Goal: Task Accomplishment & Management: Manage account settings

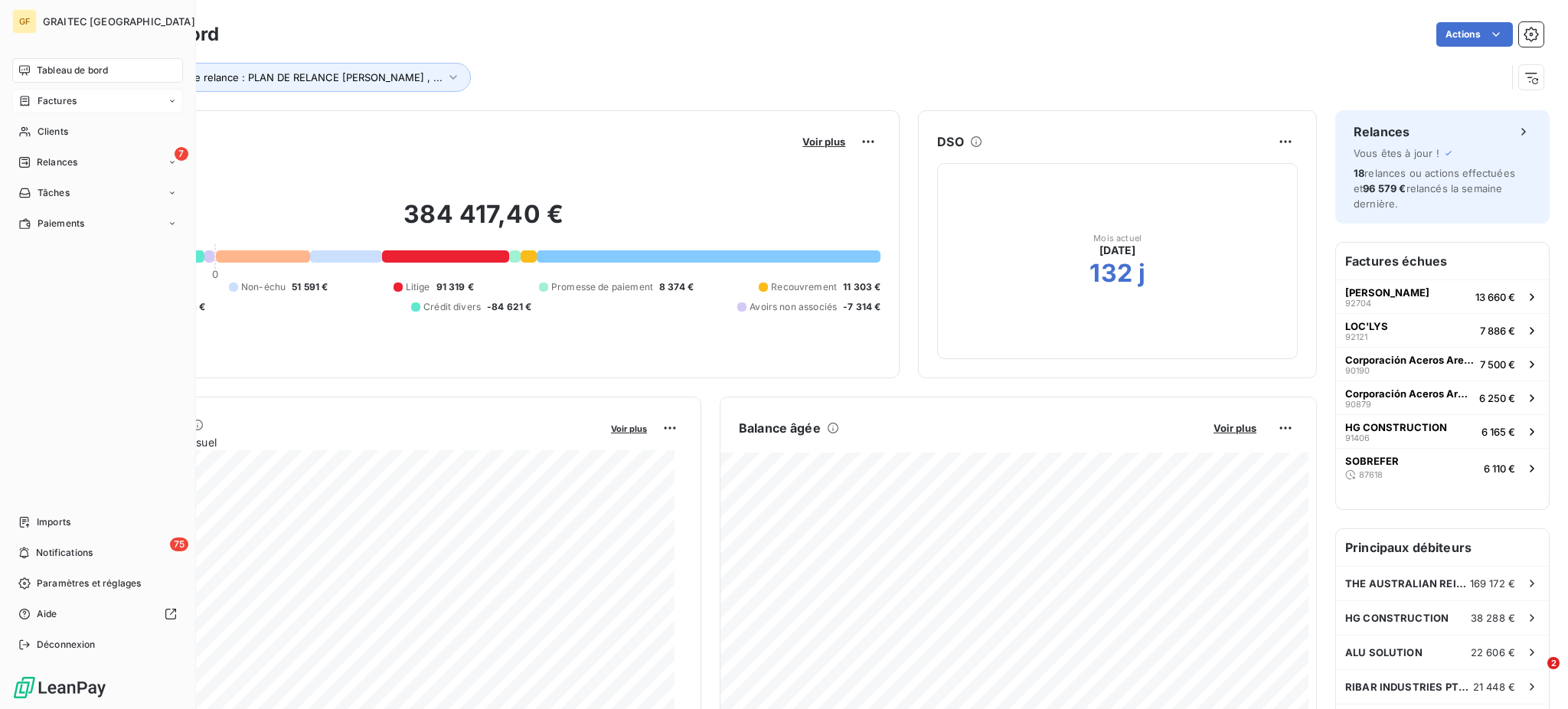
click at [62, 98] on span "Factures" at bounding box center [57, 101] width 39 height 14
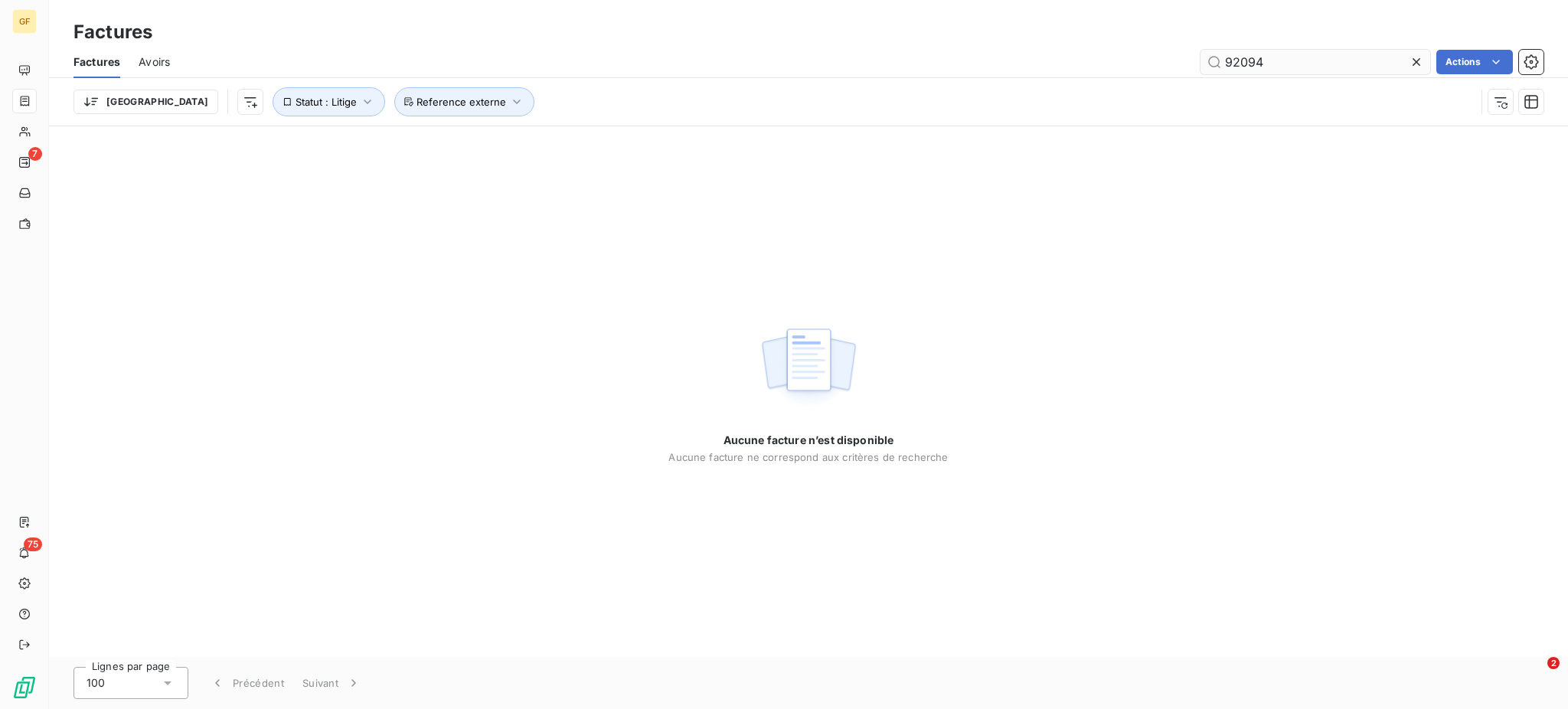
type input "92094"
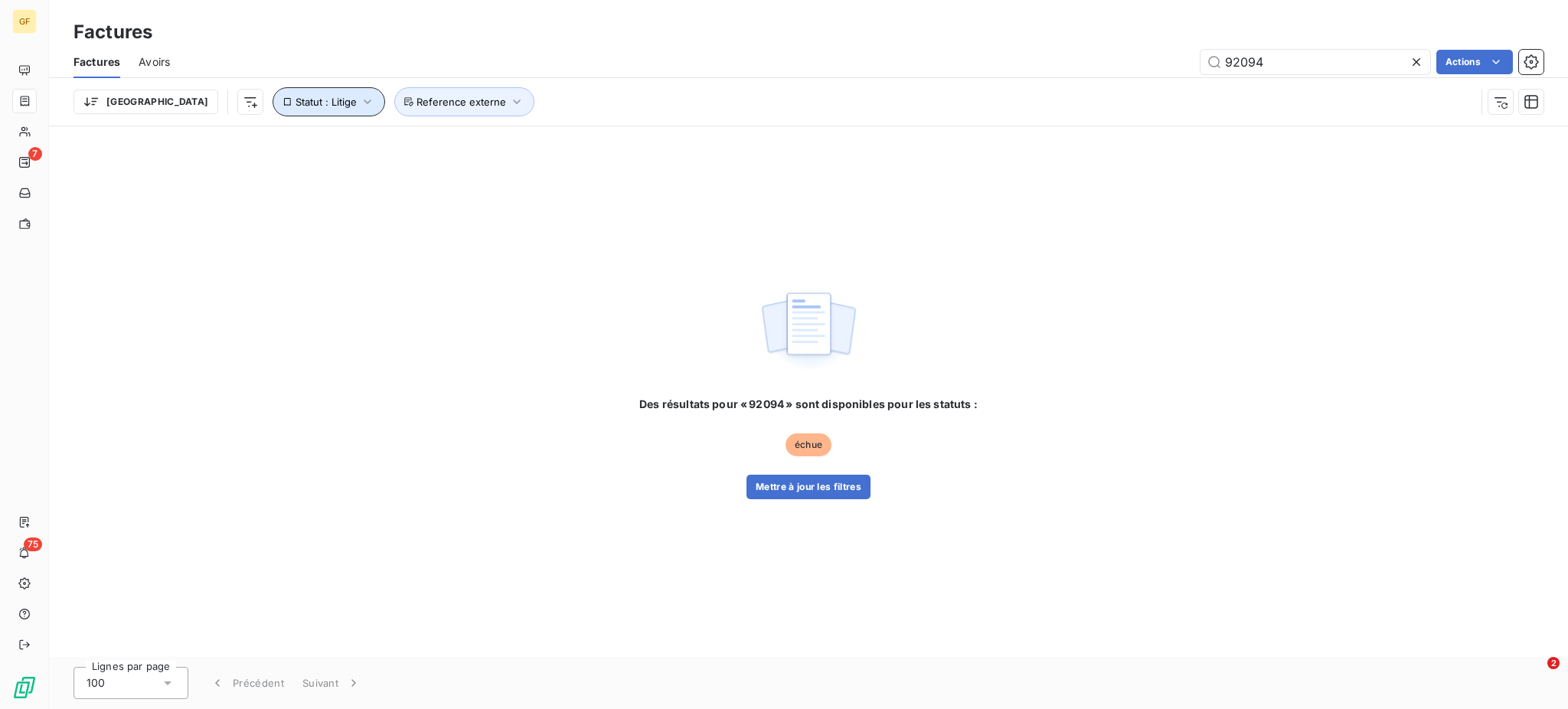
click at [360, 97] on icon "button" at bounding box center [367, 102] width 15 height 15
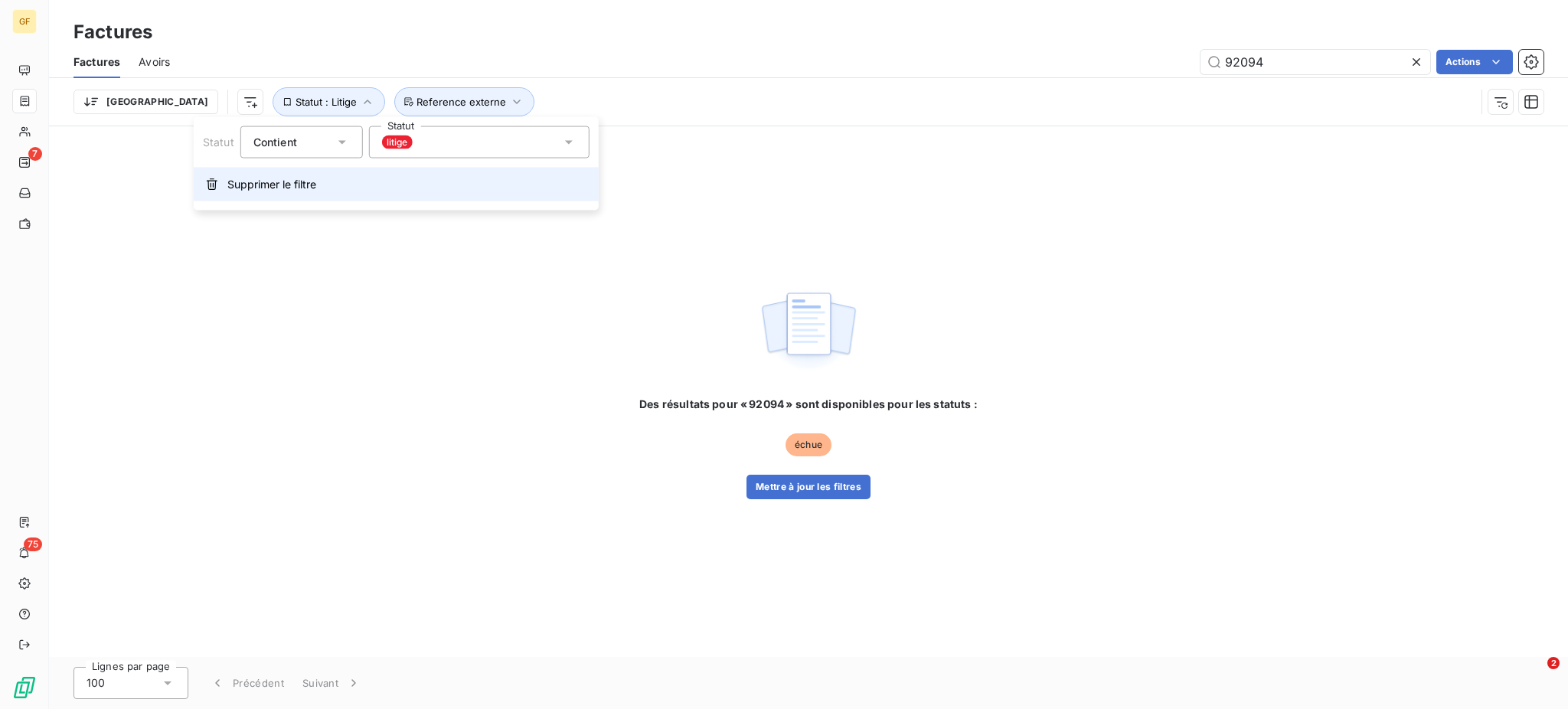
click at [297, 183] on span "Supprimer le filtre" at bounding box center [271, 184] width 89 height 15
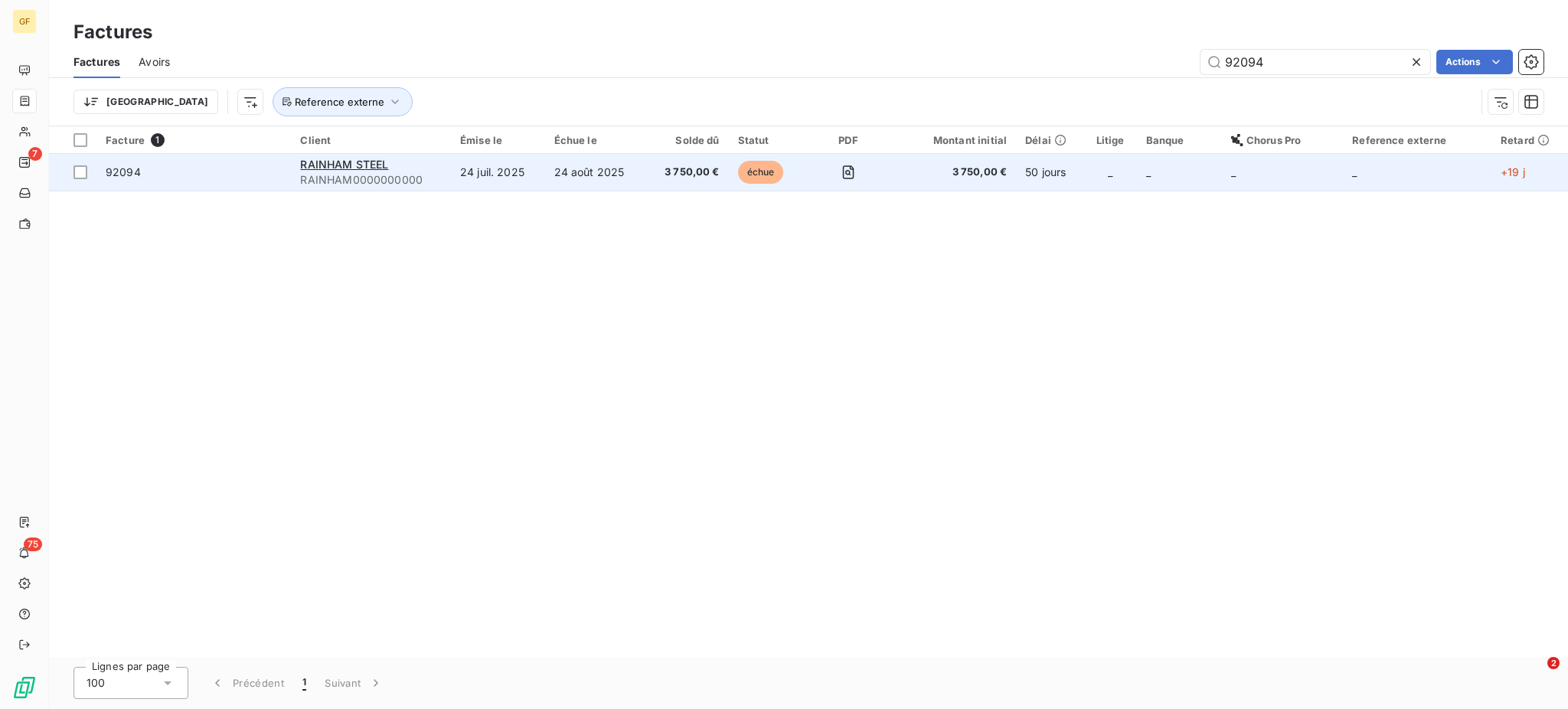
click at [524, 175] on td "24 juil. 2025" at bounding box center [497, 172] width 94 height 36
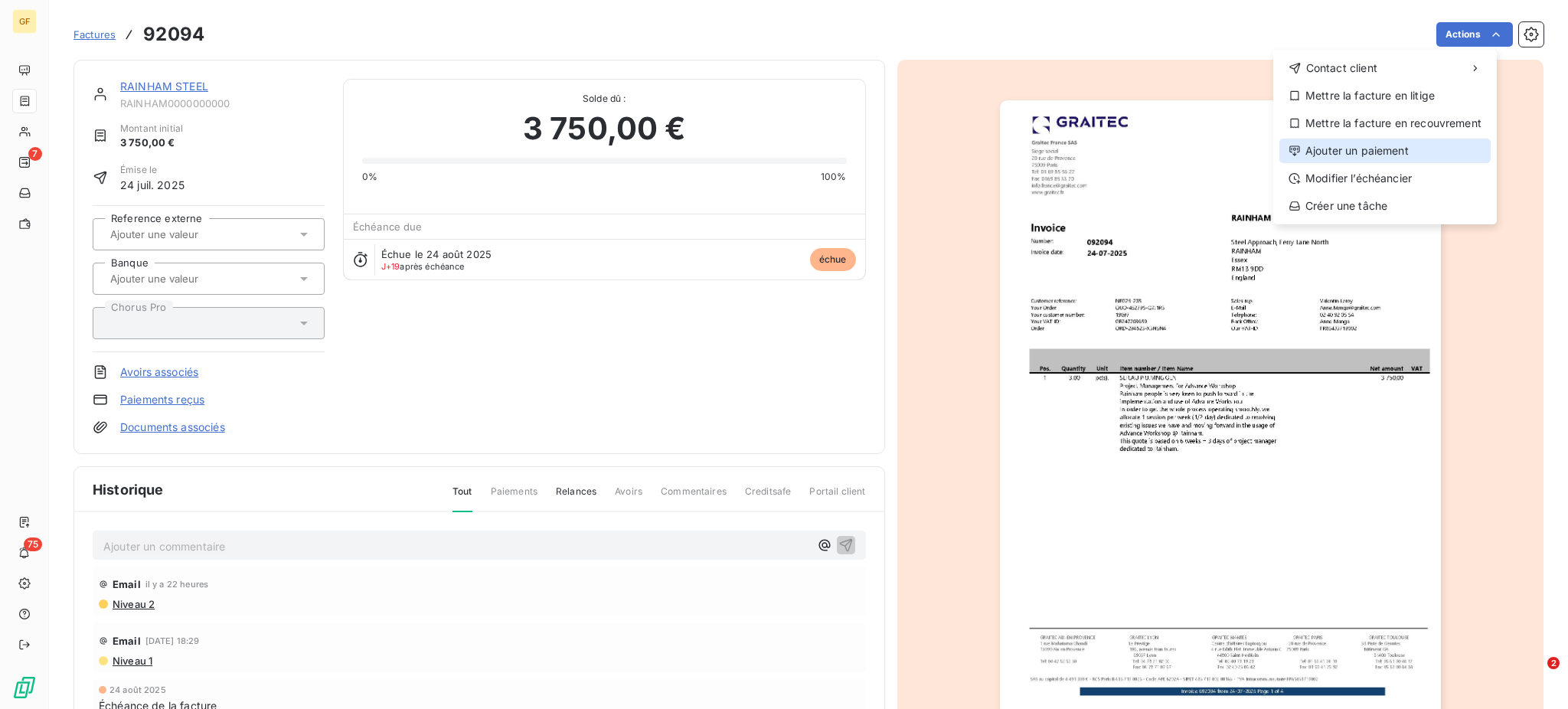
click at [1413, 142] on div "Ajouter un paiement" at bounding box center [1385, 151] width 211 height 24
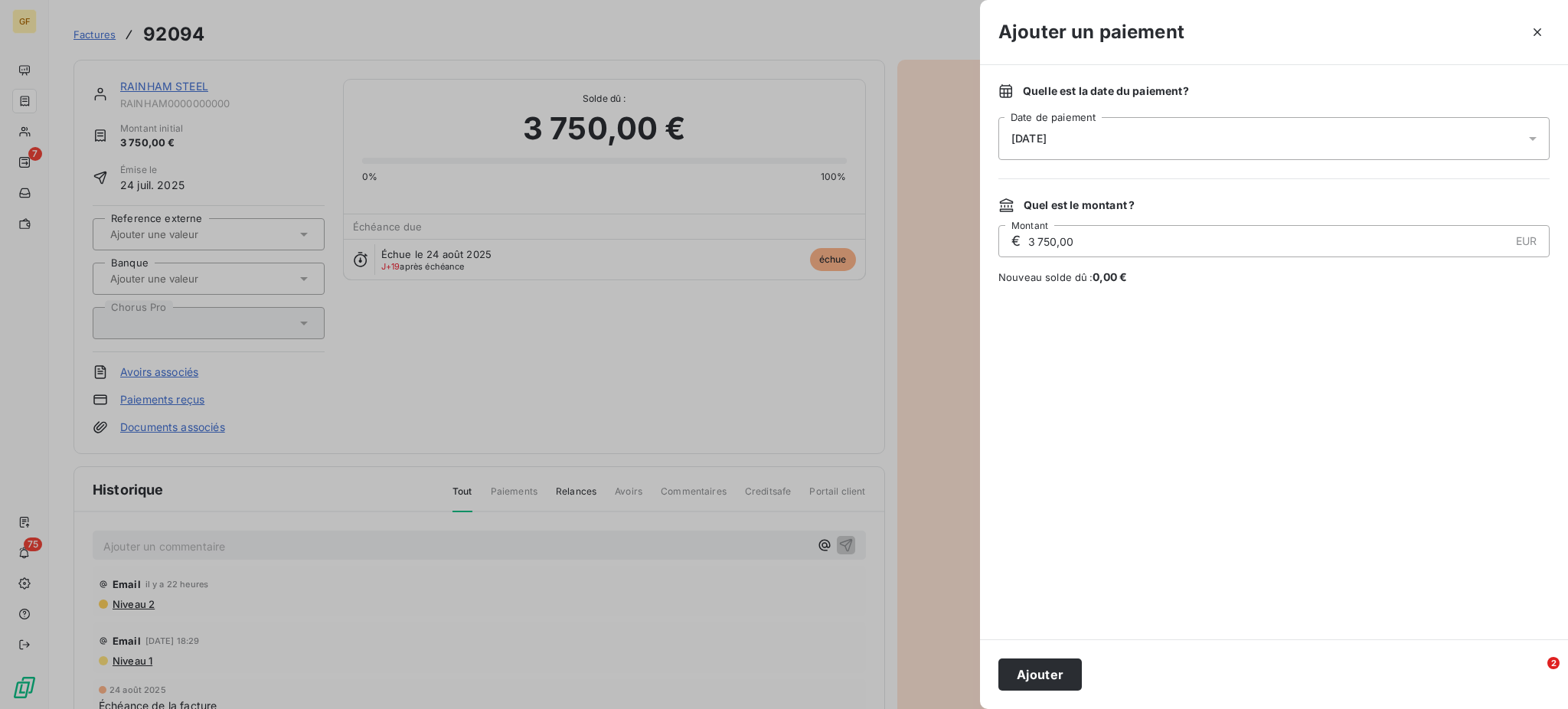
click at [1530, 141] on icon at bounding box center [1532, 138] width 15 height 15
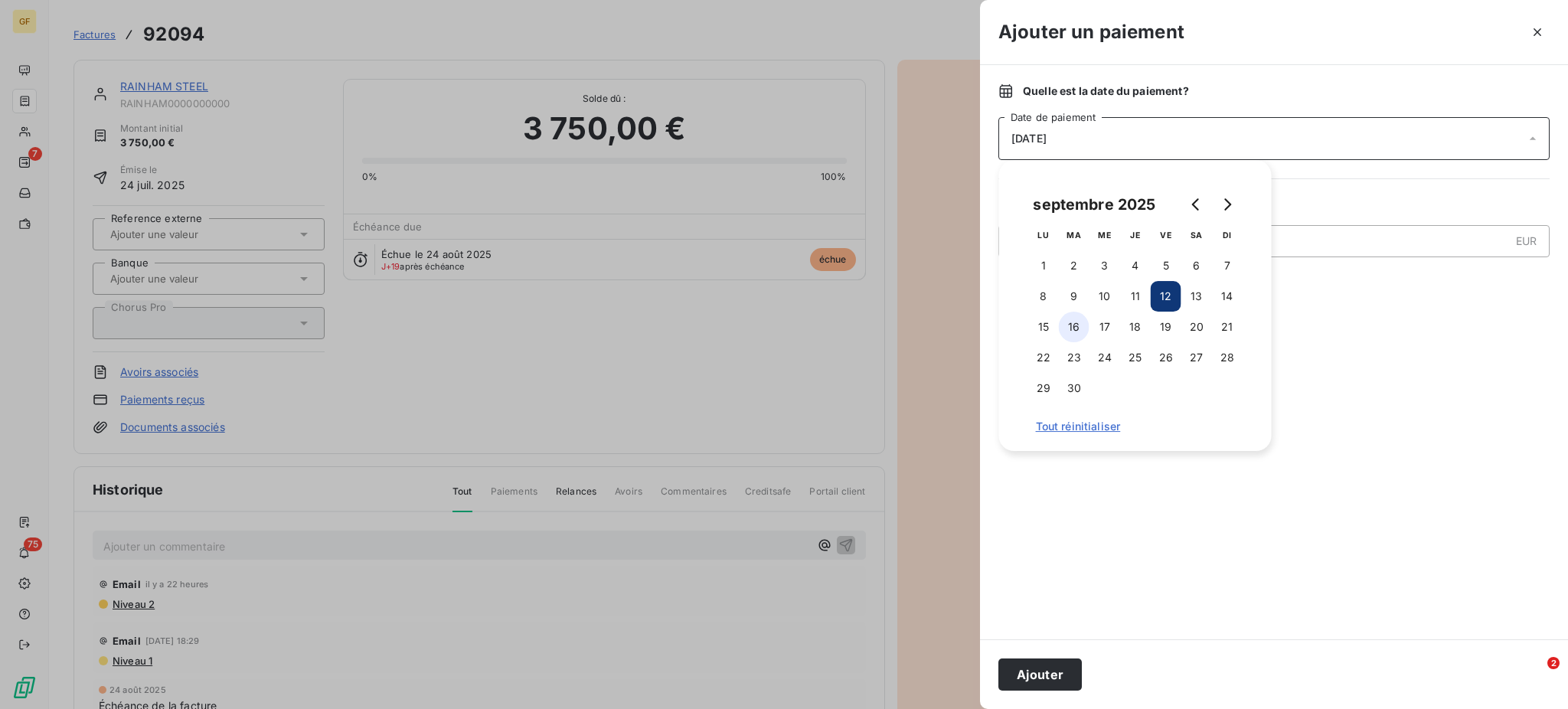
click at [1078, 318] on button "16" at bounding box center [1073, 326] width 31 height 31
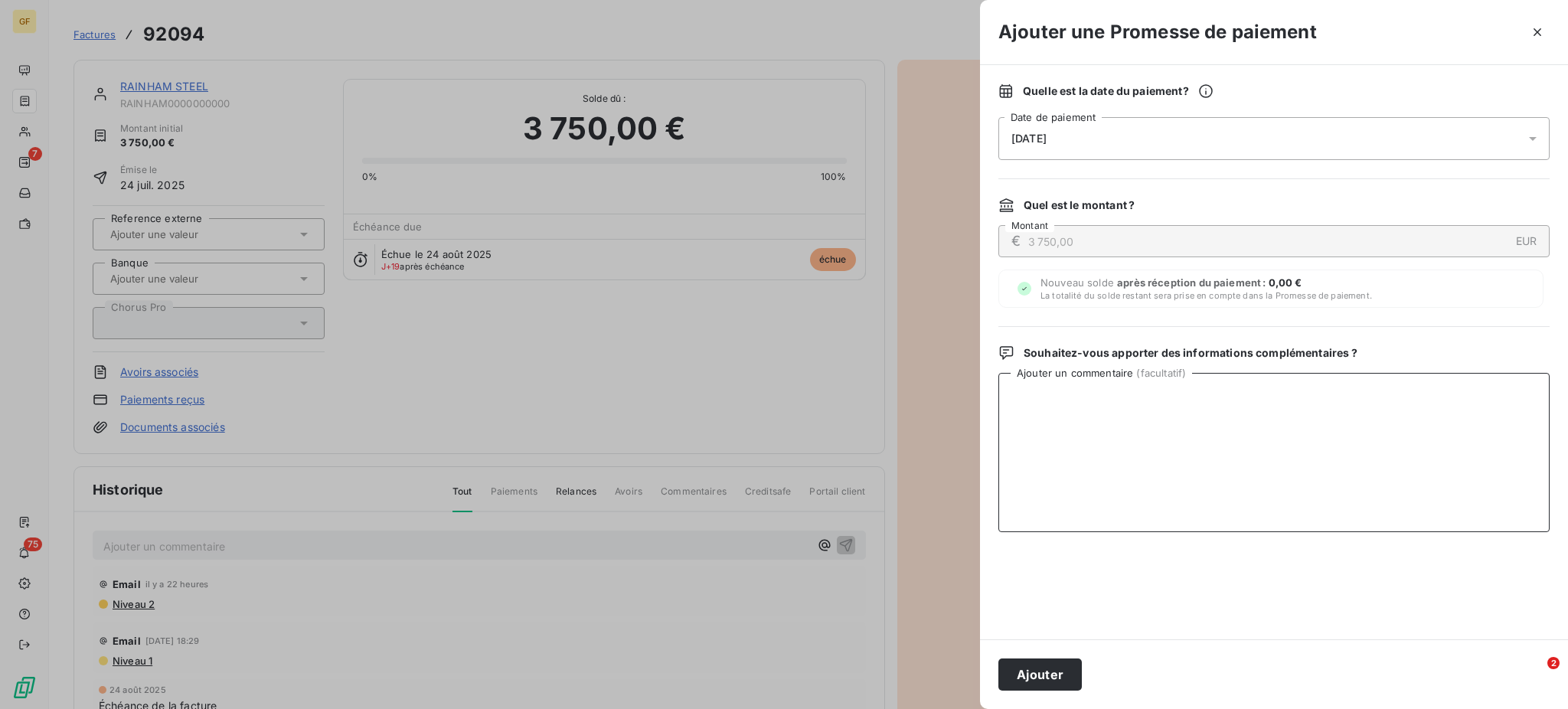
click at [1374, 412] on textarea "Ajouter un commentaire ( facultatif )" at bounding box center [1273, 453] width 551 height 159
type textarea "Le 12/09 : [PERSON_NAME] me confirmait faire le règlt en début de semaine."
click at [1532, 136] on icon at bounding box center [1532, 138] width 15 height 15
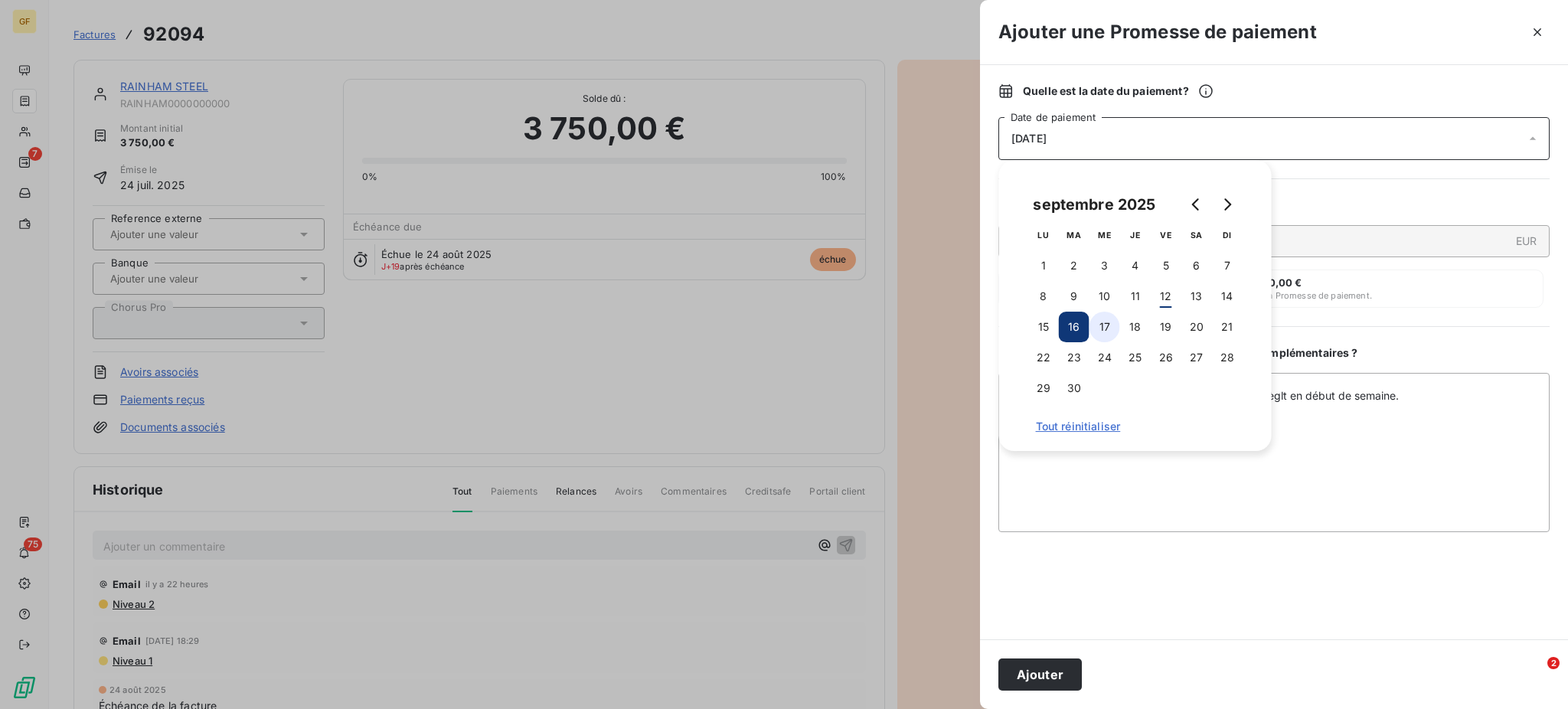
click at [1112, 324] on button "17" at bounding box center [1104, 326] width 31 height 31
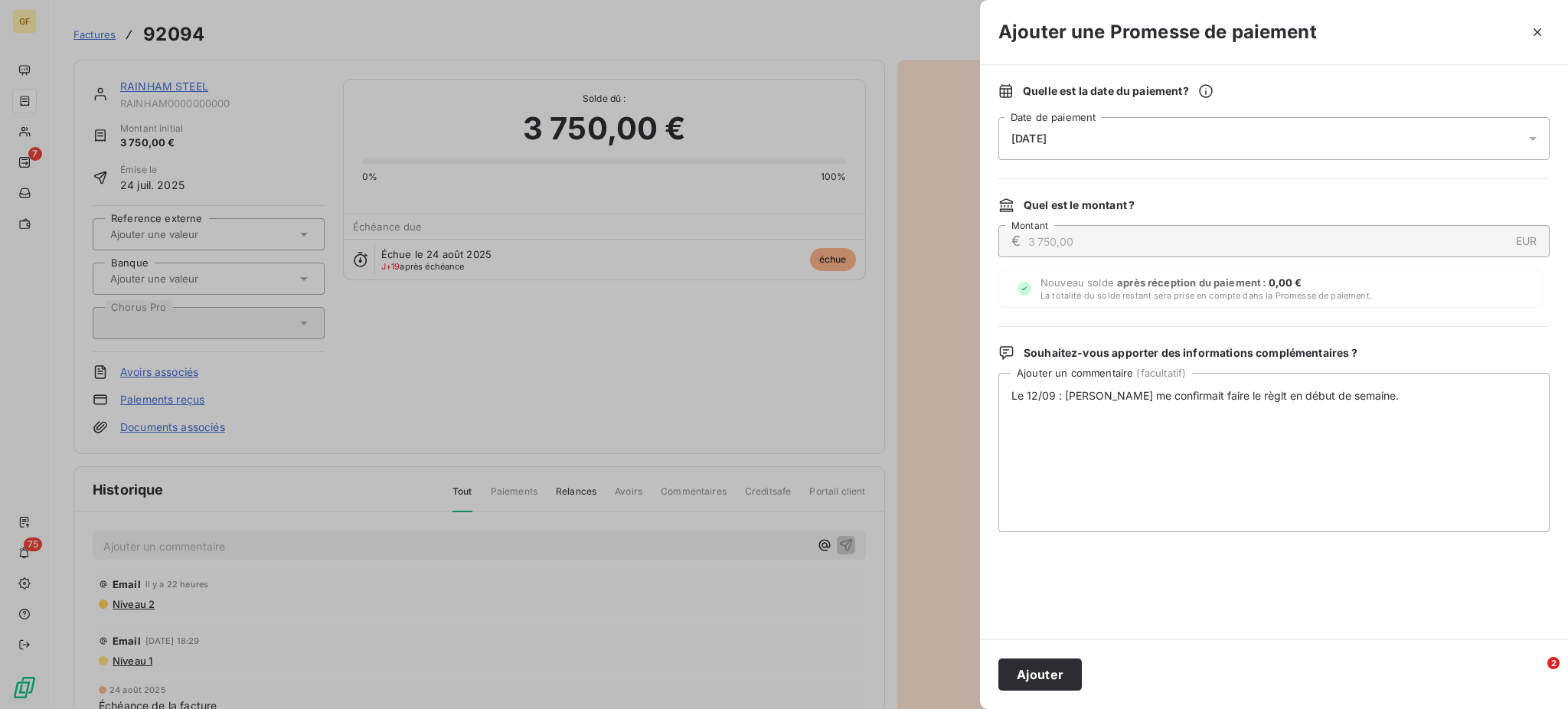
click at [1566, 439] on div "Quelle est la date du paiement ? [DATE] Date de paiement Quel est le montant ? …" at bounding box center [1273, 353] width 588 height 574
click at [1068, 667] on button "Ajouter" at bounding box center [1040, 674] width 83 height 32
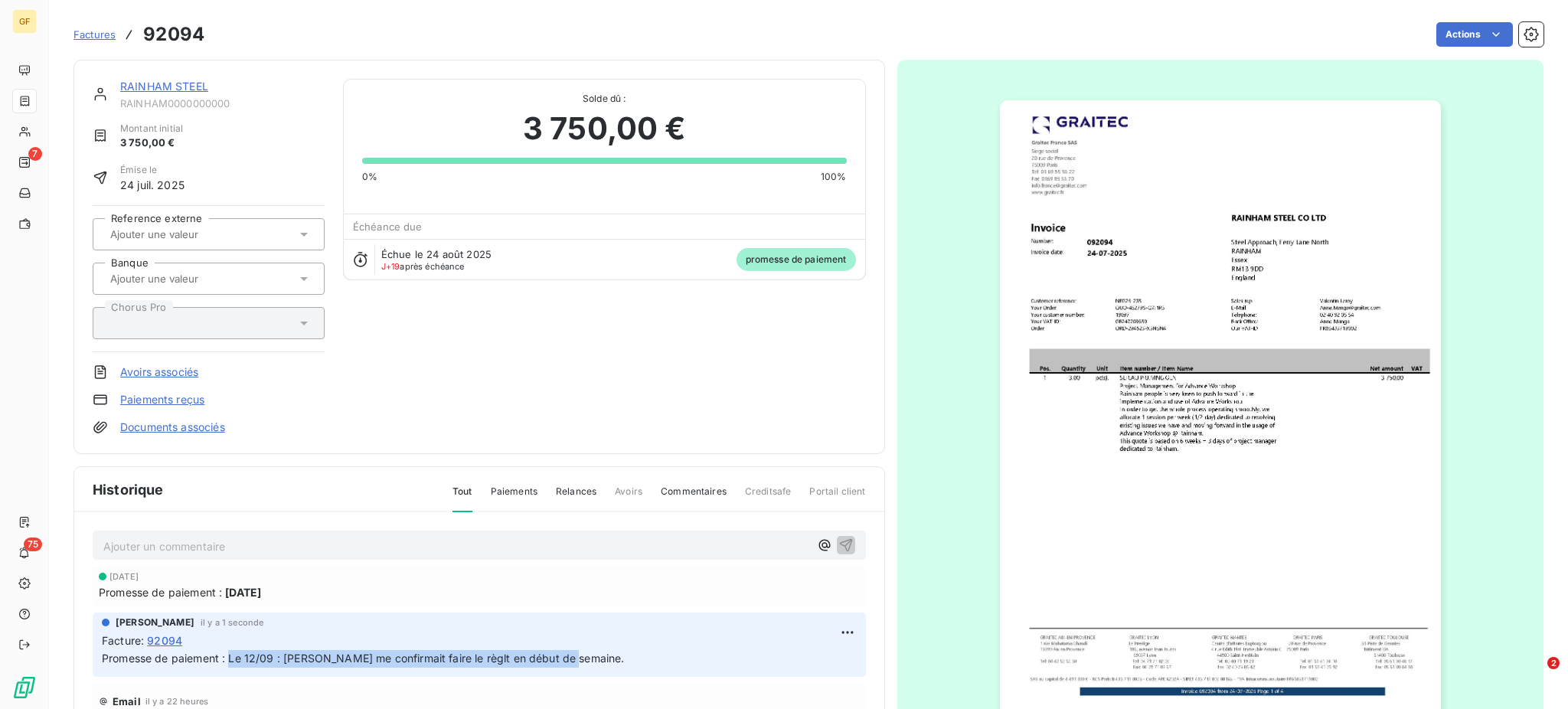
drag, startPoint x: 229, startPoint y: 651, endPoint x: 572, endPoint y: 665, distance: 343.3
click at [572, 665] on p "Promesse de paiement : Le 12/09 : [PERSON_NAME] me confirmait faire le règlt en…" at bounding box center [479, 658] width 755 height 18
copy span "Le 12/09 : [PERSON_NAME] me confirmait faire le règlt en début de semaine."
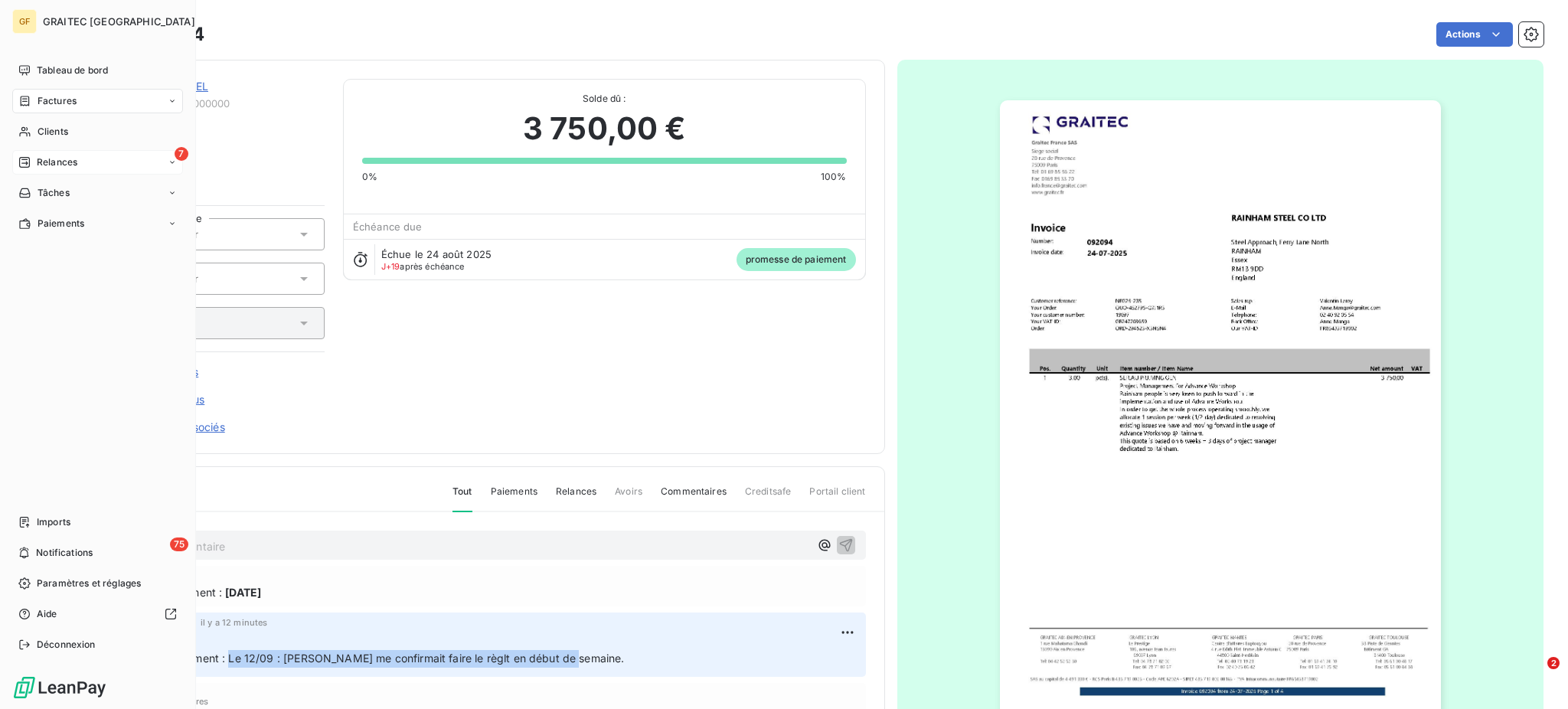
click at [75, 158] on span "Relances" at bounding box center [56, 162] width 40 height 14
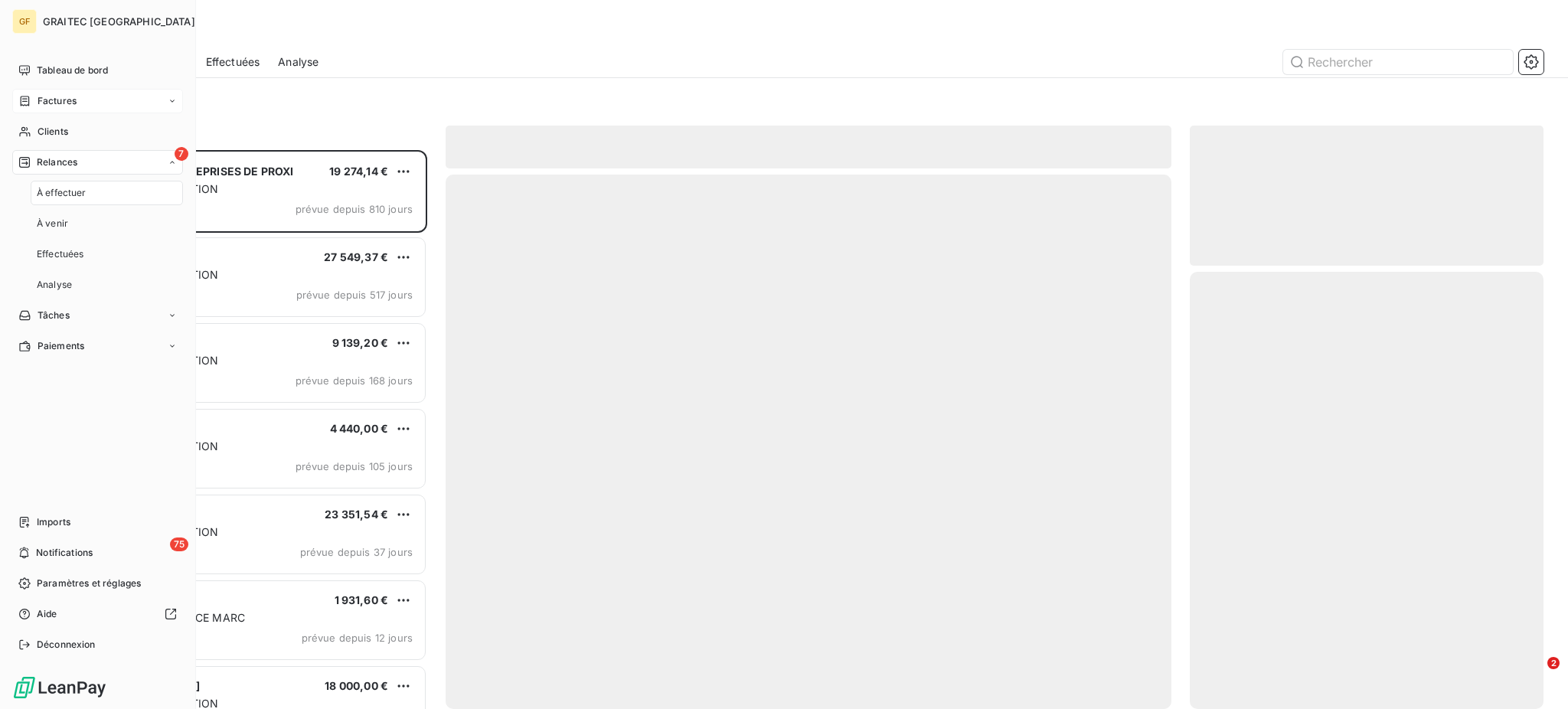
scroll to position [544, 338]
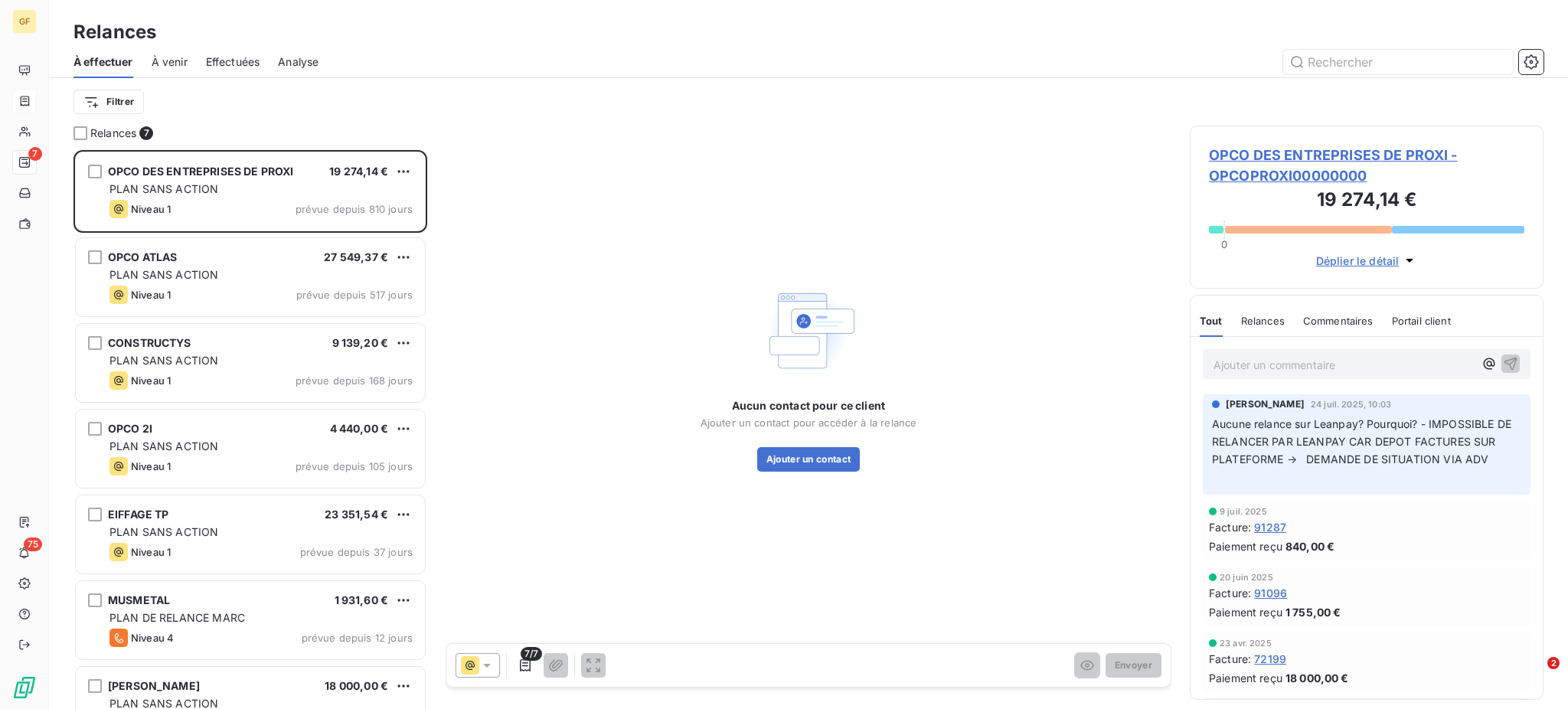
click at [166, 63] on span "À venir" at bounding box center [169, 62] width 36 height 15
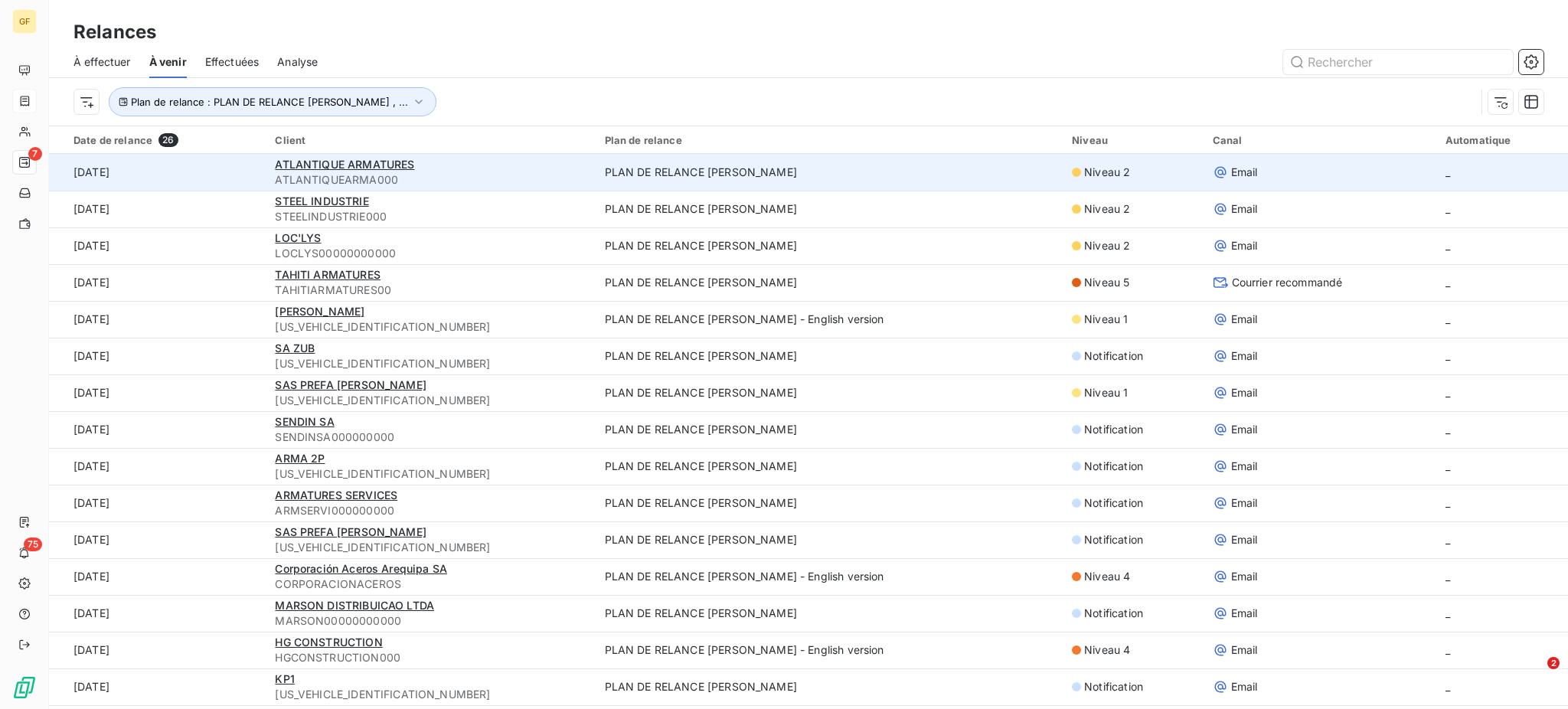
click at [367, 175] on span "ATLANTIQUEARMA000" at bounding box center [430, 180] width 310 height 15
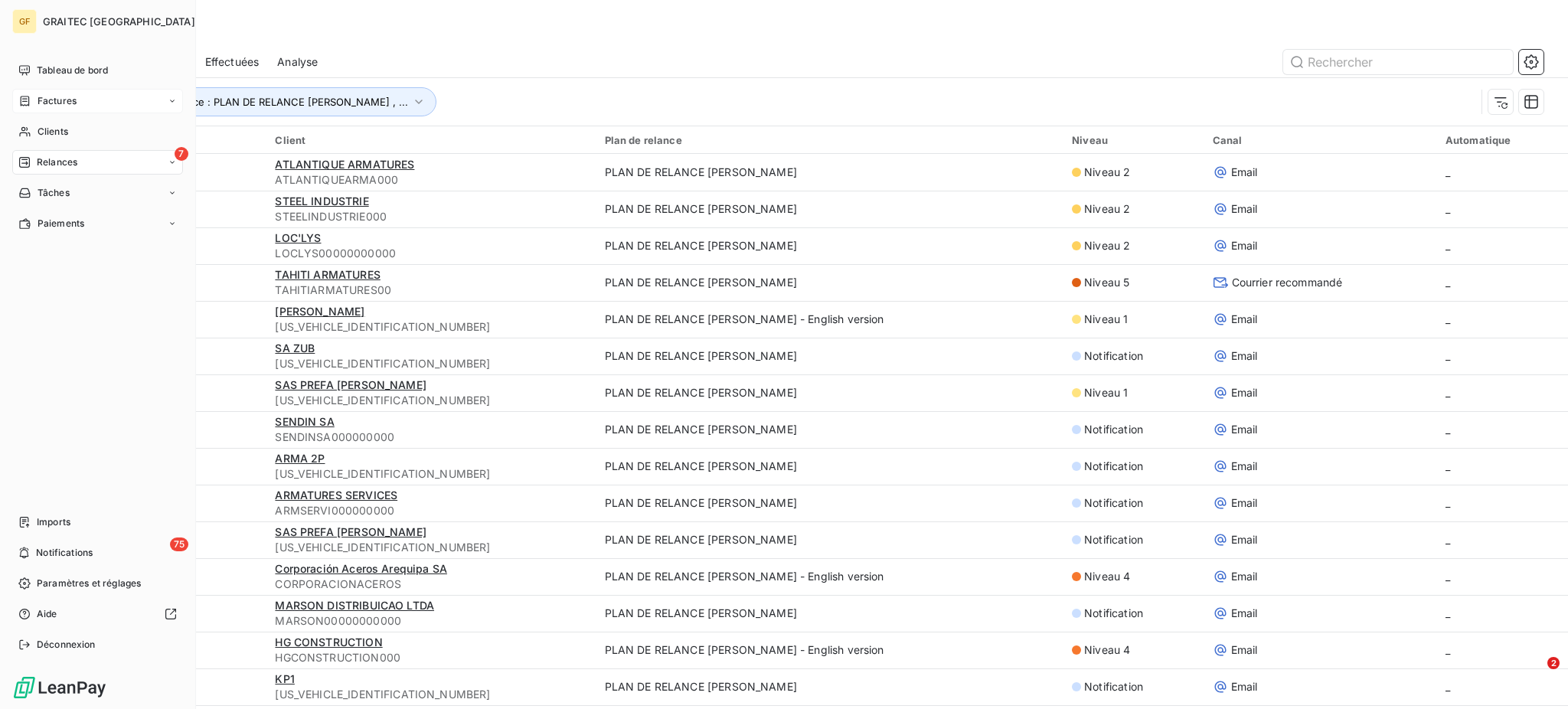
click at [47, 95] on span "Factures" at bounding box center [57, 101] width 39 height 14
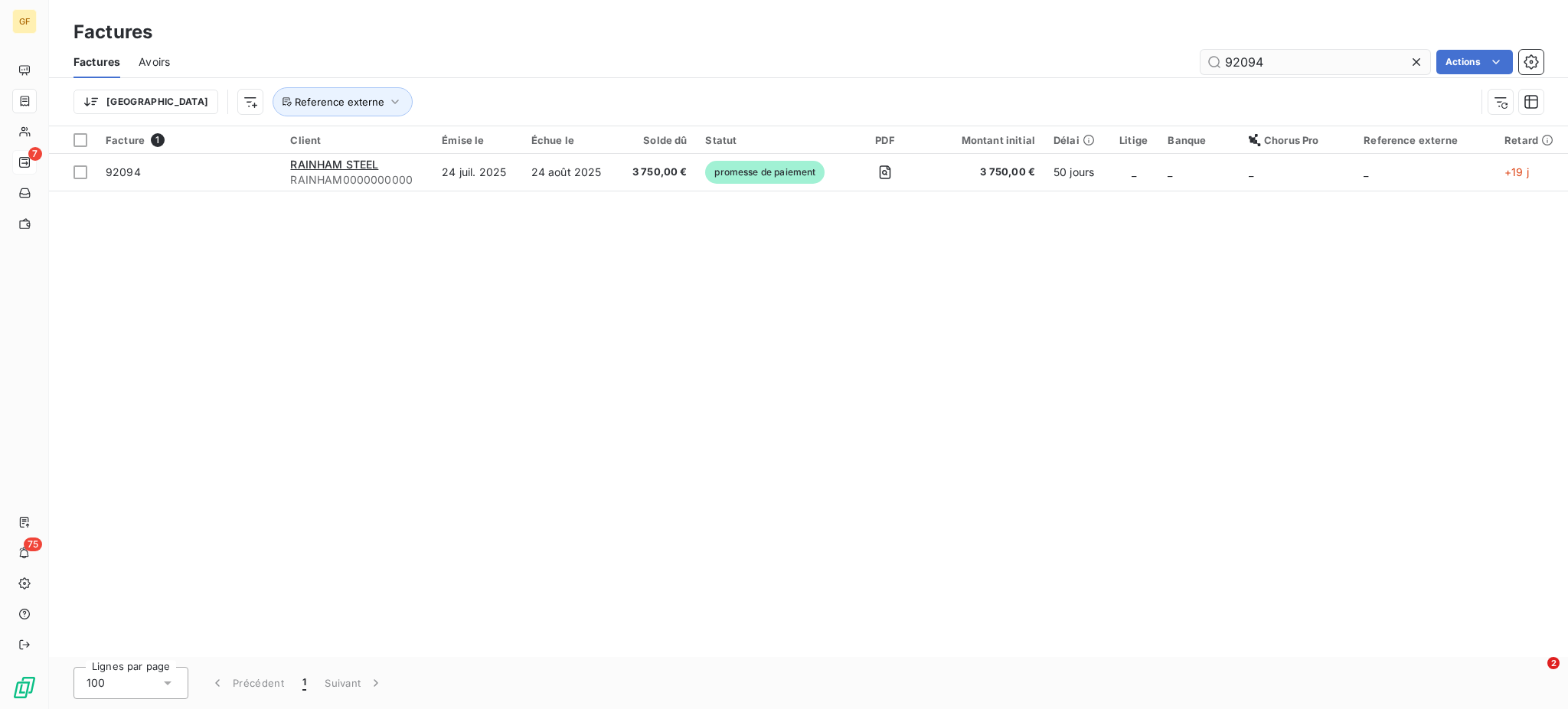
drag, startPoint x: 1237, startPoint y: 60, endPoint x: 1292, endPoint y: 62, distance: 55.0
click at [1292, 62] on input "92094" at bounding box center [1316, 62] width 230 height 24
type input "92154"
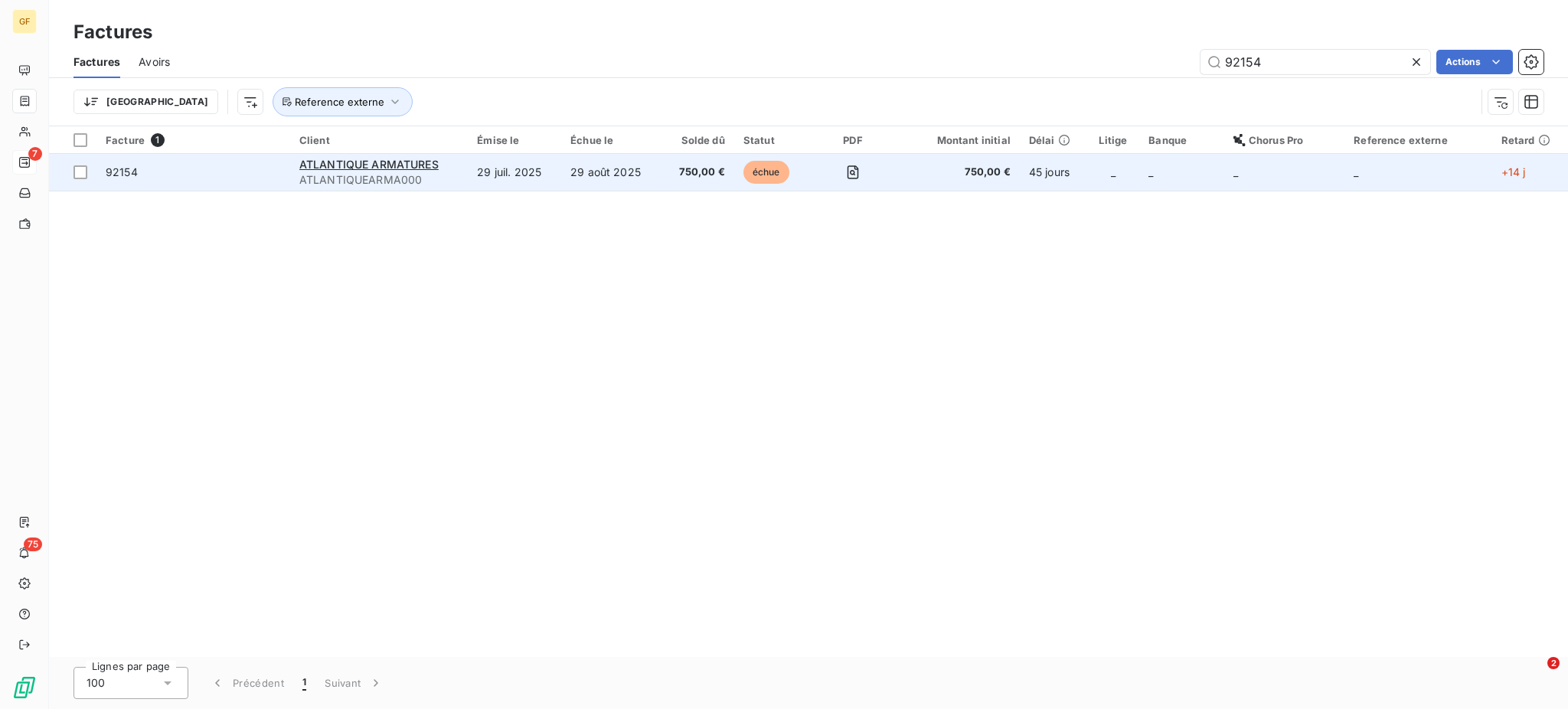
click at [707, 163] on td "750,00 €" at bounding box center [698, 172] width 73 height 36
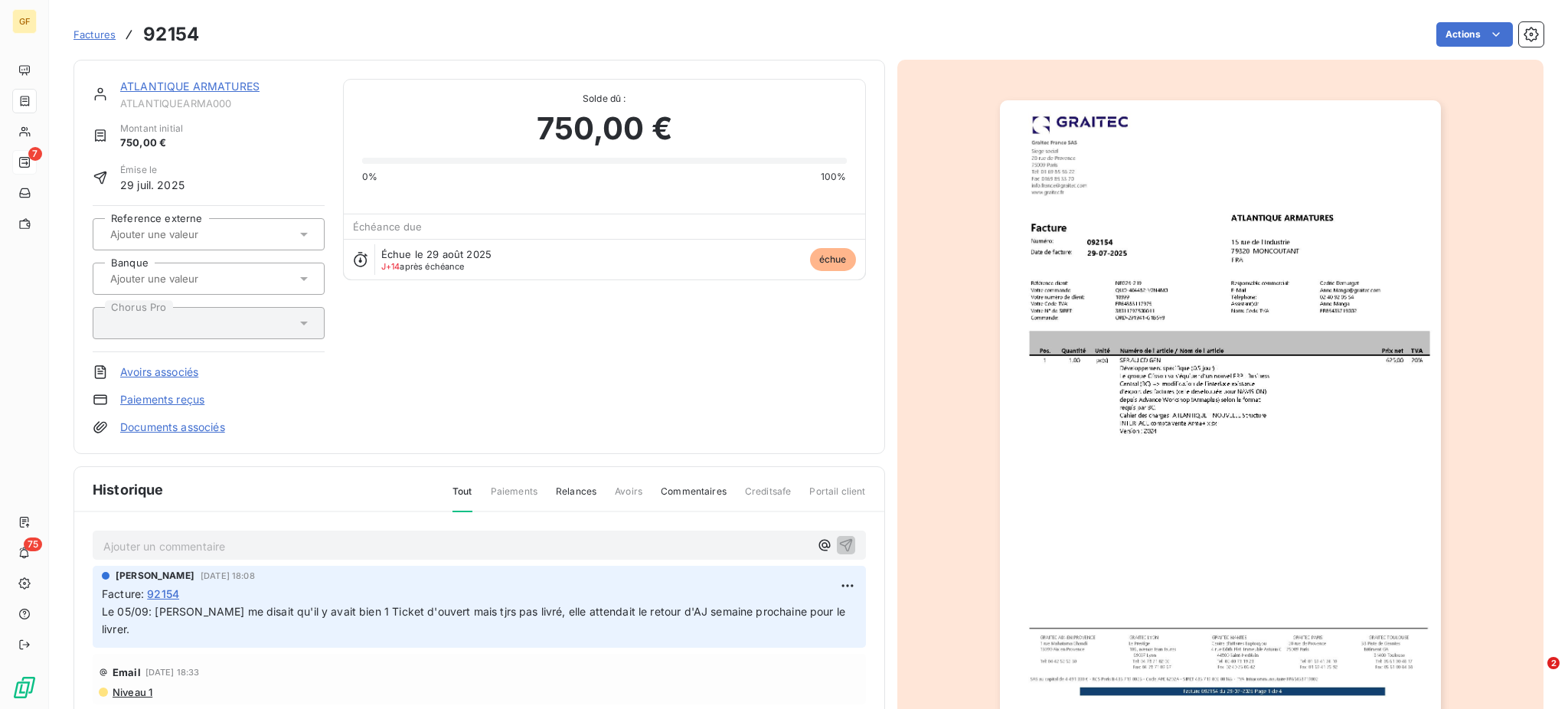
click at [163, 543] on p "Ajouter un commentaire ﻿" at bounding box center [456, 546] width 706 height 19
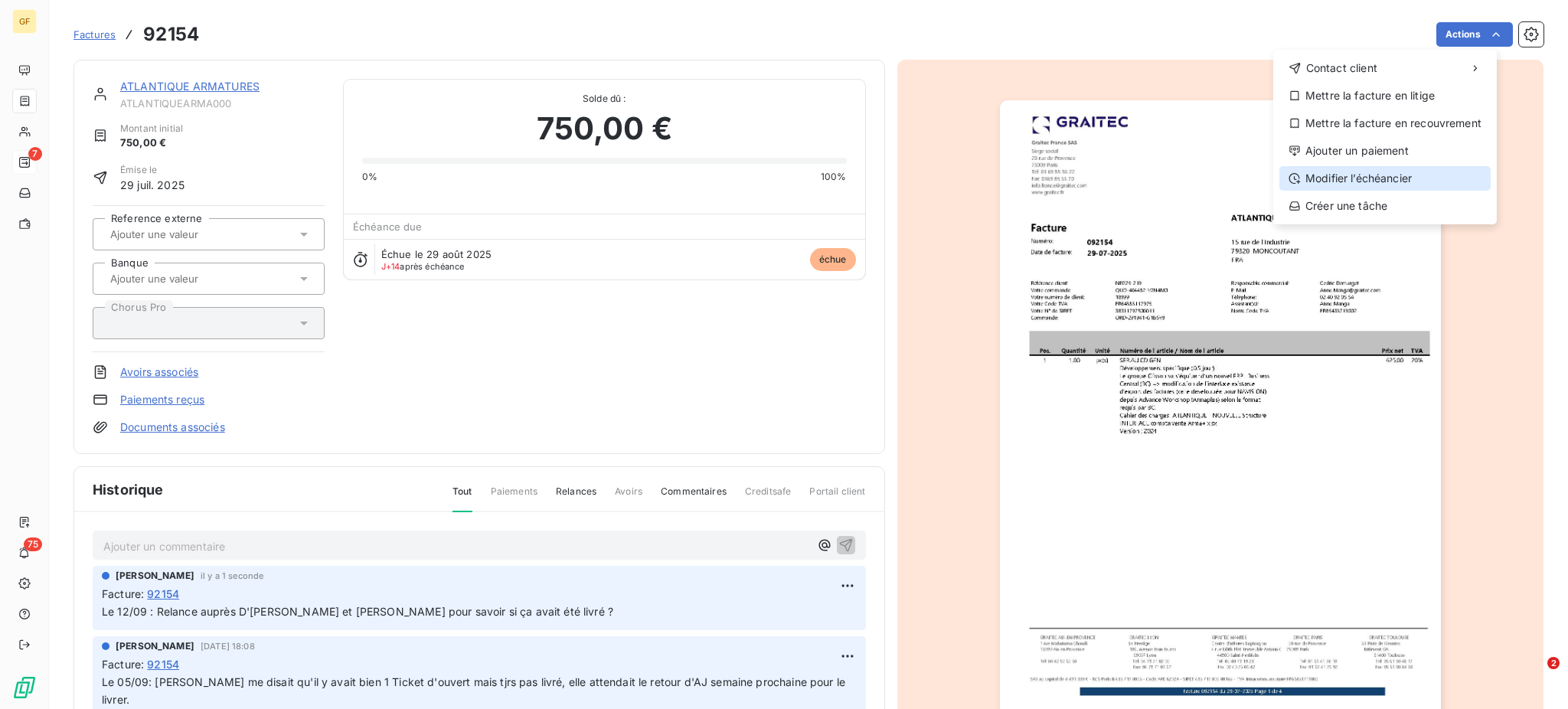
click at [1356, 179] on div "Modifier l’échéancier" at bounding box center [1385, 179] width 211 height 24
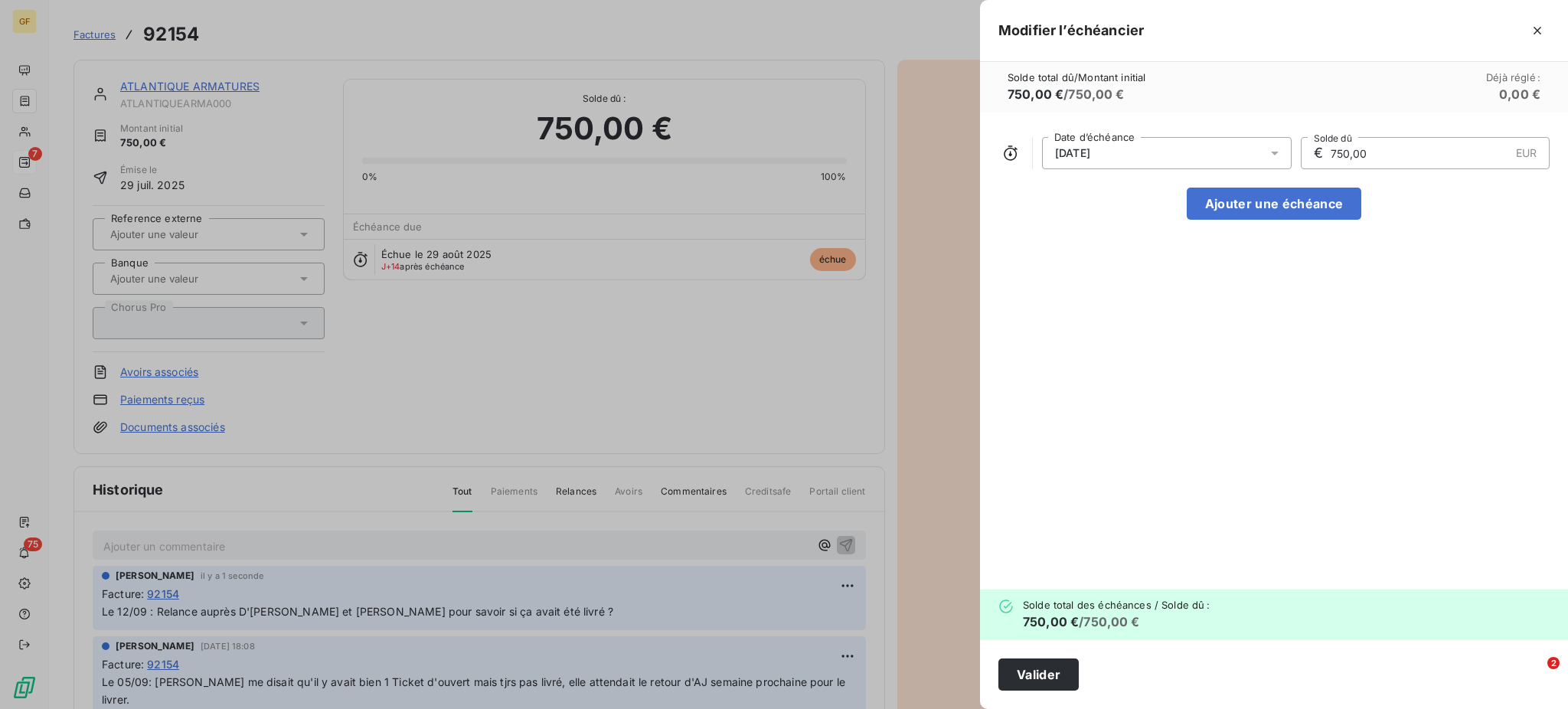
click at [1273, 147] on icon at bounding box center [1274, 153] width 15 height 15
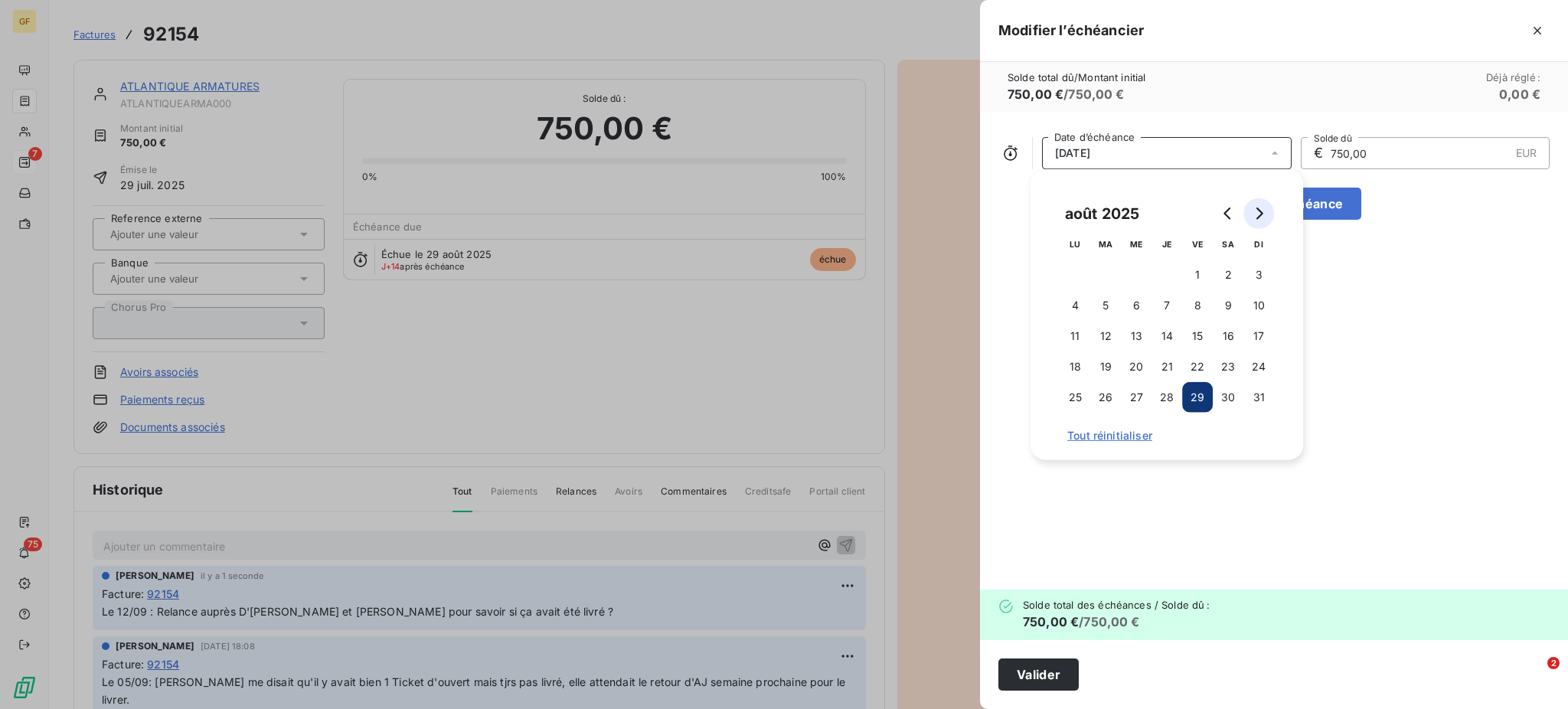
click at [1259, 210] on icon "Go to next month" at bounding box center [1259, 213] width 7 height 12
click at [1080, 336] on button "15" at bounding box center [1074, 336] width 31 height 31
click at [1103, 335] on button "16" at bounding box center [1105, 336] width 31 height 31
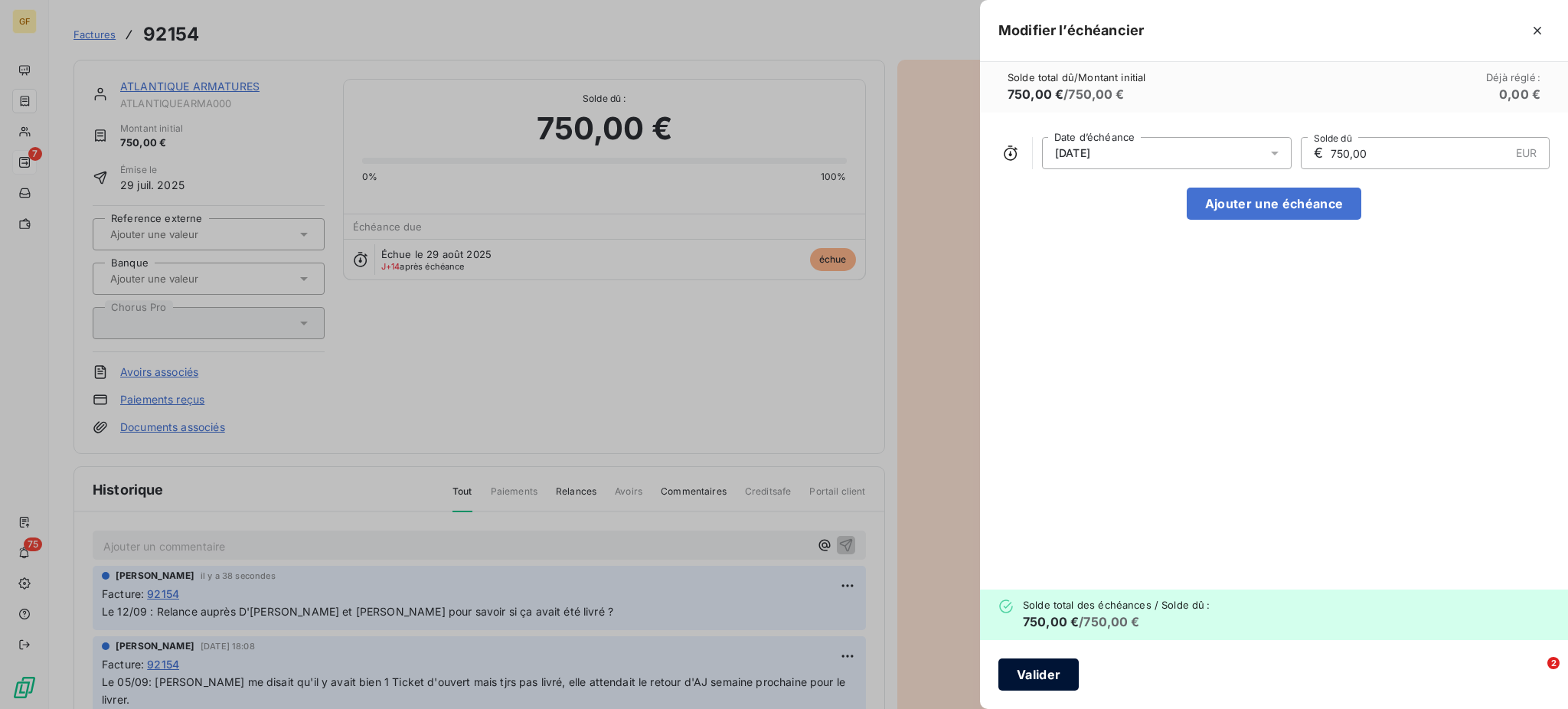
click at [1040, 669] on button "Valider" at bounding box center [1039, 674] width 80 height 32
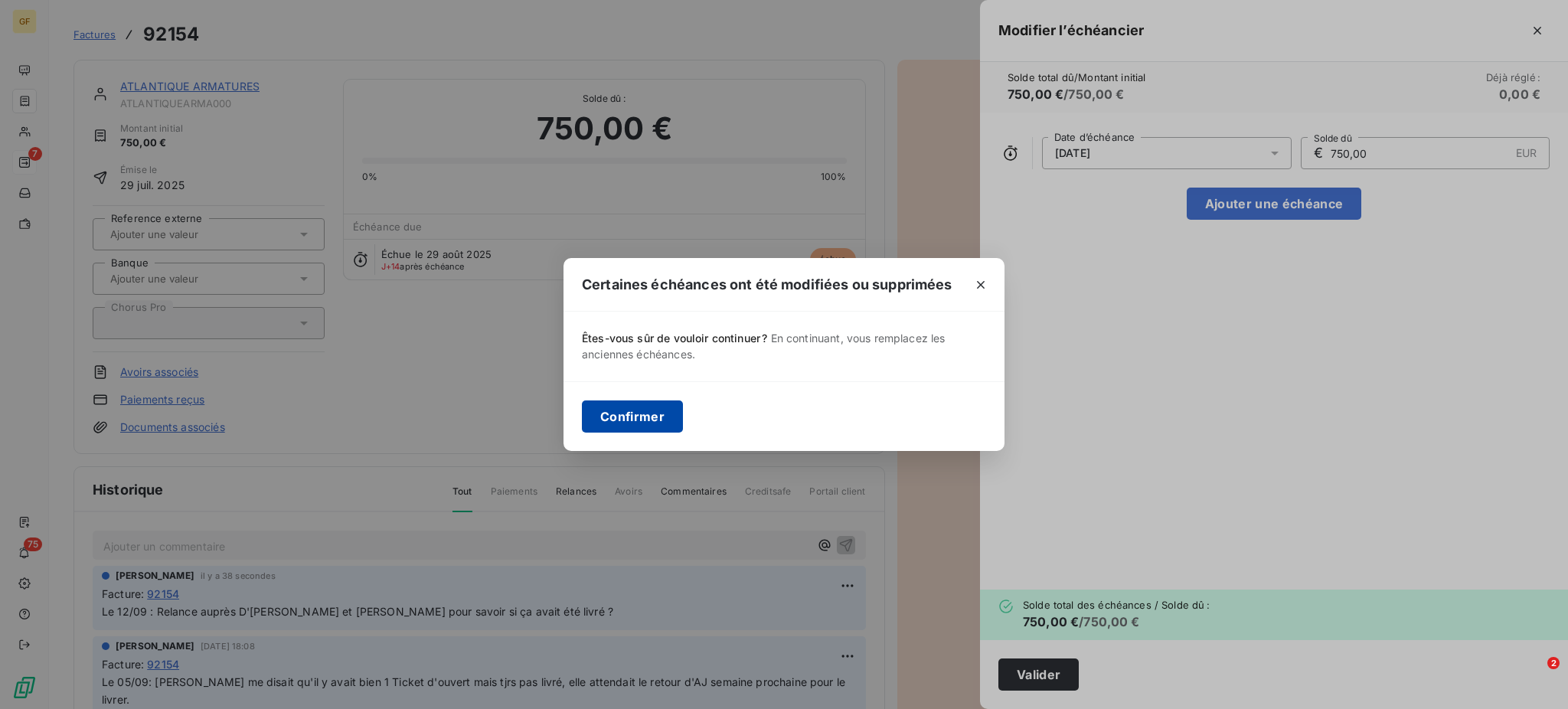
click at [638, 405] on button "Confirmer" at bounding box center [632, 416] width 101 height 32
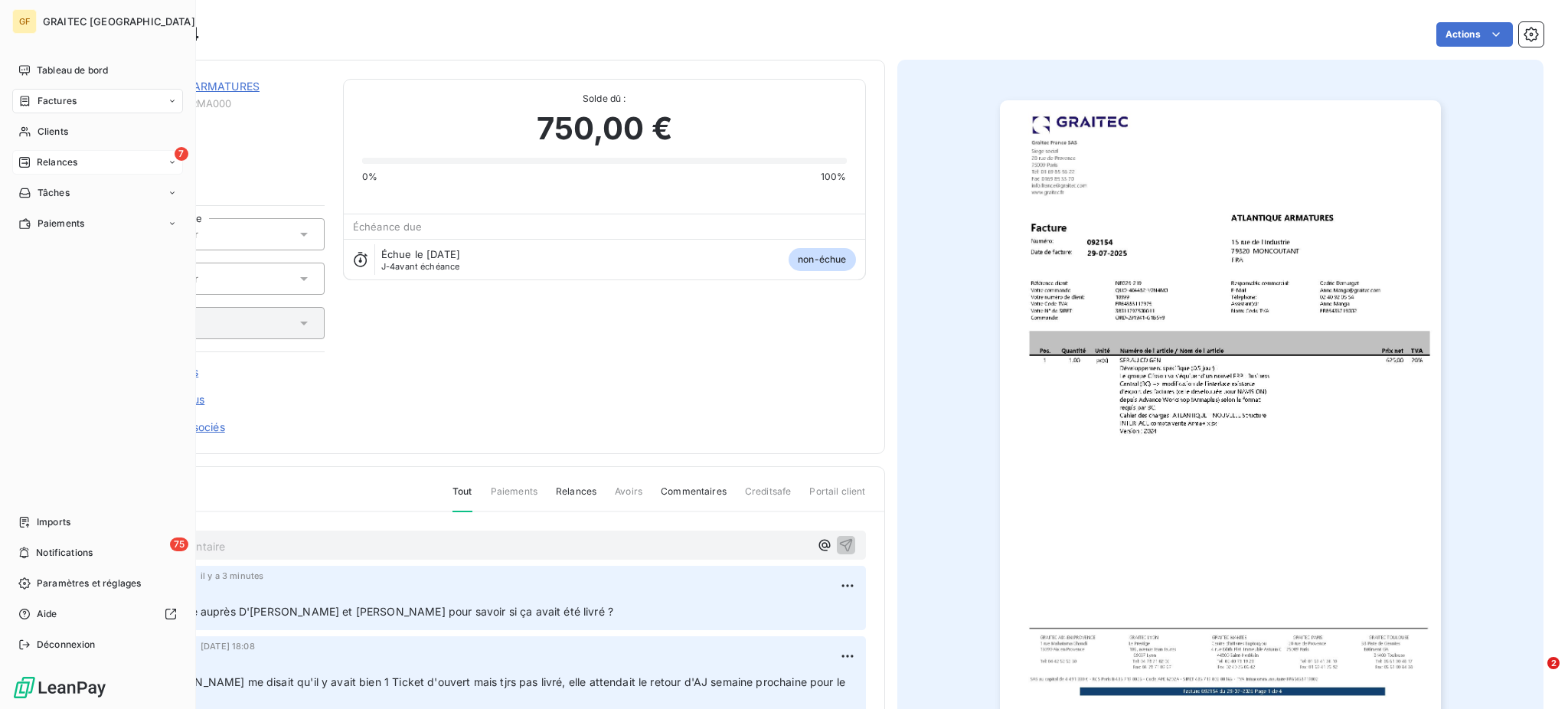
click at [65, 152] on div "7 Relances" at bounding box center [97, 162] width 171 height 24
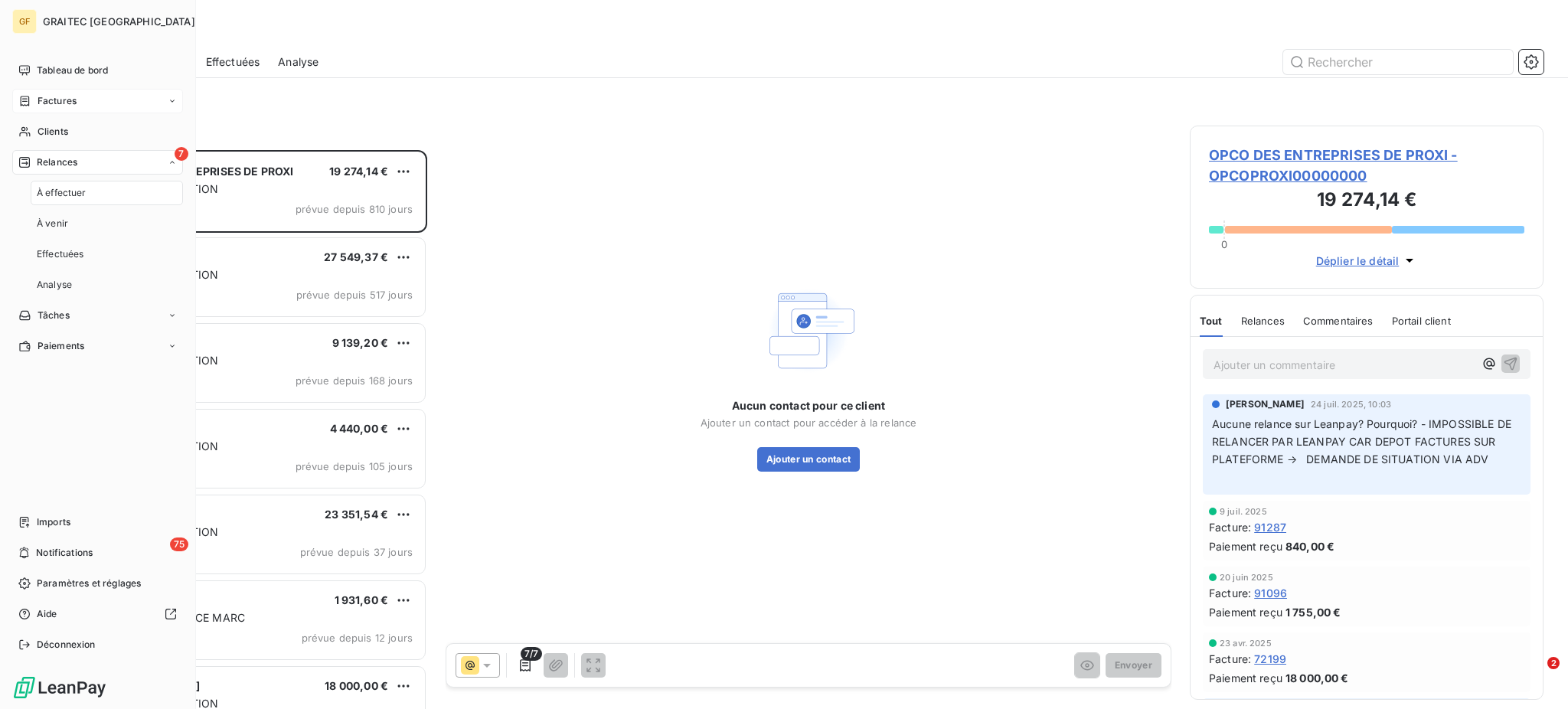
scroll to position [544, 338]
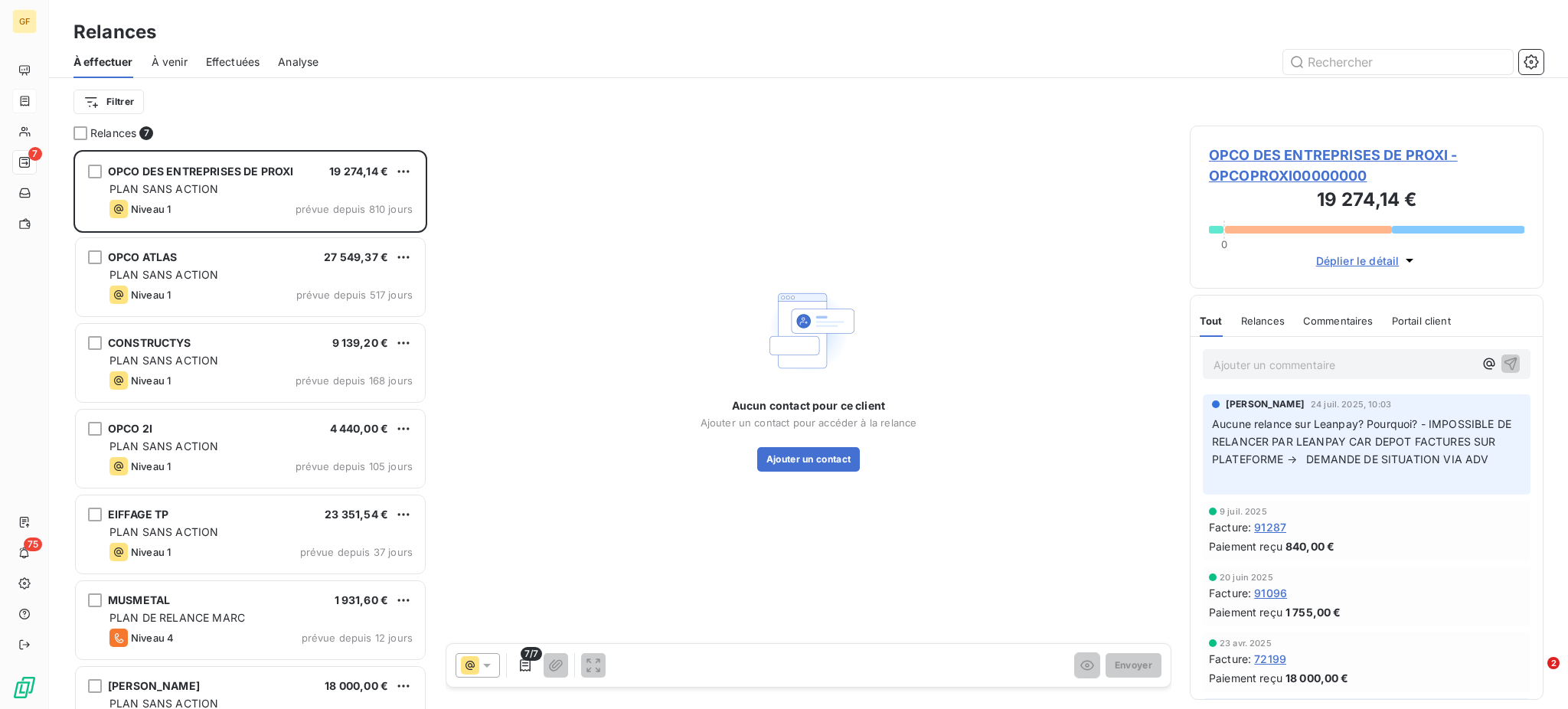
click at [179, 60] on span "À venir" at bounding box center [169, 62] width 36 height 15
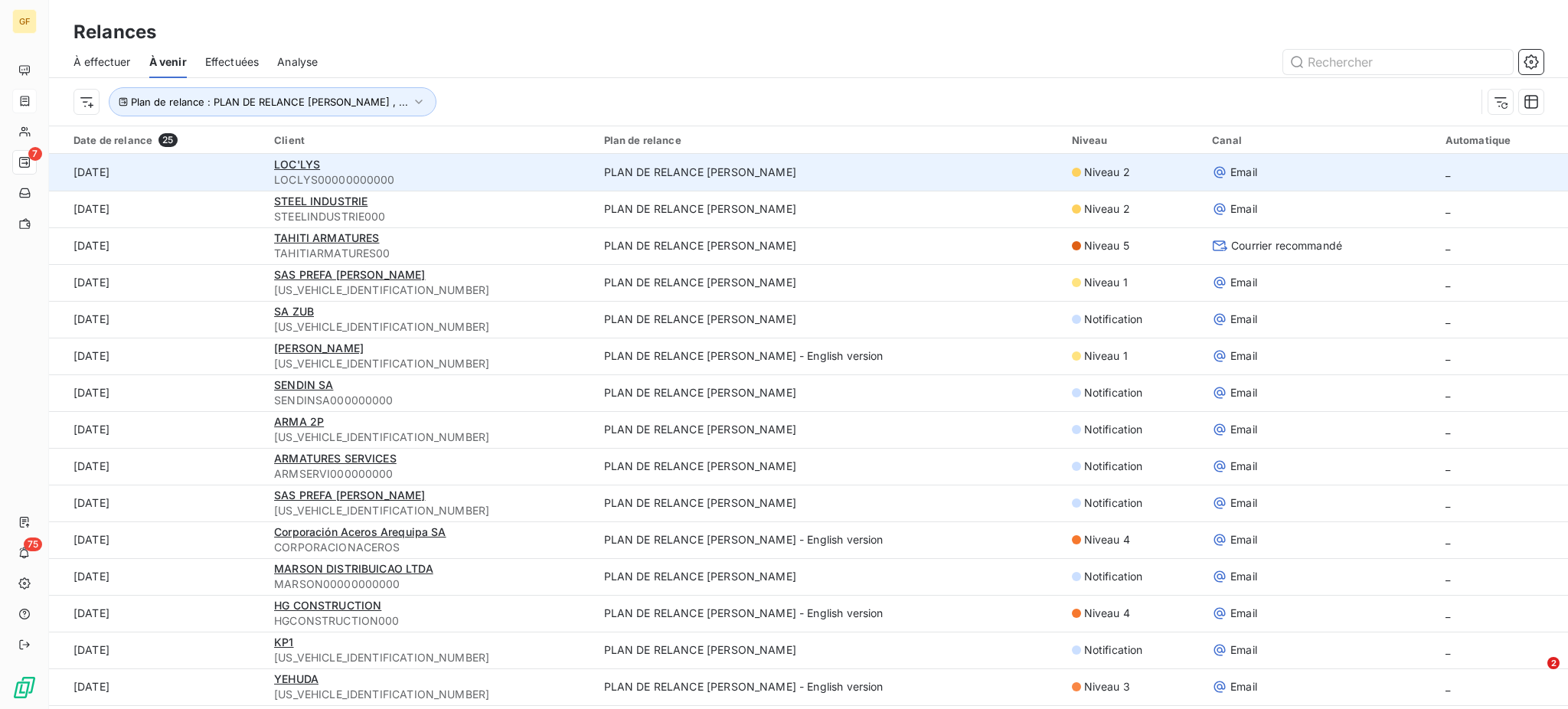
click at [711, 175] on td "PLAN DE RELANCE [PERSON_NAME]" at bounding box center [828, 172] width 468 height 36
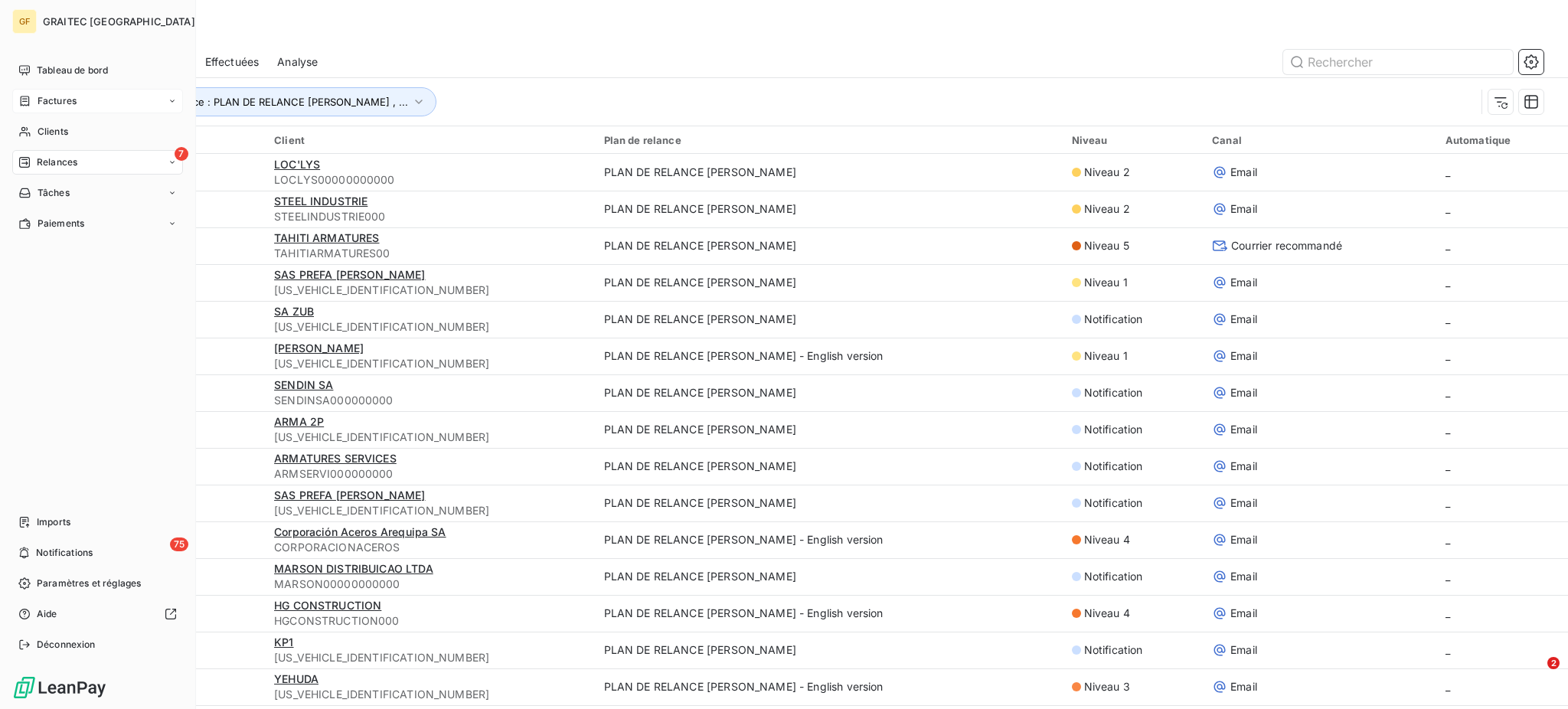
click at [39, 94] on span "Factures" at bounding box center [57, 101] width 39 height 14
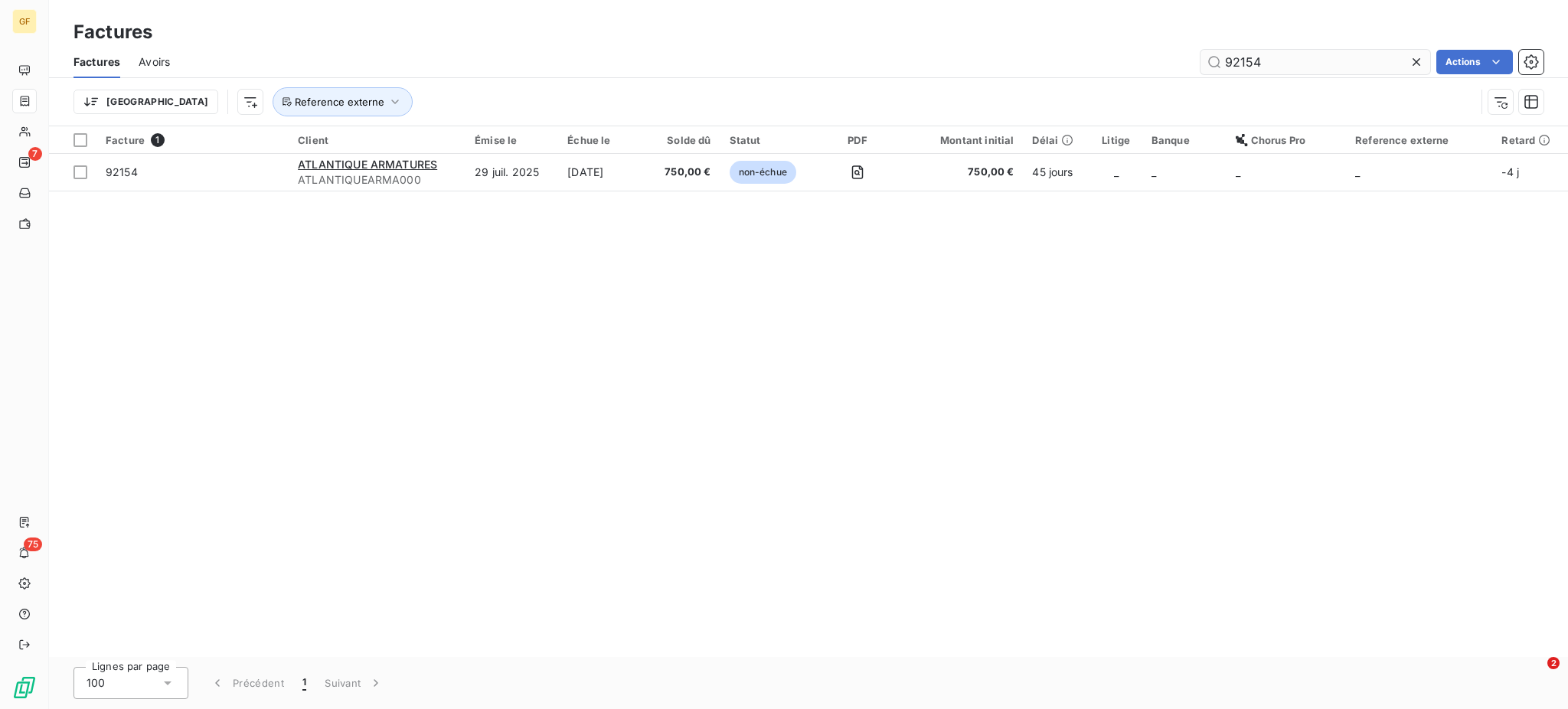
drag, startPoint x: 1240, startPoint y: 54, endPoint x: 1279, endPoint y: 57, distance: 39.1
click at [1279, 57] on input "92154" at bounding box center [1316, 62] width 230 height 24
type input "92121"
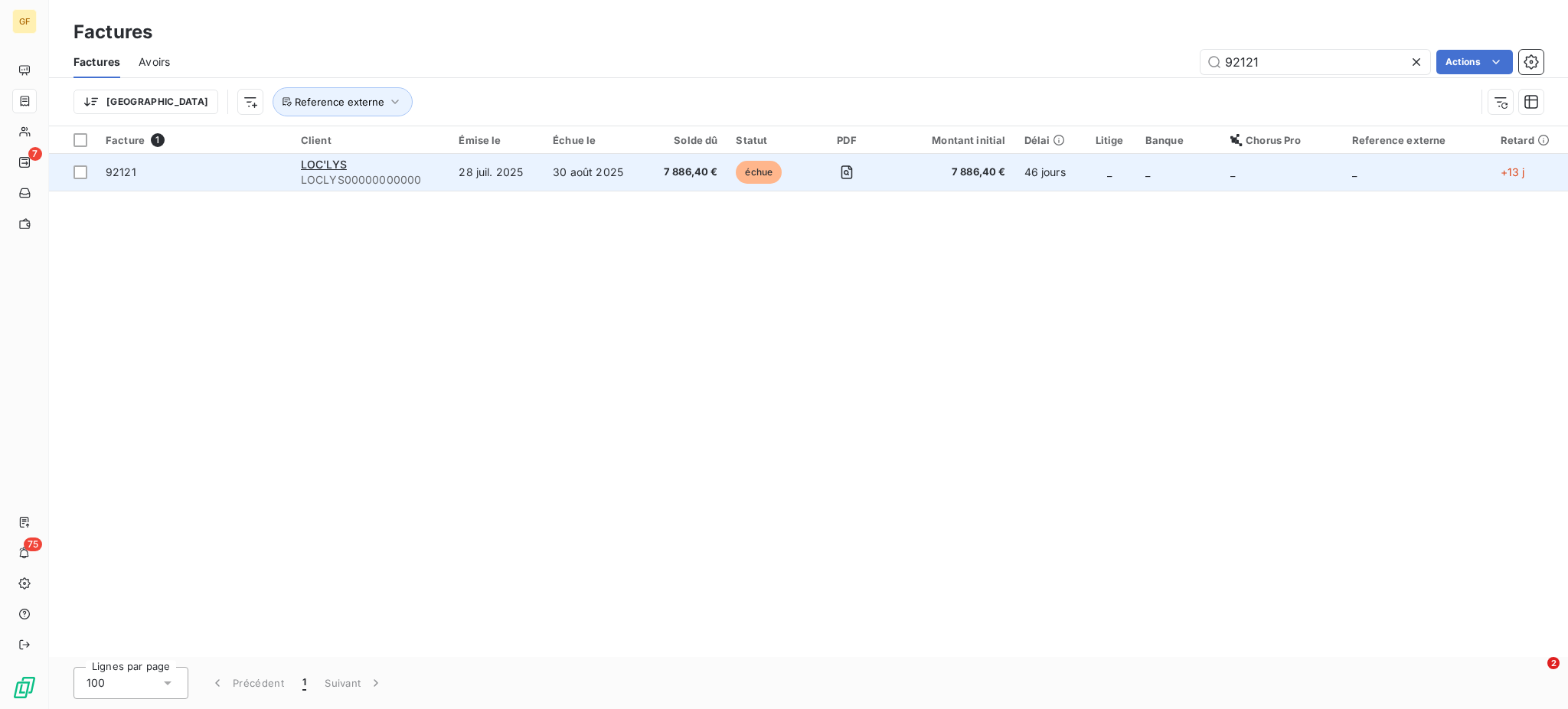
click at [656, 176] on span "7 886,40 €" at bounding box center [685, 172] width 65 height 15
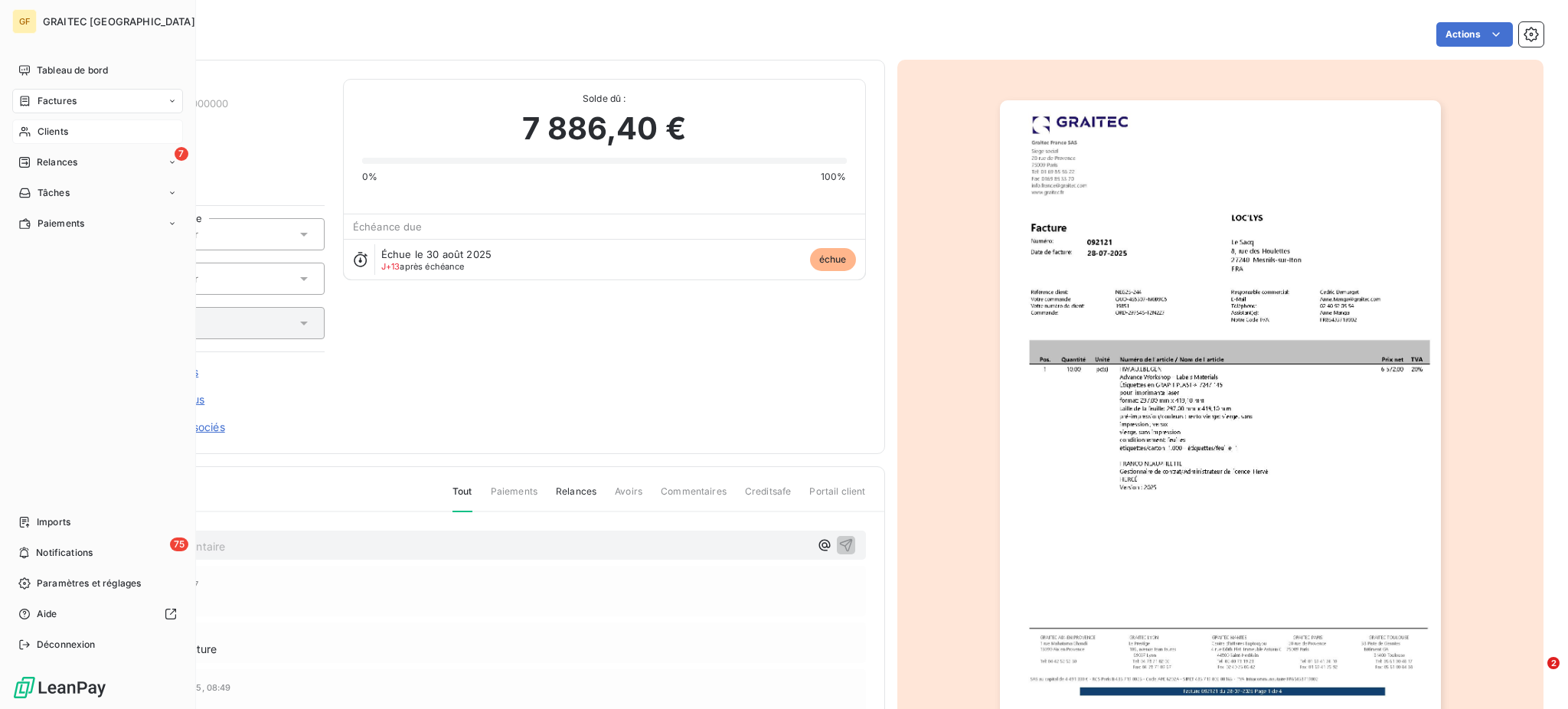
click at [52, 136] on span "Clients" at bounding box center [52, 131] width 31 height 14
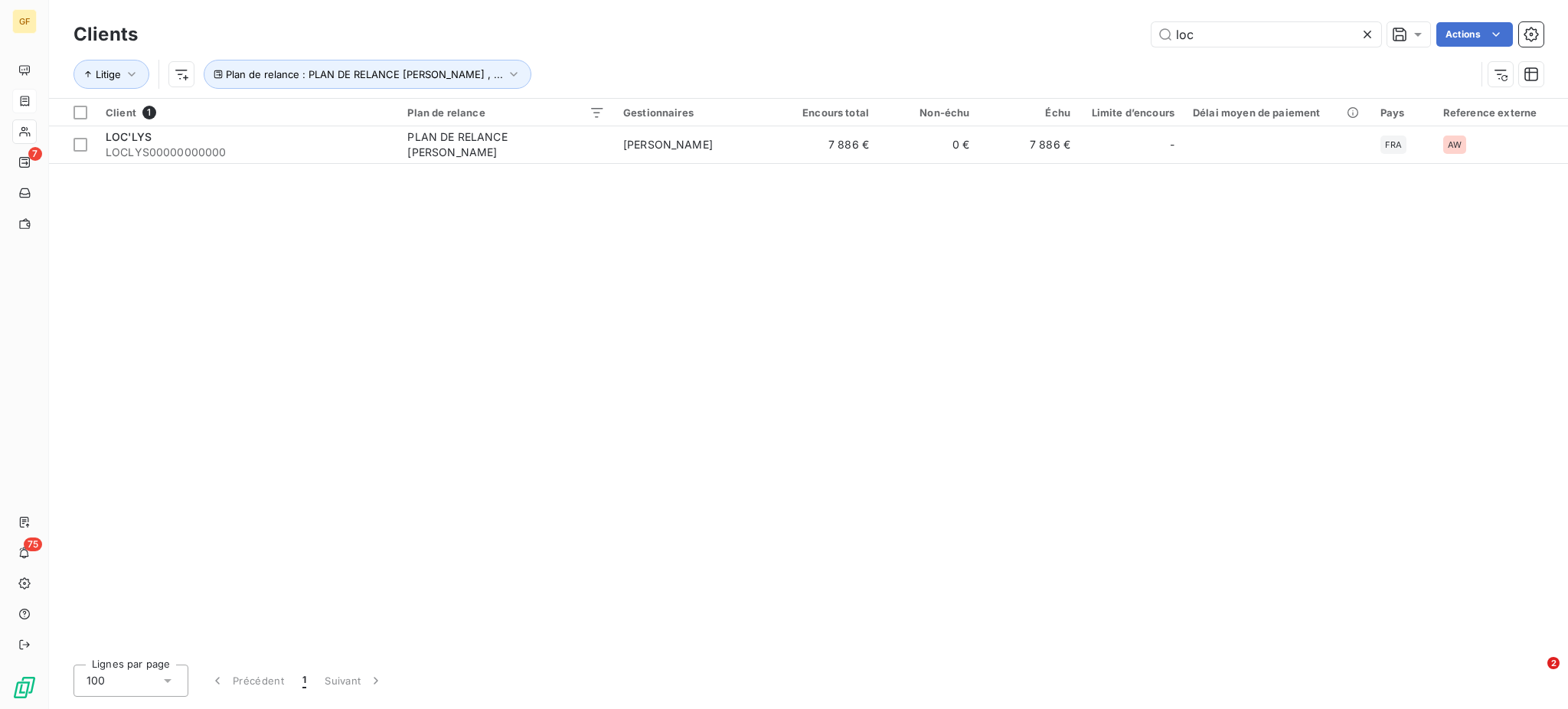
type input "loc"
click at [481, 166] on div "Client 1 Plan de relance Gestionnaires Encours total Non-échu Échu Limite d’enc…" at bounding box center [808, 376] width 1518 height 554
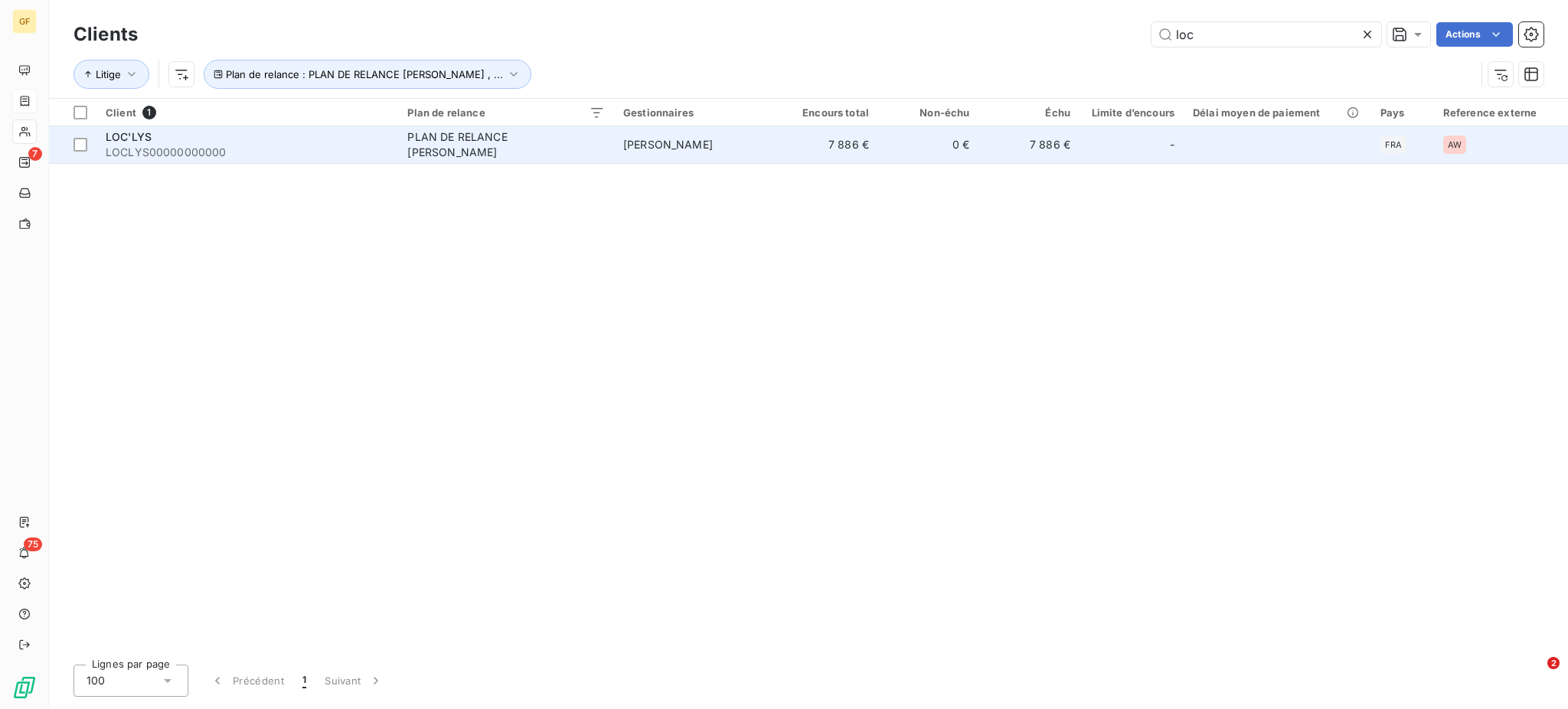
click at [487, 144] on div "PLAN DE RELANCE [PERSON_NAME]" at bounding box center [503, 144] width 192 height 31
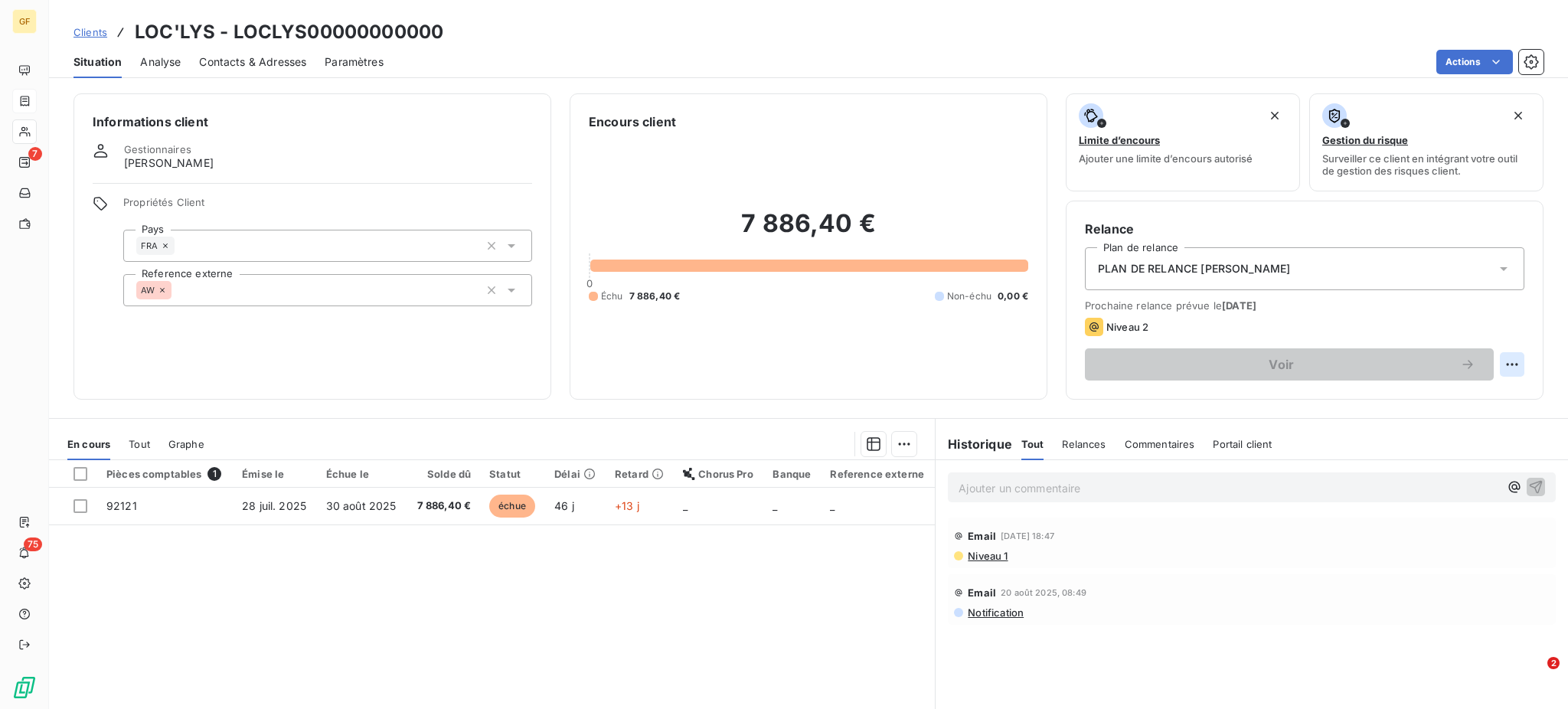
click at [1492, 361] on html "GF 7 75 Clients LOC'LYS - LOCLYS00000000000 Situation Analyse Contacts & Adress…" at bounding box center [784, 354] width 1568 height 709
click at [1447, 396] on div "Replanifier cette action" at bounding box center [1433, 398] width 137 height 24
select select "8"
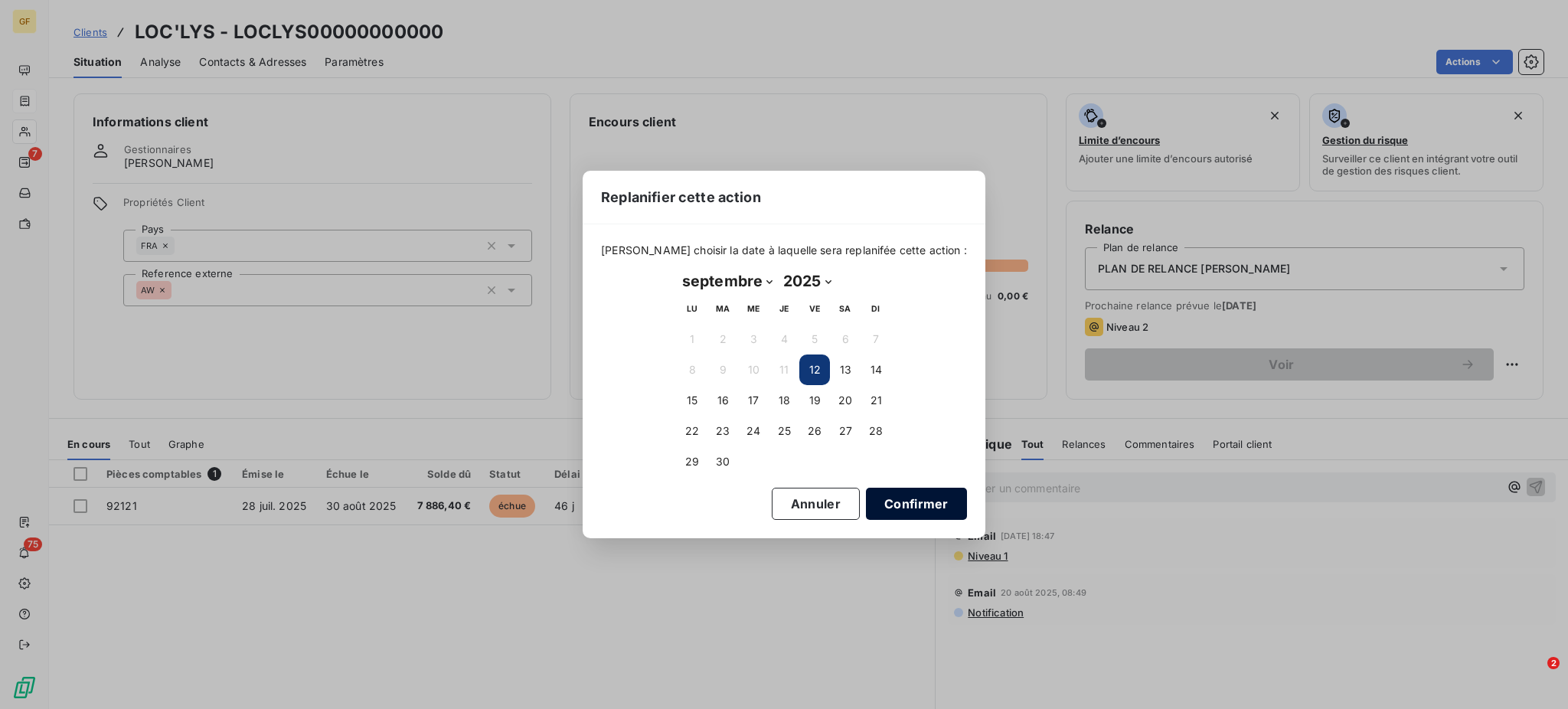
click at [876, 499] on button "Confirmer" at bounding box center [916, 503] width 101 height 32
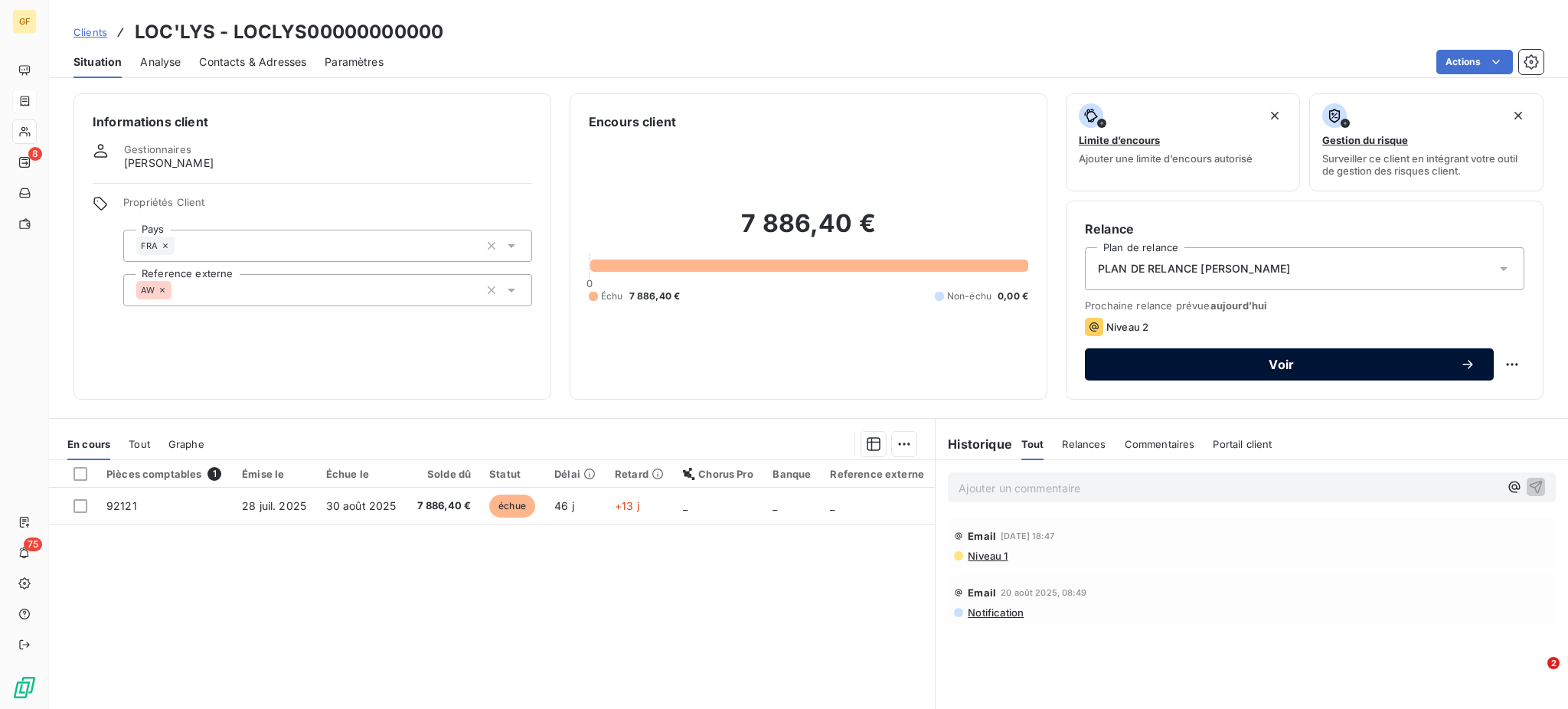
click at [1258, 365] on span "Voir" at bounding box center [1281, 364] width 356 height 12
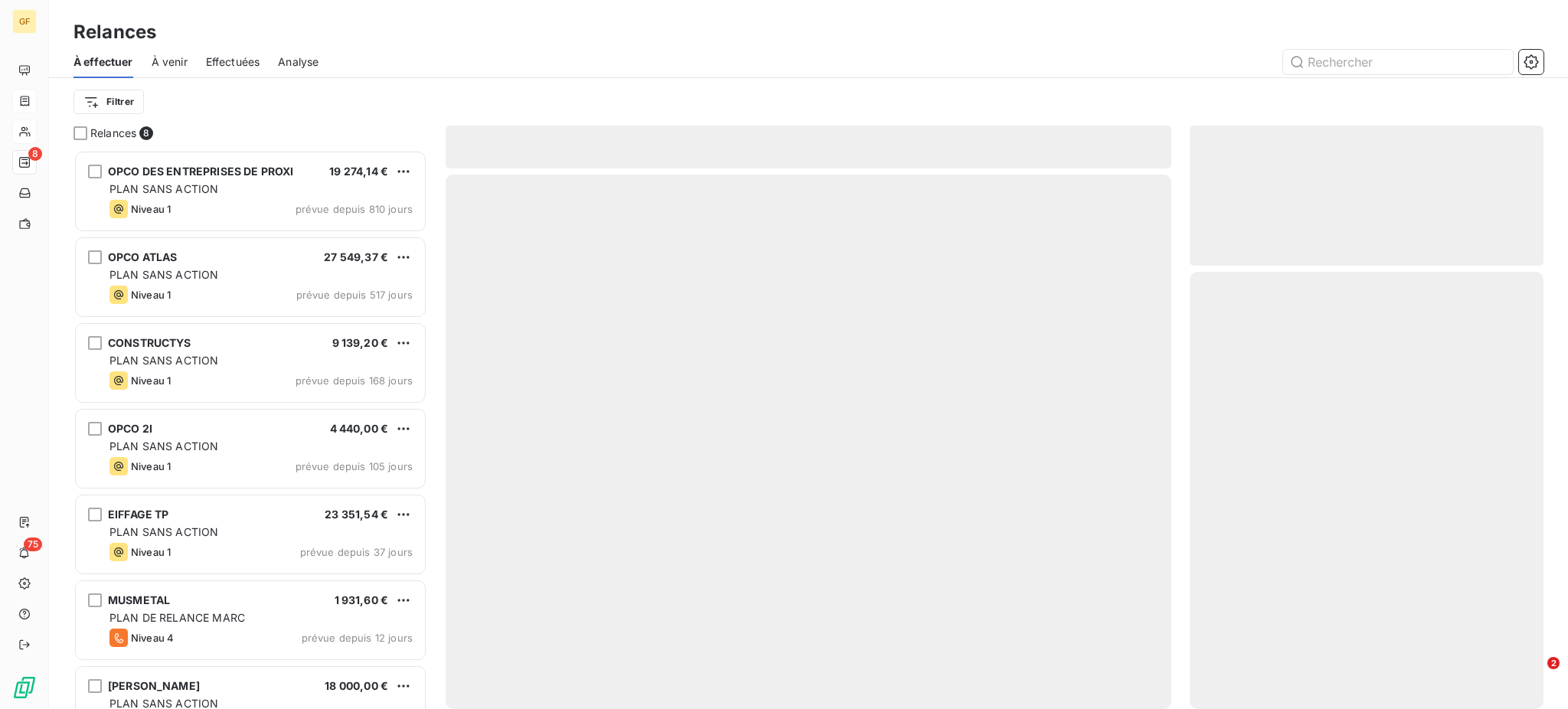
scroll to position [544, 338]
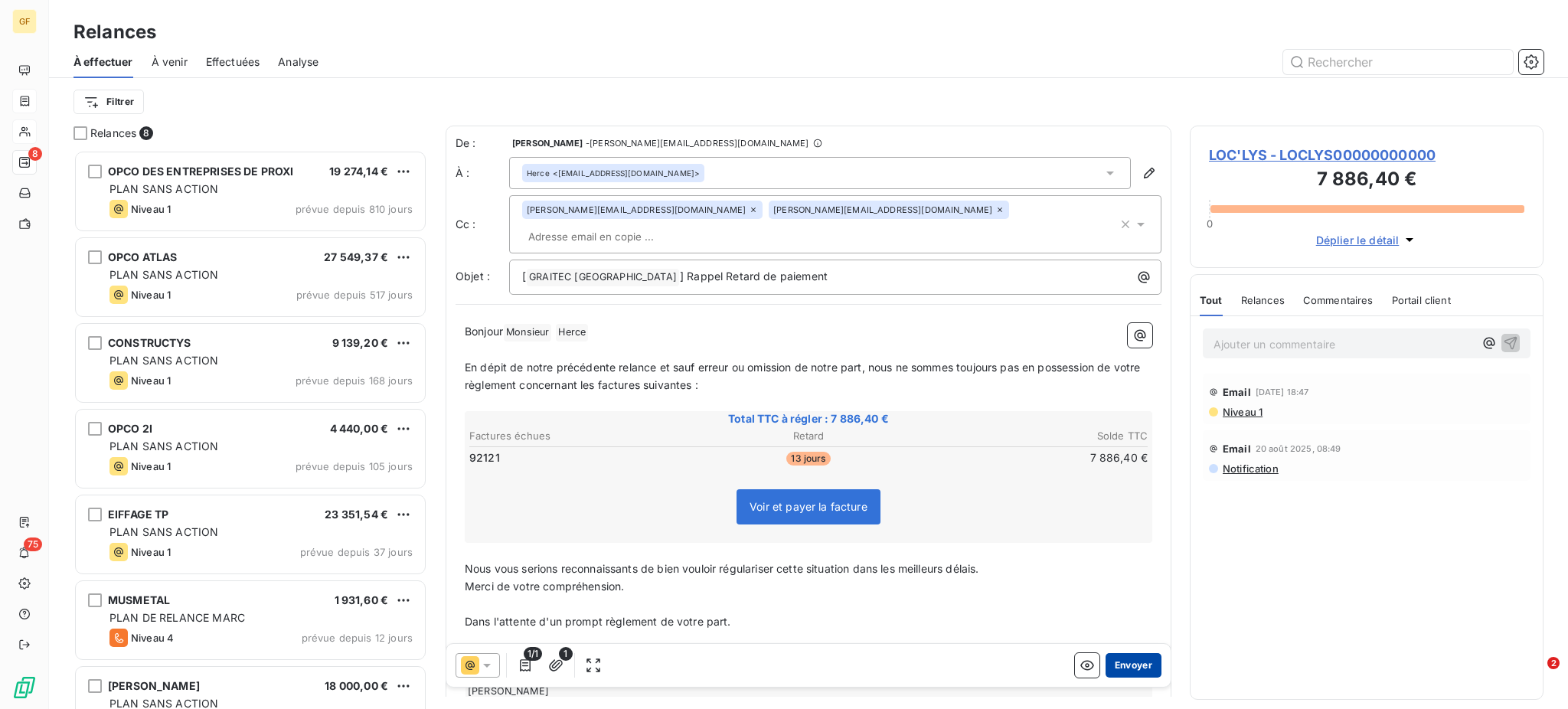
click at [1118, 662] on button "Envoyer" at bounding box center [1133, 665] width 56 height 24
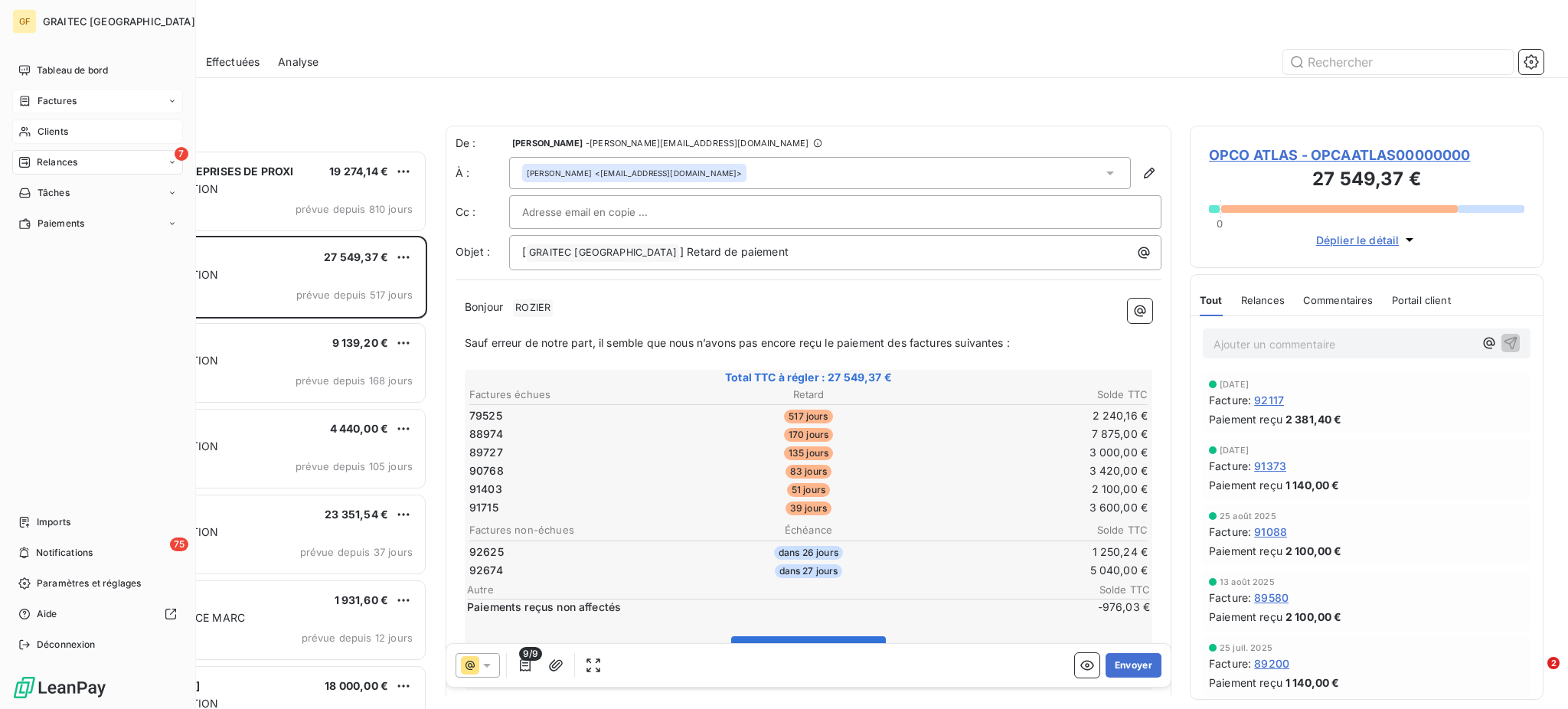
click at [57, 128] on span "Clients" at bounding box center [52, 131] width 31 height 14
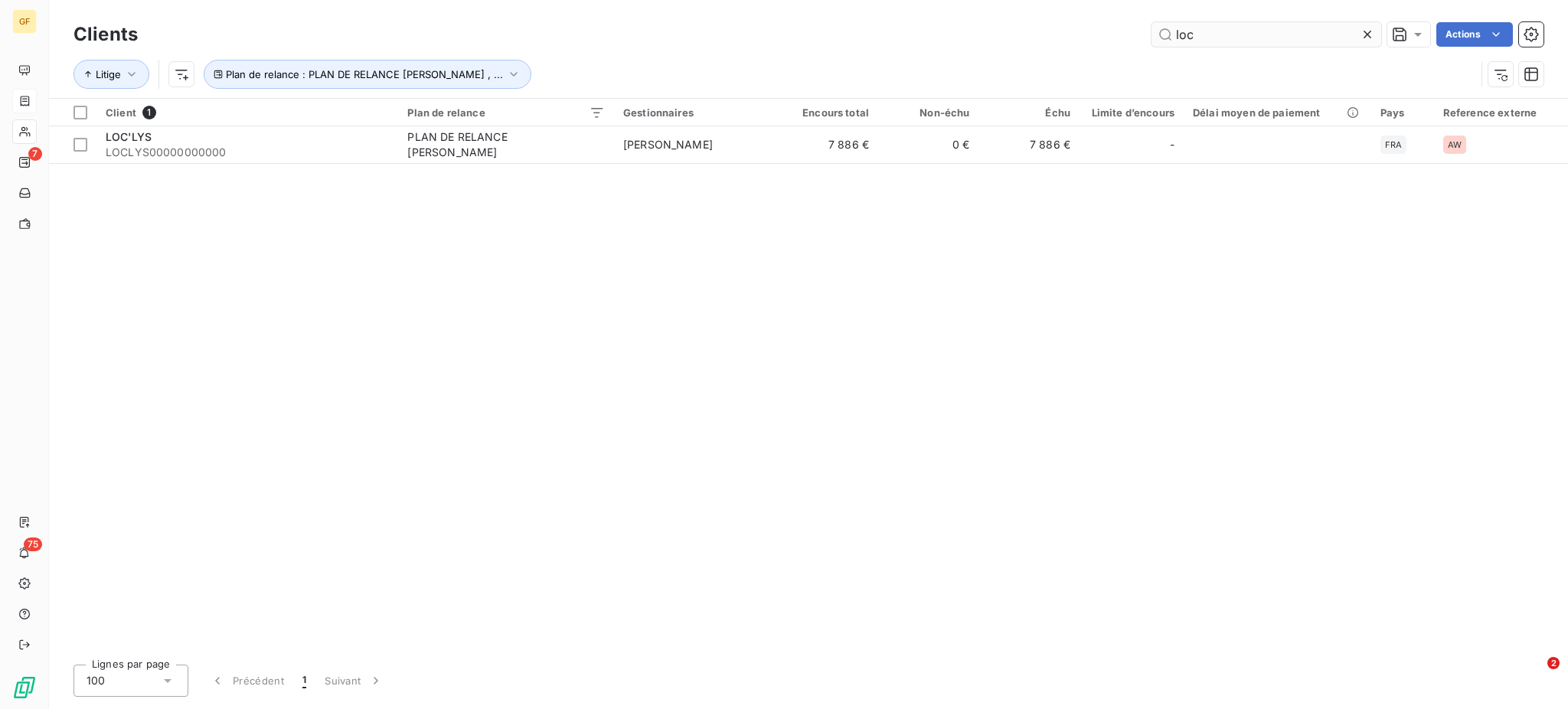
drag, startPoint x: 1198, startPoint y: 33, endPoint x: 1165, endPoint y: 32, distance: 33.0
click at [1165, 32] on input "loc" at bounding box center [1266, 35] width 230 height 24
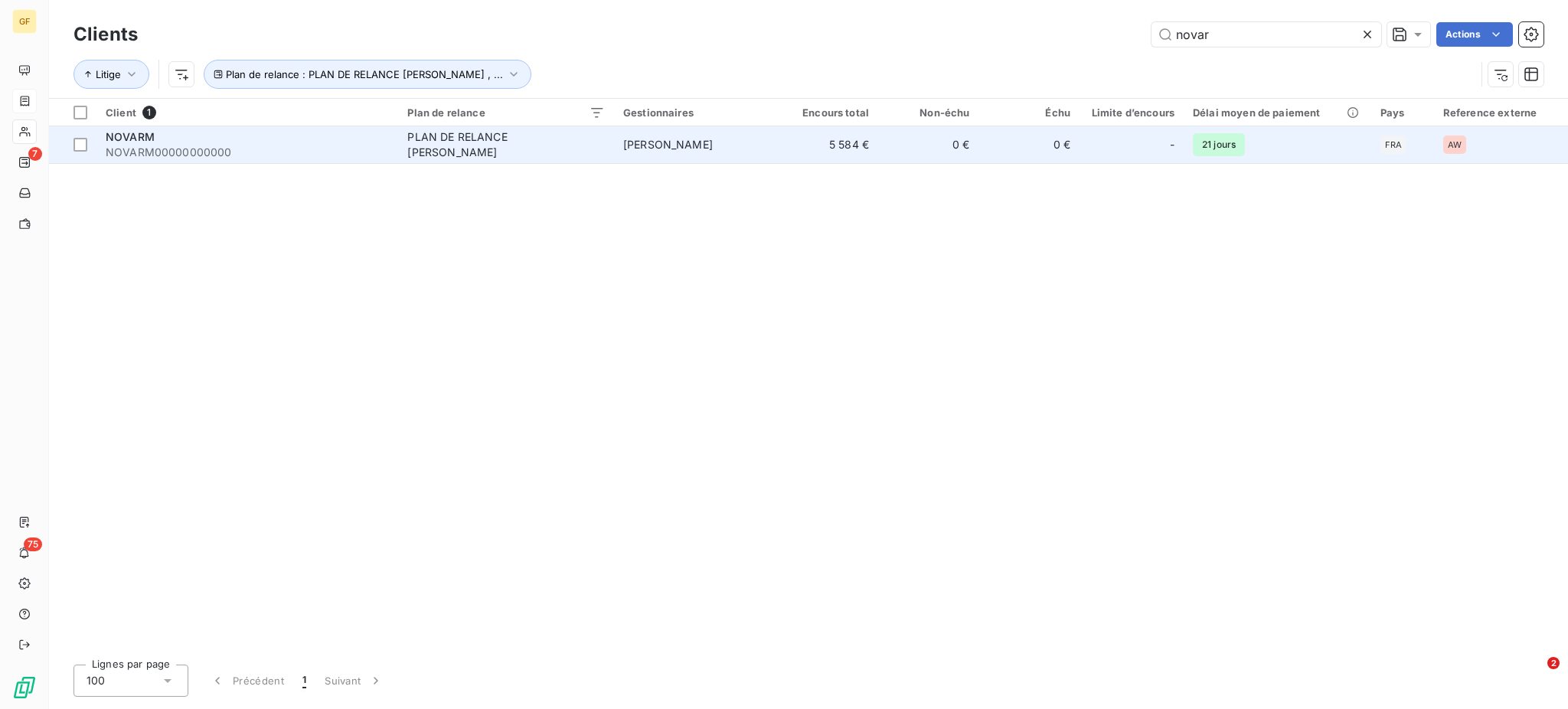
type input "novar"
click at [326, 140] on div "NOVARM" at bounding box center [247, 137] width 283 height 15
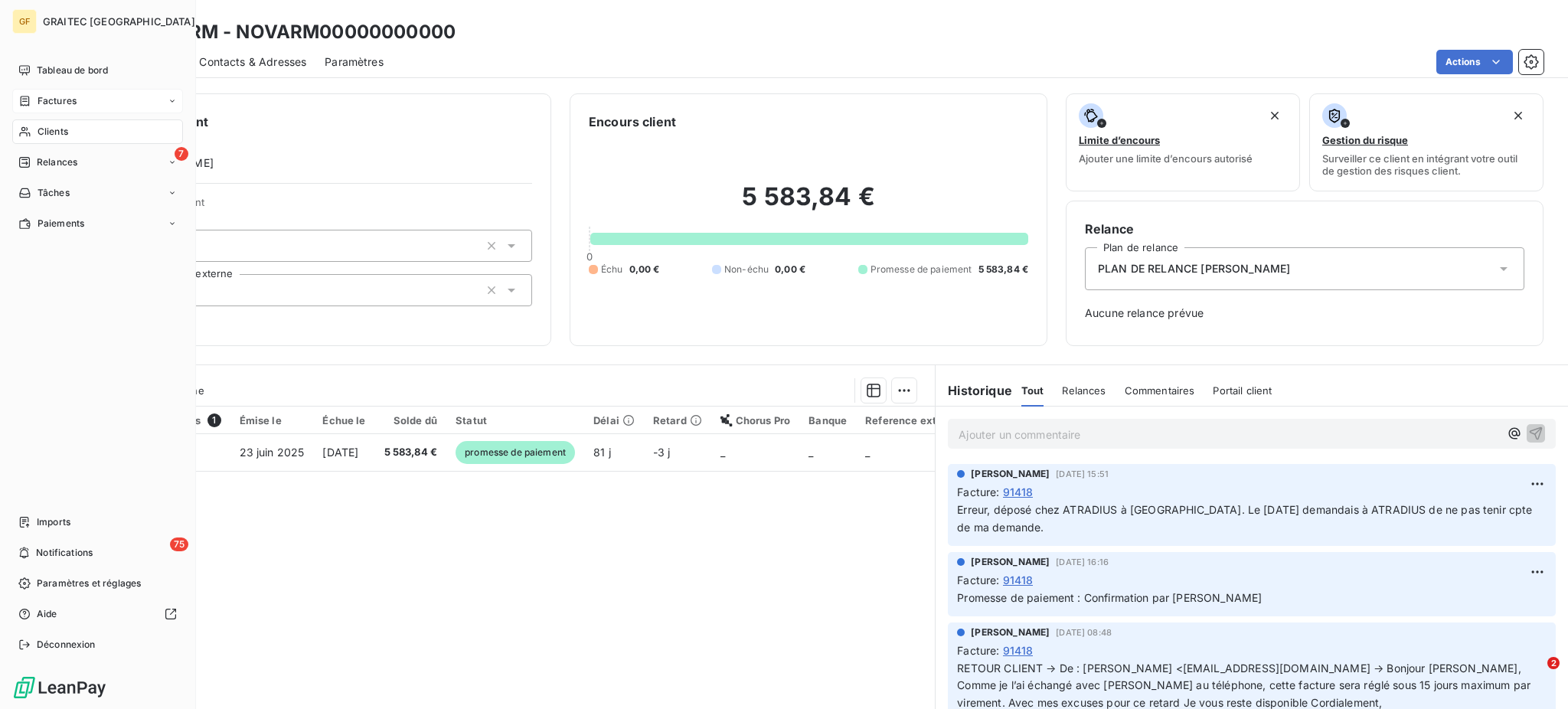
click at [58, 165] on span "Relances" at bounding box center [56, 162] width 40 height 14
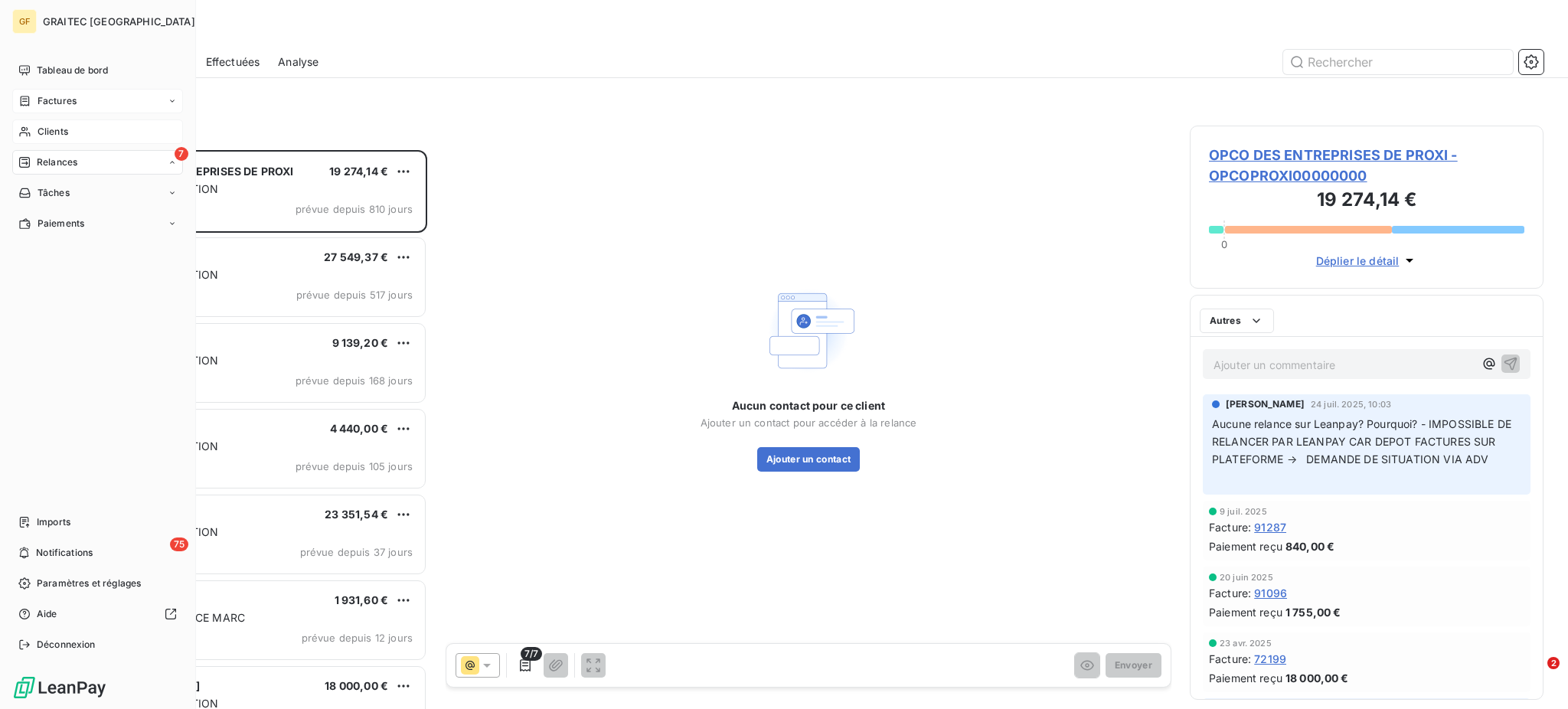
scroll to position [544, 338]
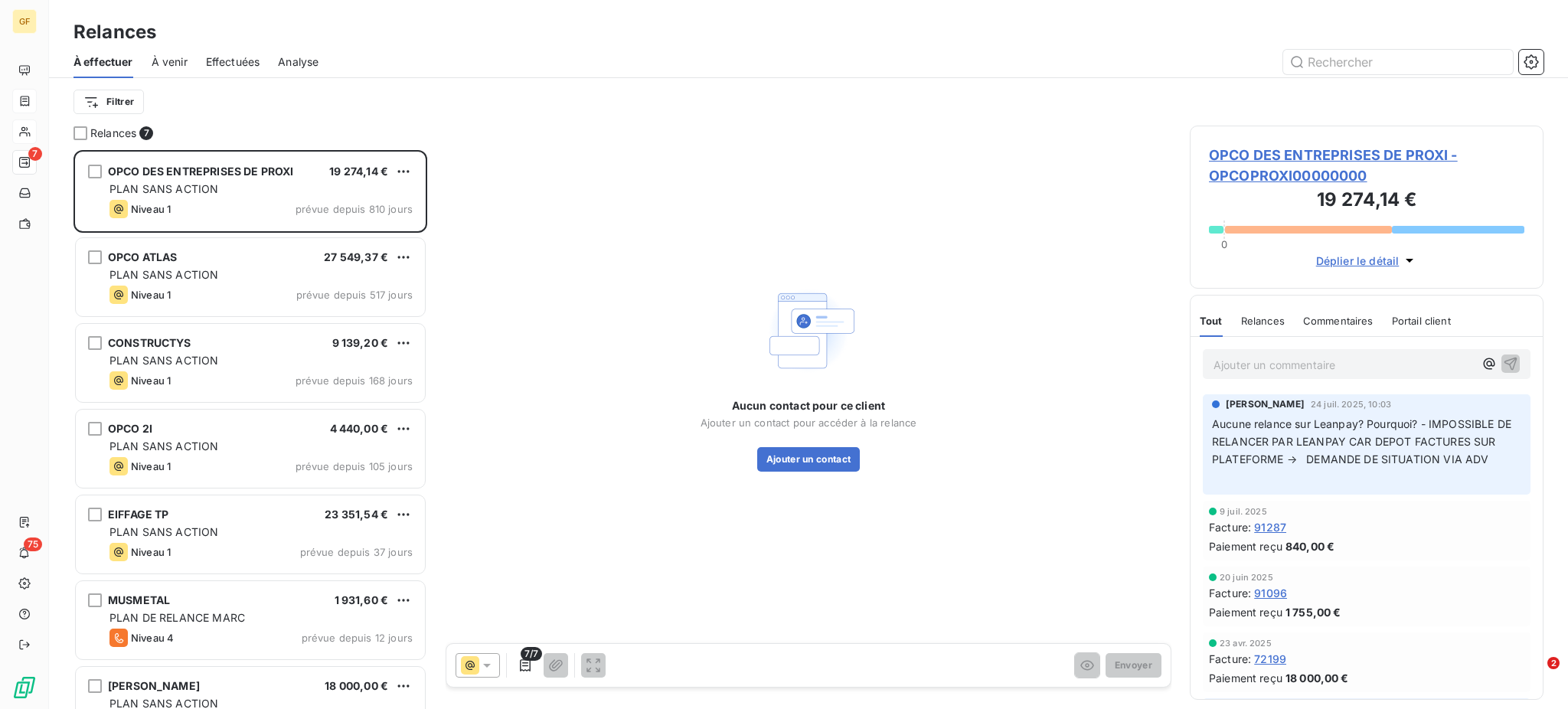
click at [180, 61] on span "À venir" at bounding box center [169, 62] width 36 height 15
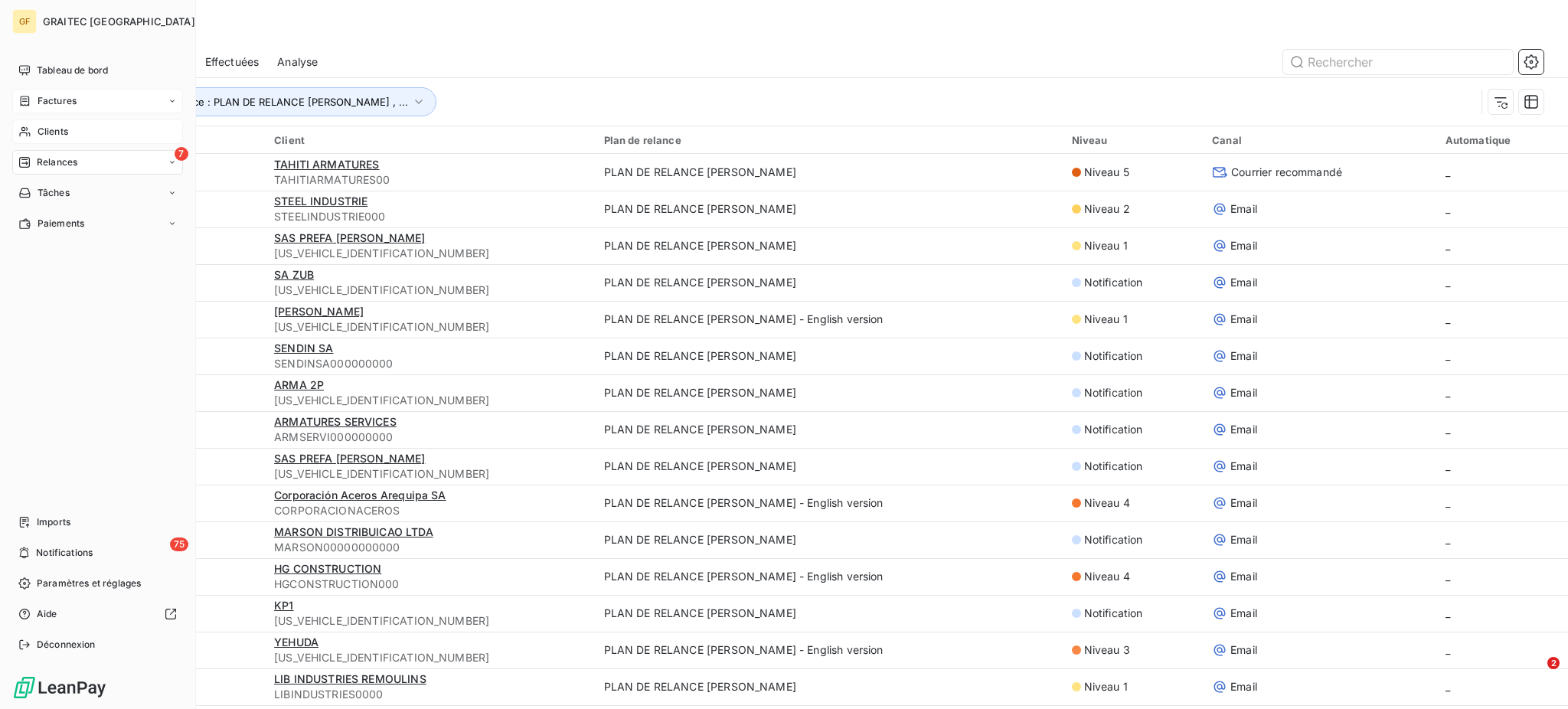
click at [52, 99] on span "Factures" at bounding box center [57, 101] width 39 height 14
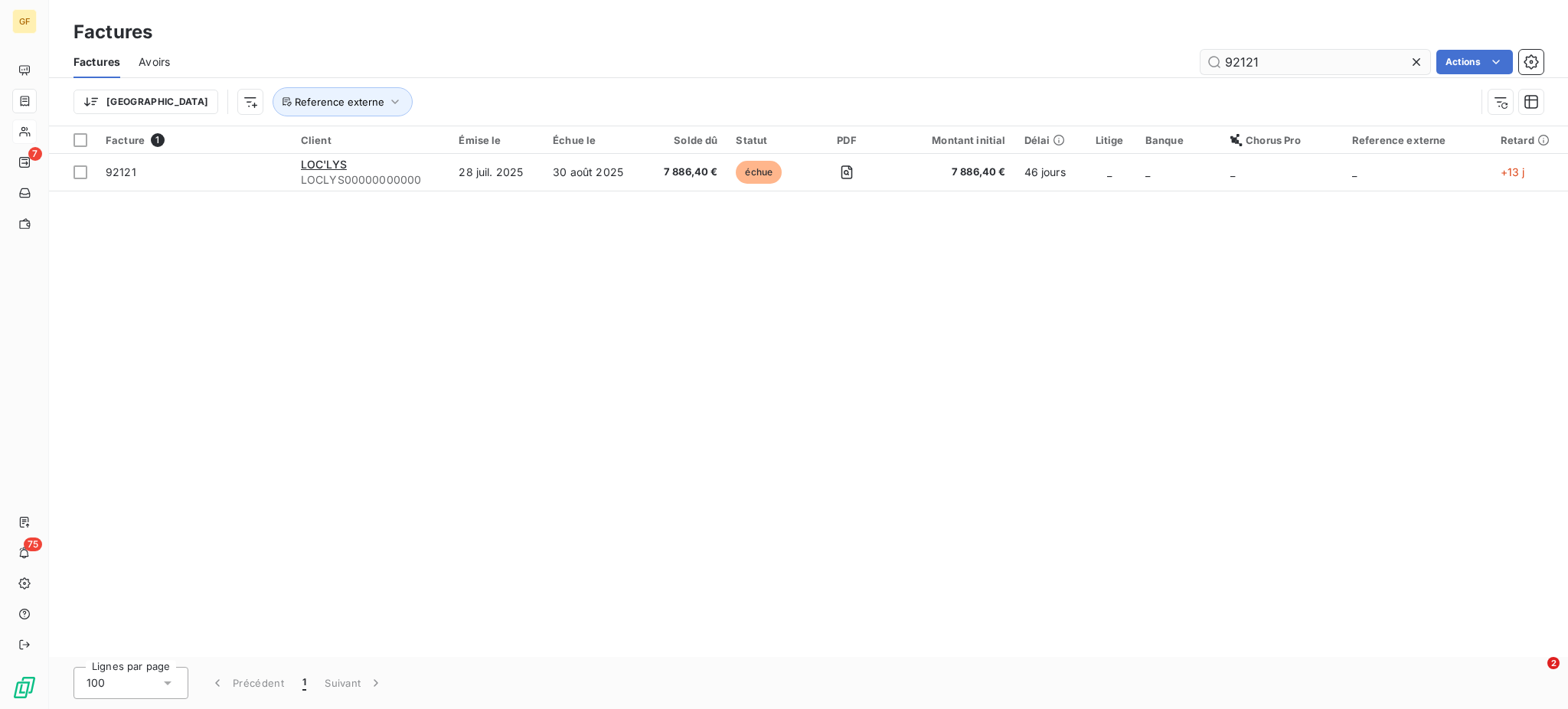
drag, startPoint x: 1225, startPoint y: 57, endPoint x: 1271, endPoint y: 61, distance: 46.2
click at [1271, 61] on input "92121" at bounding box center [1316, 62] width 230 height 24
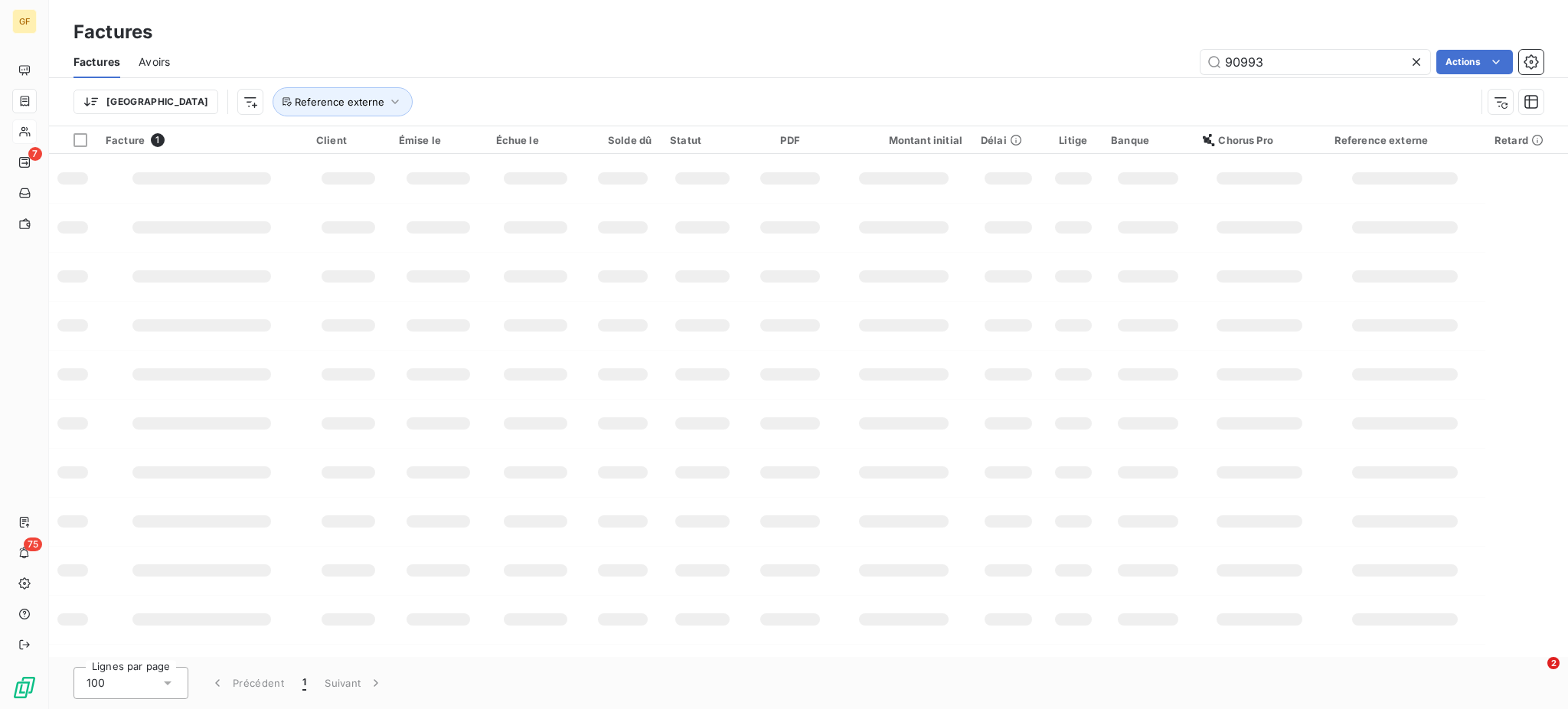
type input "90993"
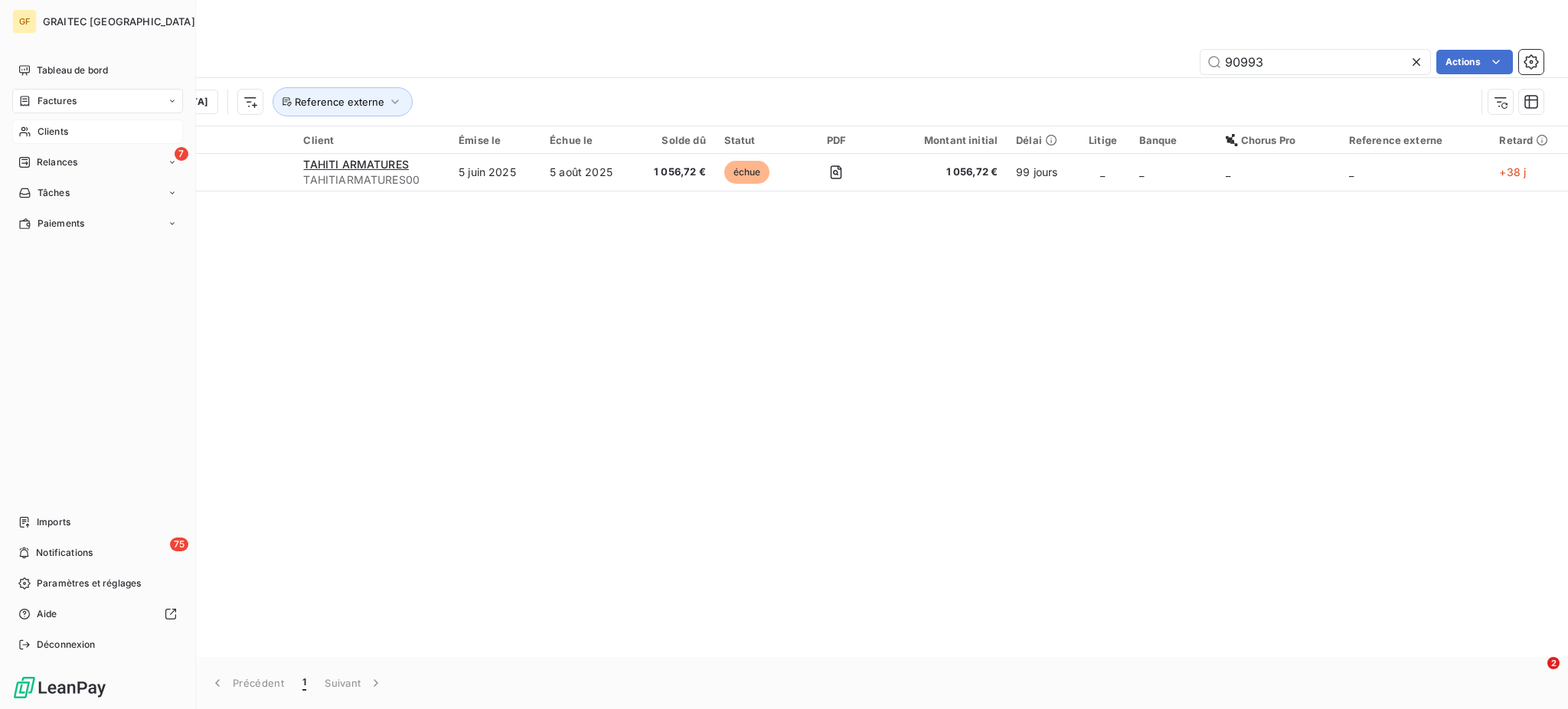
click at [44, 126] on span "Clients" at bounding box center [52, 131] width 31 height 14
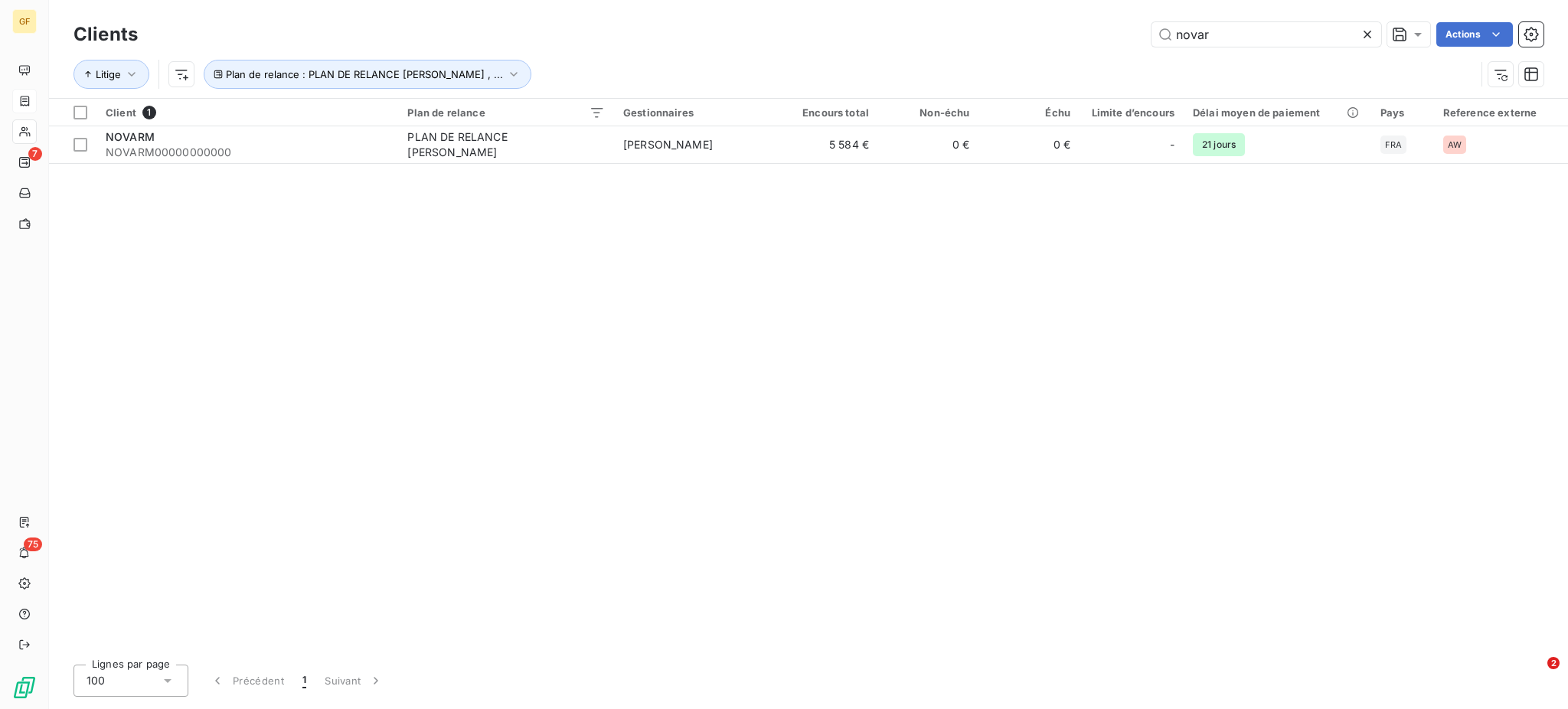
drag, startPoint x: 1255, startPoint y: 33, endPoint x: 1088, endPoint y: 49, distance: 167.8
click at [1088, 49] on div "Clients novar Actions" at bounding box center [809, 35] width 1470 height 32
type input "tahiti"
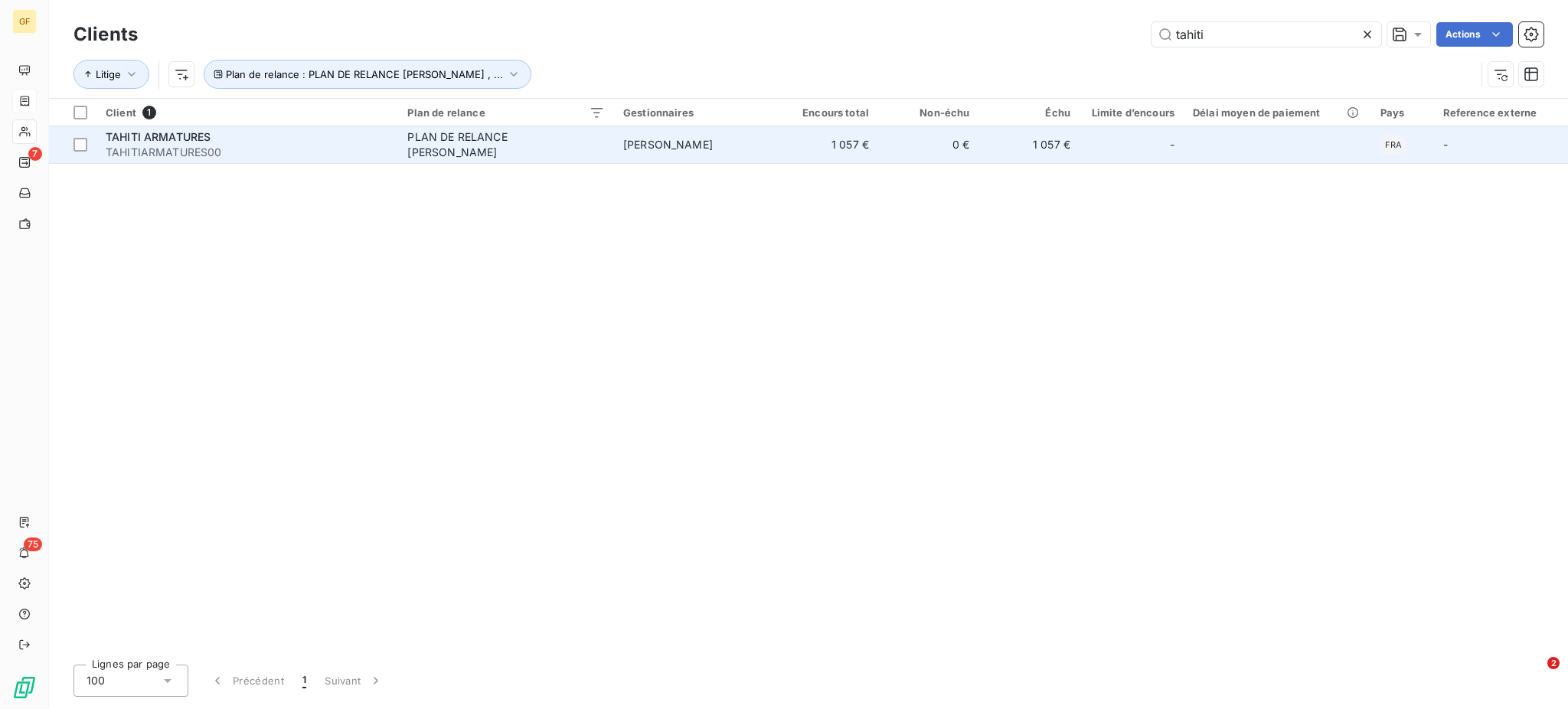
click at [487, 139] on div "PLAN DE RELANCE [PERSON_NAME]" at bounding box center [503, 144] width 192 height 31
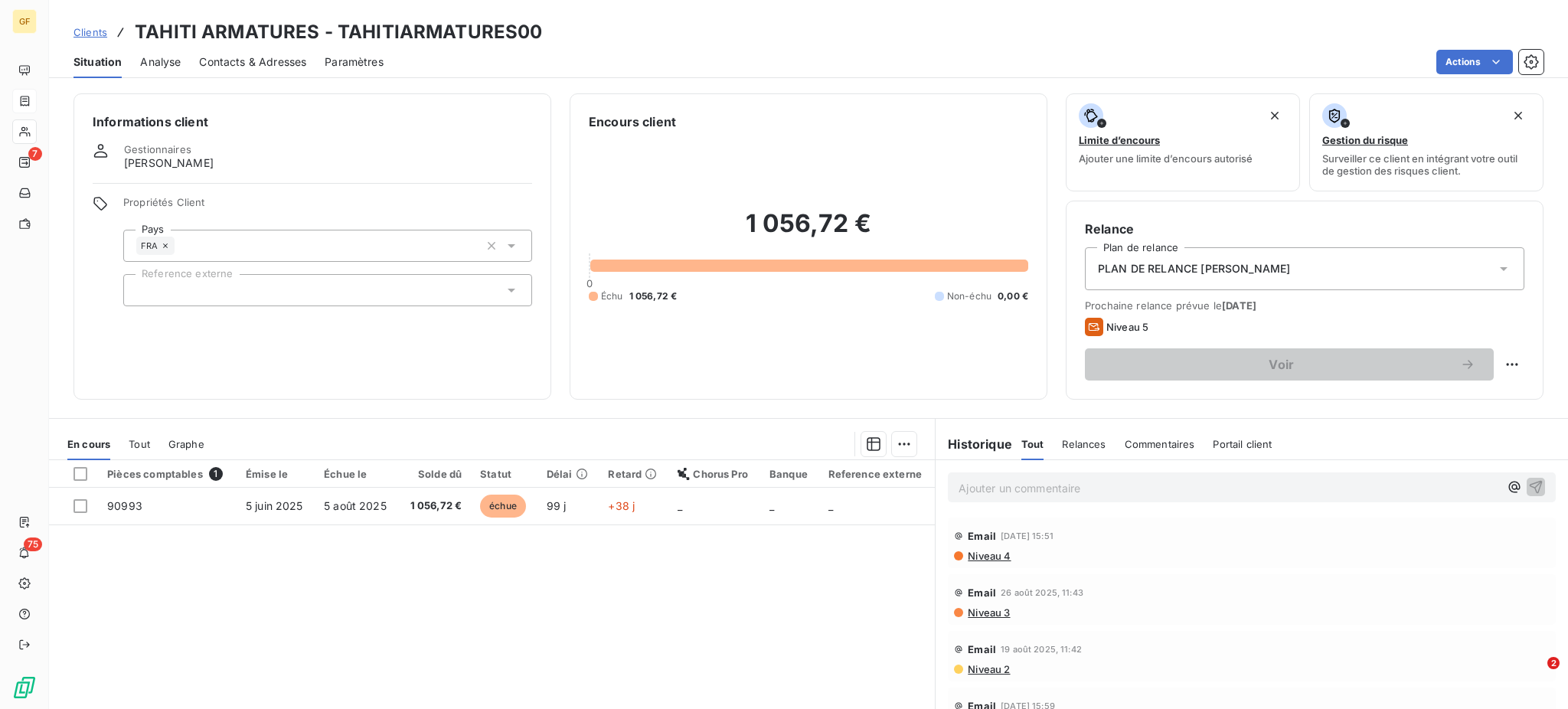
click at [252, 65] on span "Contacts & Adresses" at bounding box center [252, 62] width 108 height 15
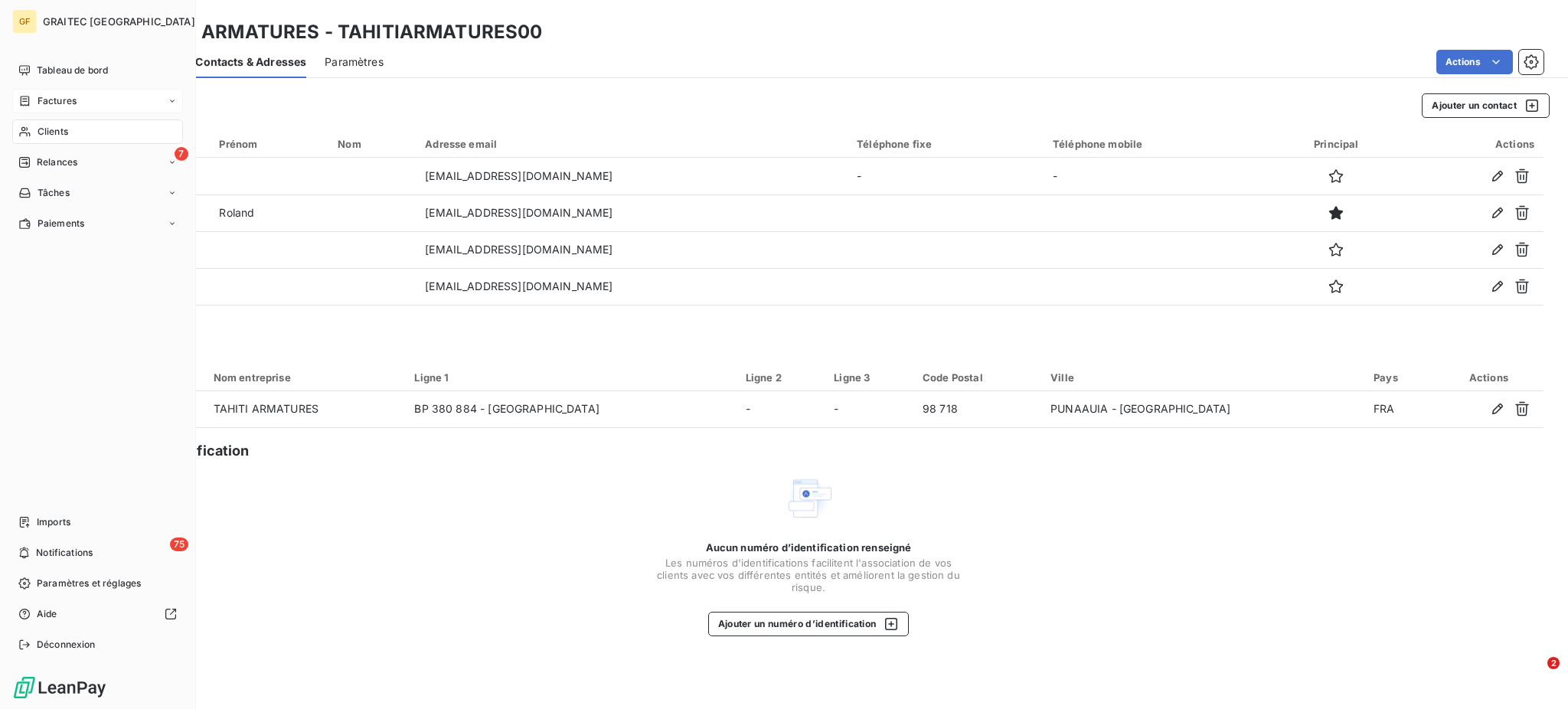
click at [58, 123] on div "Clients" at bounding box center [97, 132] width 171 height 24
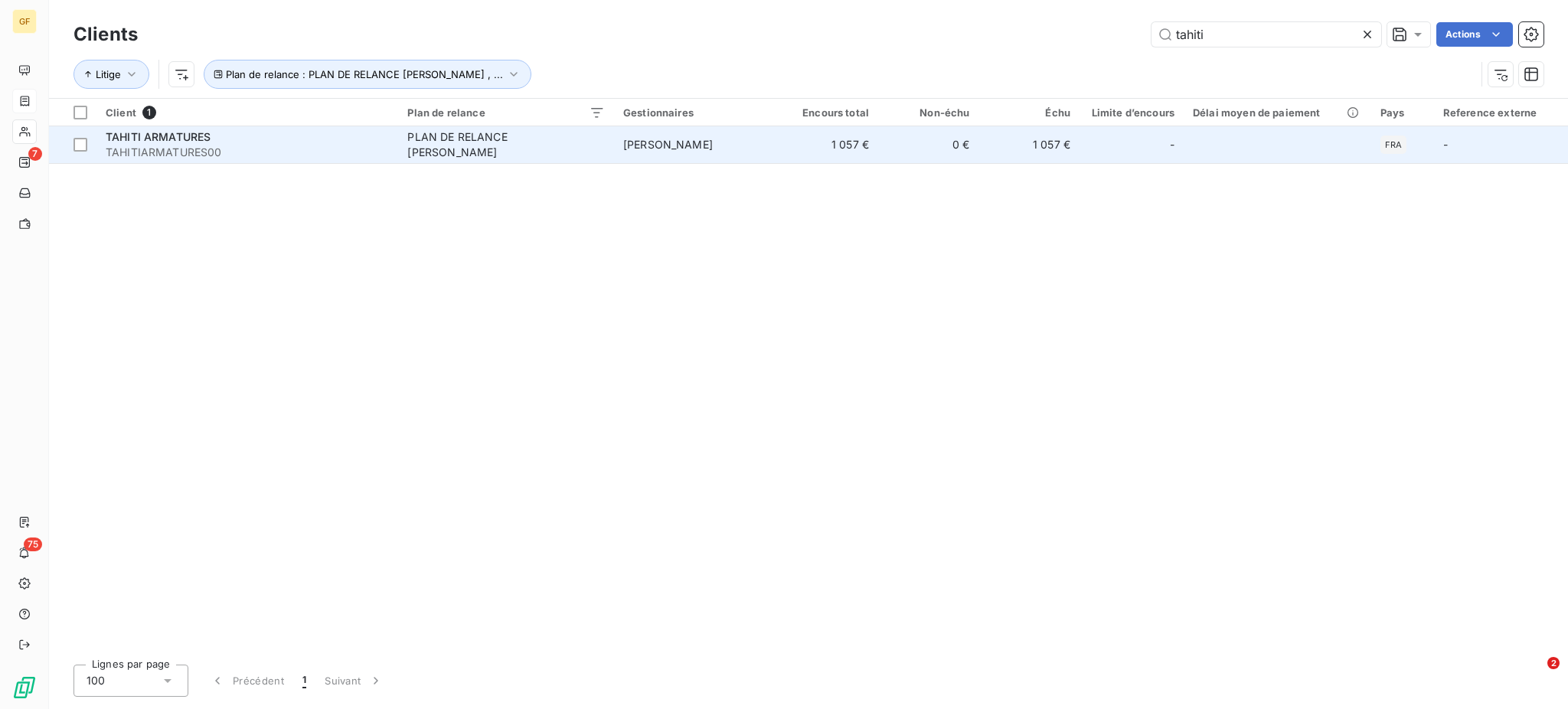
click at [617, 136] on td "[PERSON_NAME]" at bounding box center [696, 144] width 164 height 36
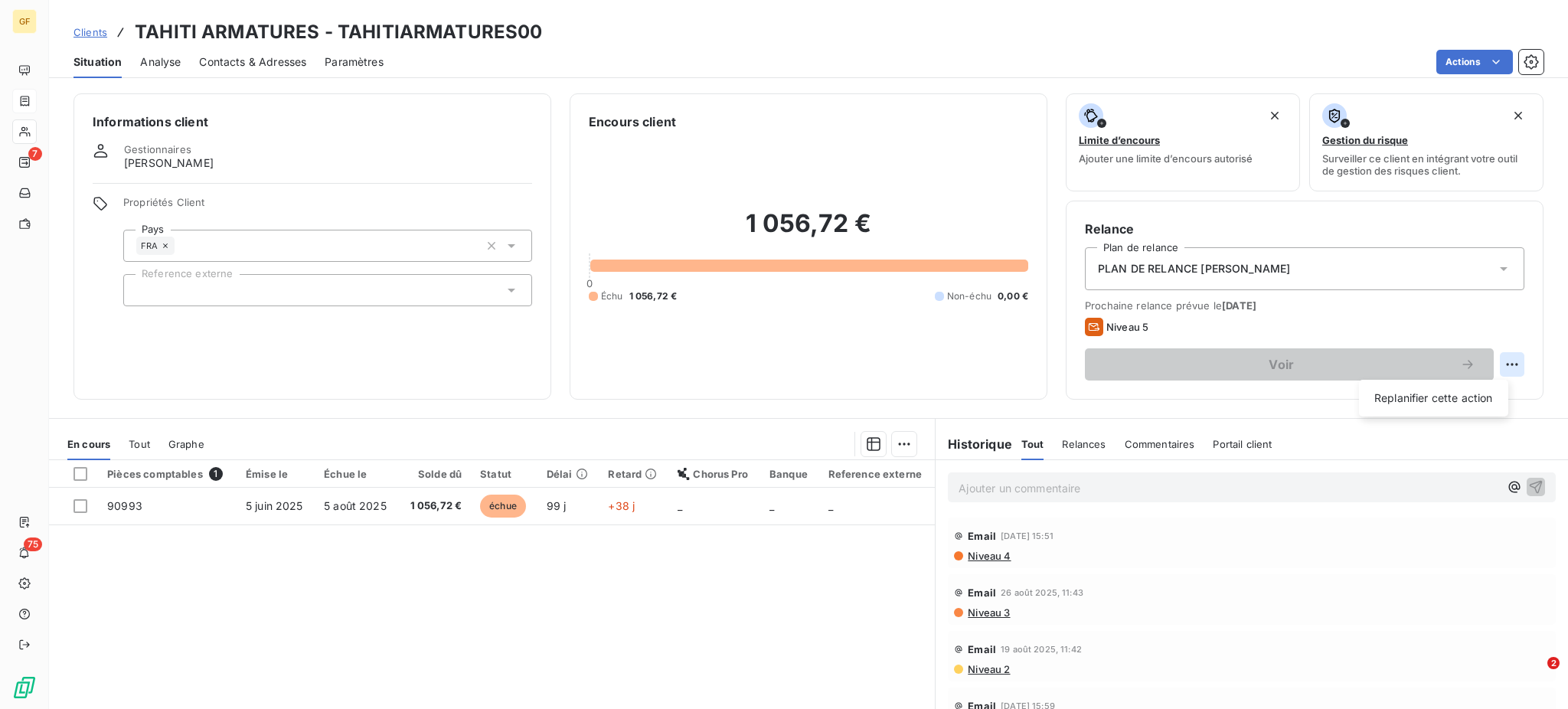
click at [1500, 364] on html "GF 7 75 Clients TAHITI ARMATURES - TAHITIARMATURES00 Situation Analyse Contacts…" at bounding box center [784, 354] width 1568 height 709
click at [1412, 391] on div "Replanifier cette action" at bounding box center [1433, 398] width 137 height 24
select select "8"
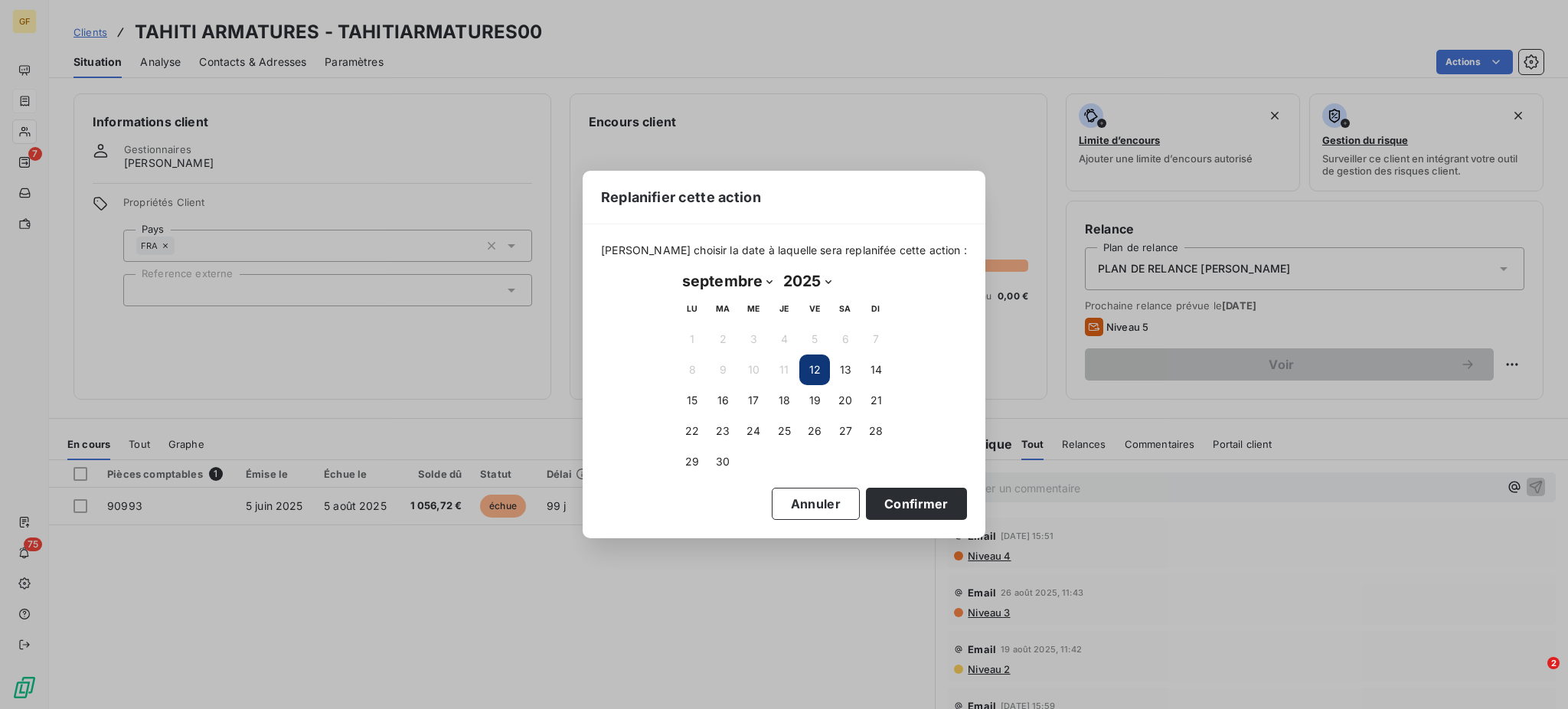
click at [813, 364] on button "12" at bounding box center [814, 369] width 31 height 31
click at [880, 499] on button "Confirmer" at bounding box center [916, 503] width 101 height 32
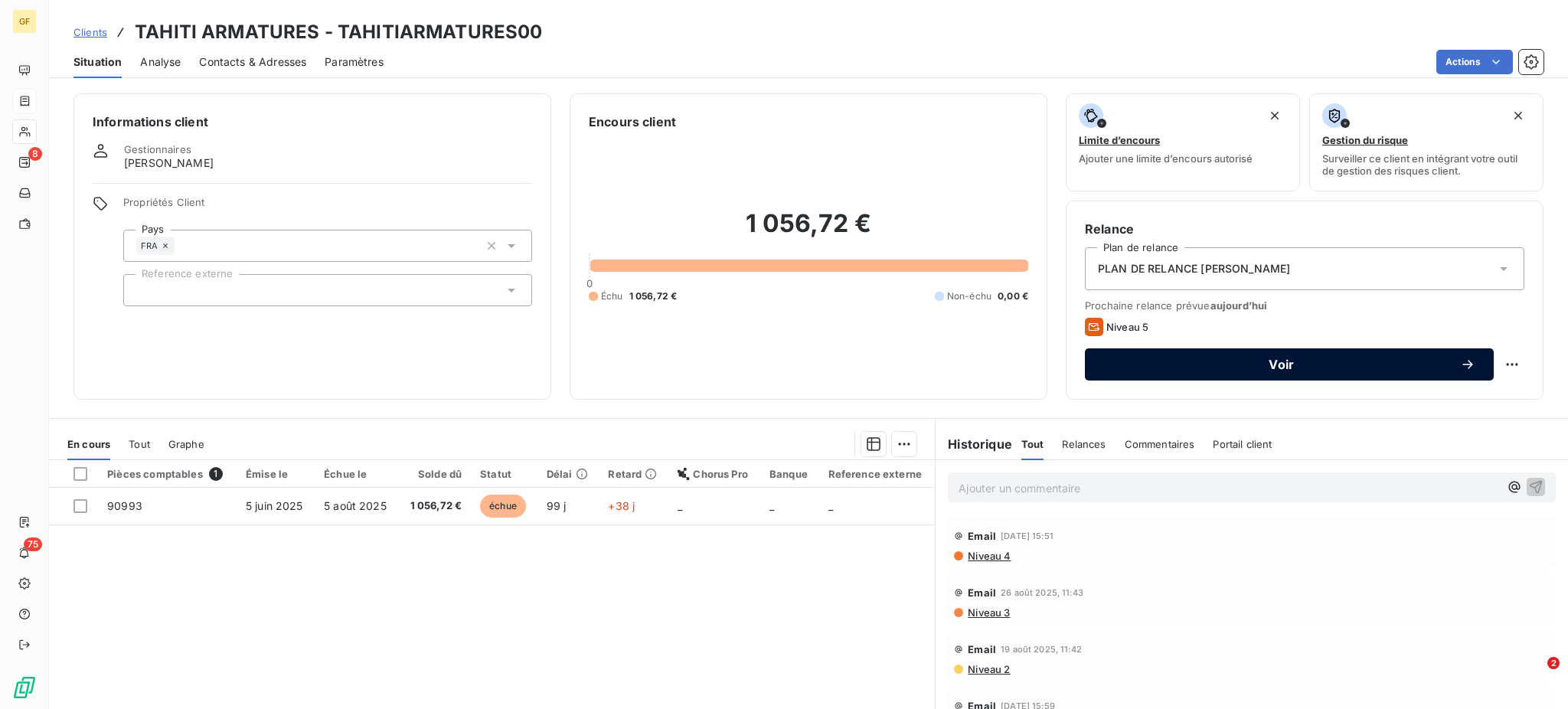
click at [1264, 361] on span "Voir" at bounding box center [1281, 364] width 356 height 12
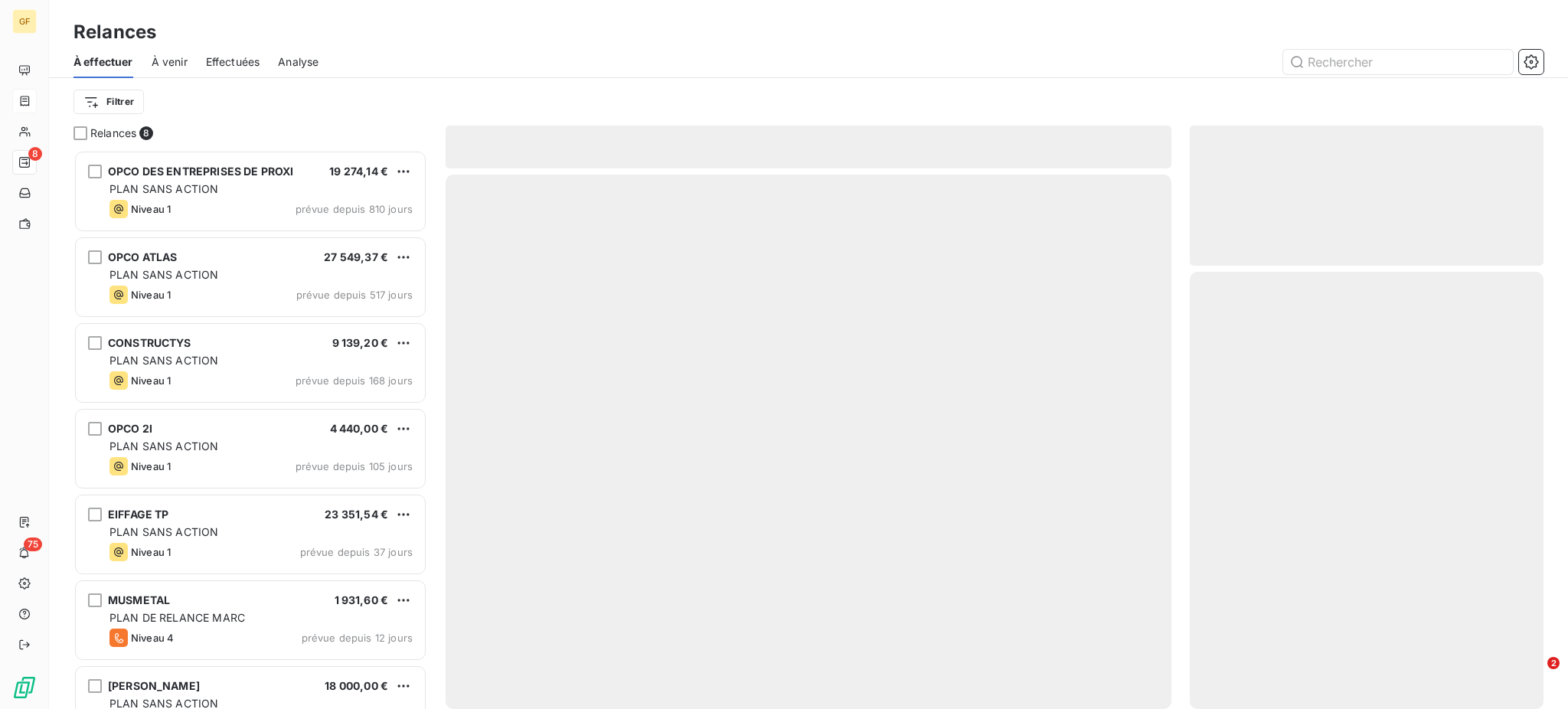
scroll to position [544, 338]
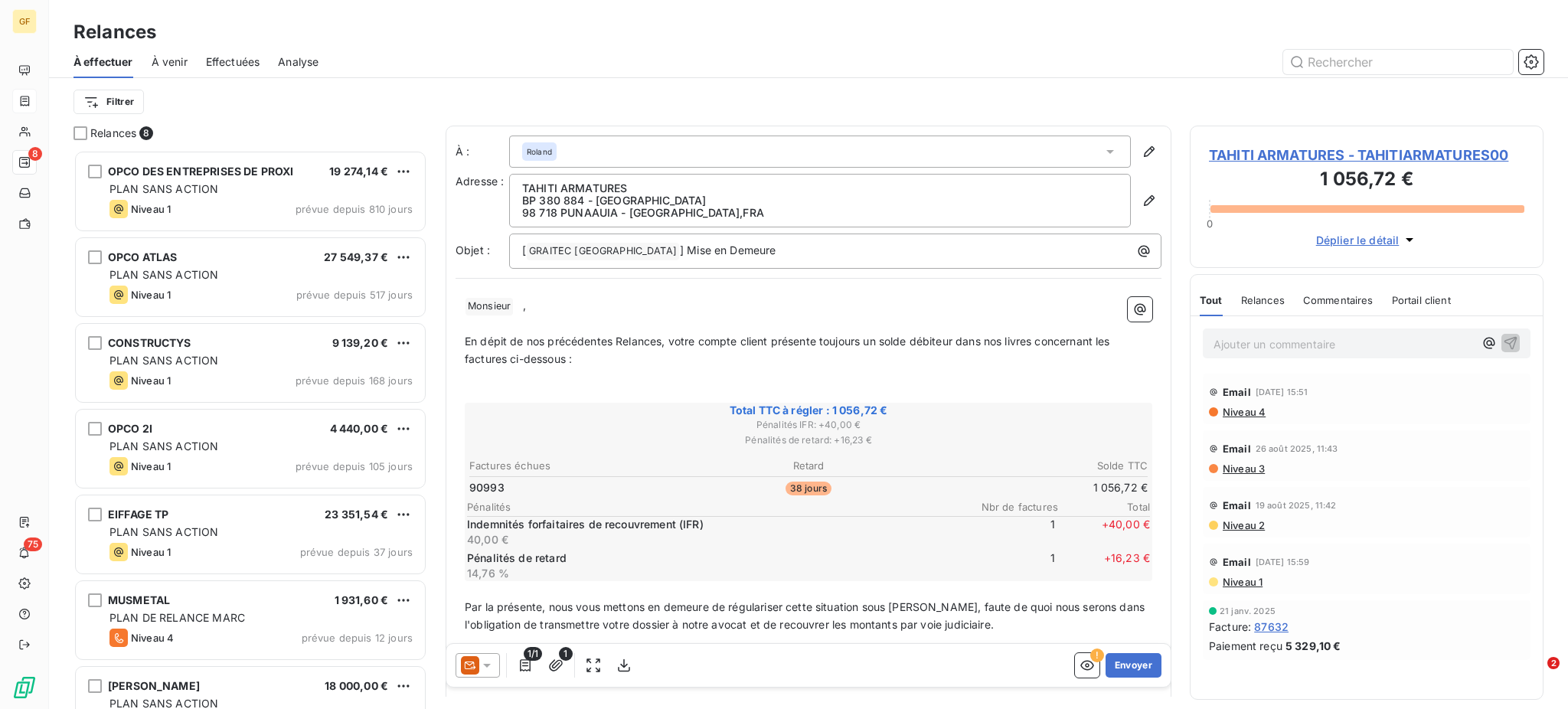
click at [703, 217] on p "98 718 PUNAAUIA - [GEOGRAPHIC_DATA] , [GEOGRAPHIC_DATA]" at bounding box center [819, 212] width 596 height 12
click at [517, 185] on div "TAHITI ARMATURES BP 380 884 - TAMANU 98 718 [GEOGRAPHIC_DATA] - [GEOGRAPHIC_DAT…" at bounding box center [819, 200] width 622 height 53
drag, startPoint x: 525, startPoint y: 184, endPoint x: 739, endPoint y: 235, distance: 220.0
click at [739, 235] on div "À : Roland Adresse : TAHITI ARMATURES BP 380 884 - TAMANU 98 718 PUNAAUIA - [GE…" at bounding box center [808, 202] width 706 height 133
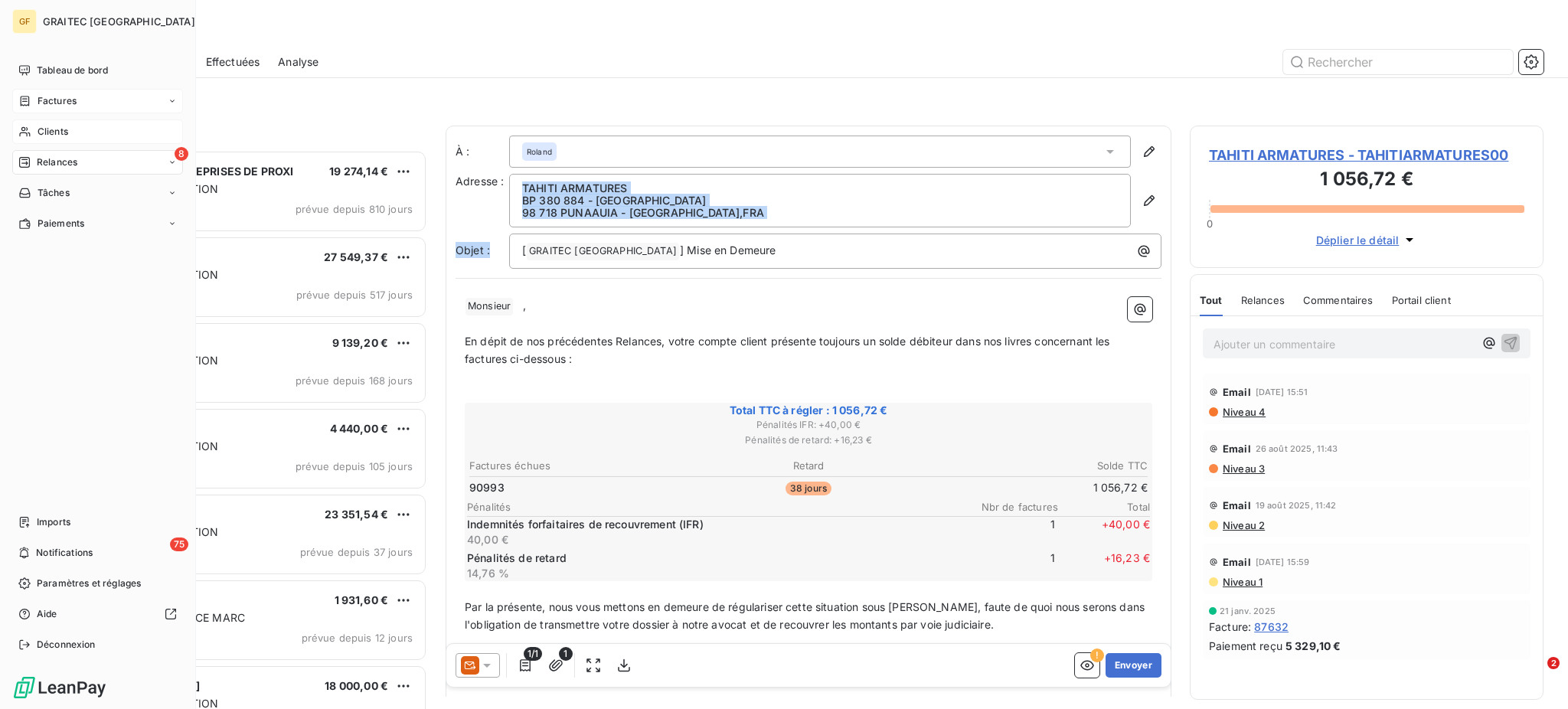
click at [52, 123] on div "Clients" at bounding box center [97, 132] width 171 height 24
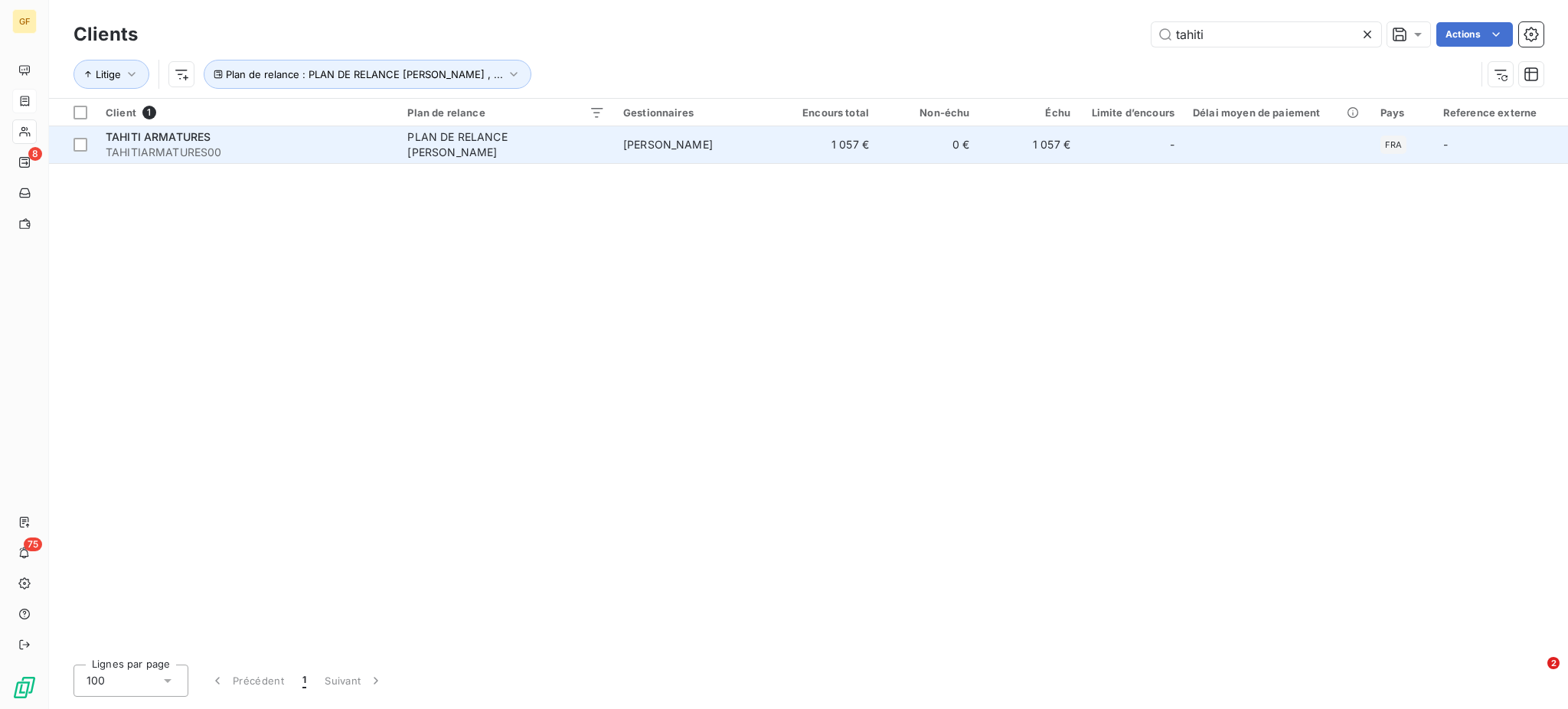
click at [226, 140] on div "TAHITI ARMATURES" at bounding box center [247, 137] width 283 height 15
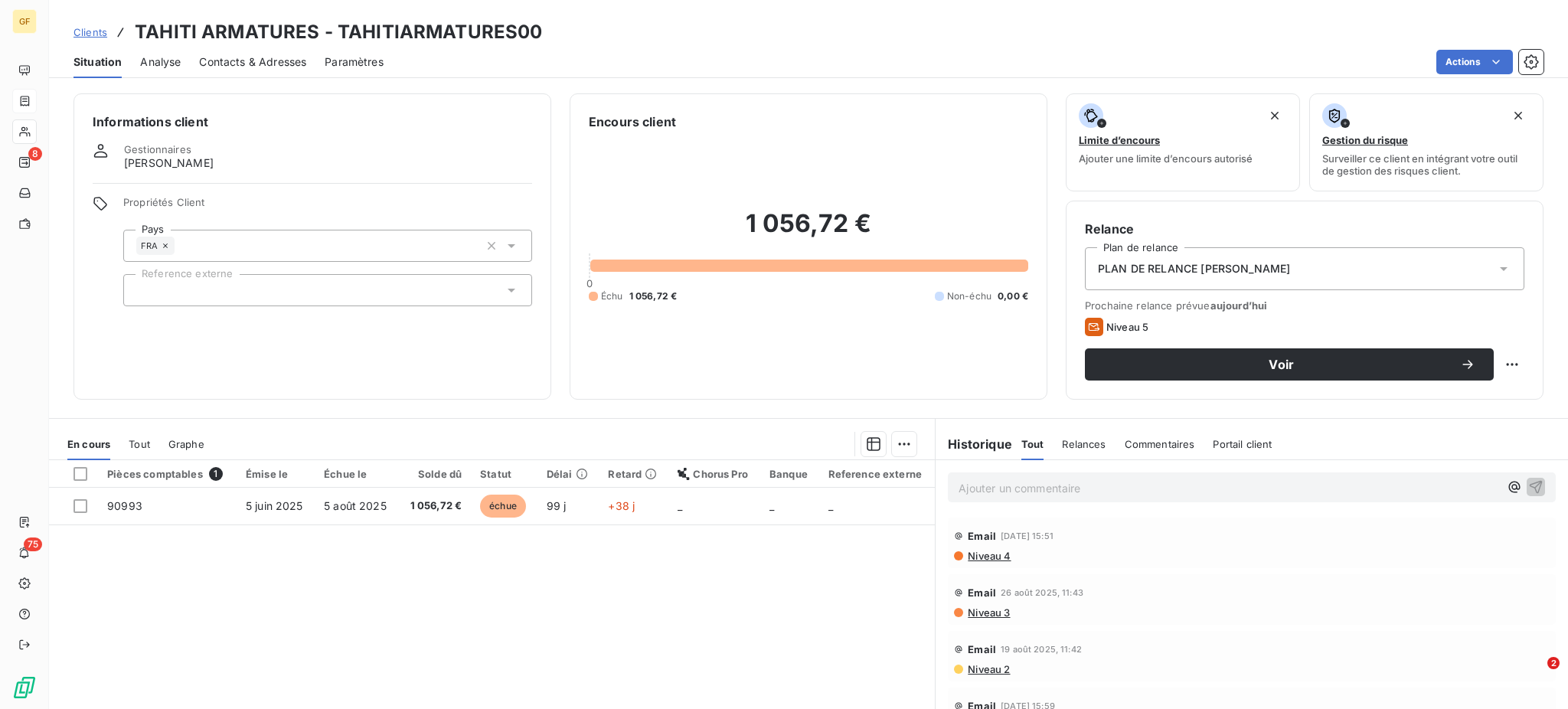
click at [241, 57] on span "Contacts & Adresses" at bounding box center [252, 62] width 108 height 15
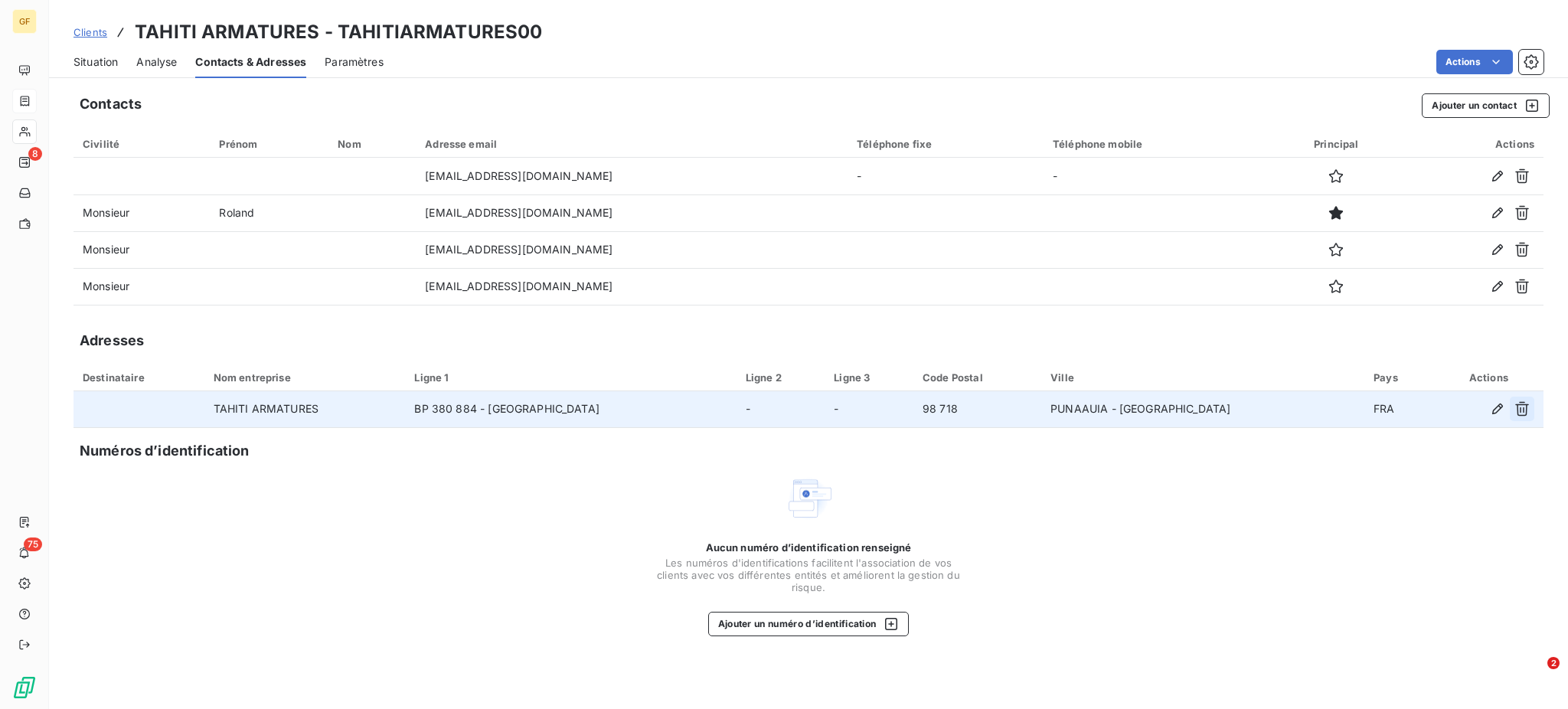
click at [1520, 408] on icon "button" at bounding box center [1521, 410] width 14 height 15
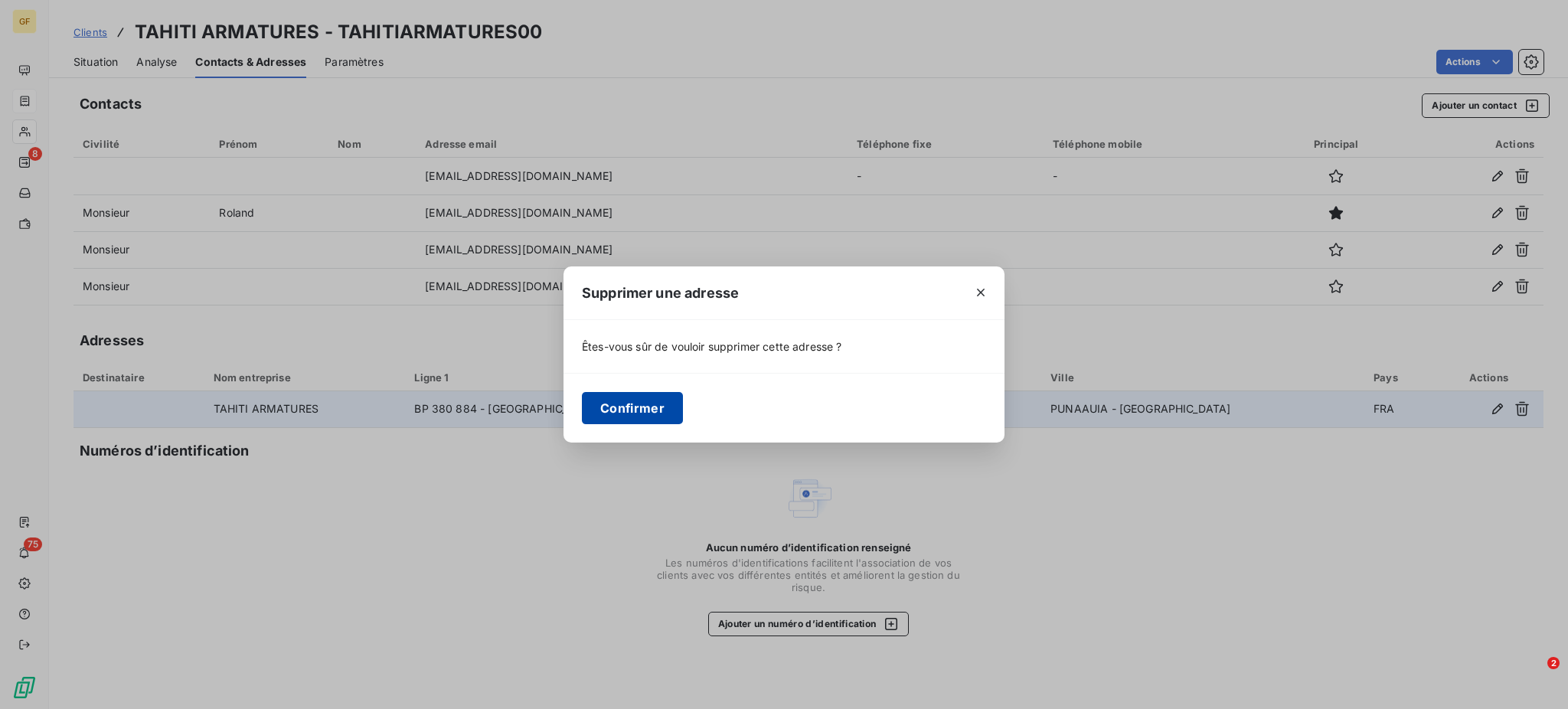
click at [666, 409] on button "Confirmer" at bounding box center [632, 408] width 101 height 32
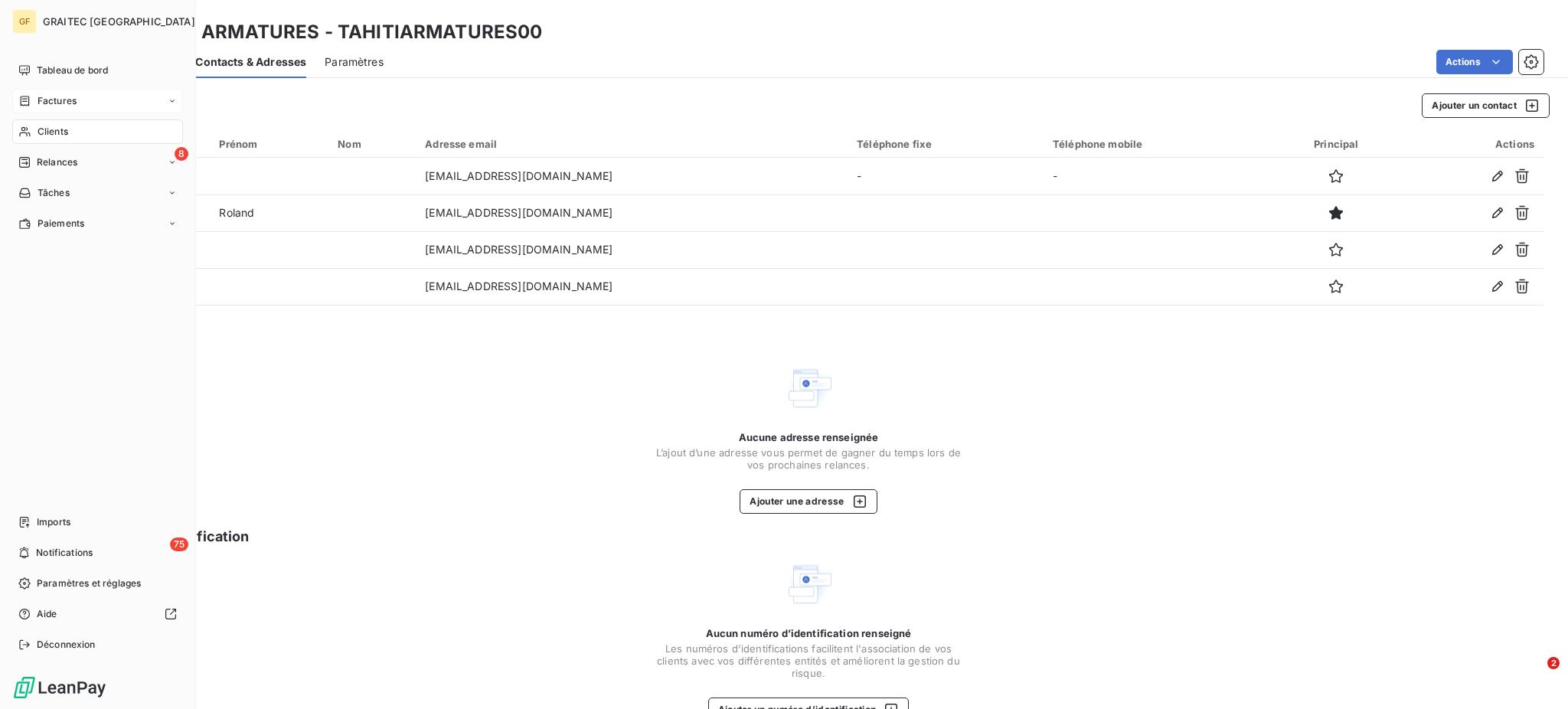
click at [57, 124] on span "Clients" at bounding box center [52, 131] width 31 height 14
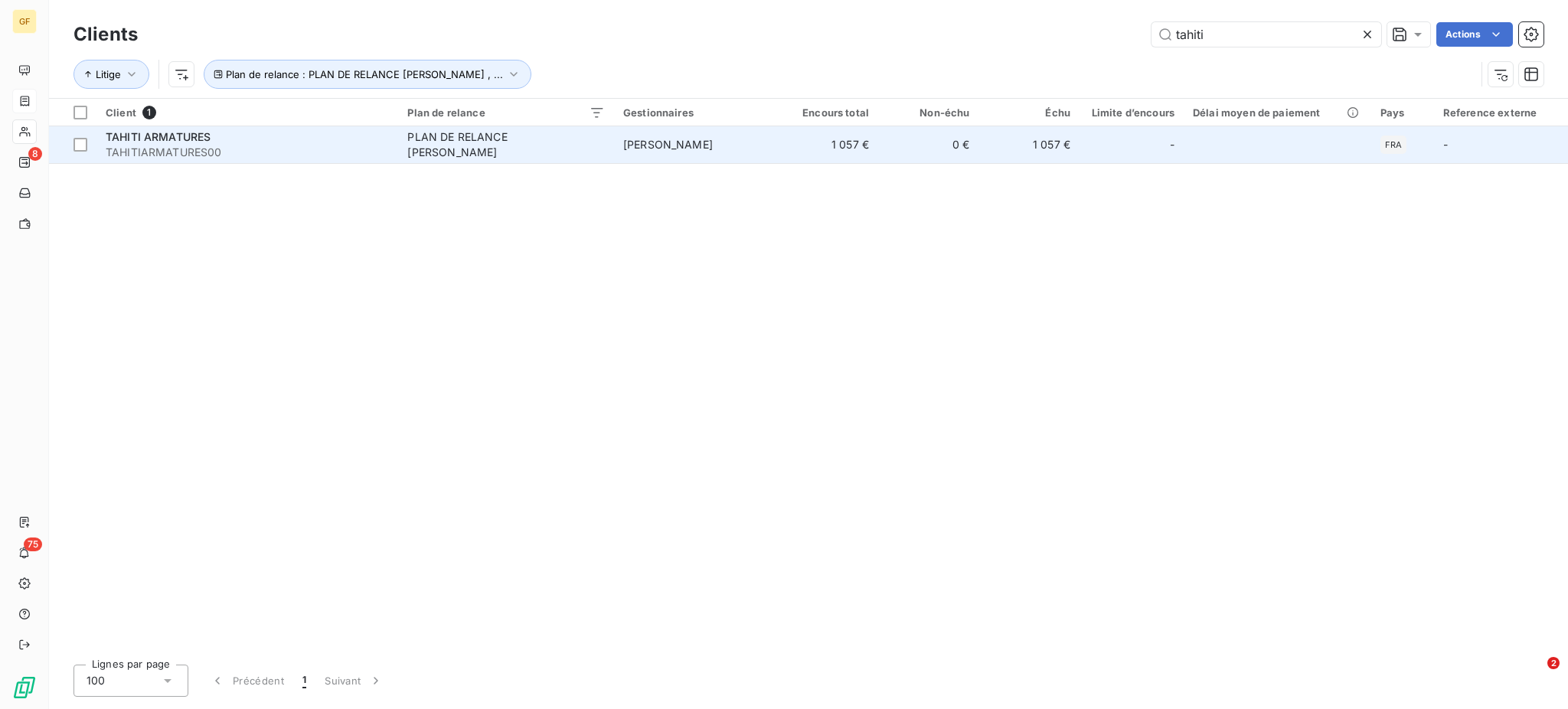
click at [461, 148] on div "PLAN DE RELANCE [PERSON_NAME]" at bounding box center [503, 144] width 192 height 31
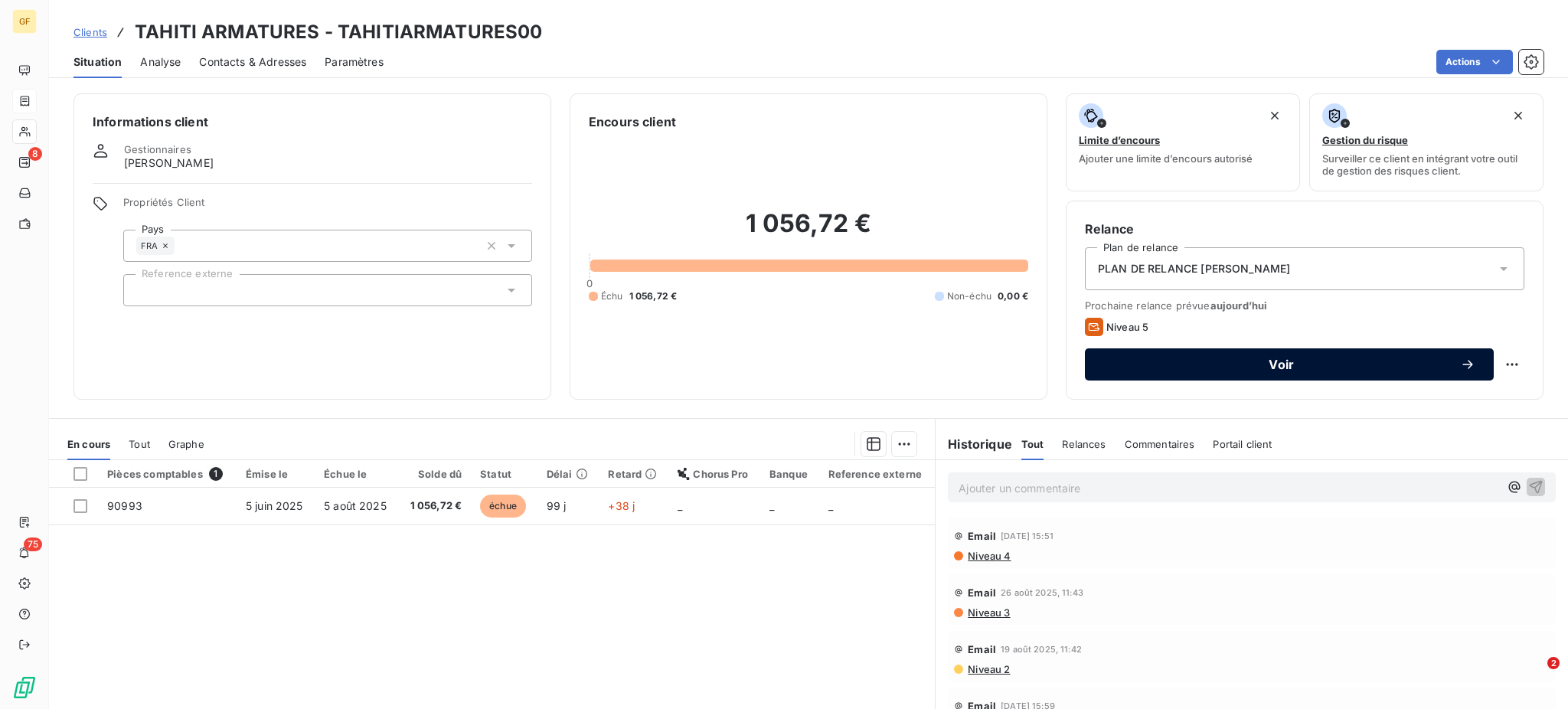
click at [1280, 368] on span "Voir" at bounding box center [1281, 364] width 356 height 12
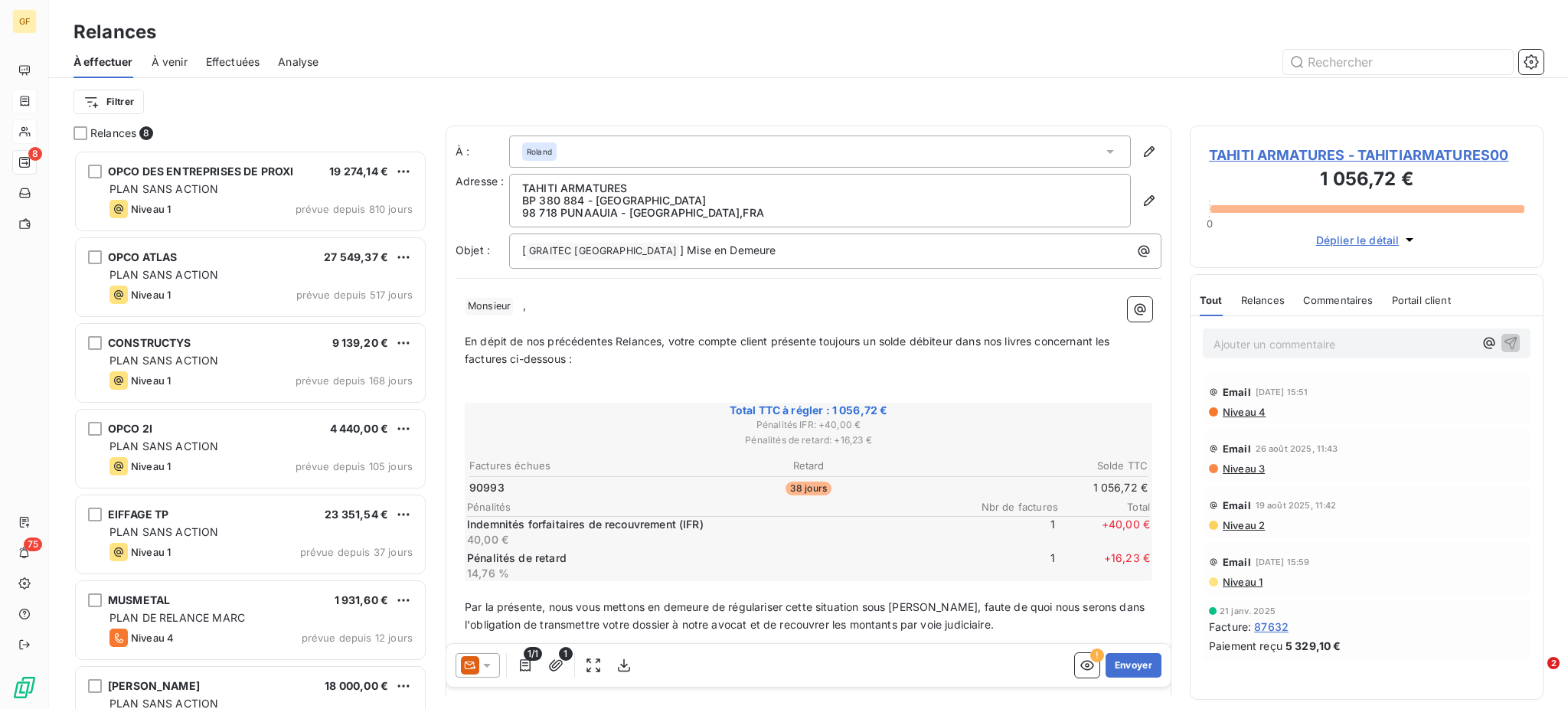
scroll to position [544, 338]
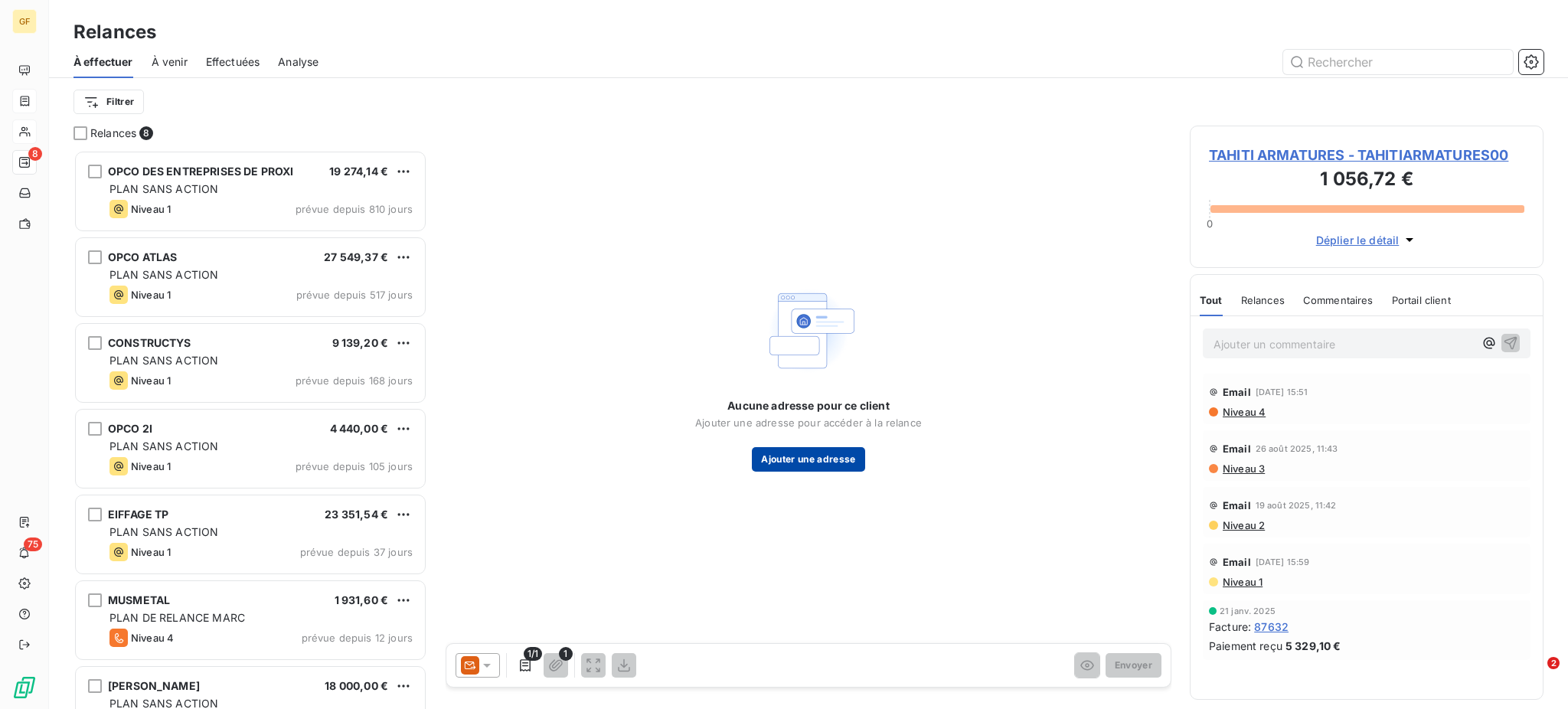
click at [783, 455] on button "Ajouter une adresse" at bounding box center [808, 459] width 112 height 24
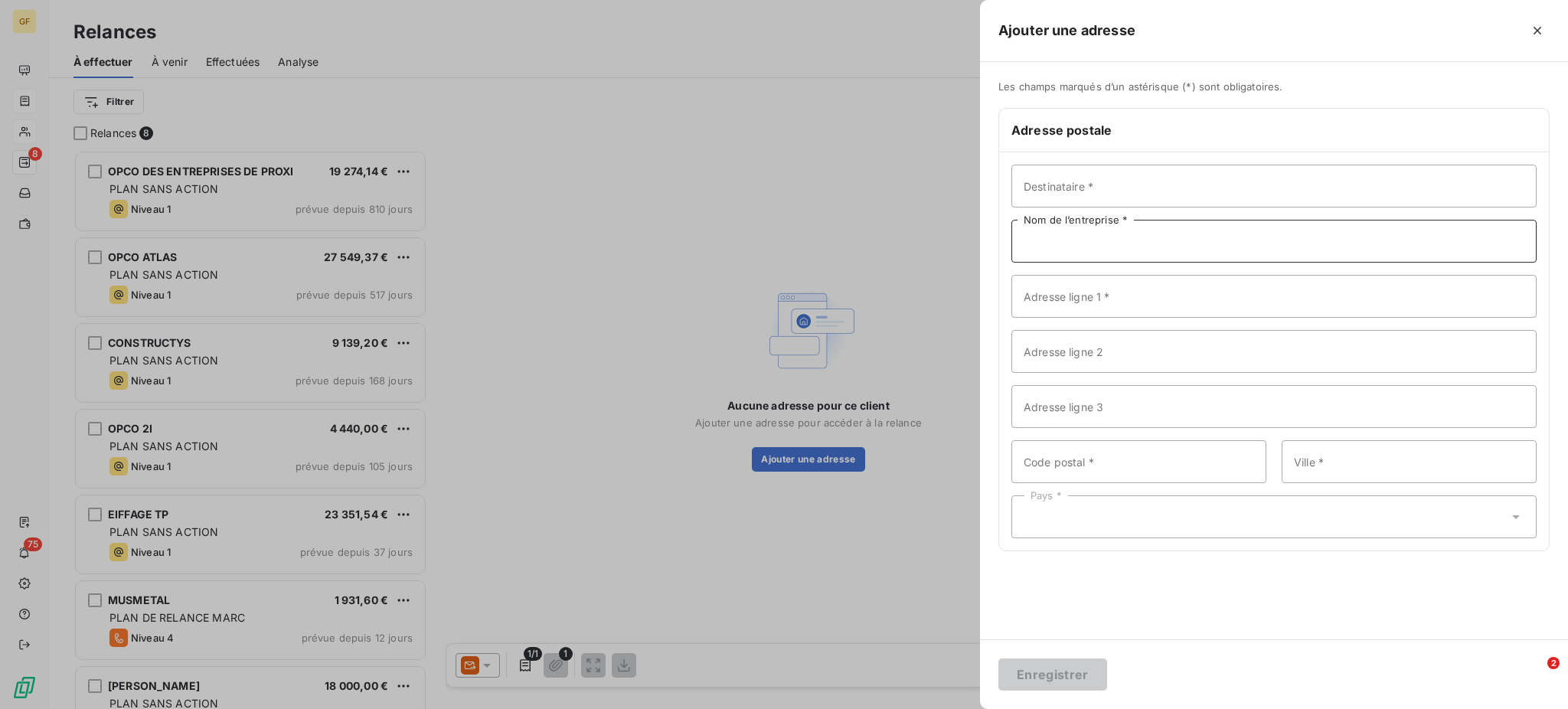
click at [1030, 243] on input "Nom de l’entreprise *" at bounding box center [1273, 241] width 525 height 43
type input "t"
type input "TAHITI ARMATURES"
click at [1076, 311] on input "Adresse ligne 1 *" at bounding box center [1273, 297] width 525 height 43
click at [1076, 302] on input "BP 380" at bounding box center [1273, 297] width 525 height 43
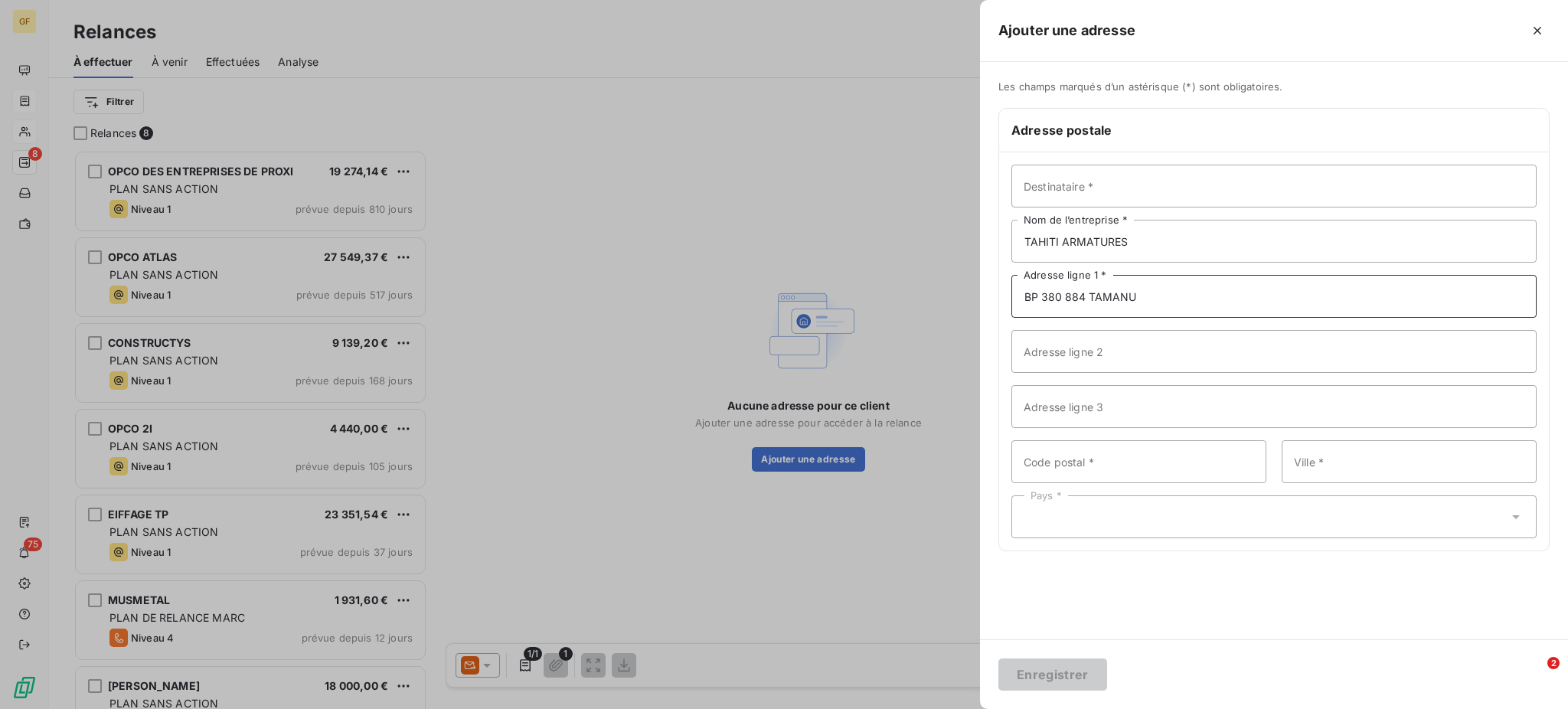
type input "BP 380 884 TAMANU"
click at [1058, 463] on input "Code postal *" at bounding box center [1138, 462] width 255 height 43
type input "98178"
click at [1341, 469] on input "Ville *" at bounding box center [1408, 462] width 255 height 43
type input "PUNAAUIA"
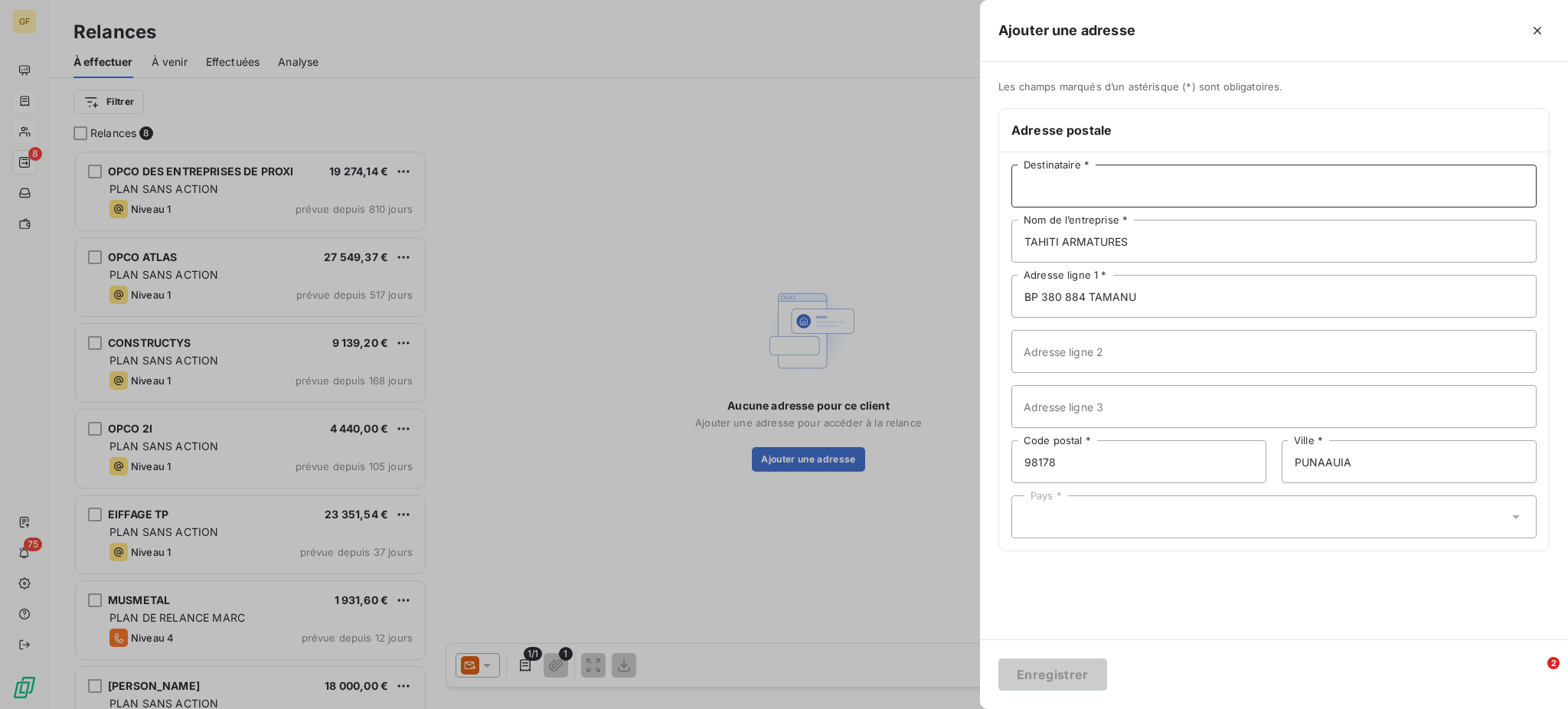
click at [1100, 189] on input "Destinataire *" at bounding box center [1273, 186] width 525 height 43
type input "[GEOGRAPHIC_DATA]"
click at [1515, 514] on icon at bounding box center [1516, 516] width 15 height 15
drag, startPoint x: 1061, startPoint y: 519, endPoint x: 1019, endPoint y: 514, distance: 42.3
click at [1019, 514] on div "Pays * TAH" at bounding box center [1273, 517] width 525 height 43
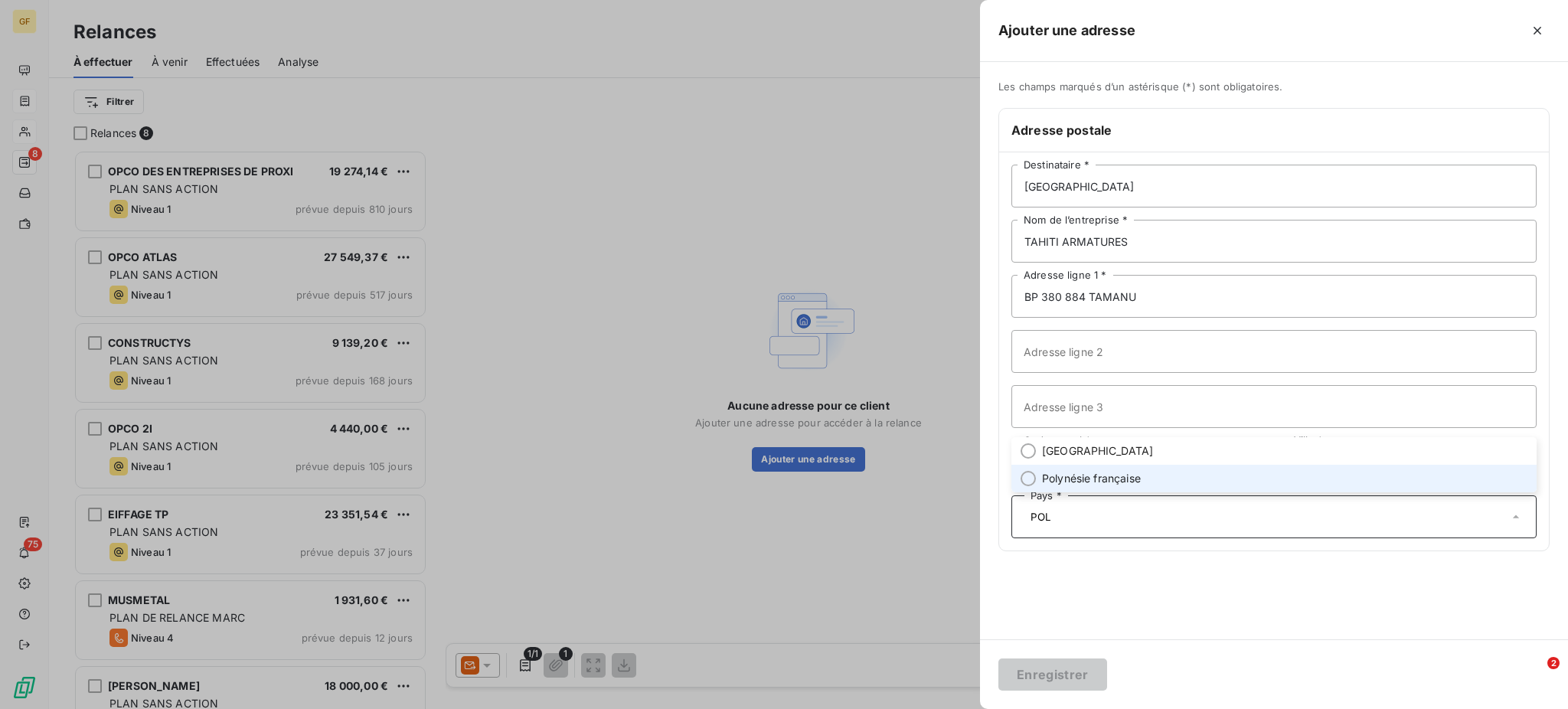
click at [1124, 482] on span "Polynésie française" at bounding box center [1091, 478] width 99 height 15
type input "POL"
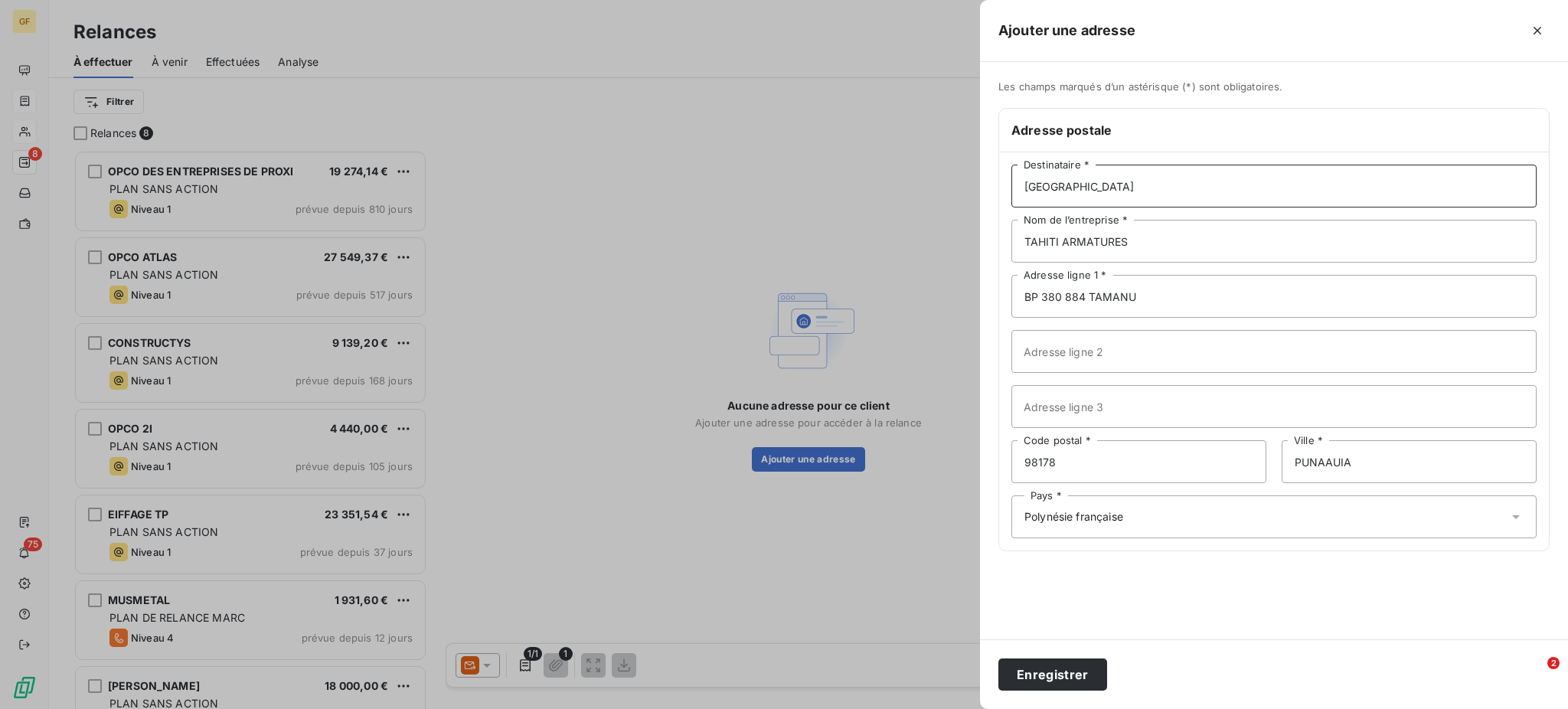
drag, startPoint x: 1064, startPoint y: 187, endPoint x: 978, endPoint y: 187, distance: 86.0
click at [978, 708] on div "Ajouter une adresse Les champs marqués d’un astérisque (*) sont obligatoires. A…" at bounding box center [784, 709] width 1568 height 0
click at [1057, 673] on button "Enregistrer" at bounding box center [1053, 674] width 108 height 32
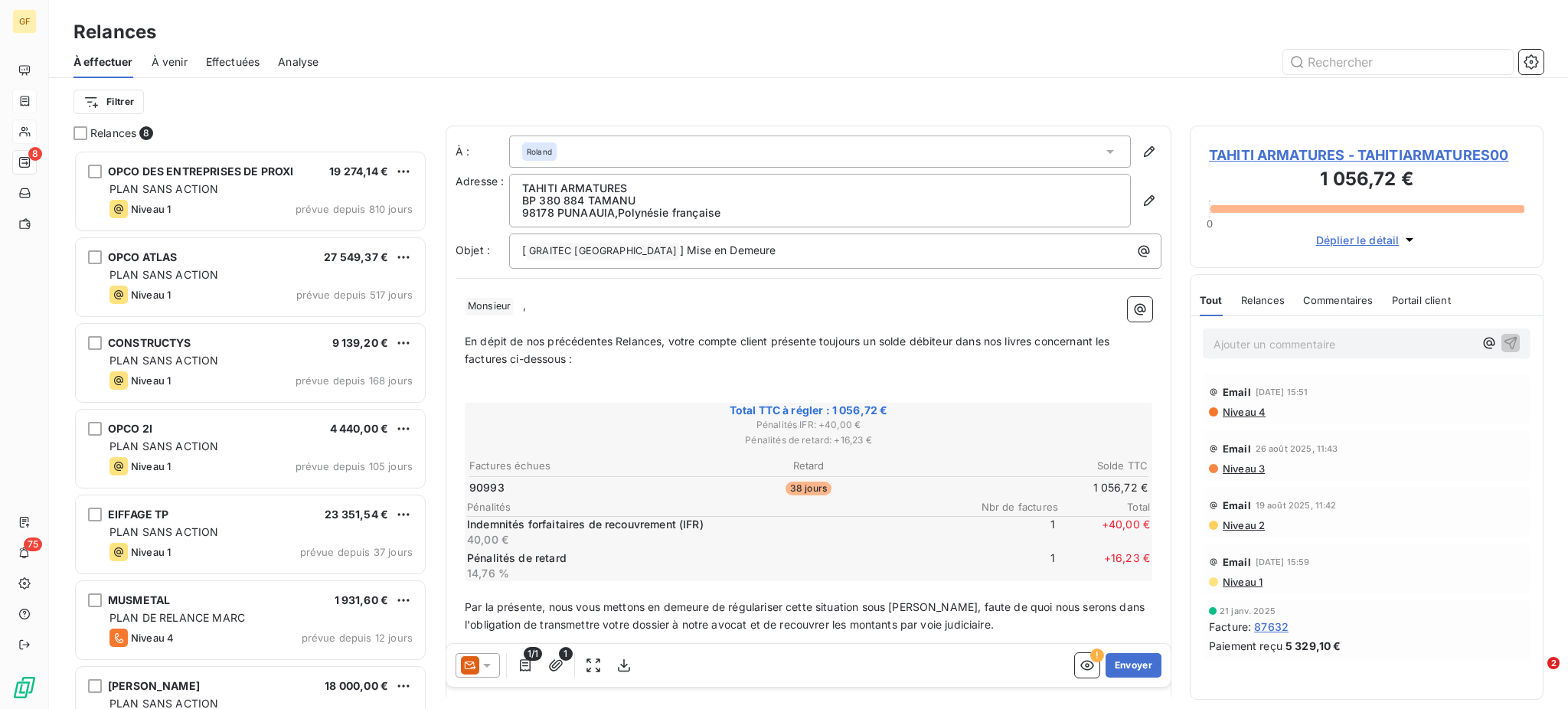
click at [1102, 154] on icon at bounding box center [1110, 152] width 15 height 15
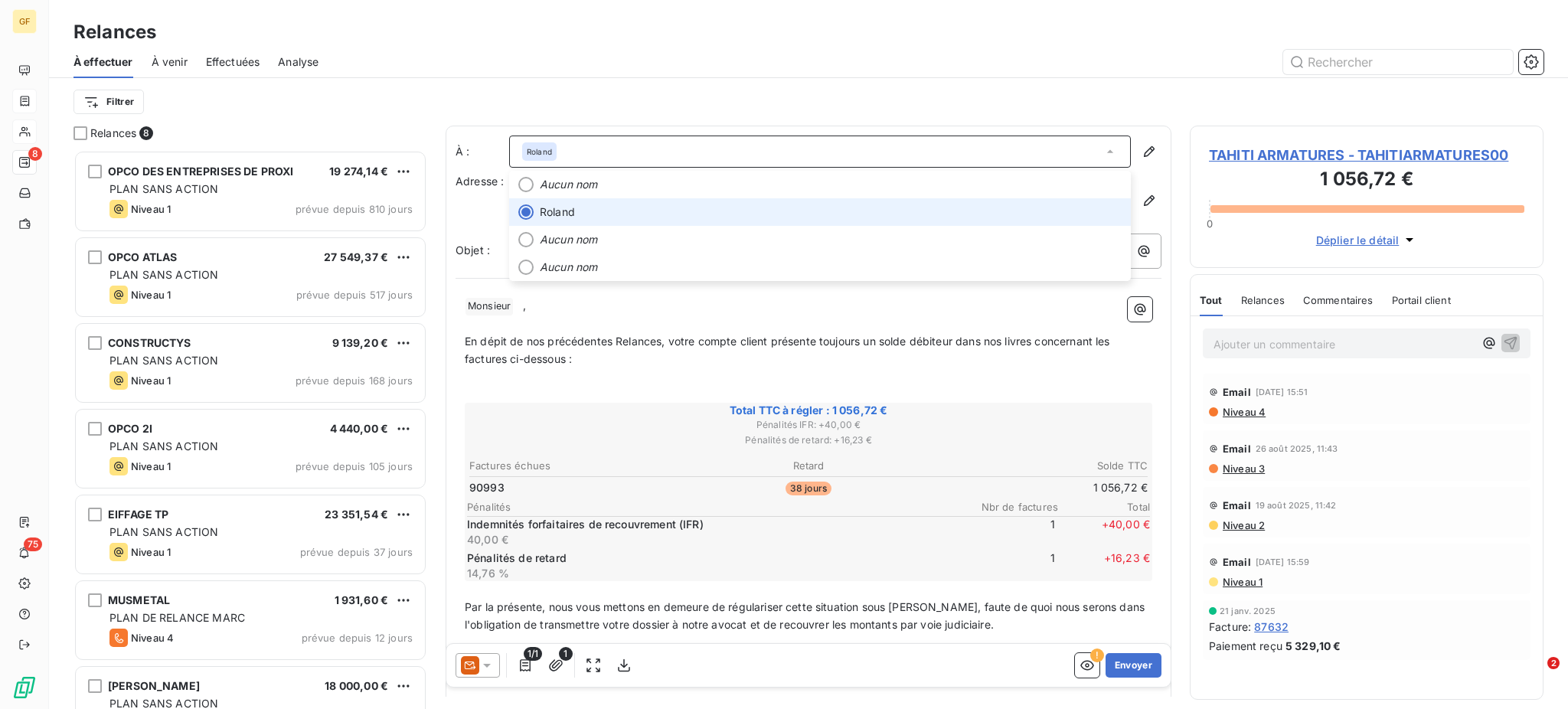
click at [526, 209] on div at bounding box center [525, 212] width 15 height 15
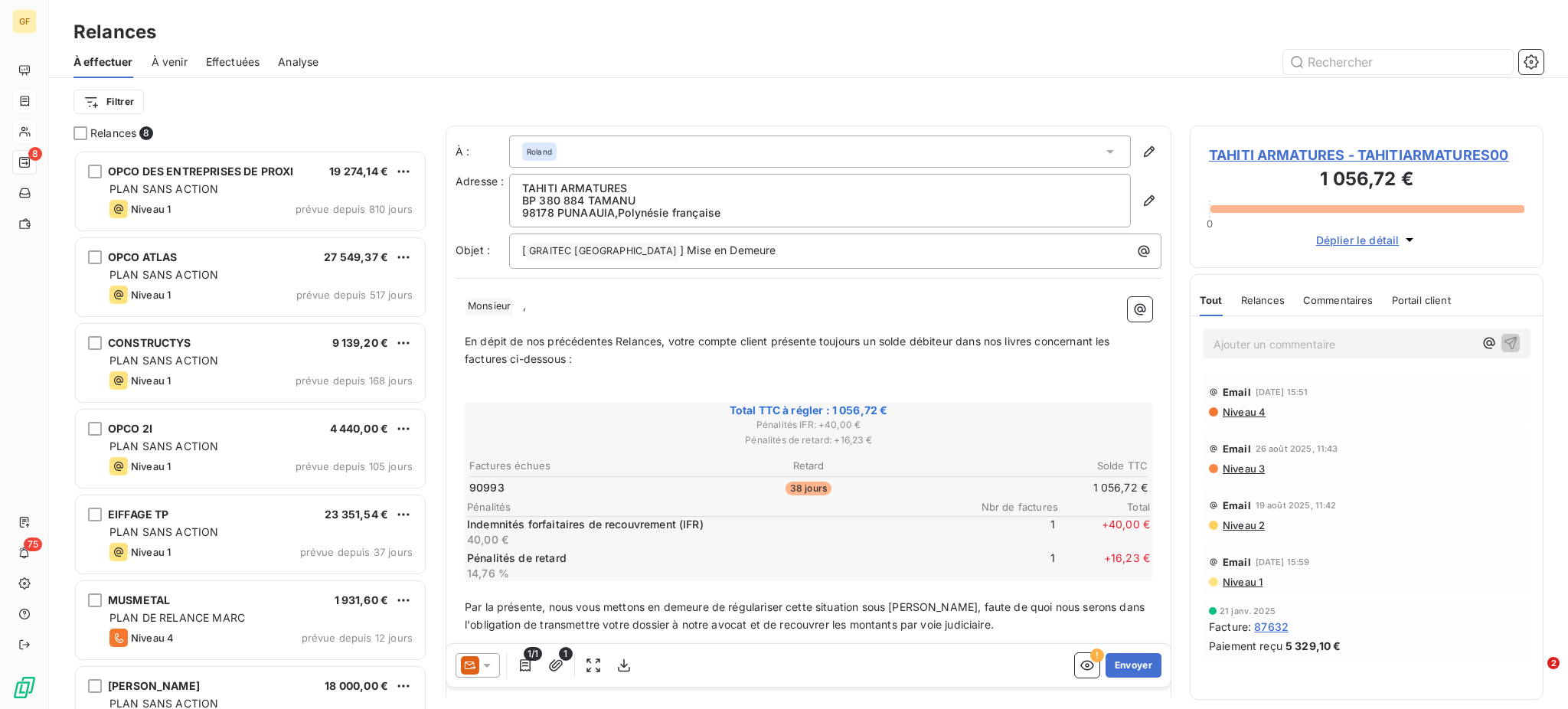
click at [733, 212] on p "98178 PUNAAUIA , [GEOGRAPHIC_DATA]" at bounding box center [819, 212] width 596 height 12
click at [1142, 195] on icon "button" at bounding box center [1149, 200] width 15 height 15
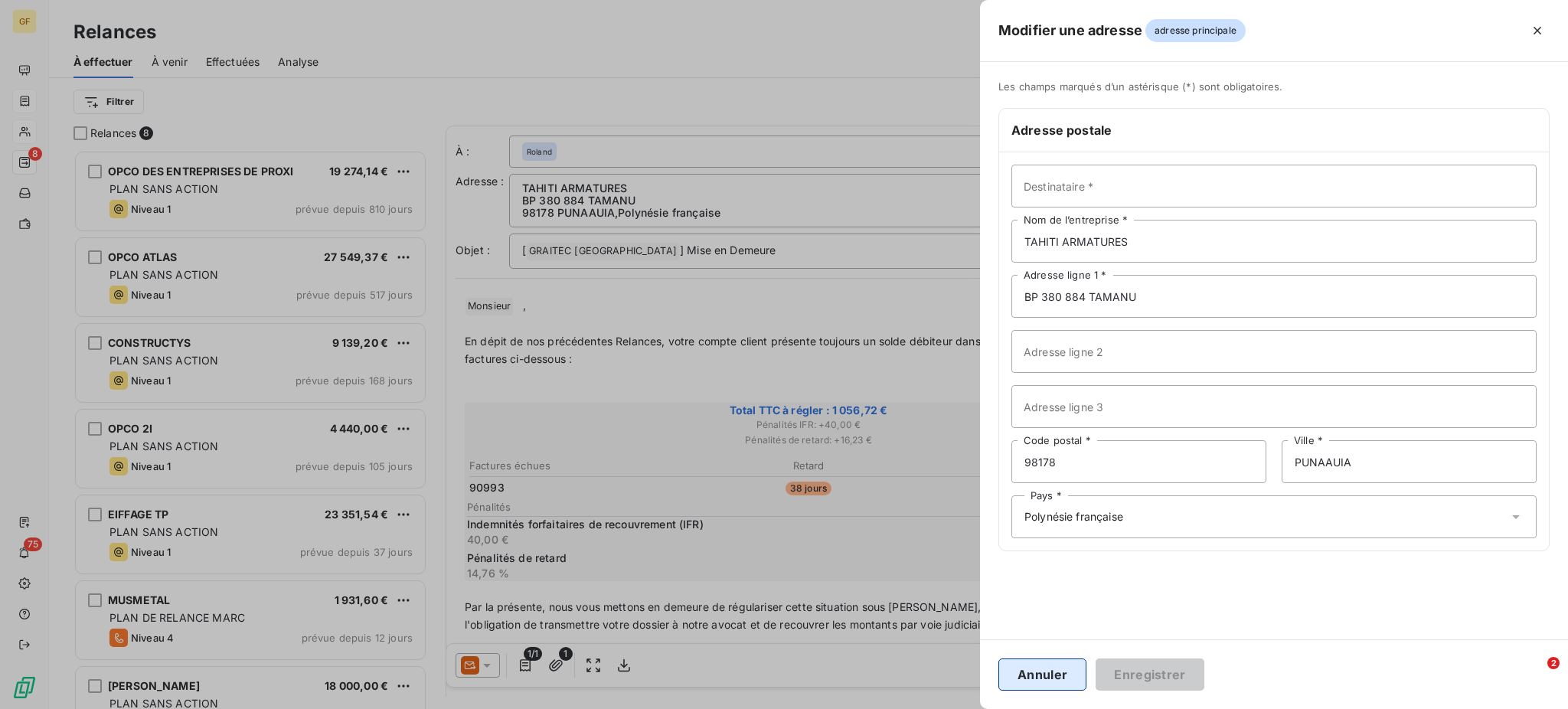
click at [1052, 680] on button "Annuler" at bounding box center [1043, 674] width 88 height 32
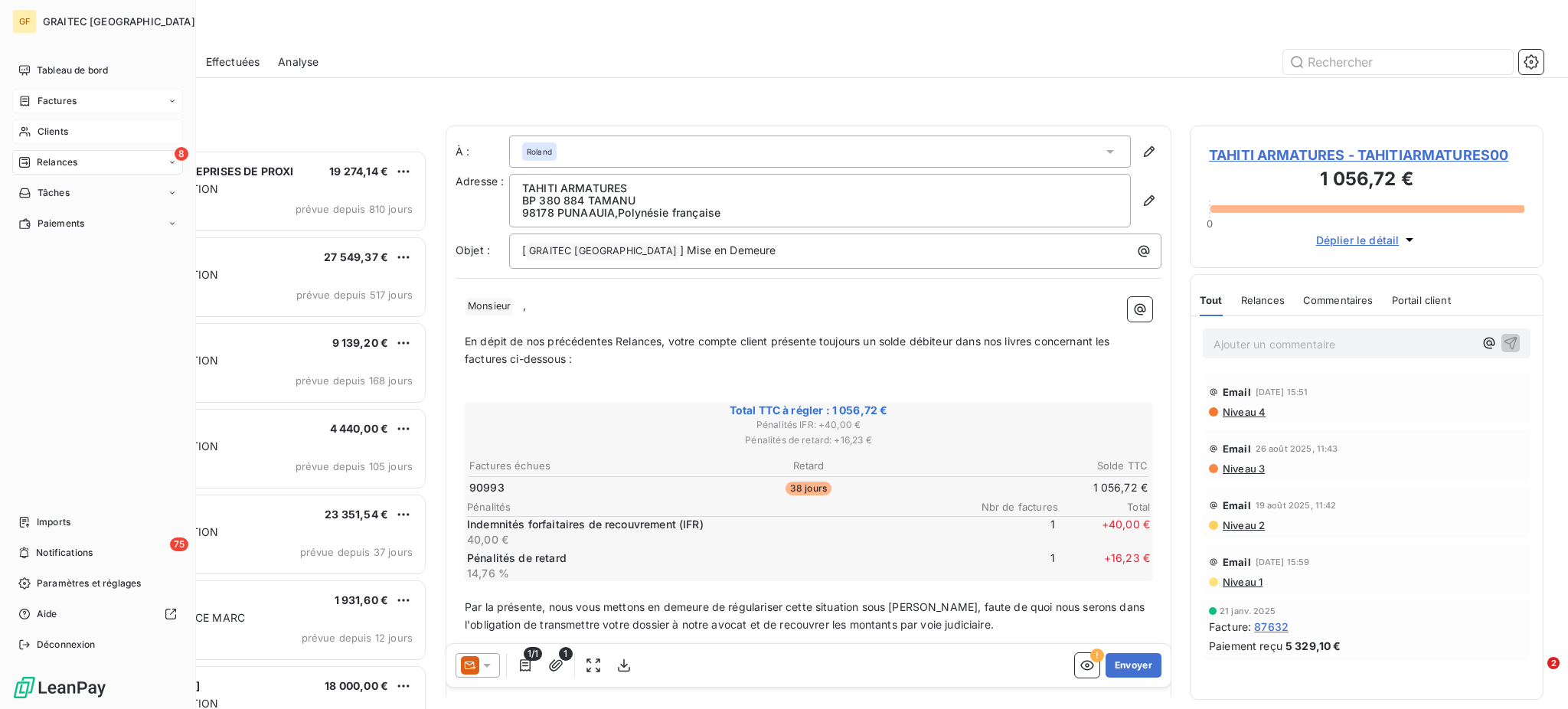
click at [44, 133] on span "Clients" at bounding box center [52, 131] width 31 height 14
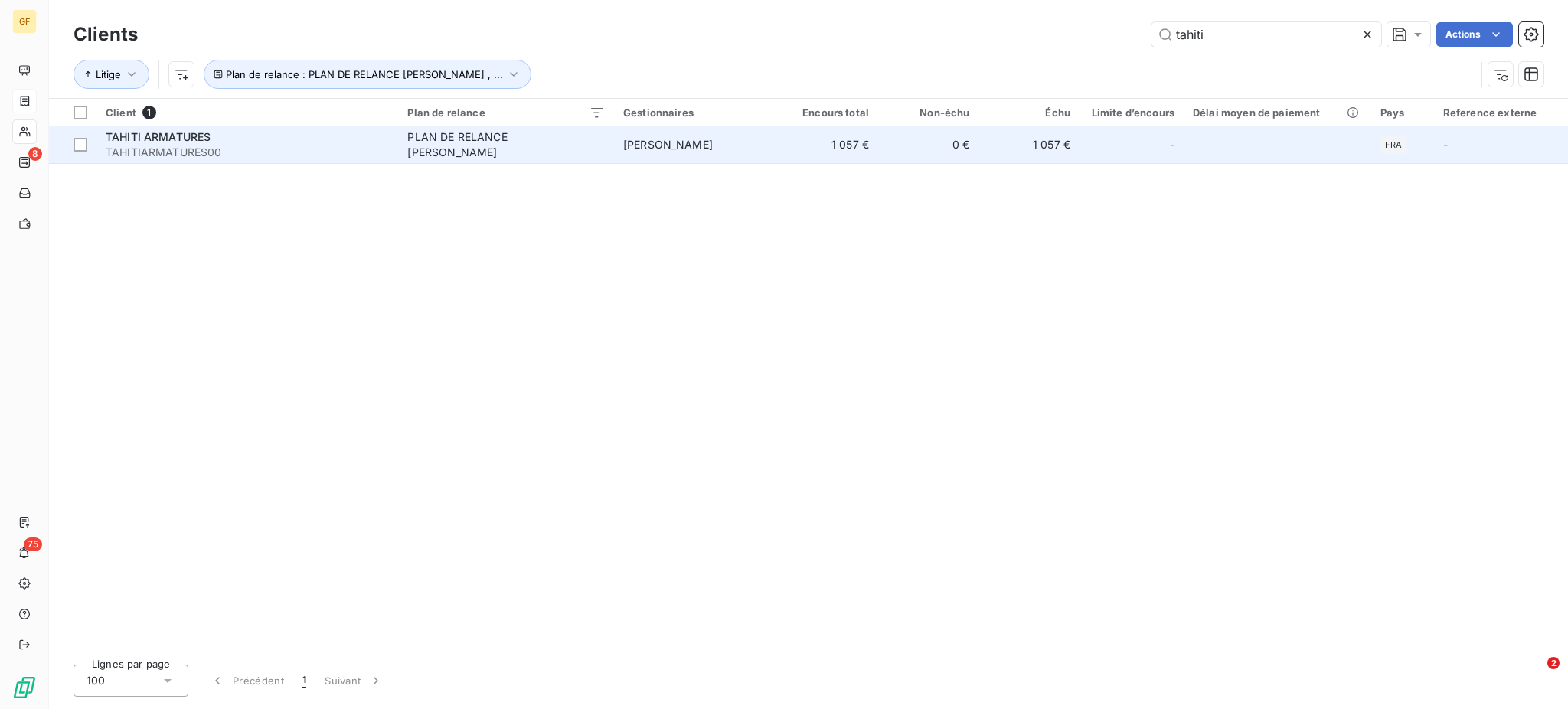
click at [308, 148] on span "TAHITIARMATURES00" at bounding box center [247, 152] width 283 height 15
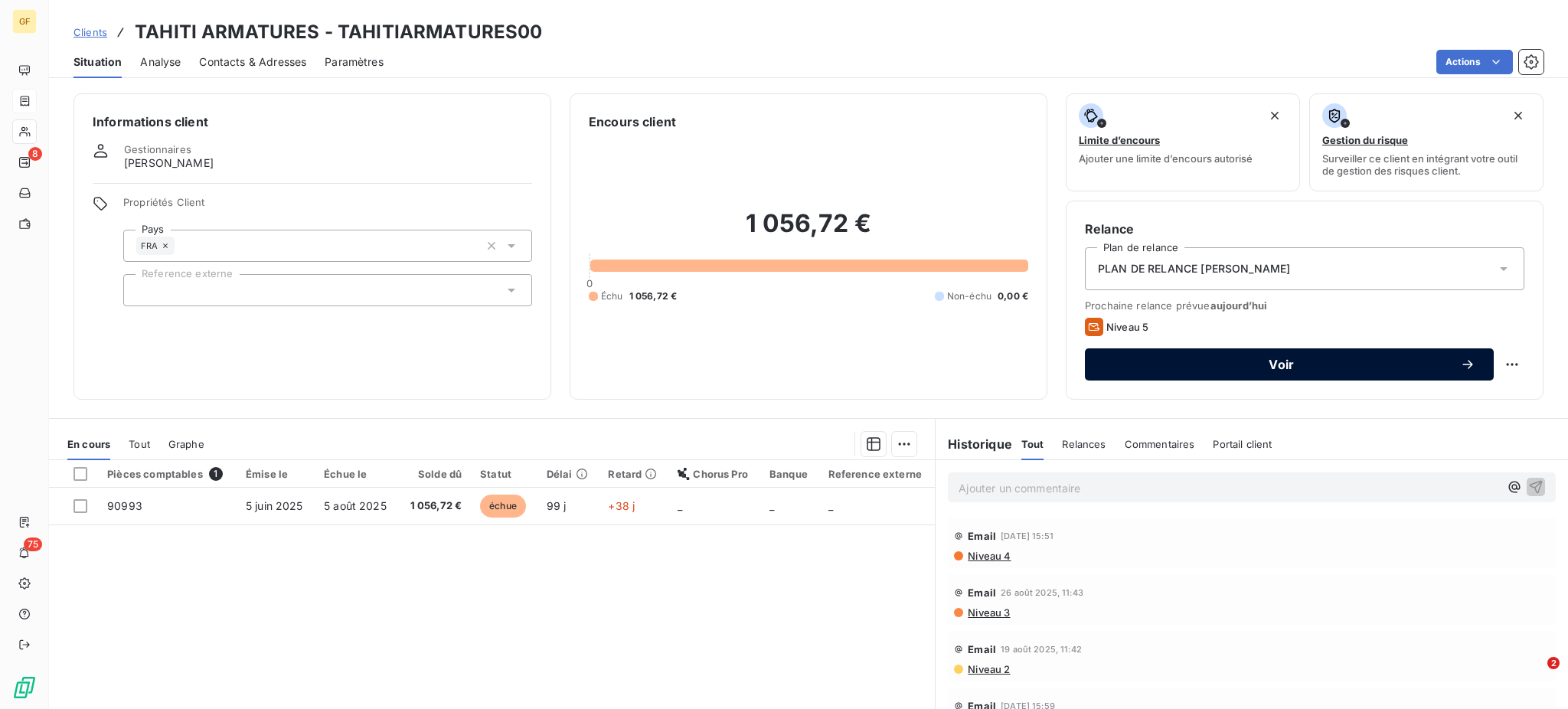
click at [1303, 364] on span "Voir" at bounding box center [1281, 364] width 356 height 12
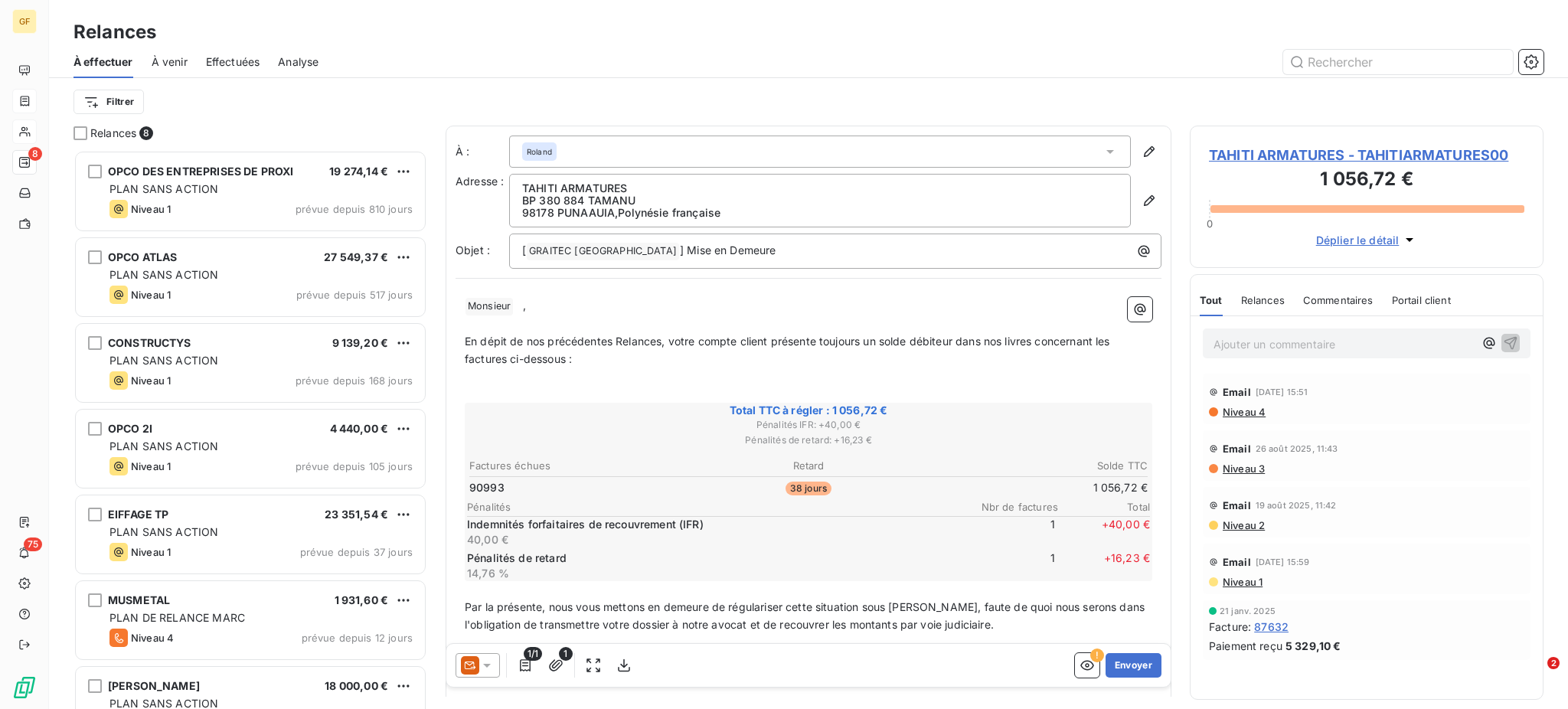
scroll to position [544, 338]
click at [547, 146] on span "Roland" at bounding box center [539, 151] width 25 height 10
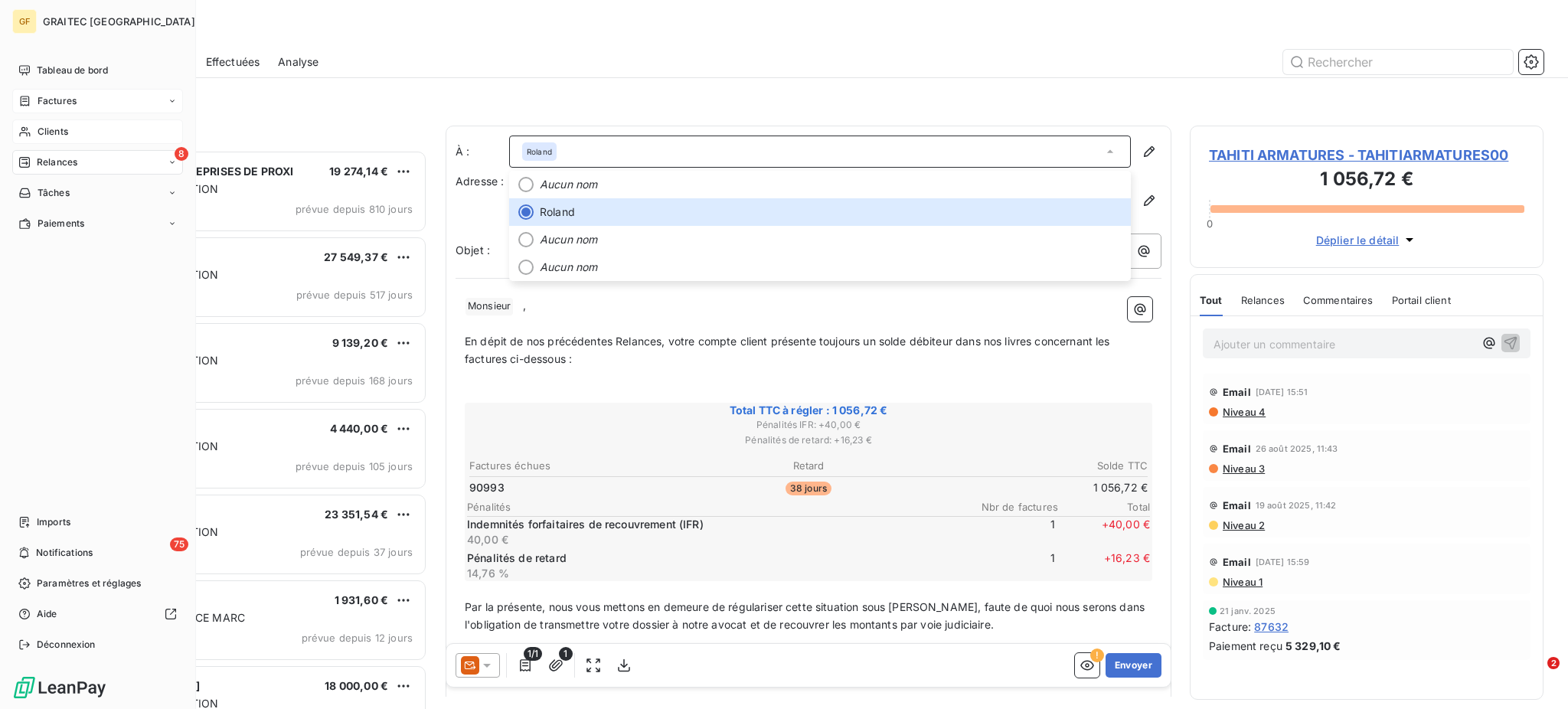
click at [46, 120] on div "Clients" at bounding box center [97, 132] width 171 height 24
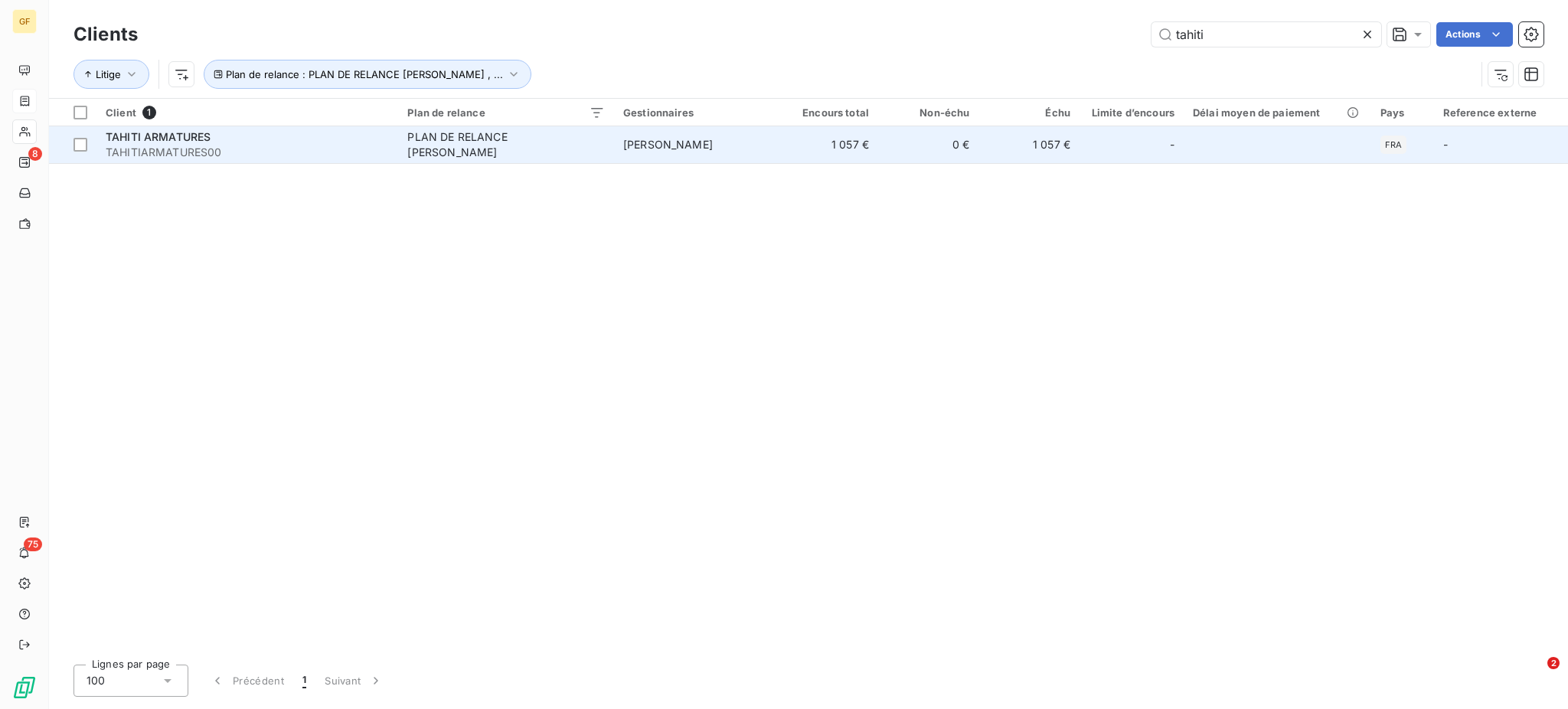
click at [128, 141] on span "TAHITI ARMATURES" at bounding box center [158, 137] width 105 height 13
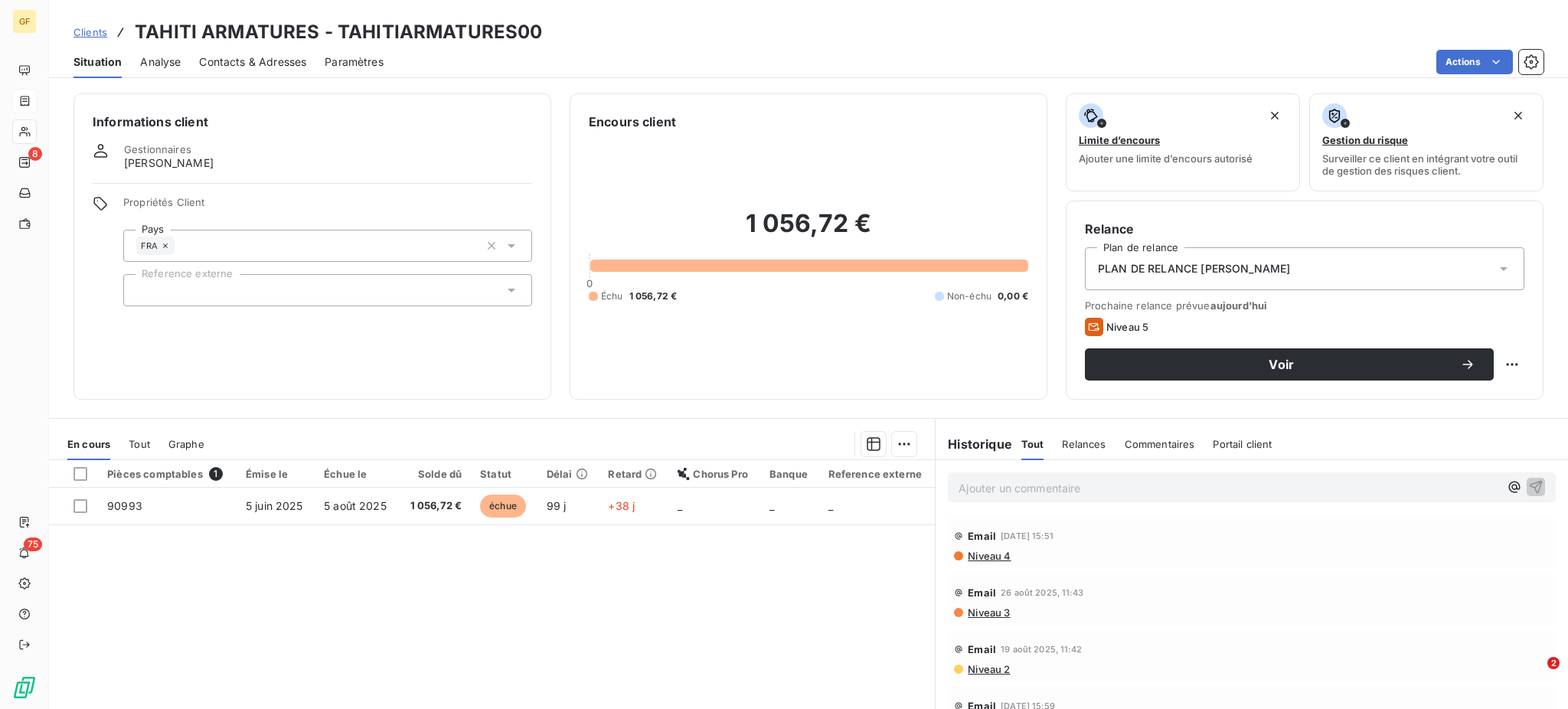
click at [277, 54] on span "Contacts & Adresses" at bounding box center [252, 62] width 108 height 15
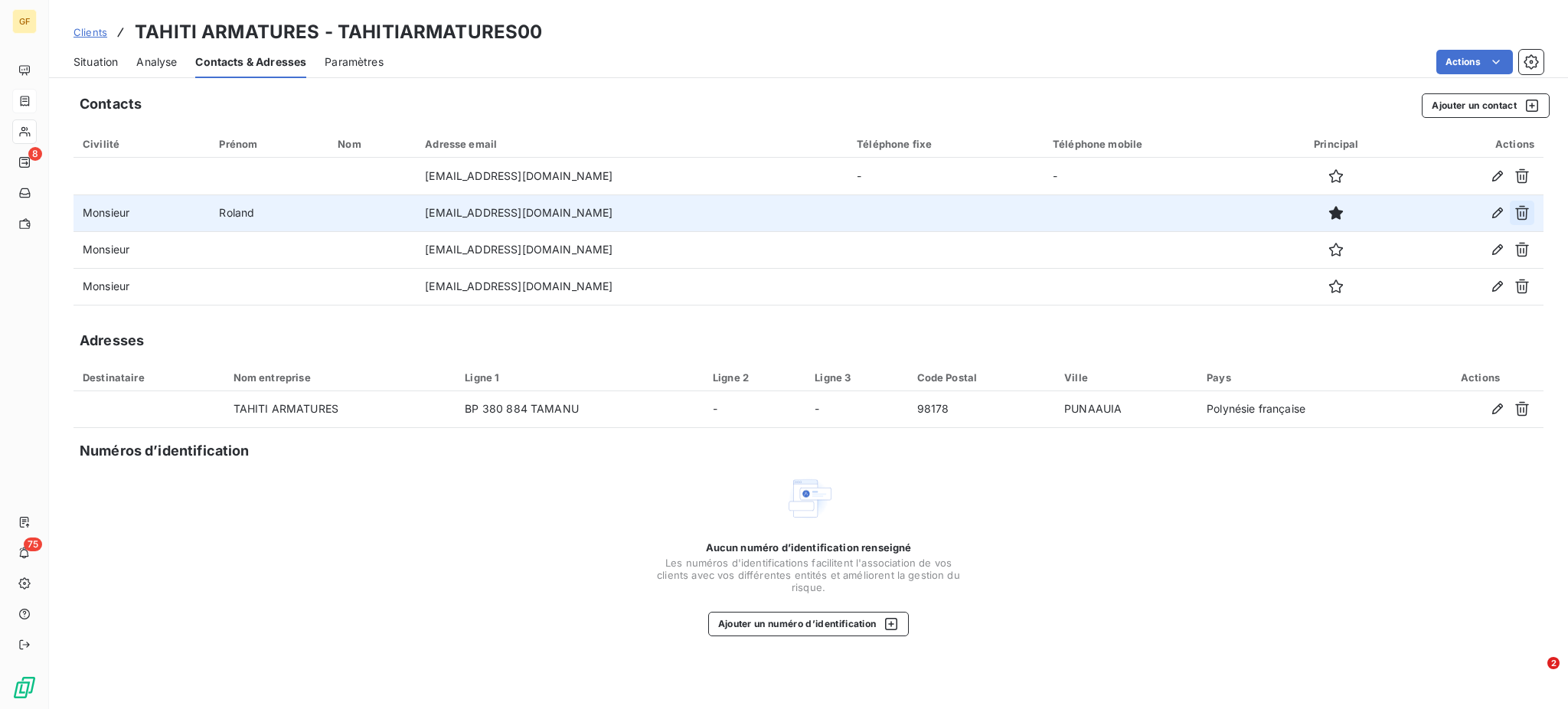
click at [1520, 217] on icon "button" at bounding box center [1521, 212] width 15 height 15
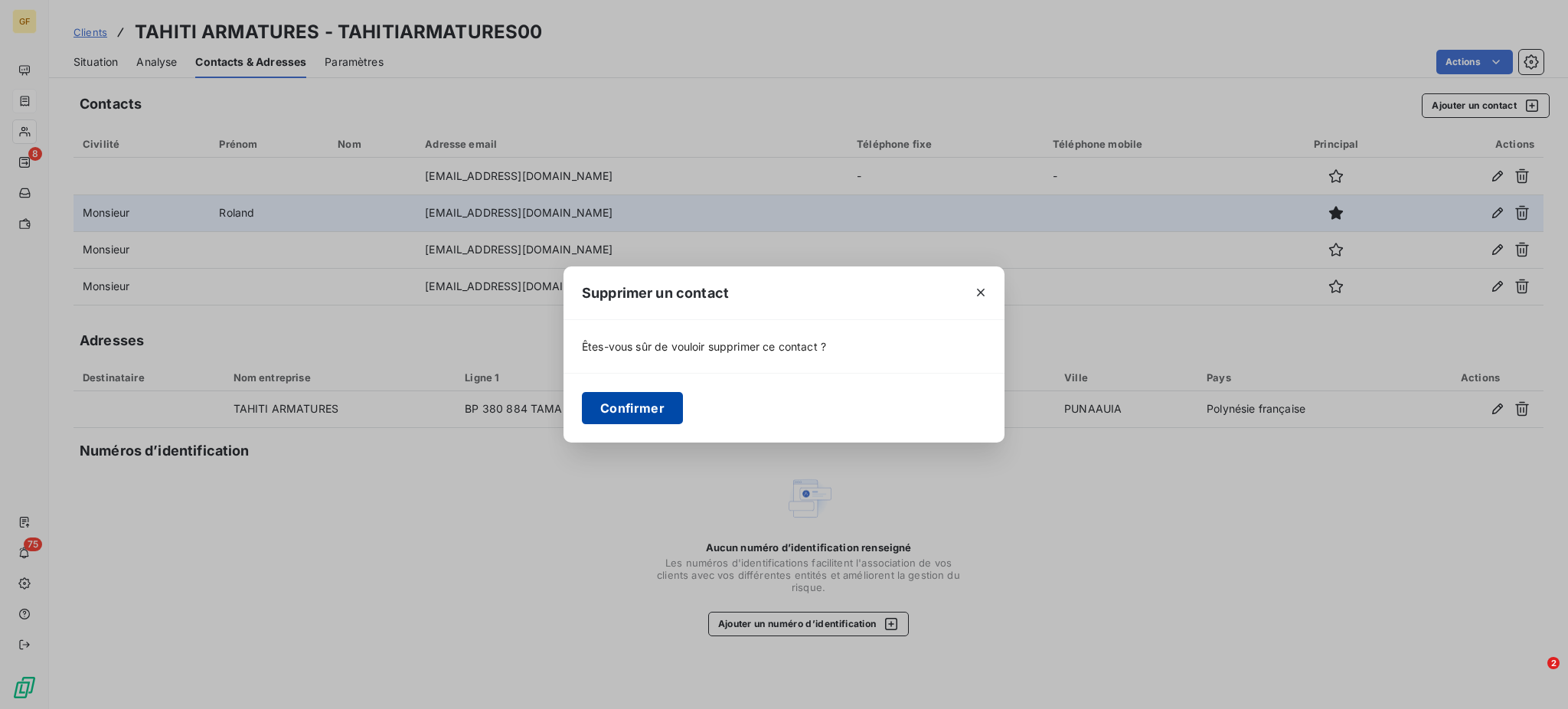
click at [633, 403] on button "Confirmer" at bounding box center [632, 408] width 101 height 32
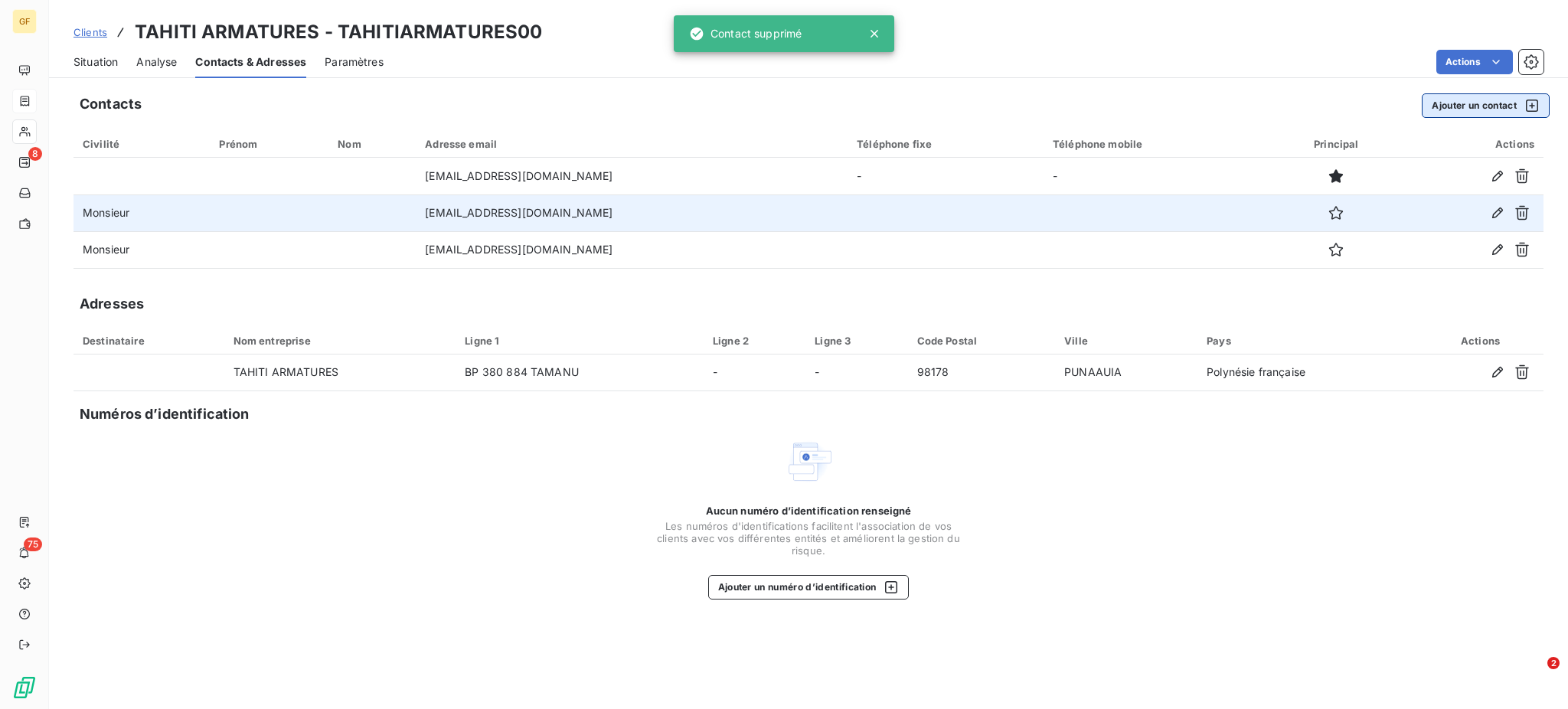
click at [1476, 104] on button "Ajouter un contact" at bounding box center [1485, 106] width 128 height 24
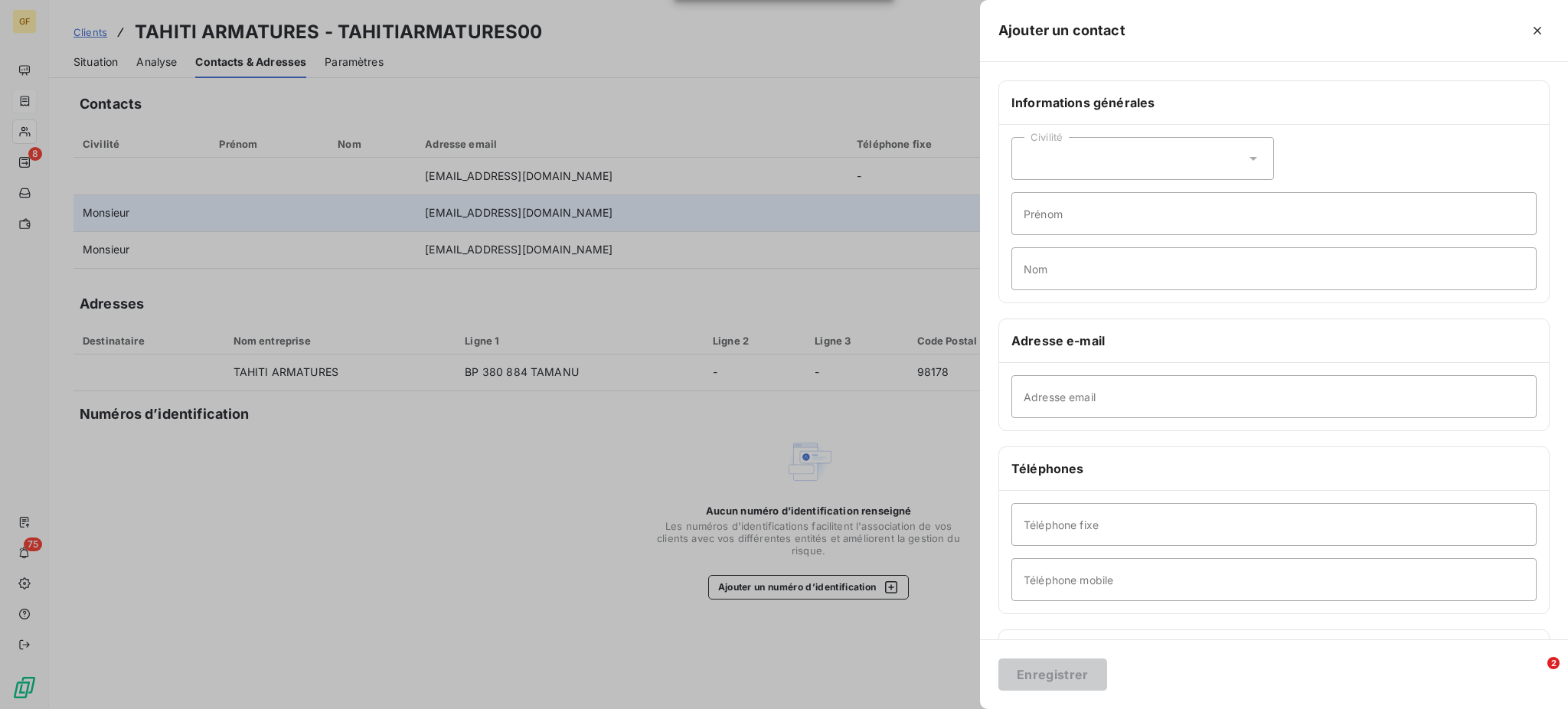
click at [1251, 152] on icon at bounding box center [1253, 158] width 15 height 15
click at [1035, 217] on li "Monsieur" at bounding box center [1142, 224] width 263 height 27
click at [1054, 217] on input "Prénom" at bounding box center [1273, 213] width 525 height 43
type input "Roland"
click at [1079, 273] on input "Nom" at bounding box center [1273, 268] width 525 height 43
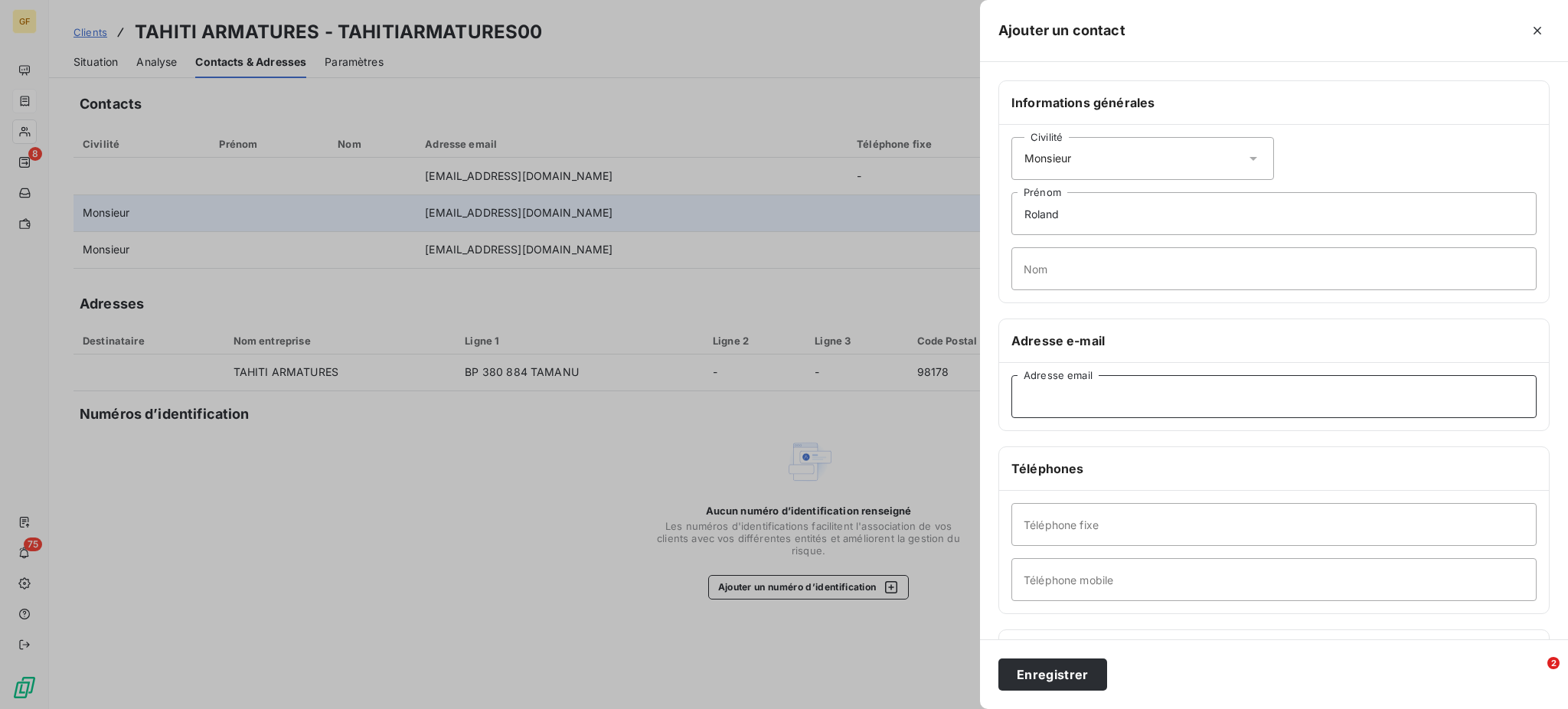
click at [1057, 402] on input "Adresse email" at bounding box center [1273, 397] width 525 height 43
paste input "[EMAIL_ADDRESS][DOMAIN_NAME]"
type input "[EMAIL_ADDRESS][DOMAIN_NAME]"
click at [1025, 270] on input "Nom" at bounding box center [1273, 268] width 525 height 43
type input "ANANIA"
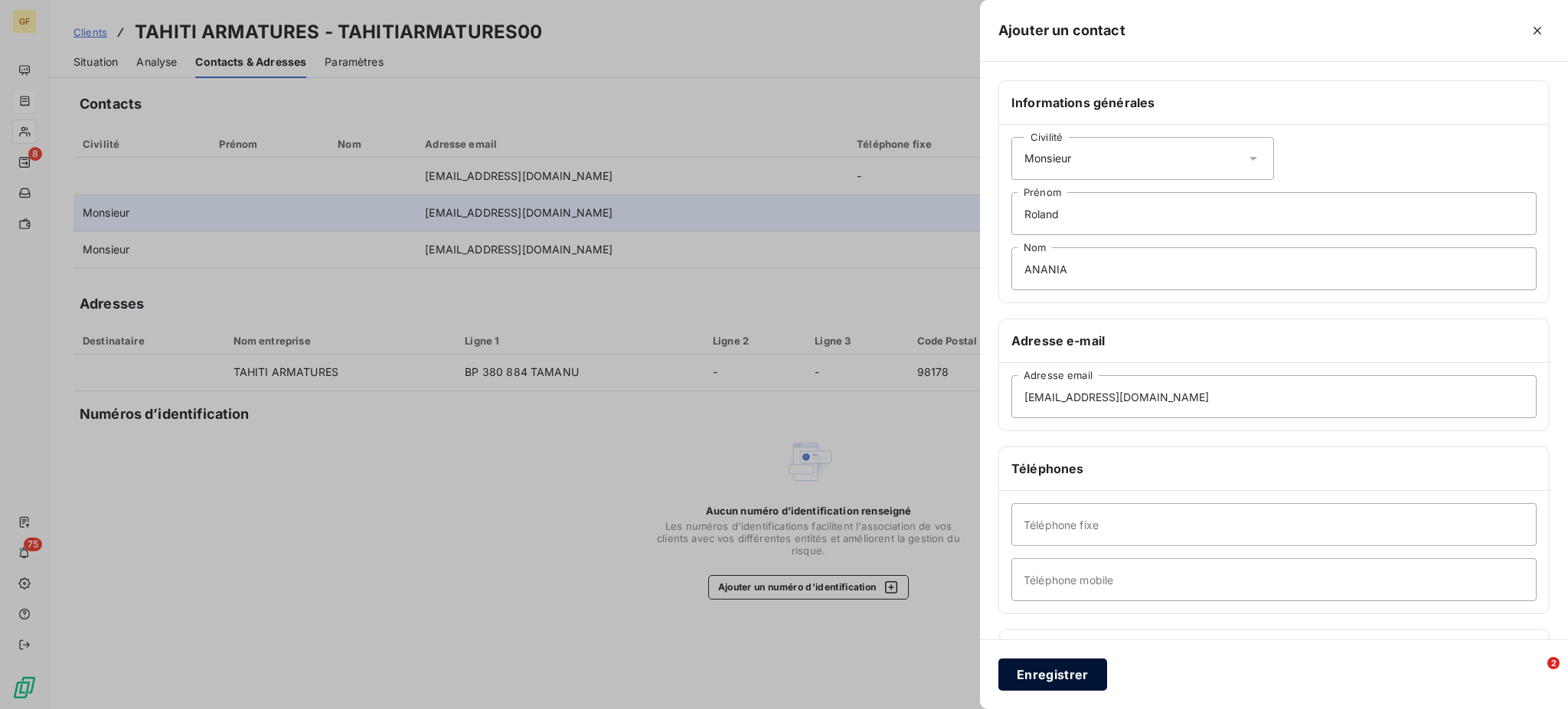
click at [1052, 675] on button "Enregistrer" at bounding box center [1053, 674] width 108 height 32
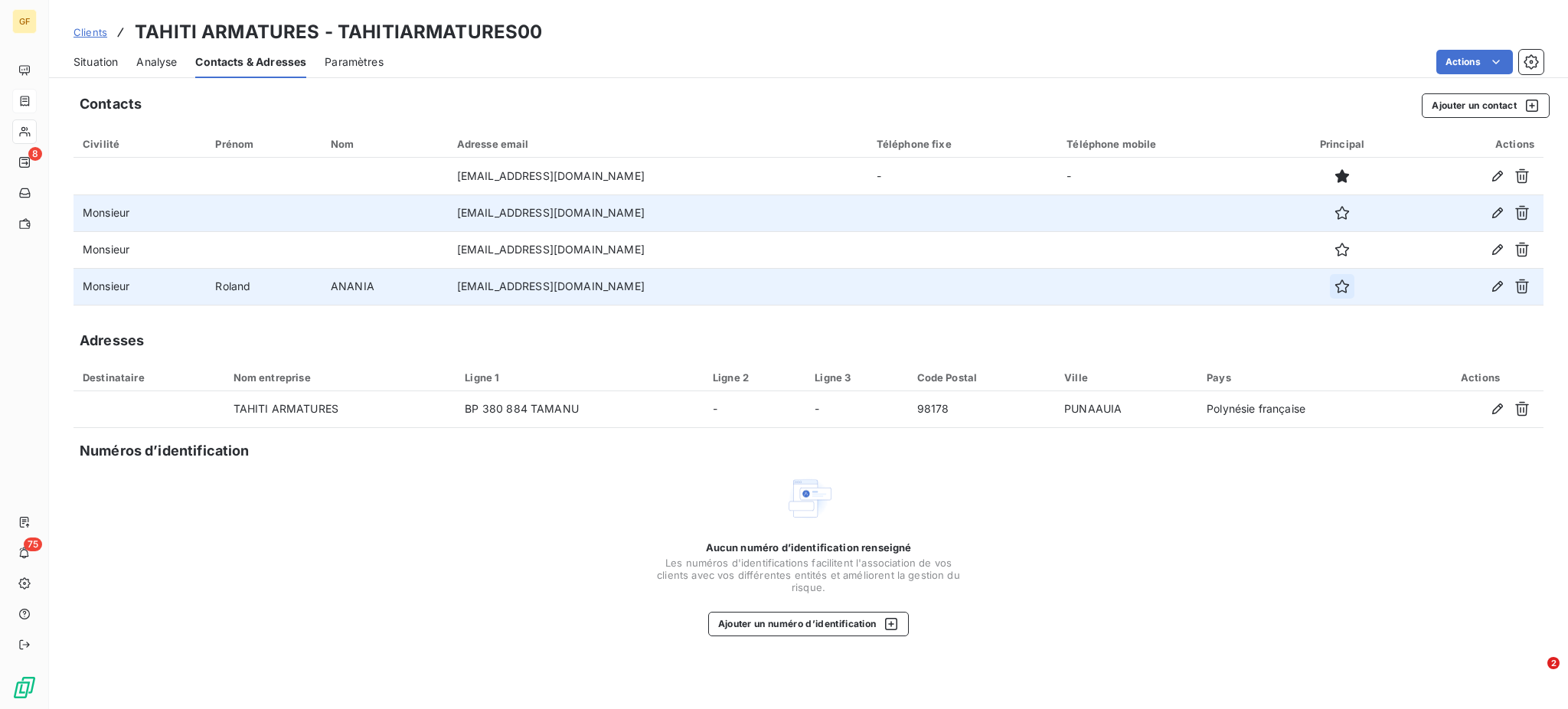
click at [1334, 282] on icon "button" at bounding box center [1342, 286] width 15 height 15
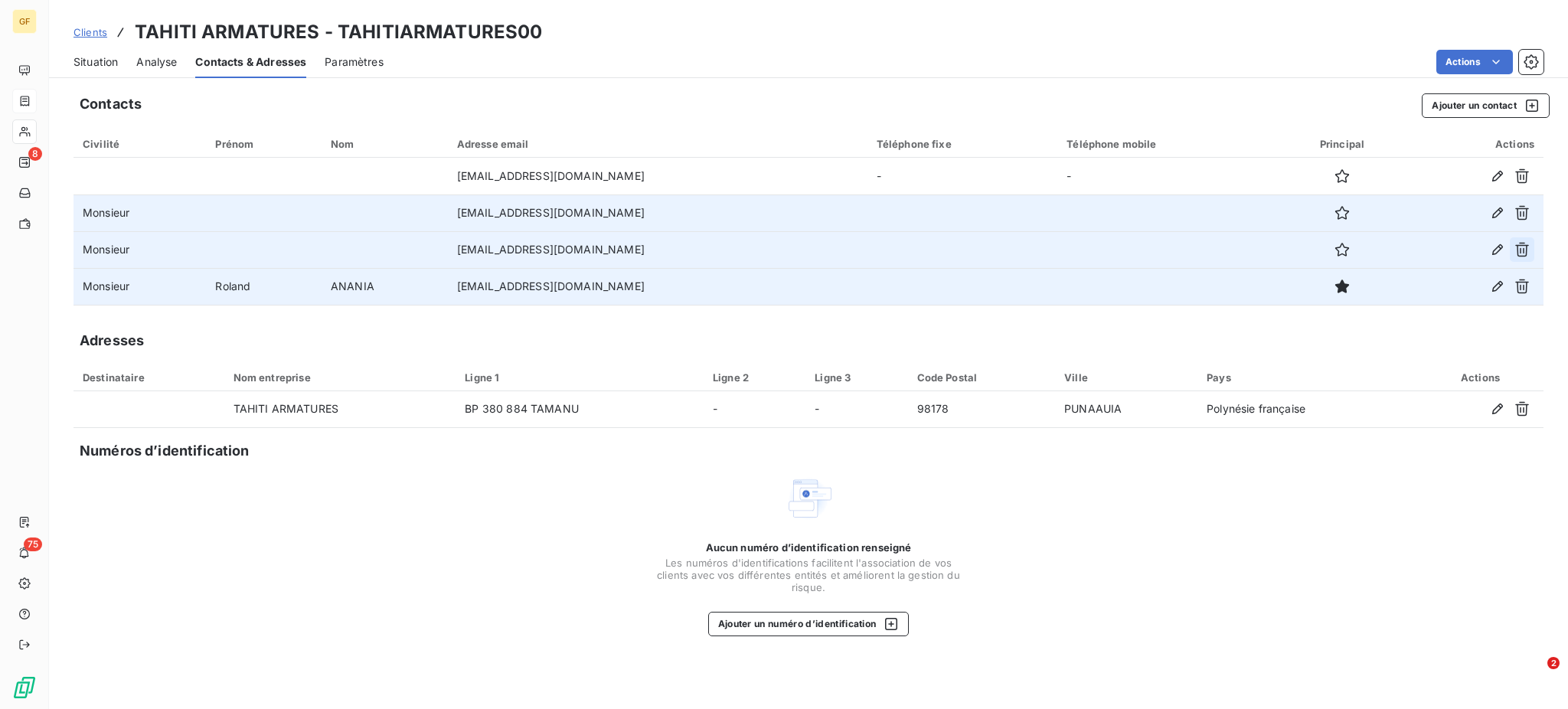
click at [1526, 251] on icon "button" at bounding box center [1521, 251] width 14 height 15
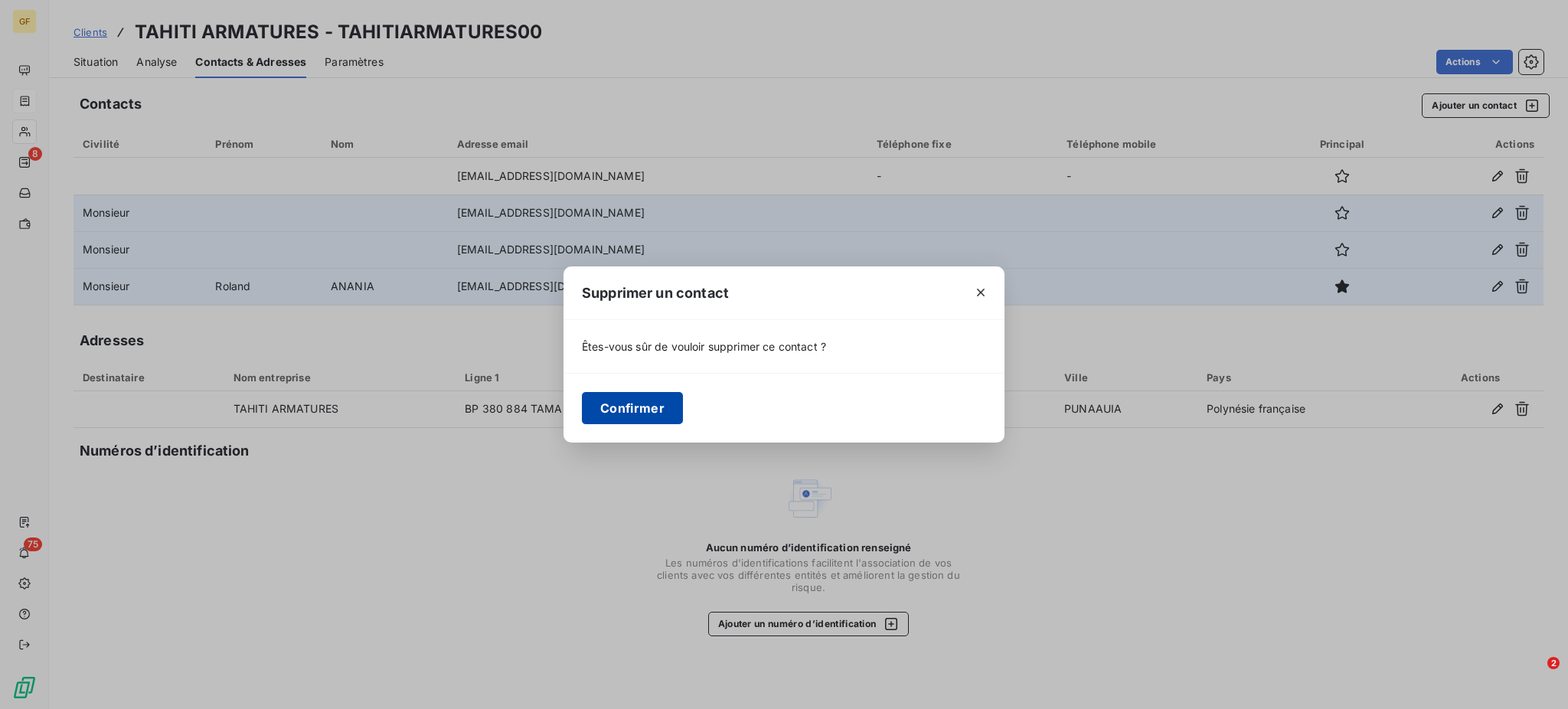
click at [639, 406] on button "Confirmer" at bounding box center [632, 408] width 101 height 32
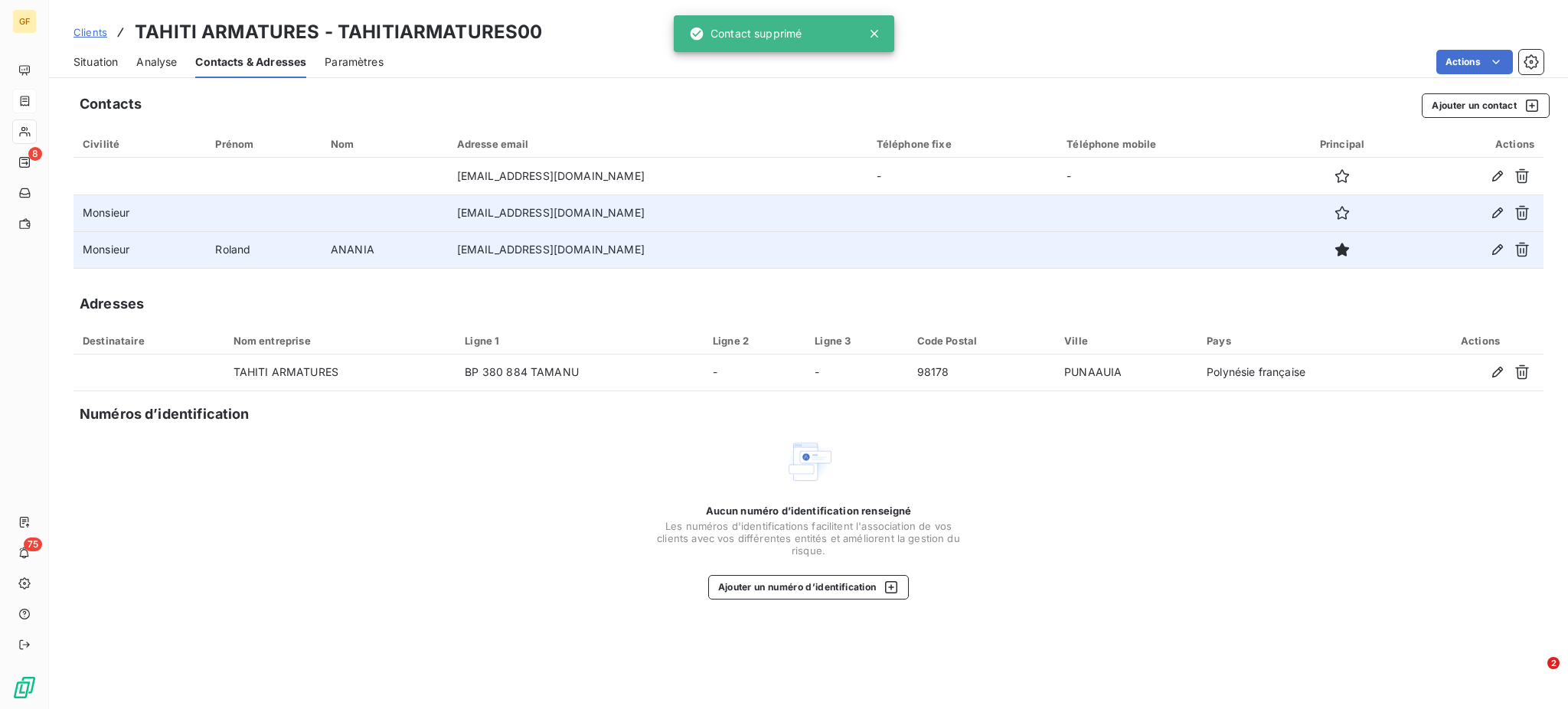
click at [1444, 91] on div "Contacts Ajouter un contact Civilité Prénom Nom Adresse email Téléphone fixe Té…" at bounding box center [808, 397] width 1518 height 625
click at [1442, 99] on button "Ajouter un contact" at bounding box center [1485, 106] width 128 height 24
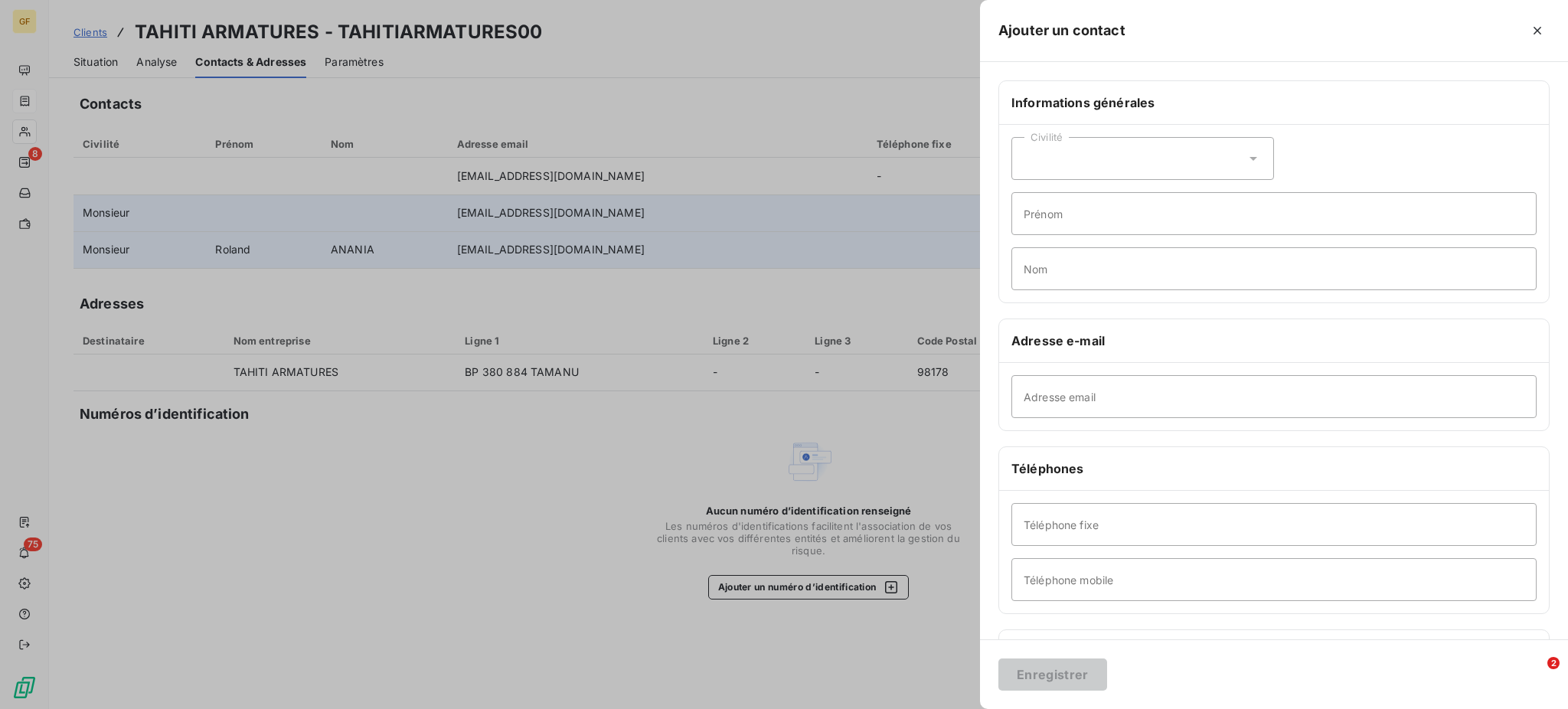
click at [1250, 154] on icon at bounding box center [1253, 158] width 15 height 15
click at [1043, 221] on span "Monsieur" at bounding box center [1064, 224] width 46 height 15
click at [1049, 399] on input "Adresse email" at bounding box center [1273, 397] width 525 height 43
paste input "[EMAIL_ADDRESS][DOMAIN_NAME]"
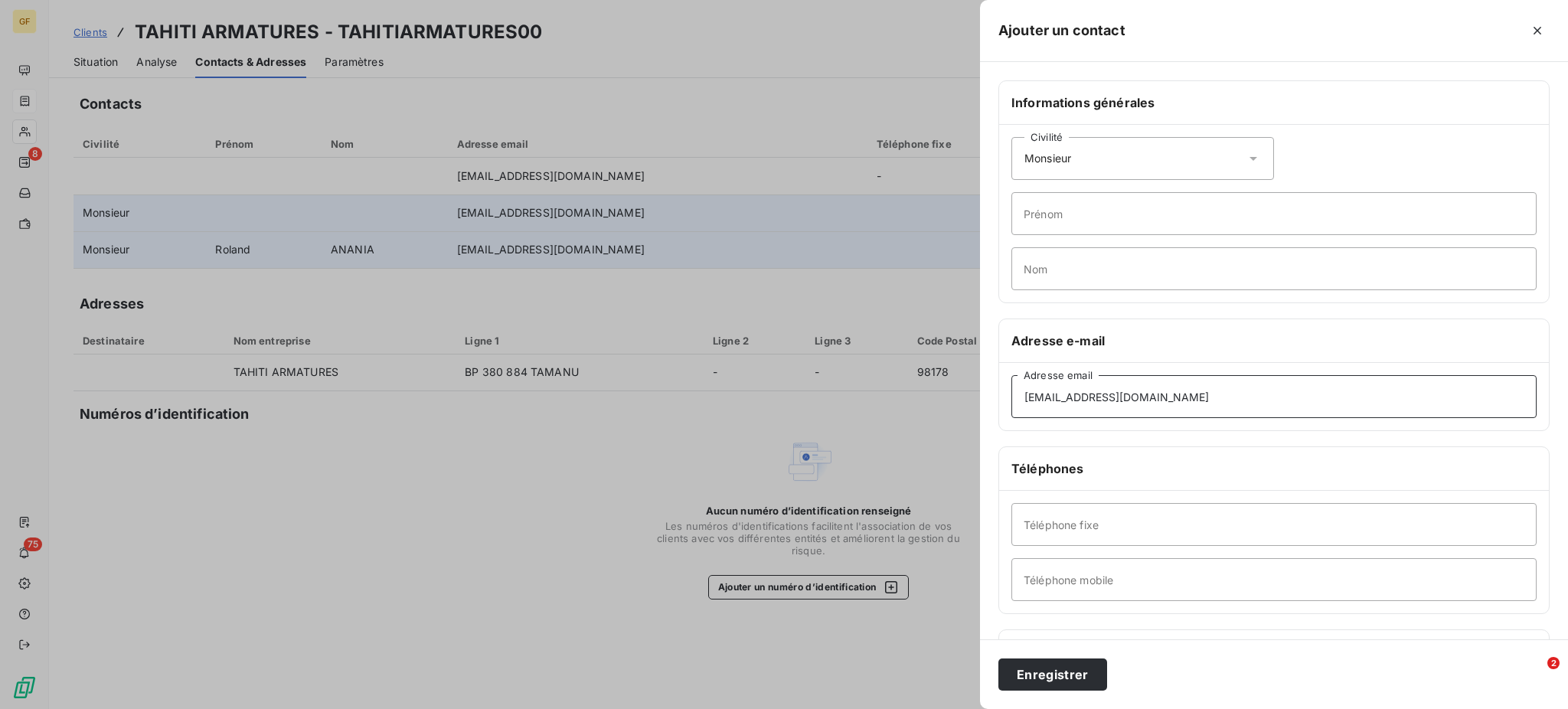
type input "[EMAIL_ADDRESS][DOMAIN_NAME]"
click at [1023, 268] on input "Nom" at bounding box center [1273, 268] width 525 height 43
type input "Metuea"
drag, startPoint x: 1079, startPoint y: 268, endPoint x: 1020, endPoint y: 268, distance: 59.0
click at [1020, 268] on input "Metuea" at bounding box center [1273, 268] width 525 height 43
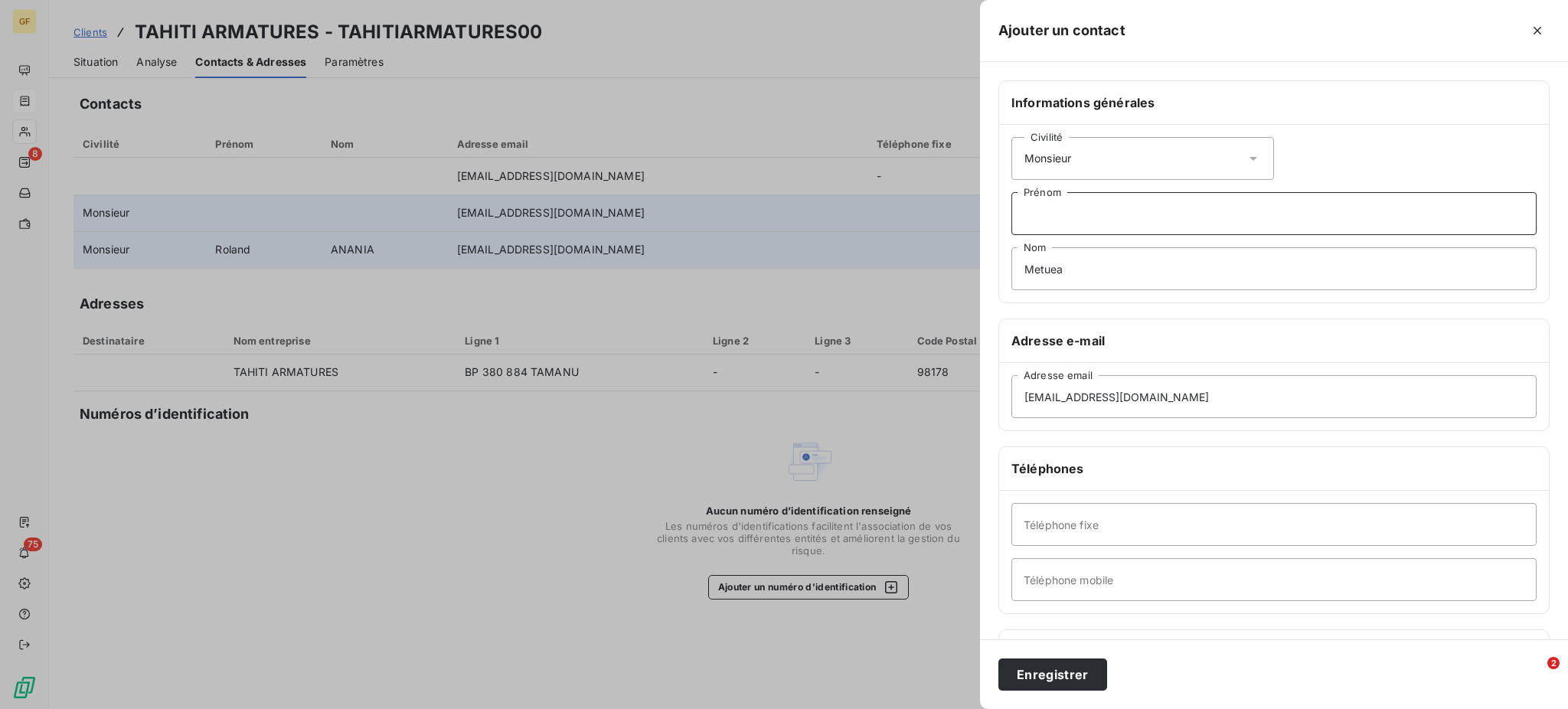
click at [1031, 213] on input "Prénom" at bounding box center [1273, 213] width 525 height 43
paste input "Metuea"
type input "Metuea"
drag, startPoint x: 1062, startPoint y: 268, endPoint x: 1019, endPoint y: 271, distance: 43.1
click at [1019, 271] on input "Metuea" at bounding box center [1273, 268] width 525 height 43
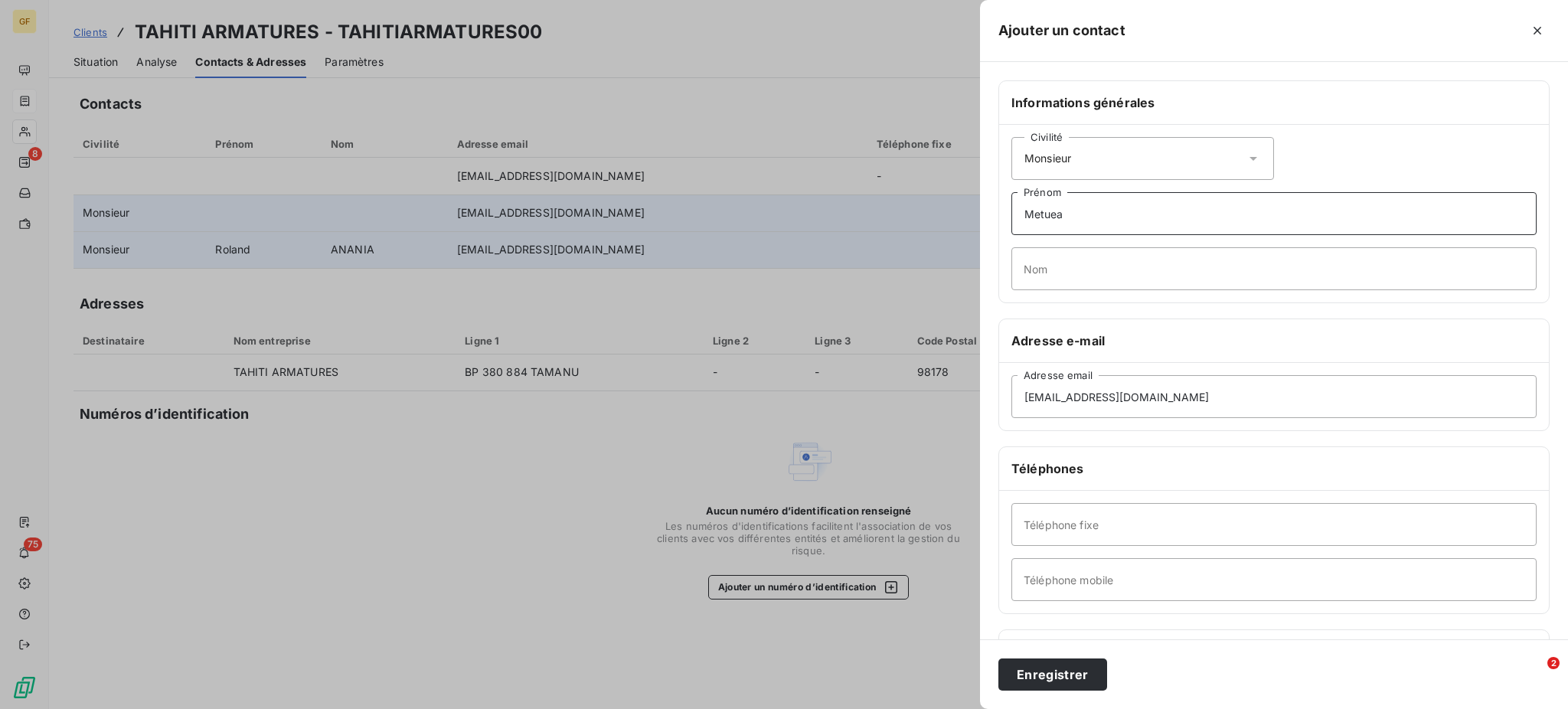
click at [1056, 214] on input "Metuea" at bounding box center [1273, 213] width 525 height 43
click at [1041, 211] on input "Metuea" at bounding box center [1273, 213] width 525 height 43
click at [1061, 211] on input "Meutuea" at bounding box center [1273, 213] width 525 height 43
type input "Meutua"
paste input "HAUATA"
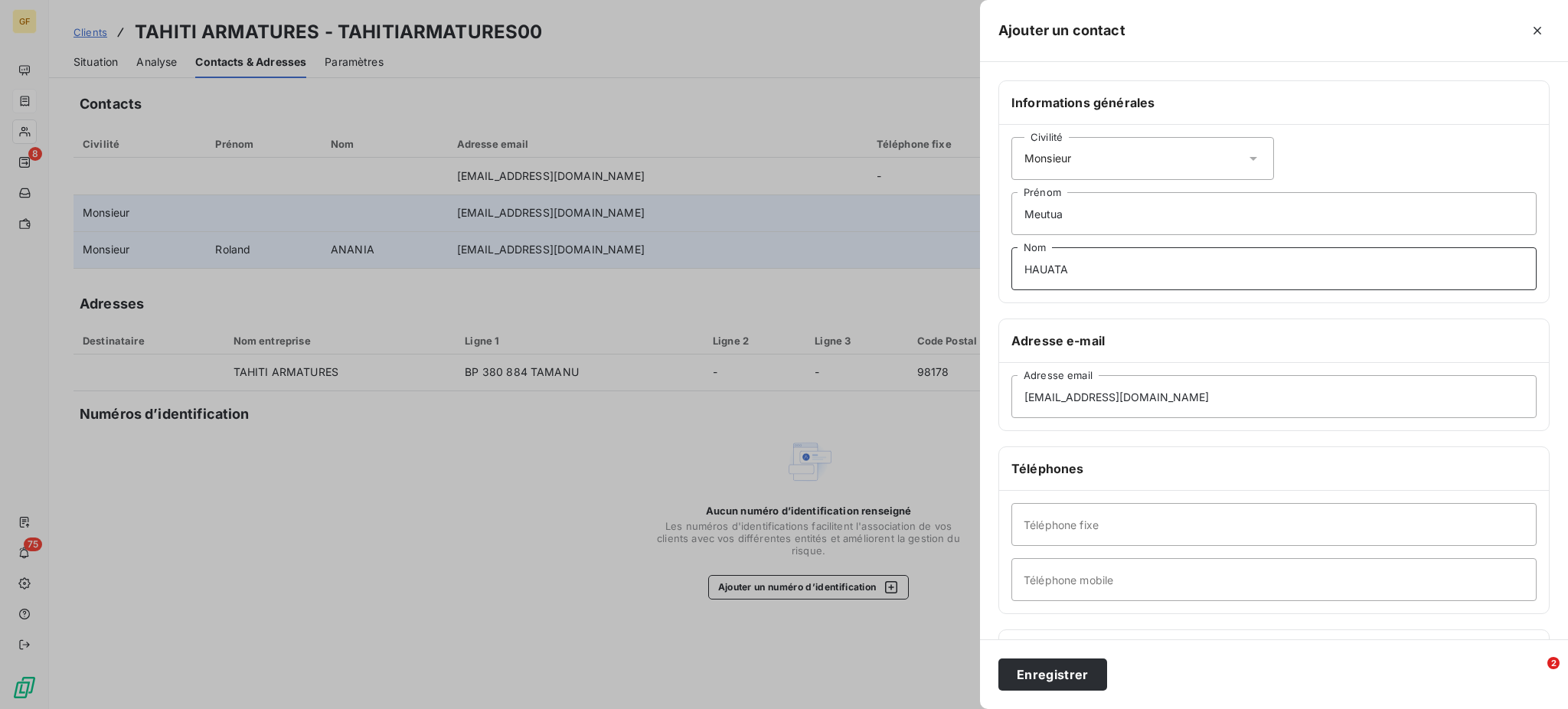
type input "HAUATA"
click at [1039, 208] on input "Meutua" at bounding box center [1273, 213] width 525 height 43
click at [1047, 217] on input "Meutua" at bounding box center [1273, 213] width 525 height 43
type input "Metua"
click at [1038, 674] on button "Enregistrer" at bounding box center [1053, 674] width 108 height 32
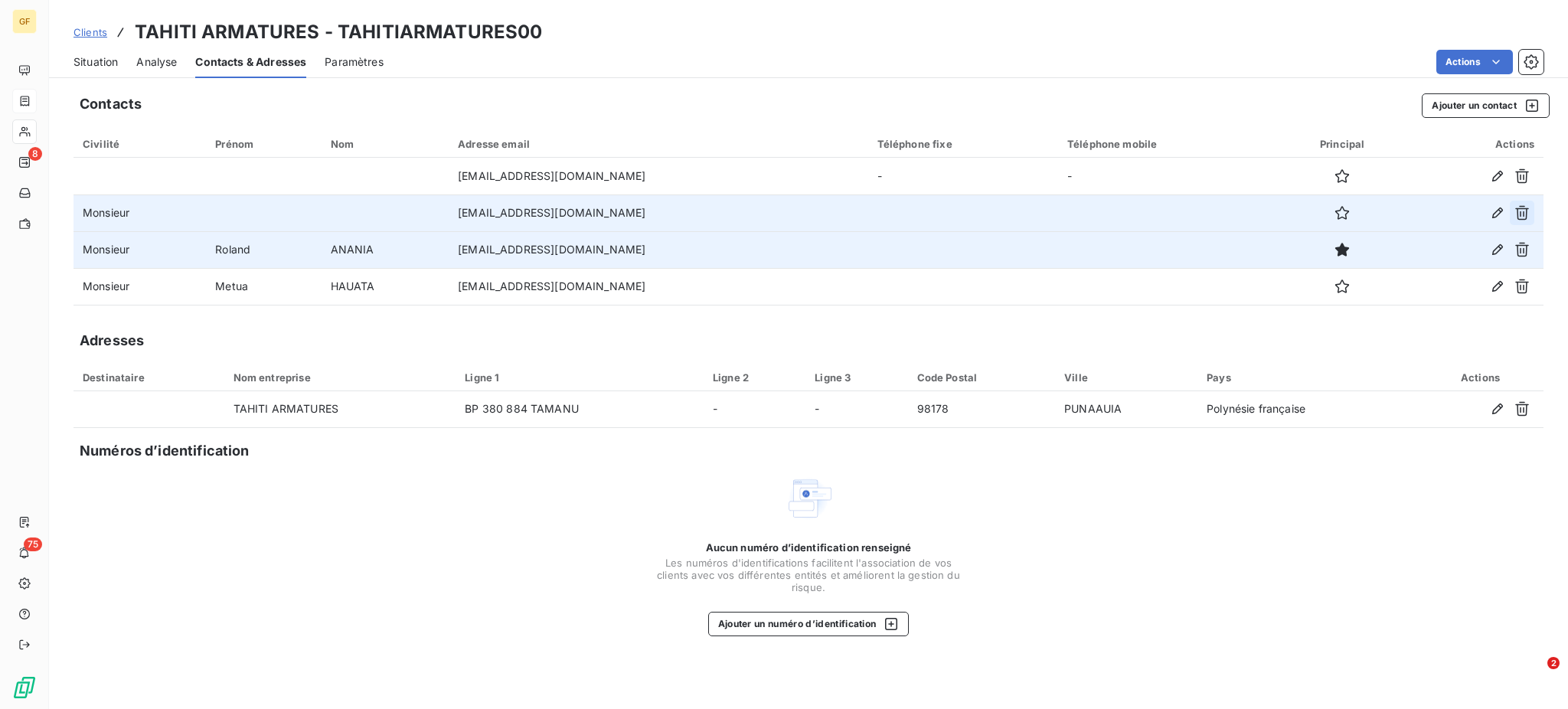
click at [1526, 217] on icon "button" at bounding box center [1521, 212] width 15 height 15
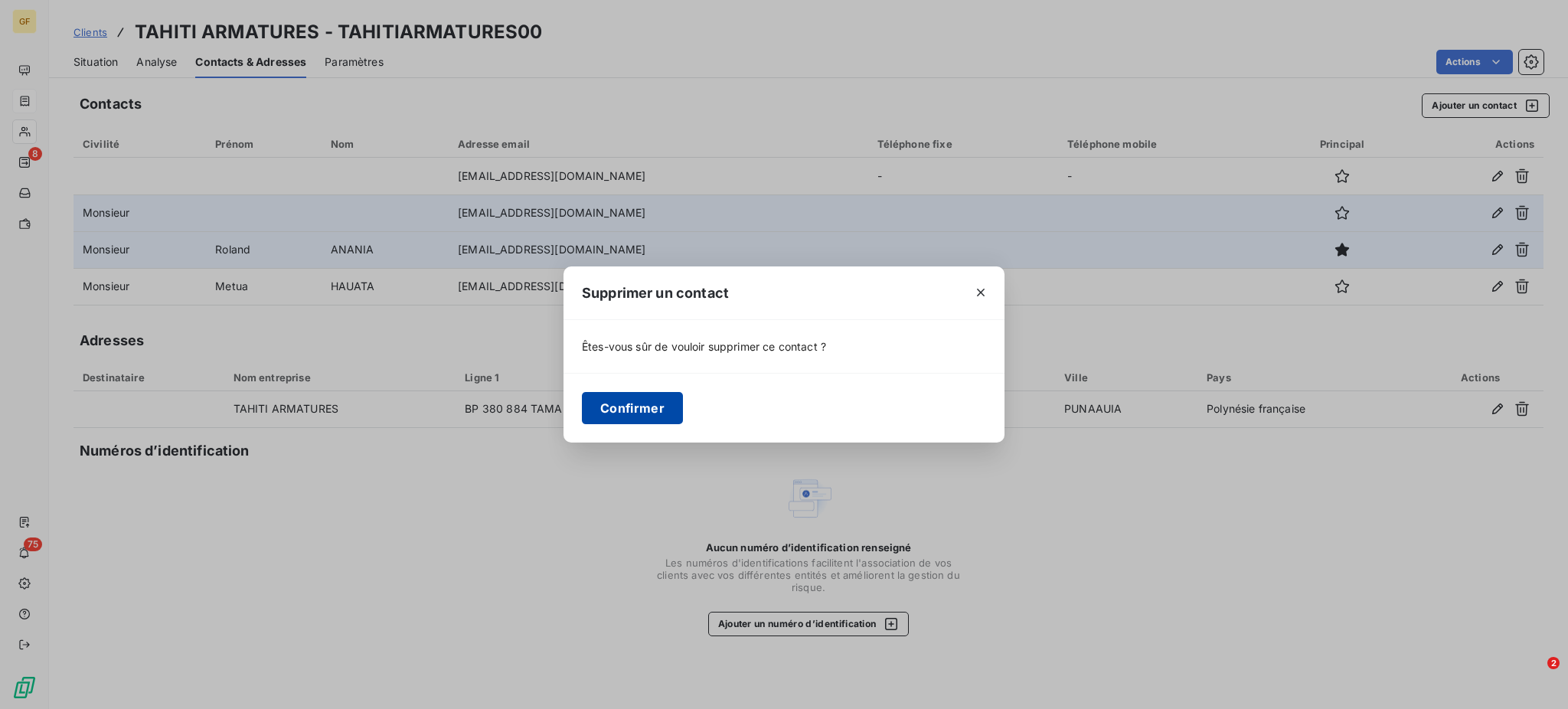
click at [620, 408] on button "Confirmer" at bounding box center [632, 408] width 101 height 32
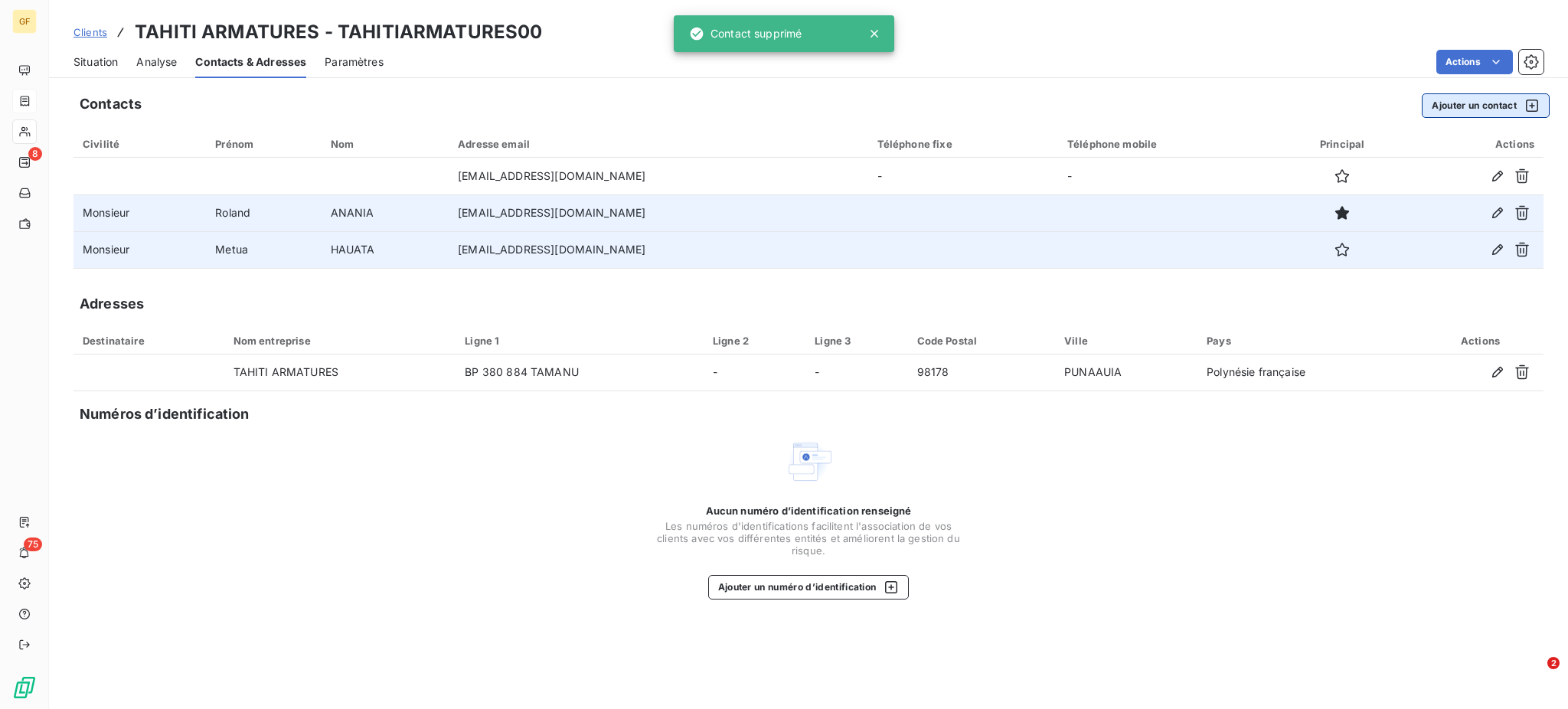
click at [1462, 108] on button "Ajouter un contact" at bounding box center [1485, 106] width 128 height 24
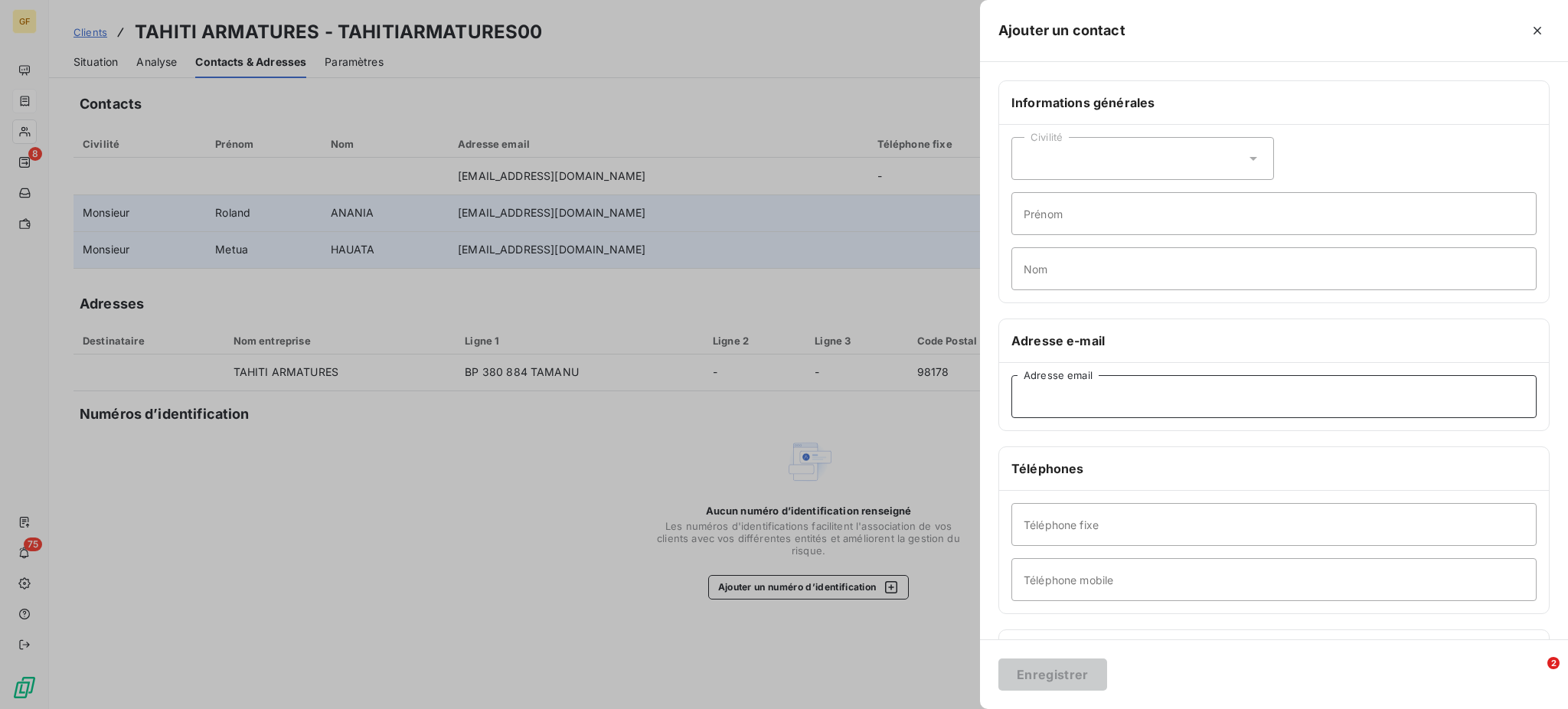
click at [1037, 404] on input "Adresse email" at bounding box center [1273, 397] width 525 height 43
paste input "[EMAIL_ADDRESS][DOMAIN_NAME]"
type input "[EMAIL_ADDRESS][DOMAIN_NAME]"
click at [1049, 681] on button "Enregistrer" at bounding box center [1053, 674] width 108 height 32
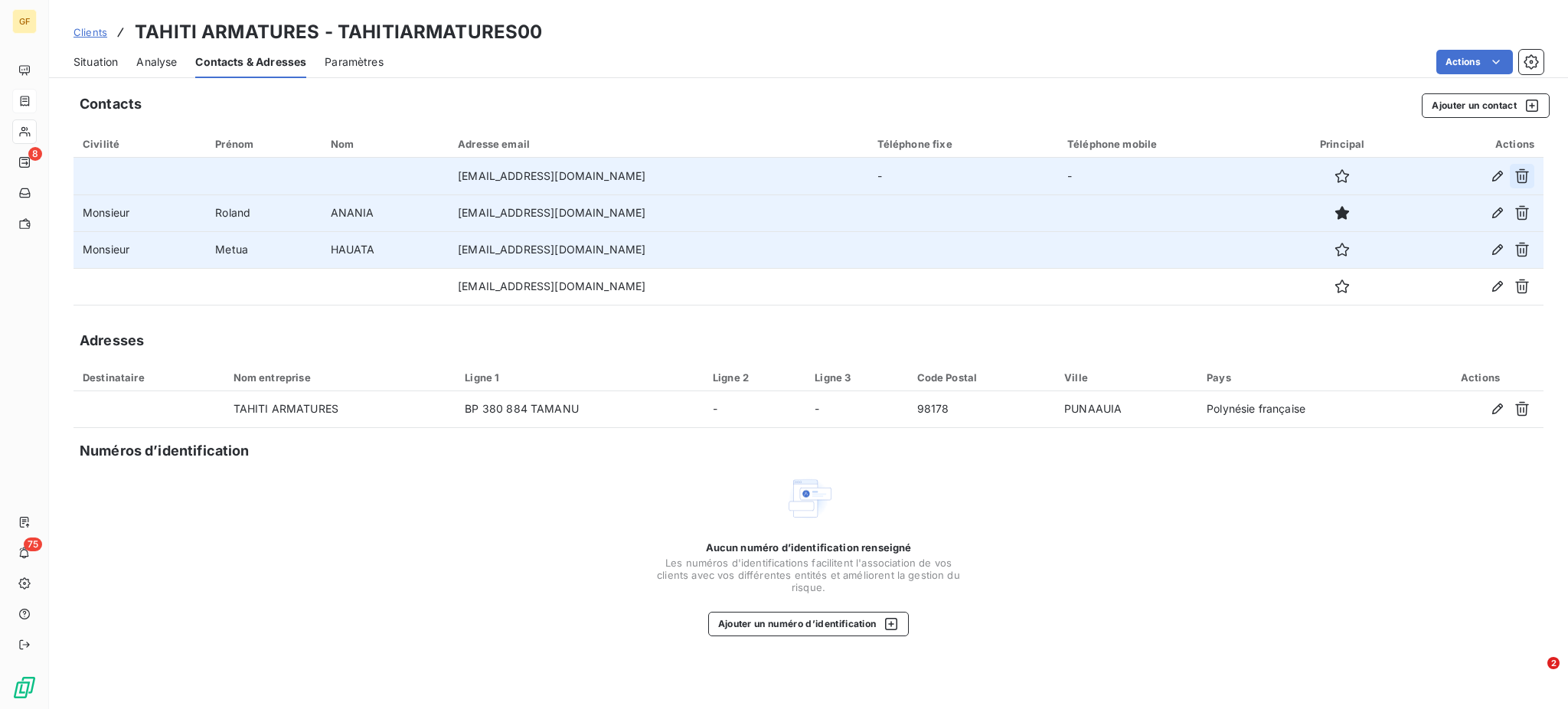
click at [1528, 176] on icon "button" at bounding box center [1521, 176] width 15 height 15
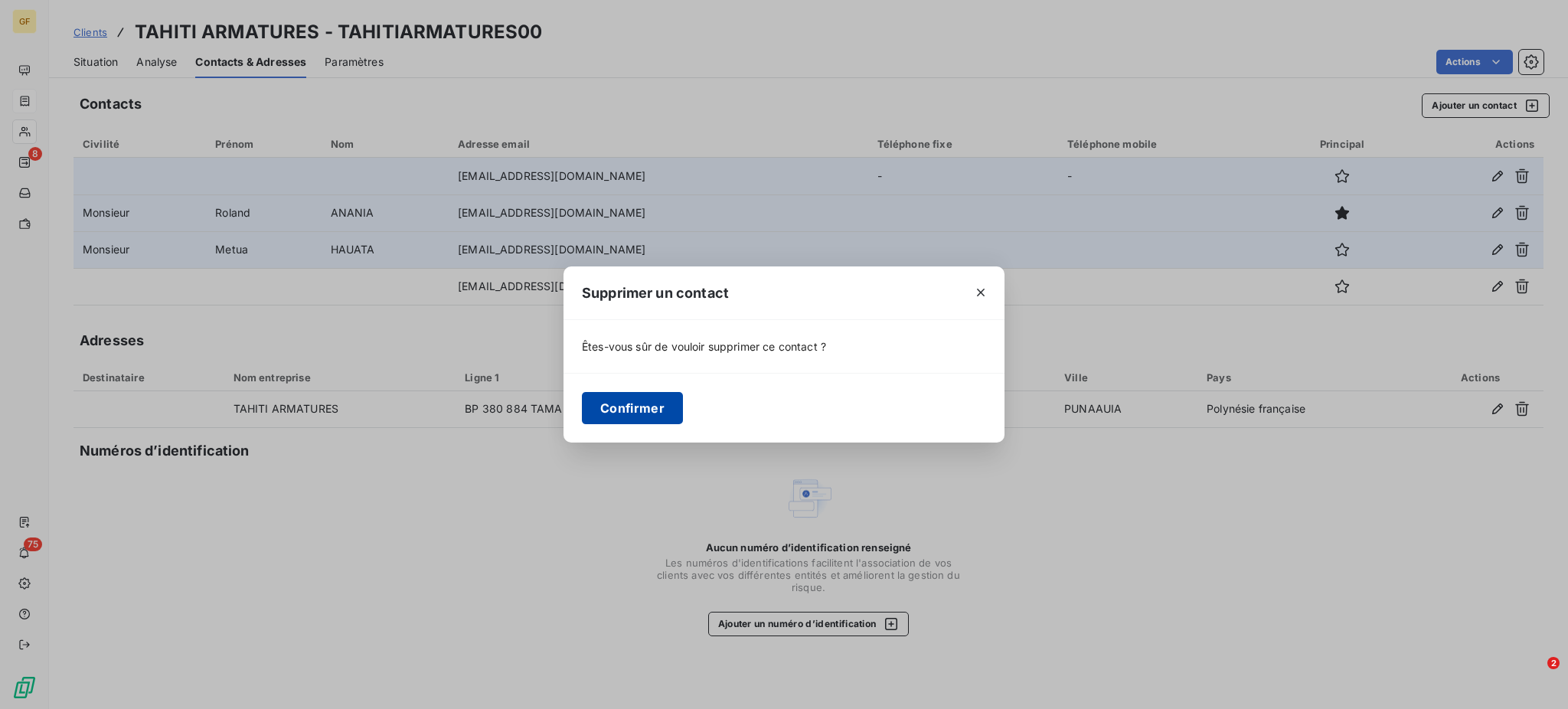
click at [625, 399] on button "Confirmer" at bounding box center [632, 408] width 101 height 32
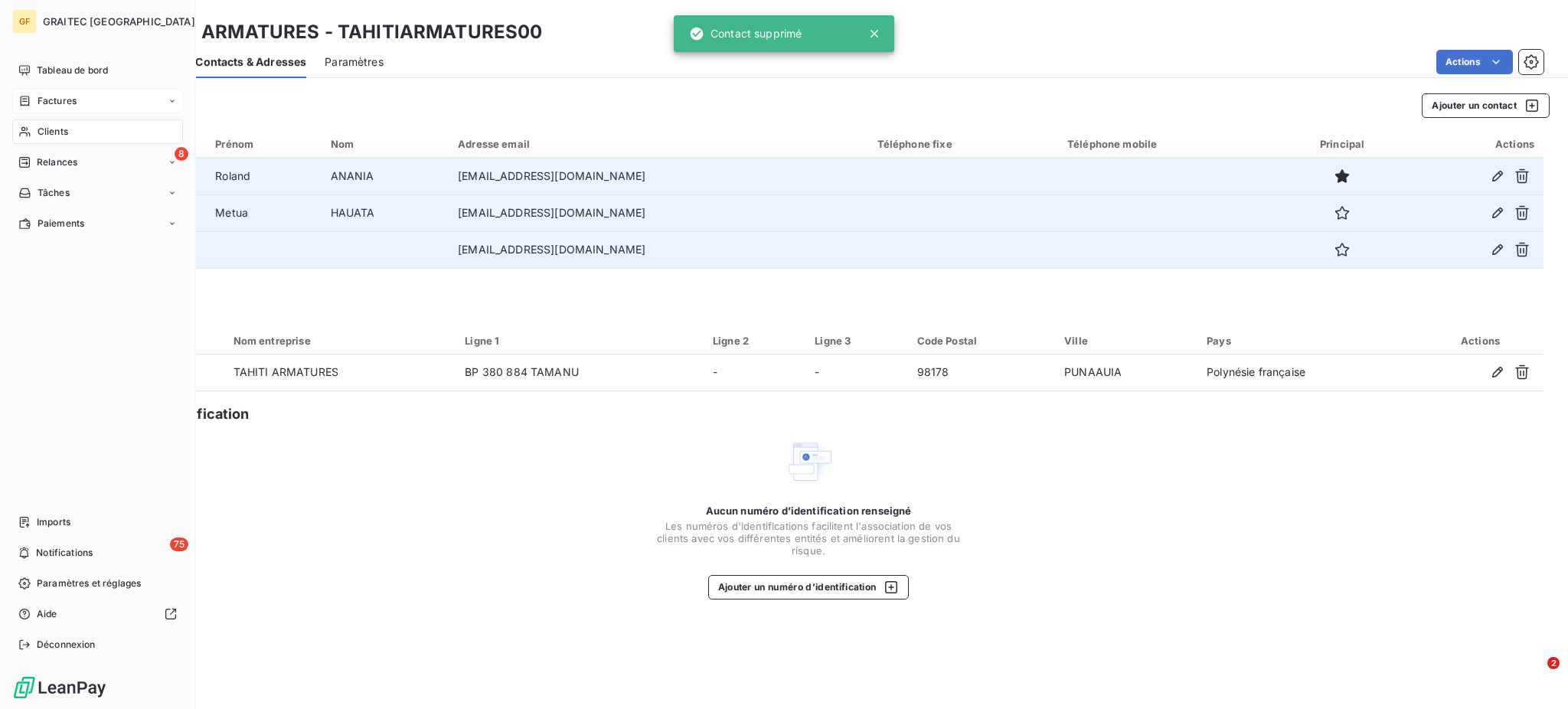
click at [57, 128] on span "Clients" at bounding box center [52, 131] width 31 height 14
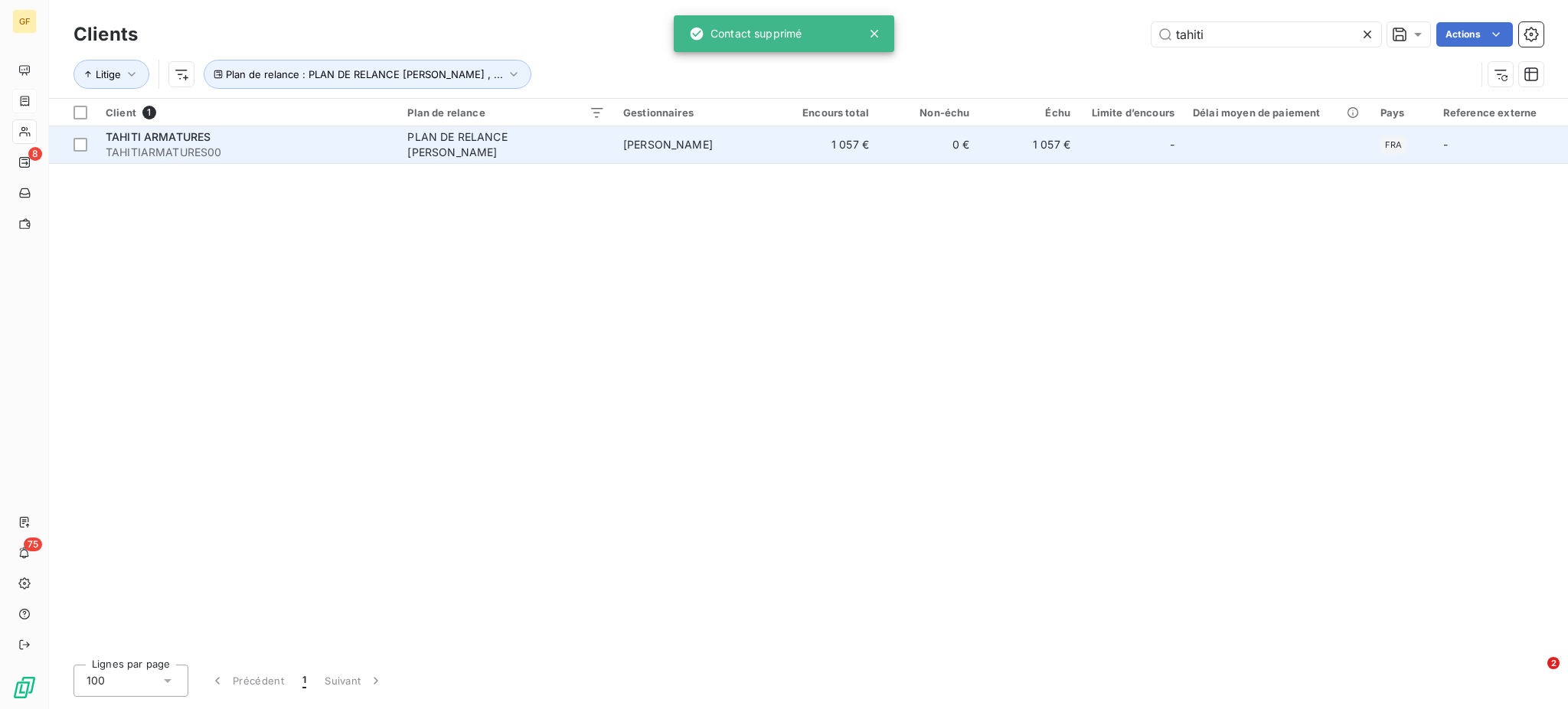
click at [511, 136] on td "PLAN DE RELANCE [PERSON_NAME]" at bounding box center [506, 144] width 215 height 36
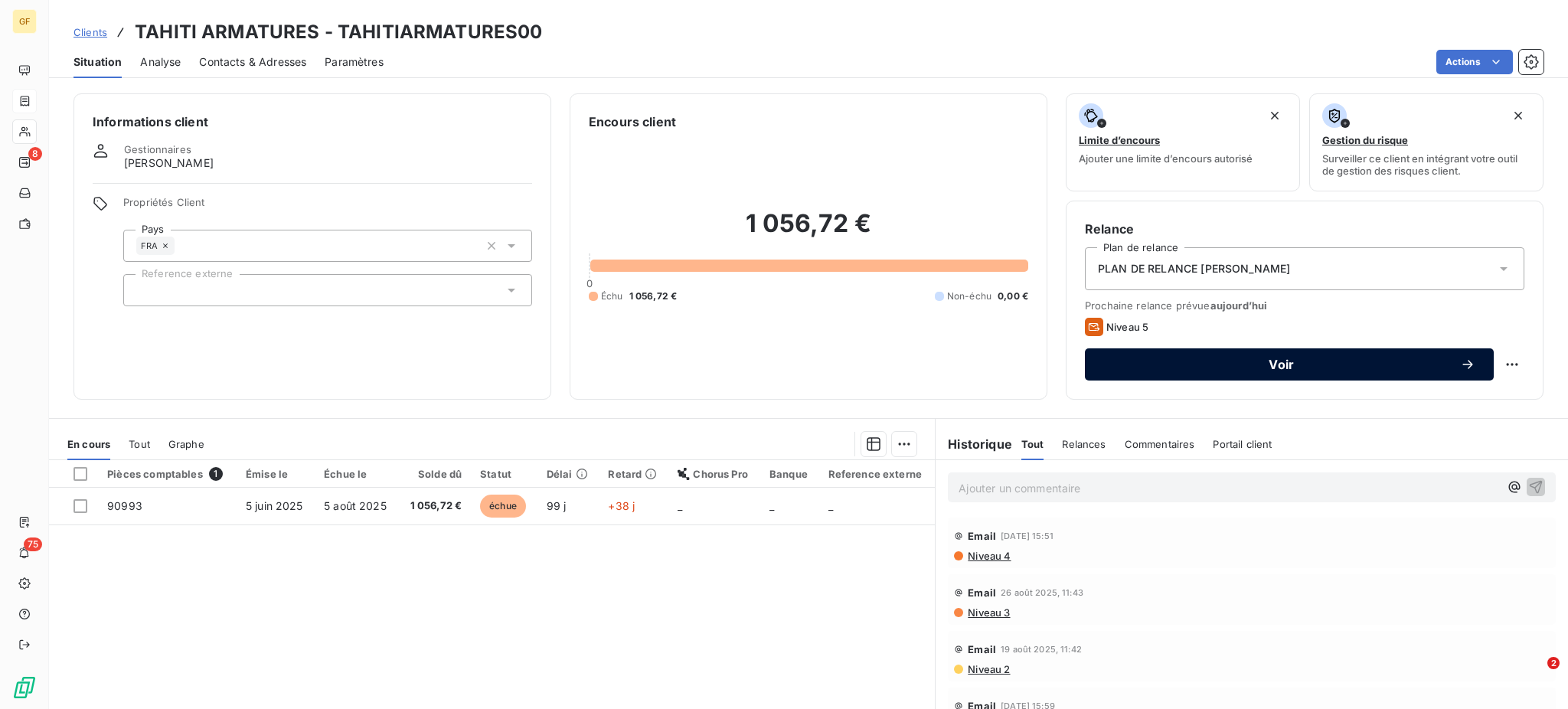
click at [1315, 355] on button "Voir" at bounding box center [1288, 364] width 409 height 32
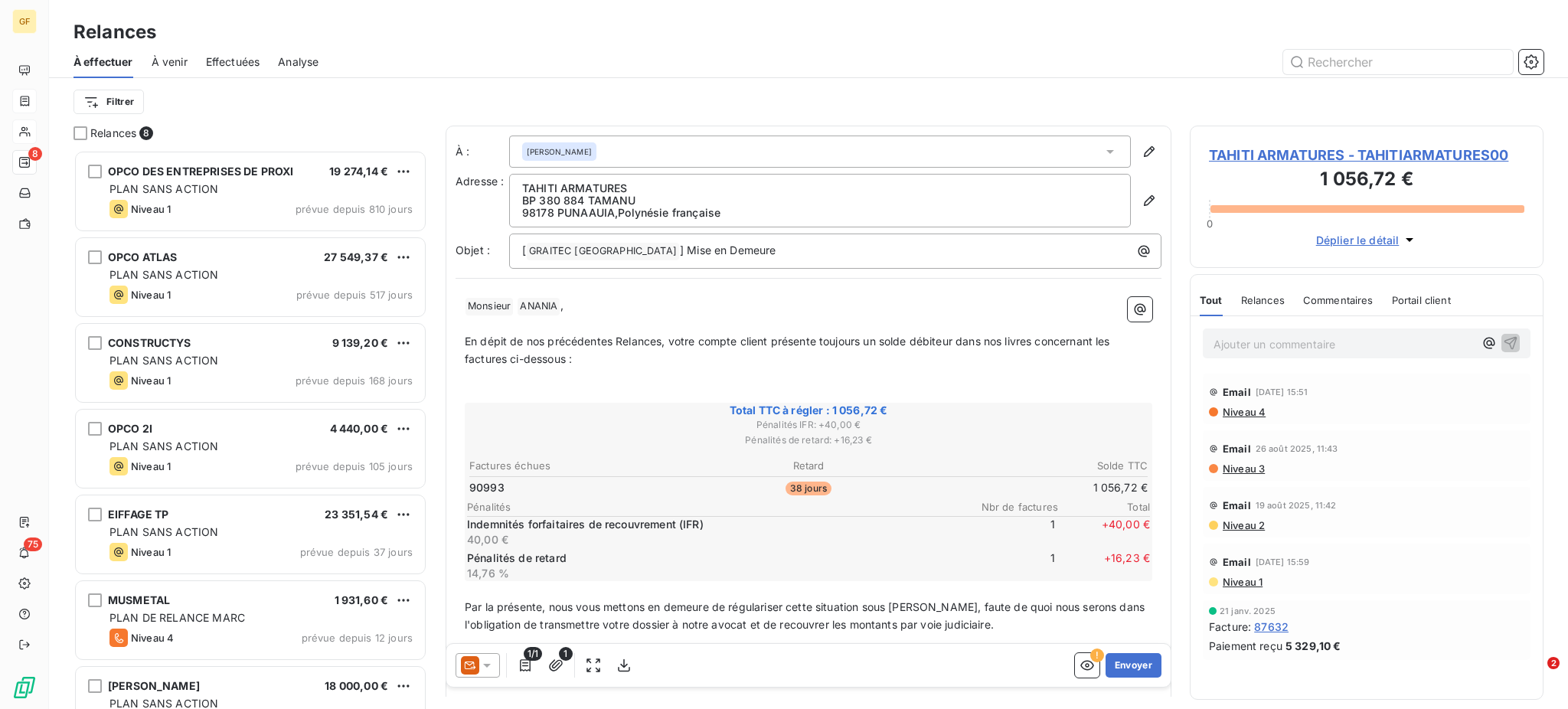
scroll to position [544, 338]
click at [1102, 151] on icon at bounding box center [1110, 152] width 15 height 15
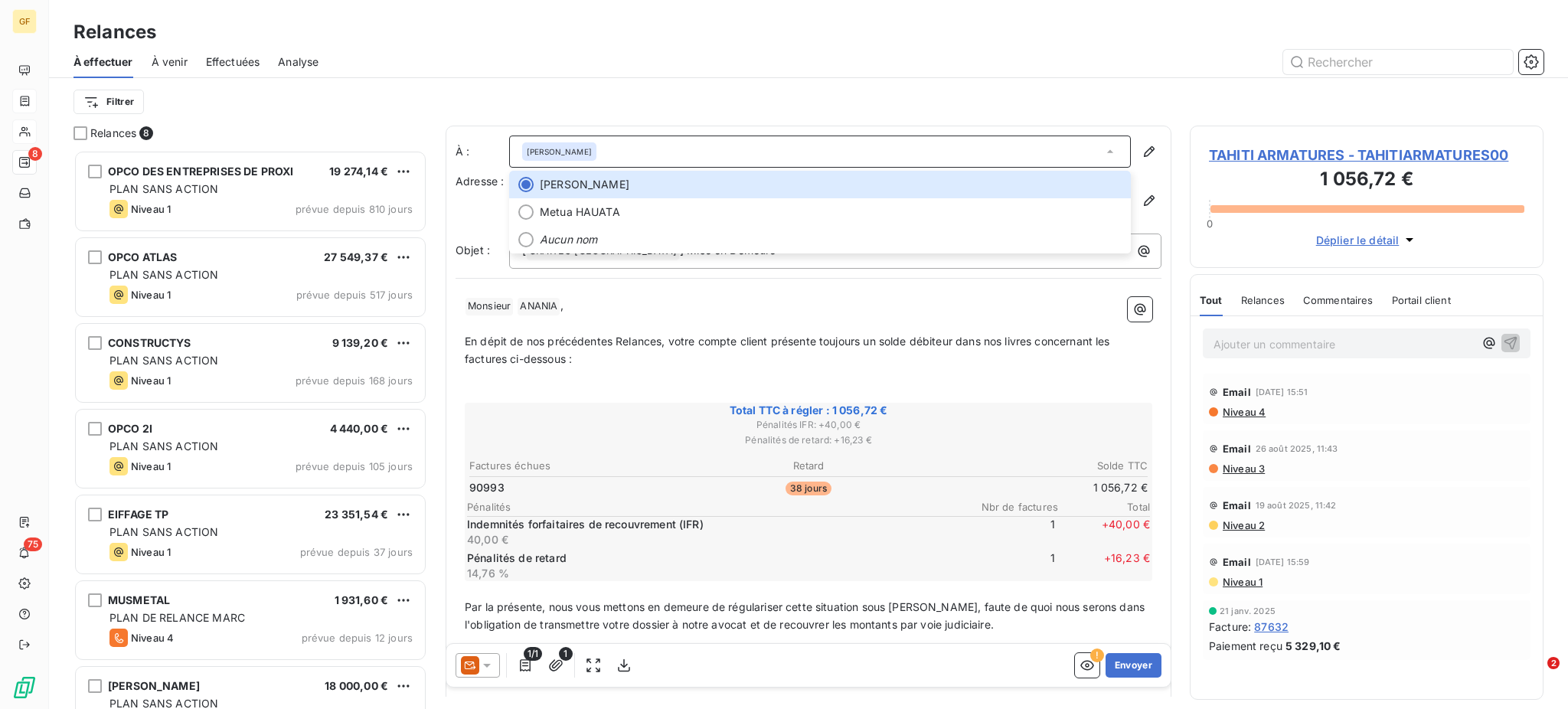
click at [504, 187] on span "Adresse :" at bounding box center [480, 181] width 49 height 13
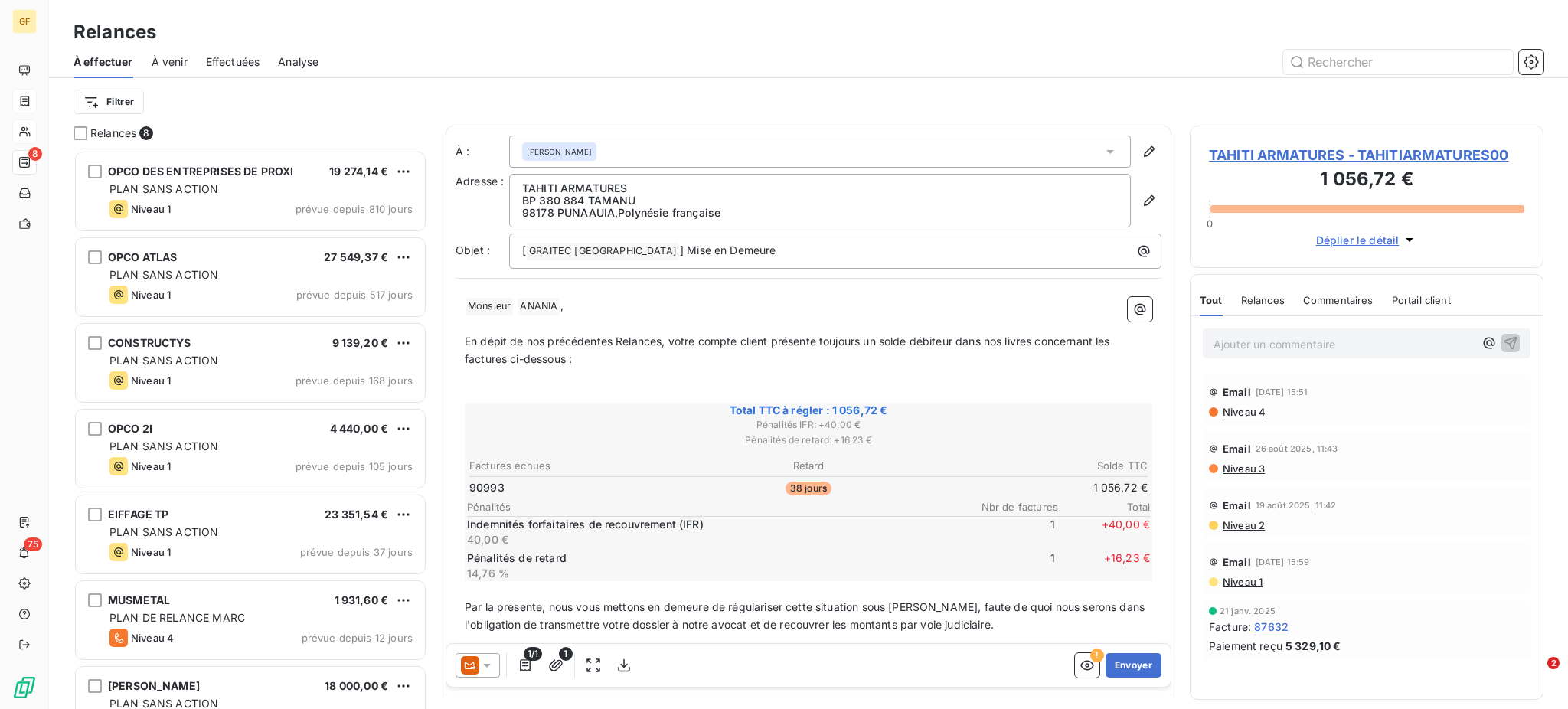
drag, startPoint x: 1108, startPoint y: 661, endPoint x: 1566, endPoint y: 522, distance: 478.6
click at [1566, 528] on div "Relances 8 OPCO DES ENTREPRISES DE PROXI 19 274,14 € PLAN SANS ACTION Niveau 1 …" at bounding box center [808, 417] width 1518 height 584
click at [1109, 668] on button "Envoyer" at bounding box center [1133, 665] width 56 height 24
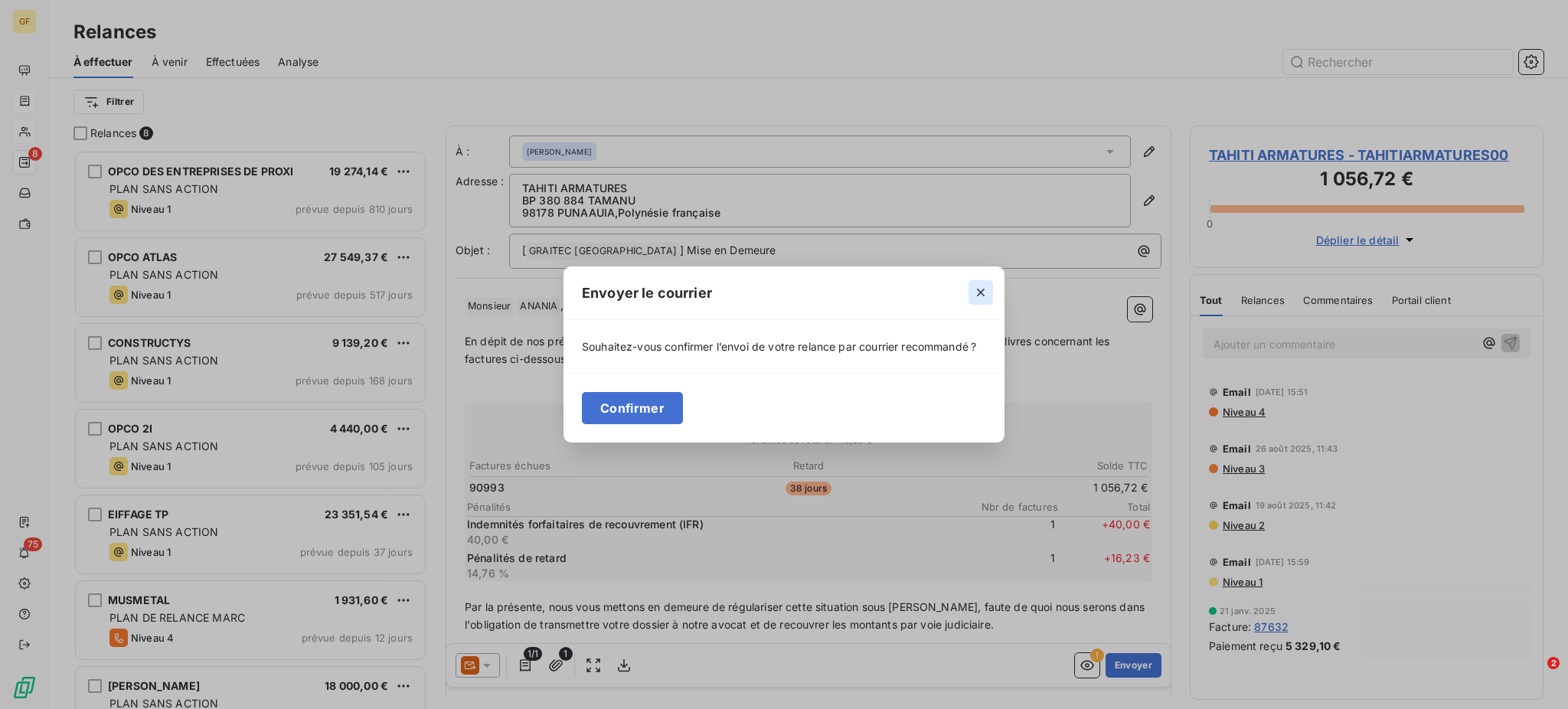
click at [981, 288] on icon "button" at bounding box center [980, 293] width 15 height 15
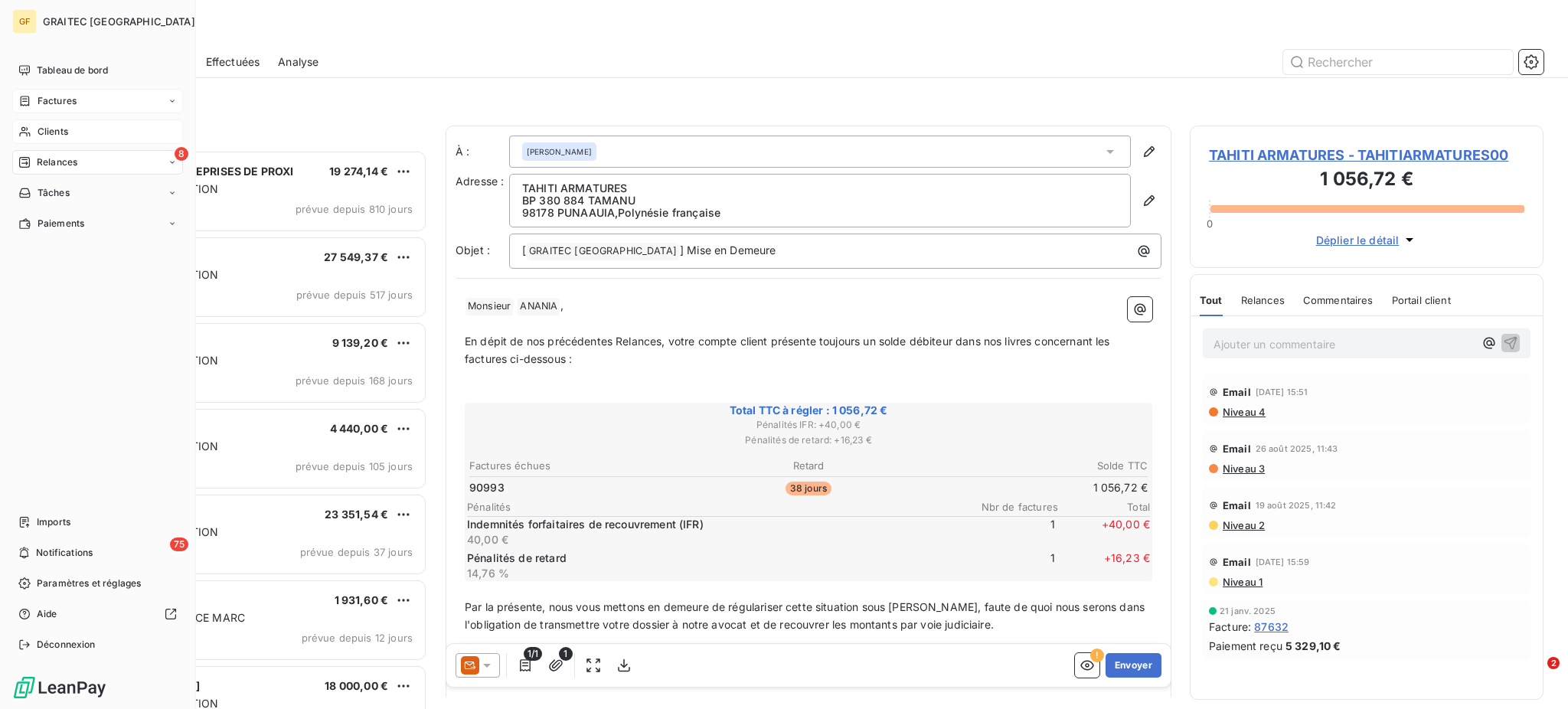
click at [58, 107] on span "Factures" at bounding box center [57, 101] width 39 height 14
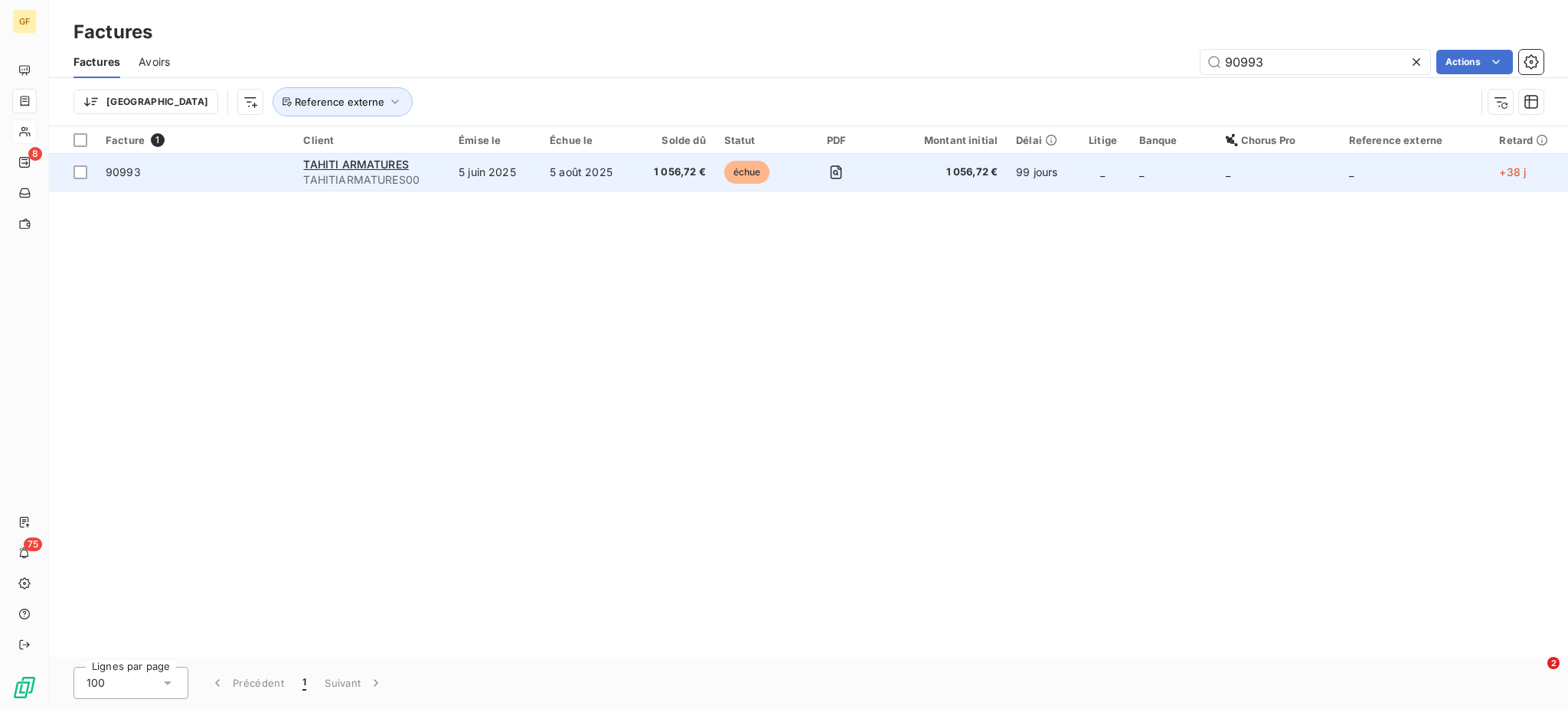
click at [447, 179] on td "TAHITI ARMATURES TAHITIARMATURES00" at bounding box center [371, 172] width 155 height 36
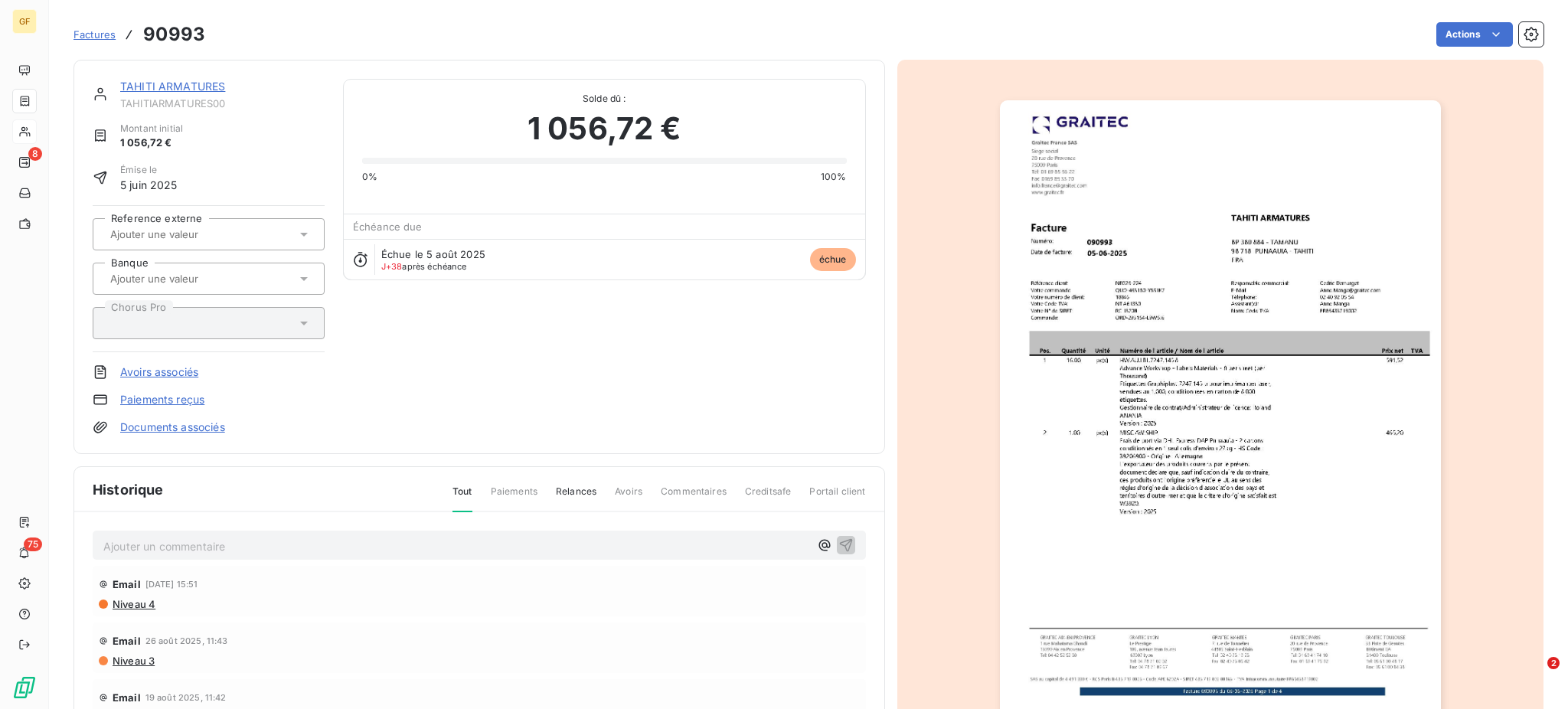
click at [127, 540] on p "Ajouter un commentaire ﻿" at bounding box center [456, 546] width 706 height 19
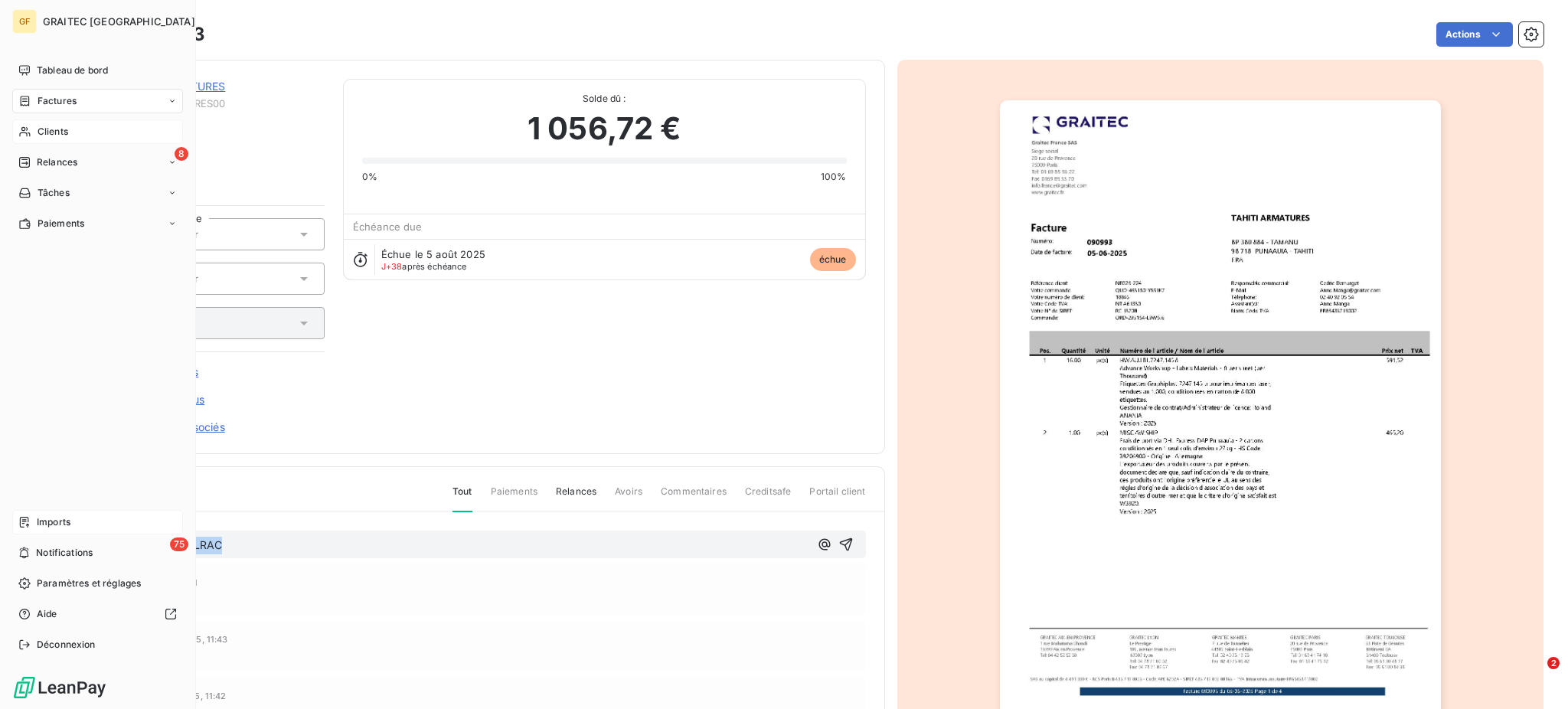
drag, startPoint x: 231, startPoint y: 547, endPoint x: 23, endPoint y: 527, distance: 209.0
click at [23, 527] on div "GF GRAITEC FRANCE Tableau de bord Factures Clients 8 Relances Tâches Paiements …" at bounding box center [784, 354] width 1568 height 709
click at [68, 96] on span "Factures" at bounding box center [57, 101] width 39 height 14
click at [52, 189] on span "Clients" at bounding box center [52, 193] width 31 height 14
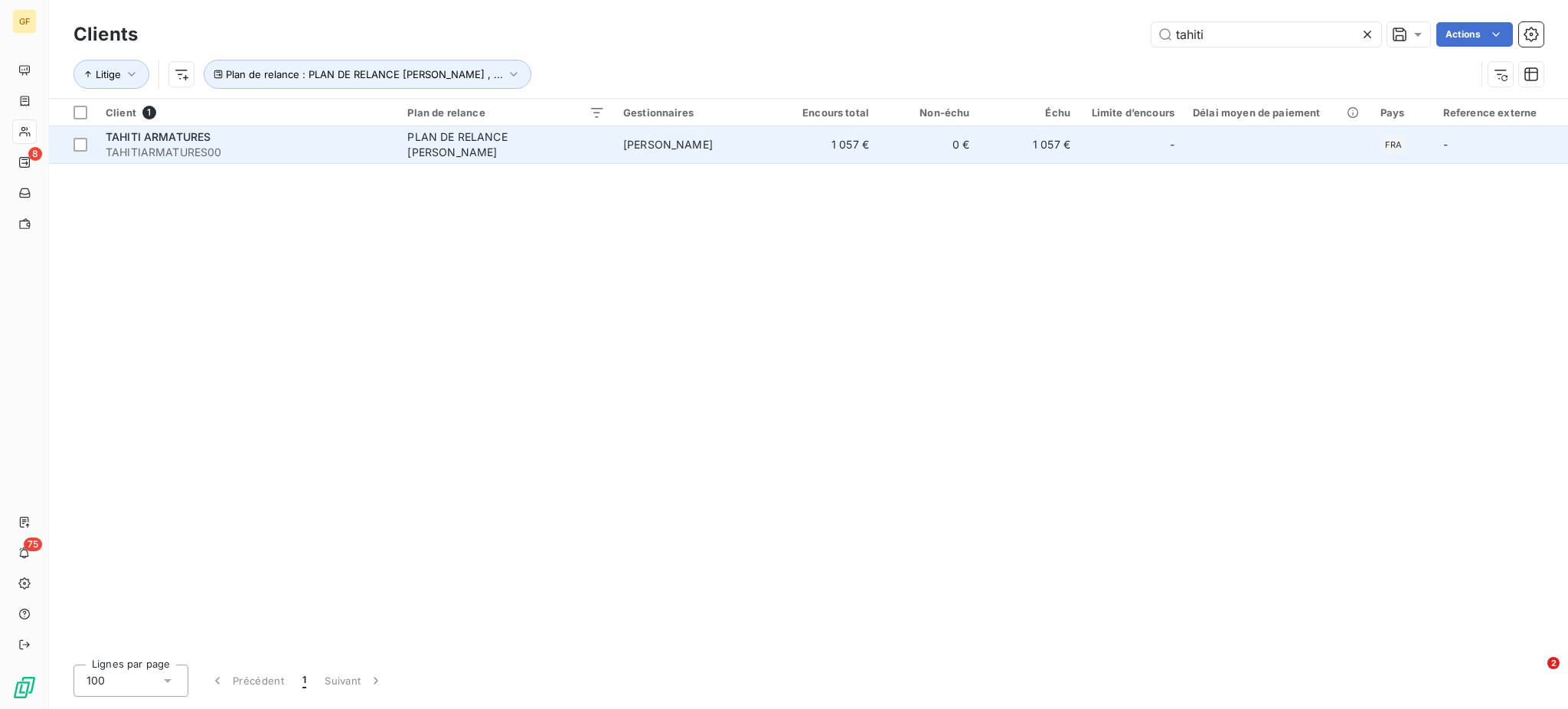
click at [511, 133] on td "PLAN DE RELANCE [PERSON_NAME]" at bounding box center [506, 144] width 215 height 36
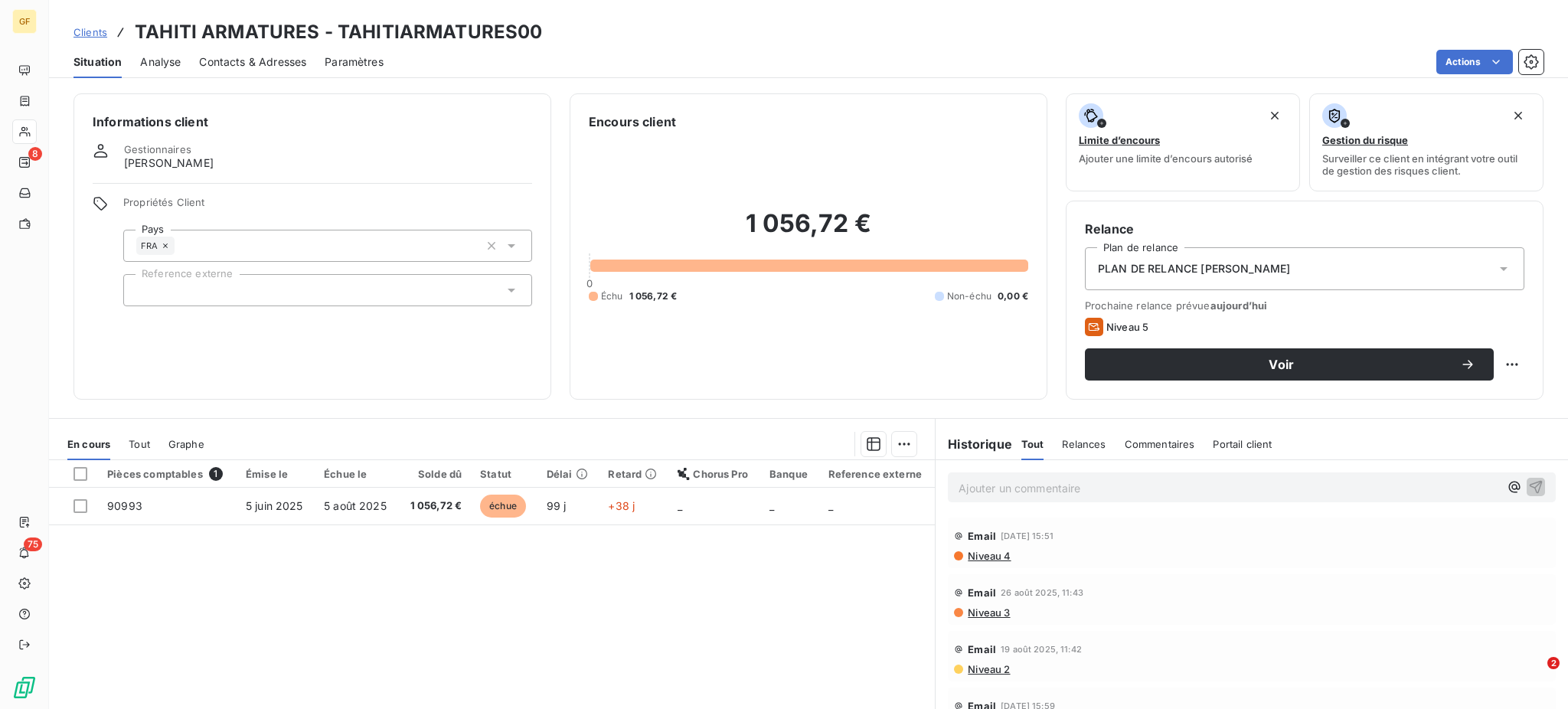
click at [1108, 322] on span "Niveau 5" at bounding box center [1127, 326] width 42 height 12
drag, startPoint x: 1116, startPoint y: 320, endPoint x: 1087, endPoint y: 323, distance: 29.2
click at [1095, 323] on div "Niveau 5" at bounding box center [1116, 327] width 64 height 19
click at [1086, 323] on icon at bounding box center [1094, 327] width 19 height 19
click at [980, 557] on span "Niveau 4" at bounding box center [987, 556] width 44 height 12
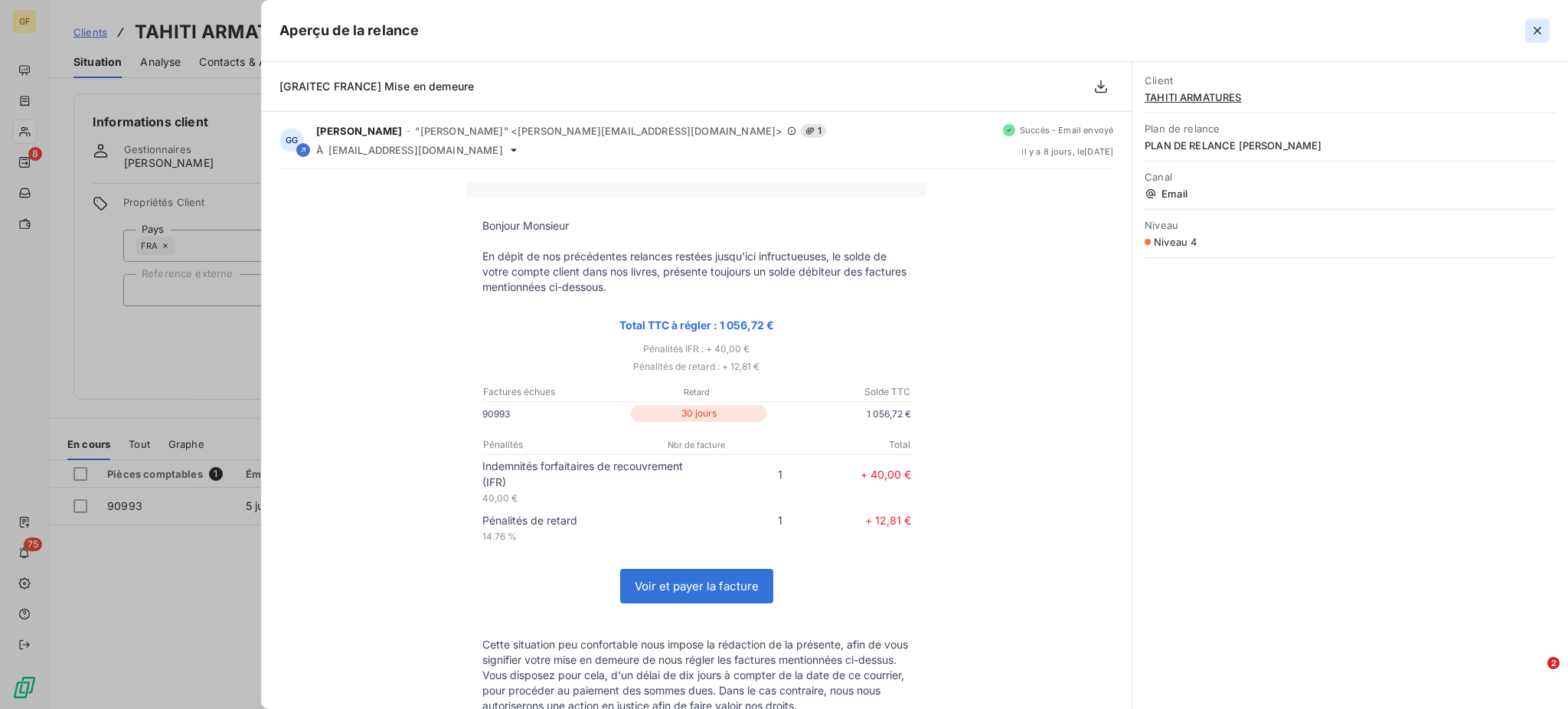
click at [1537, 26] on icon "button" at bounding box center [1537, 31] width 15 height 15
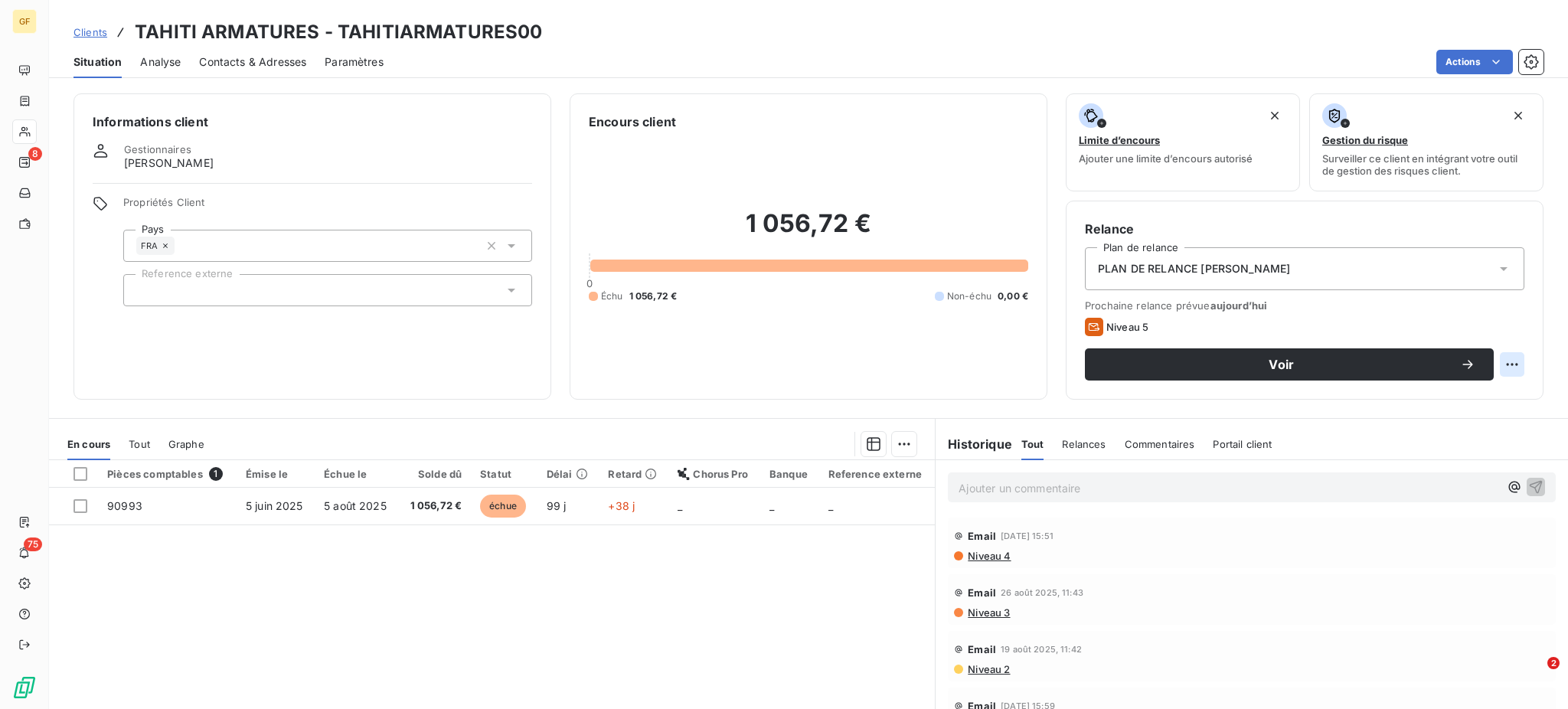
click at [1494, 361] on html "GF 8 75 Clients TAHITI ARMATURES - TAHITIARMATURES00 Situation Analyse Contacts…" at bounding box center [784, 354] width 1568 height 709
click at [1332, 361] on html "GF 8 75 Clients TAHITI ARMATURES - TAHITIARMATURES00 Situation Analyse Contacts…" at bounding box center [784, 354] width 1568 height 709
click at [1332, 361] on span "Voir" at bounding box center [1281, 364] width 356 height 12
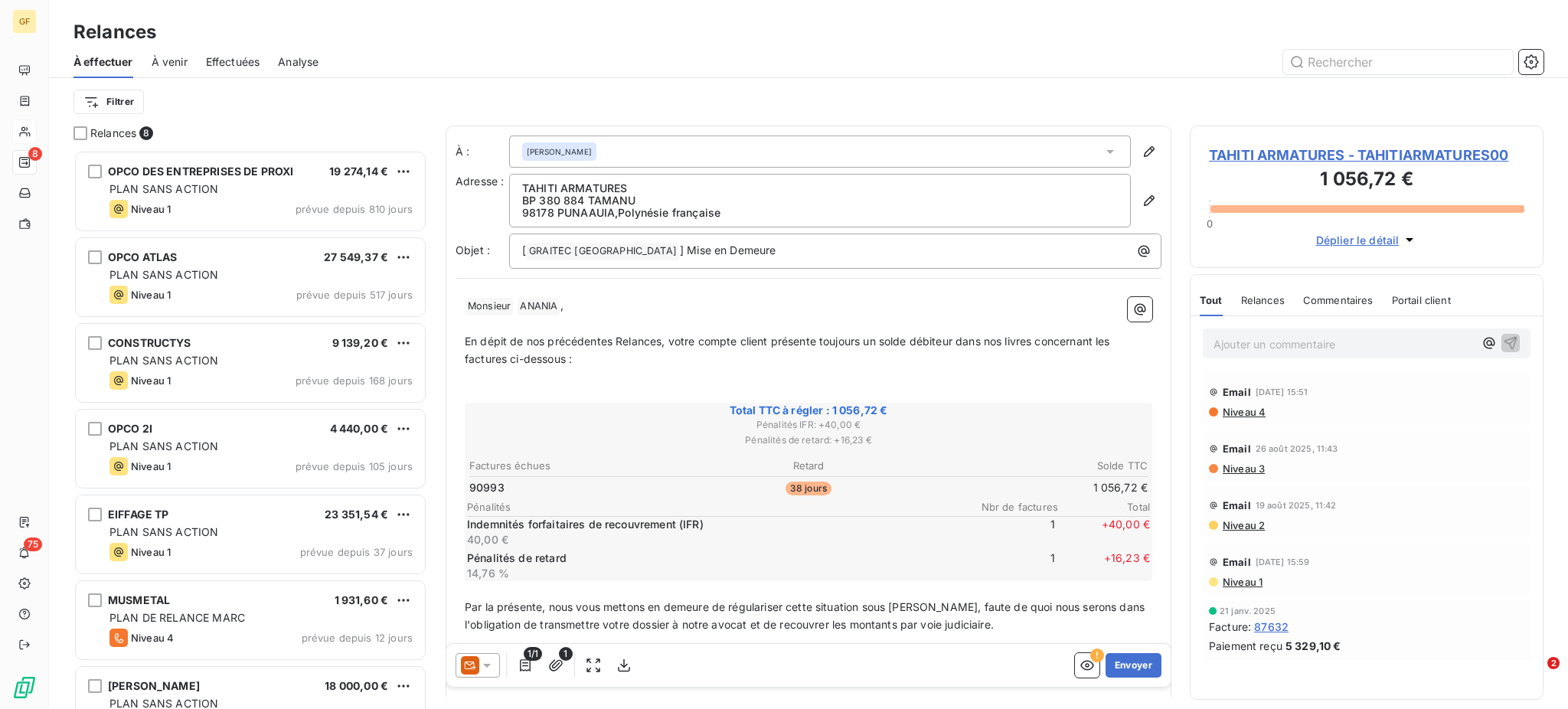
scroll to position [544, 338]
click at [491, 665] on icon at bounding box center [486, 665] width 15 height 15
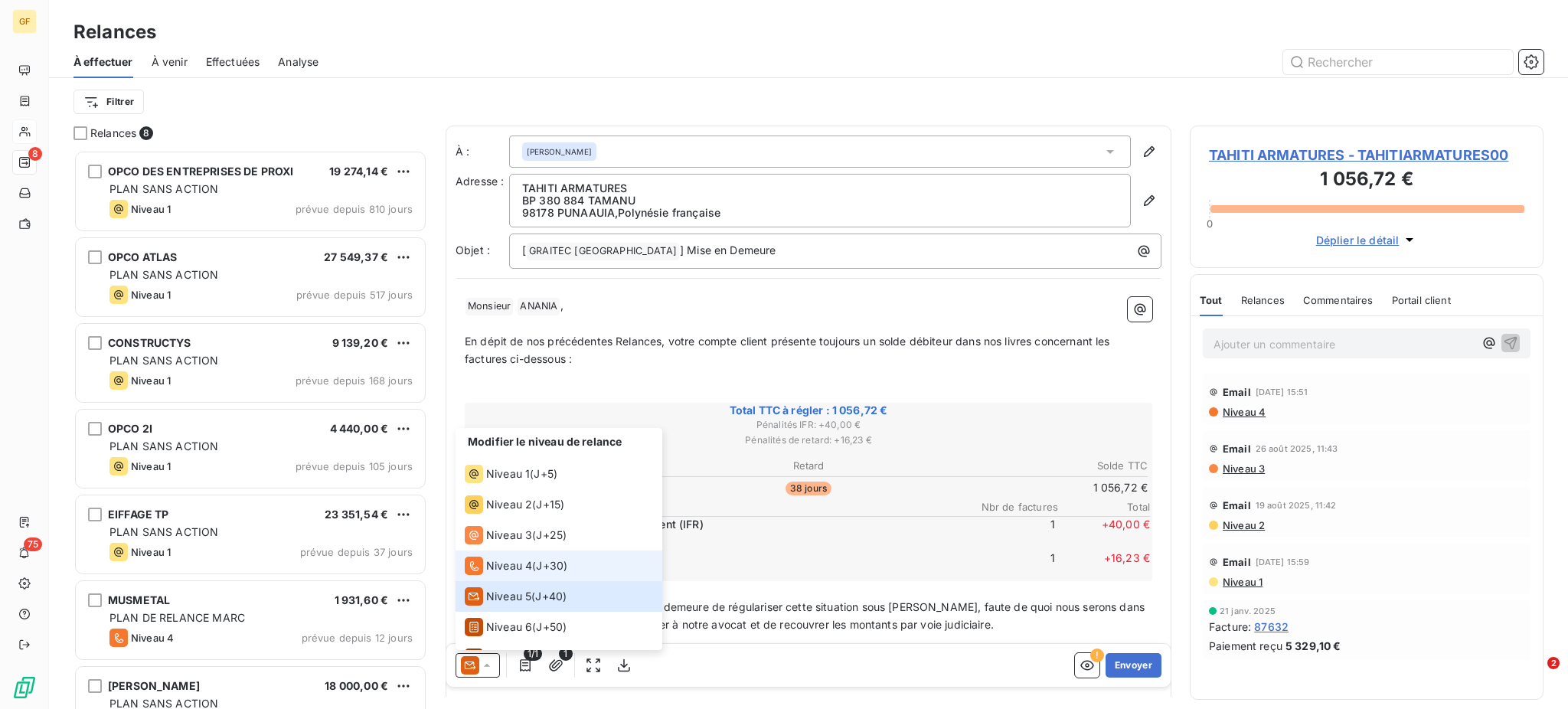
click at [511, 569] on span "Niveau 4" at bounding box center [509, 566] width 46 height 15
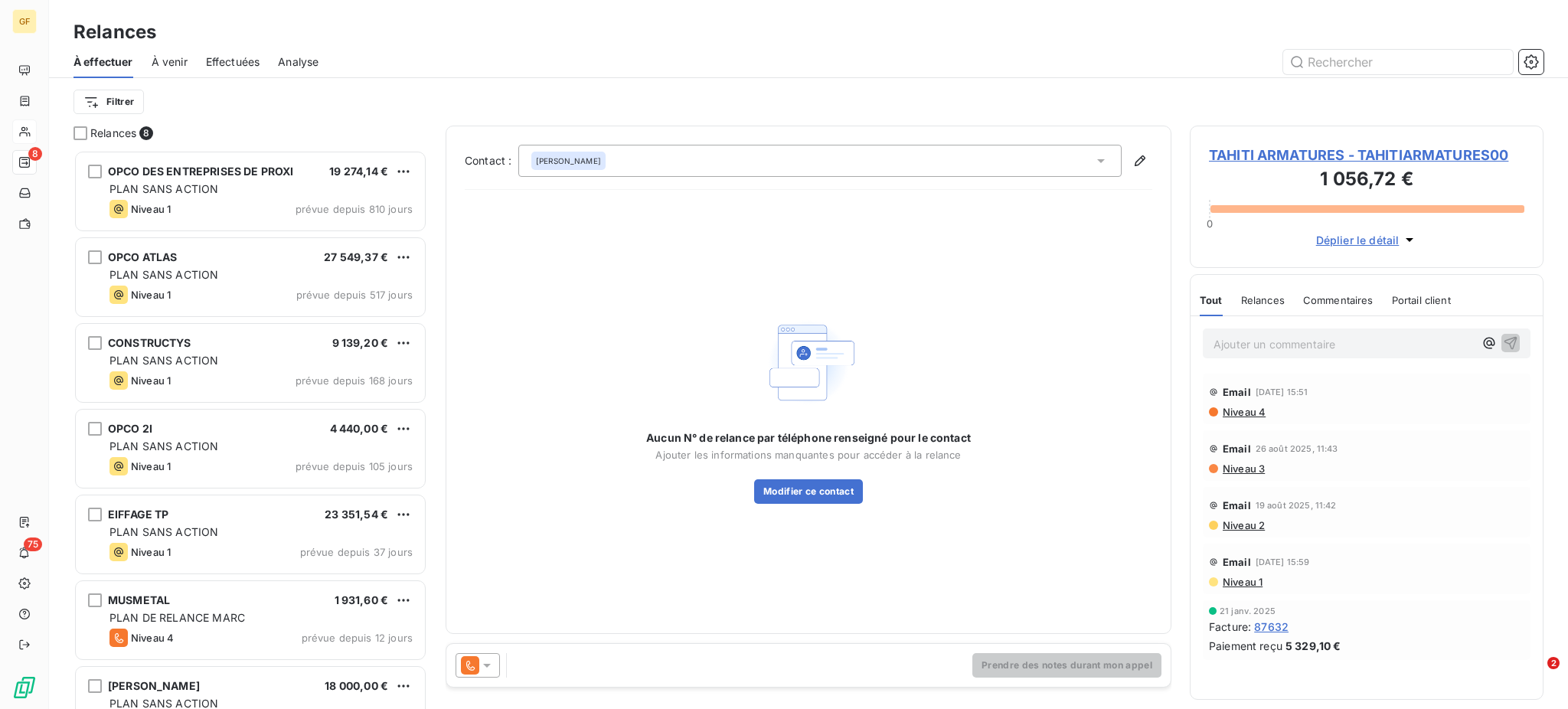
click at [483, 668] on icon at bounding box center [486, 665] width 15 height 15
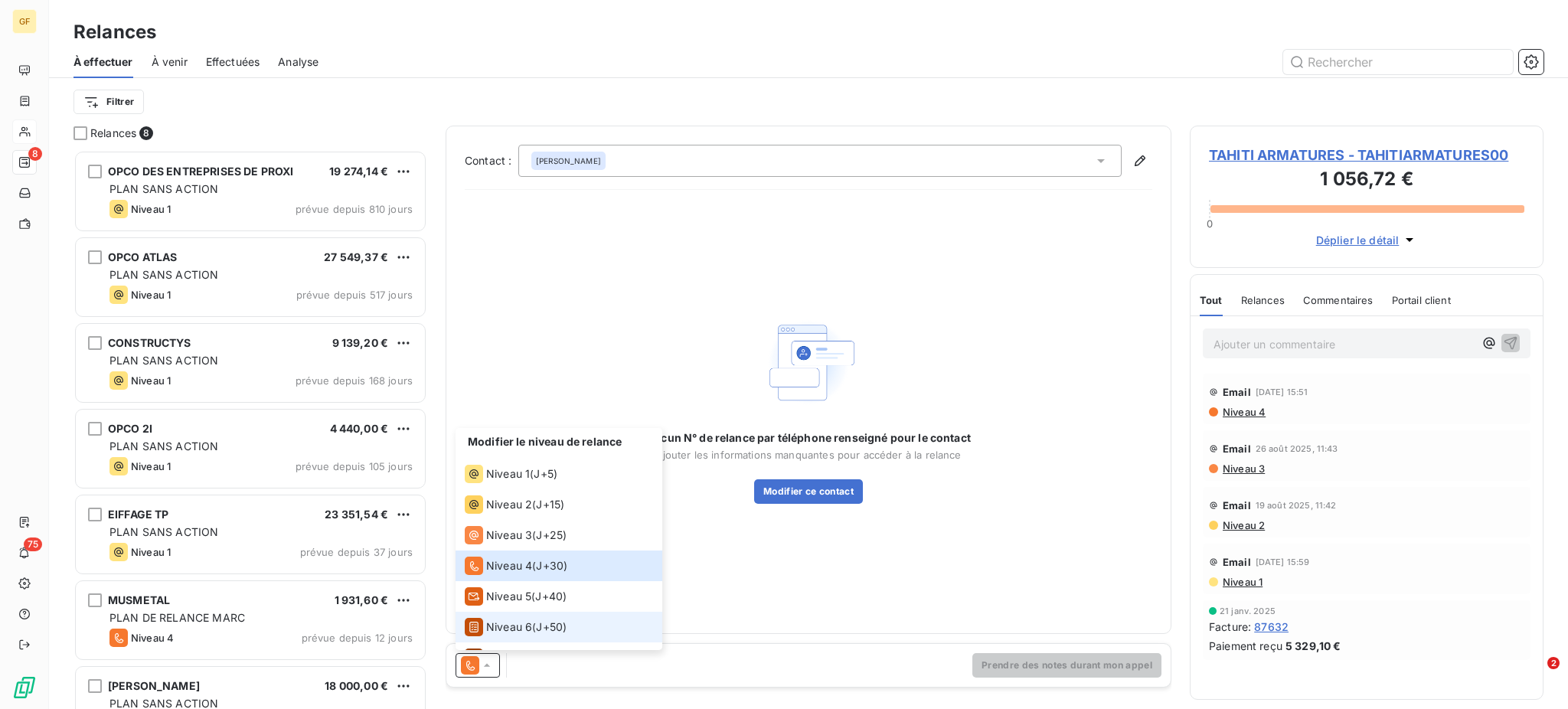
click at [546, 623] on span "J+50 )" at bounding box center [551, 627] width 31 height 15
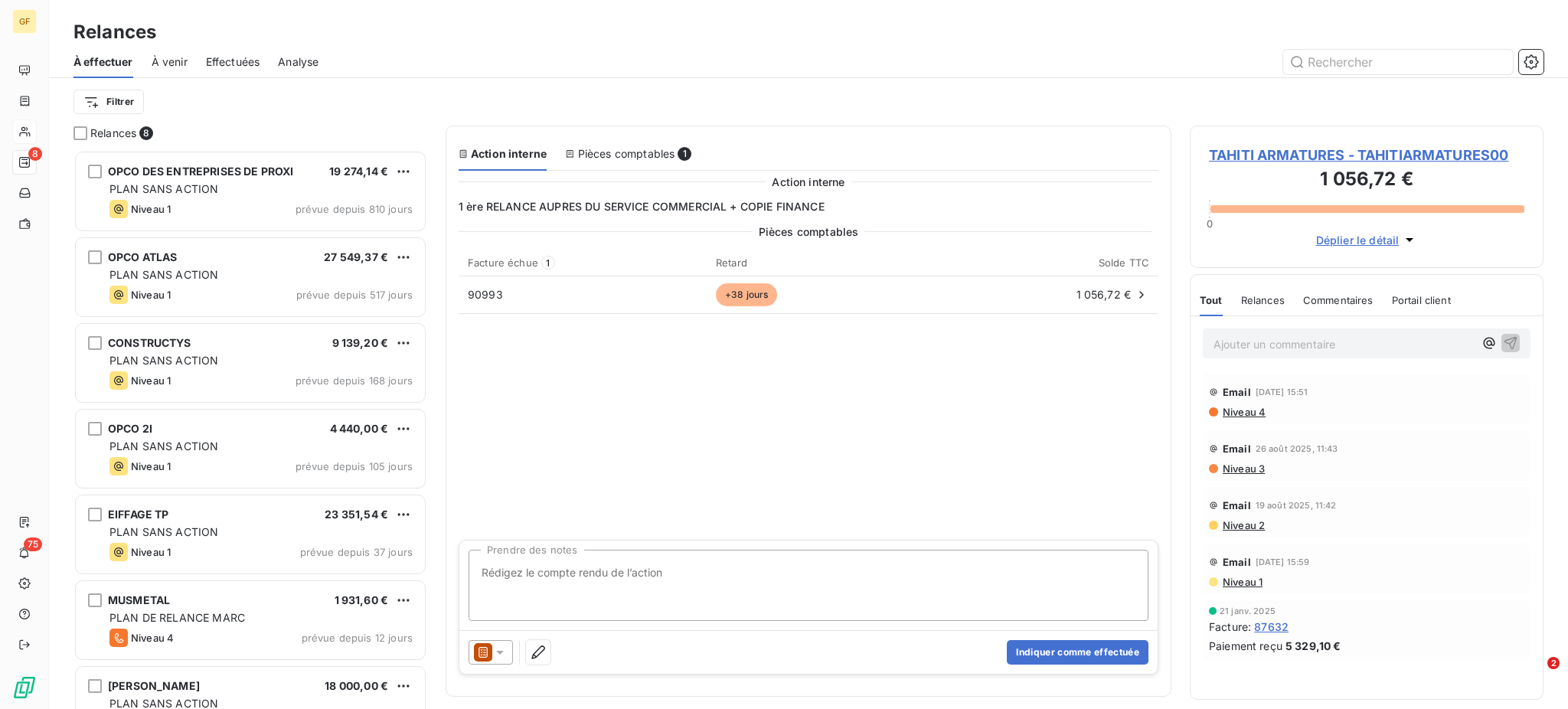
click at [499, 651] on icon at bounding box center [499, 653] width 7 height 4
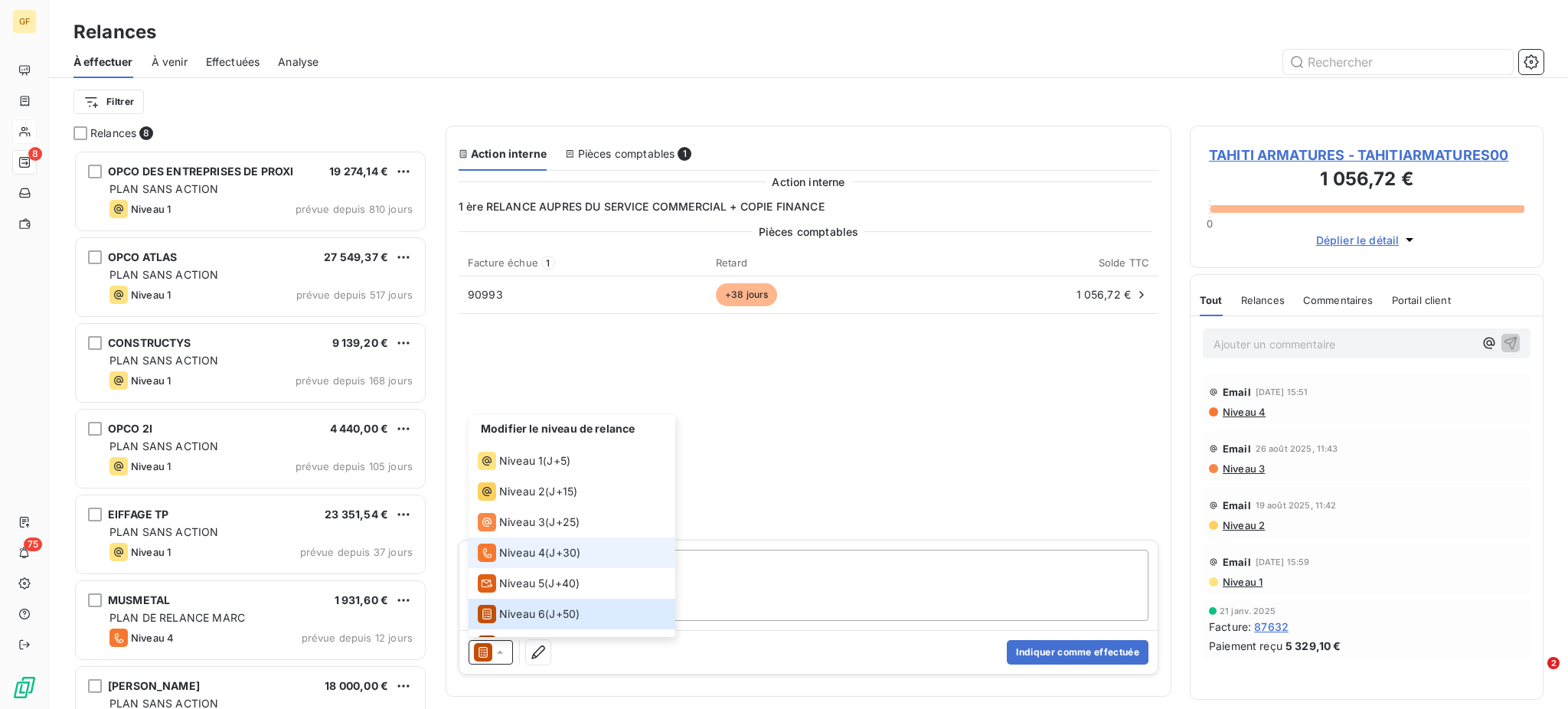
click at [534, 550] on span "Niveau 4" at bounding box center [522, 553] width 46 height 15
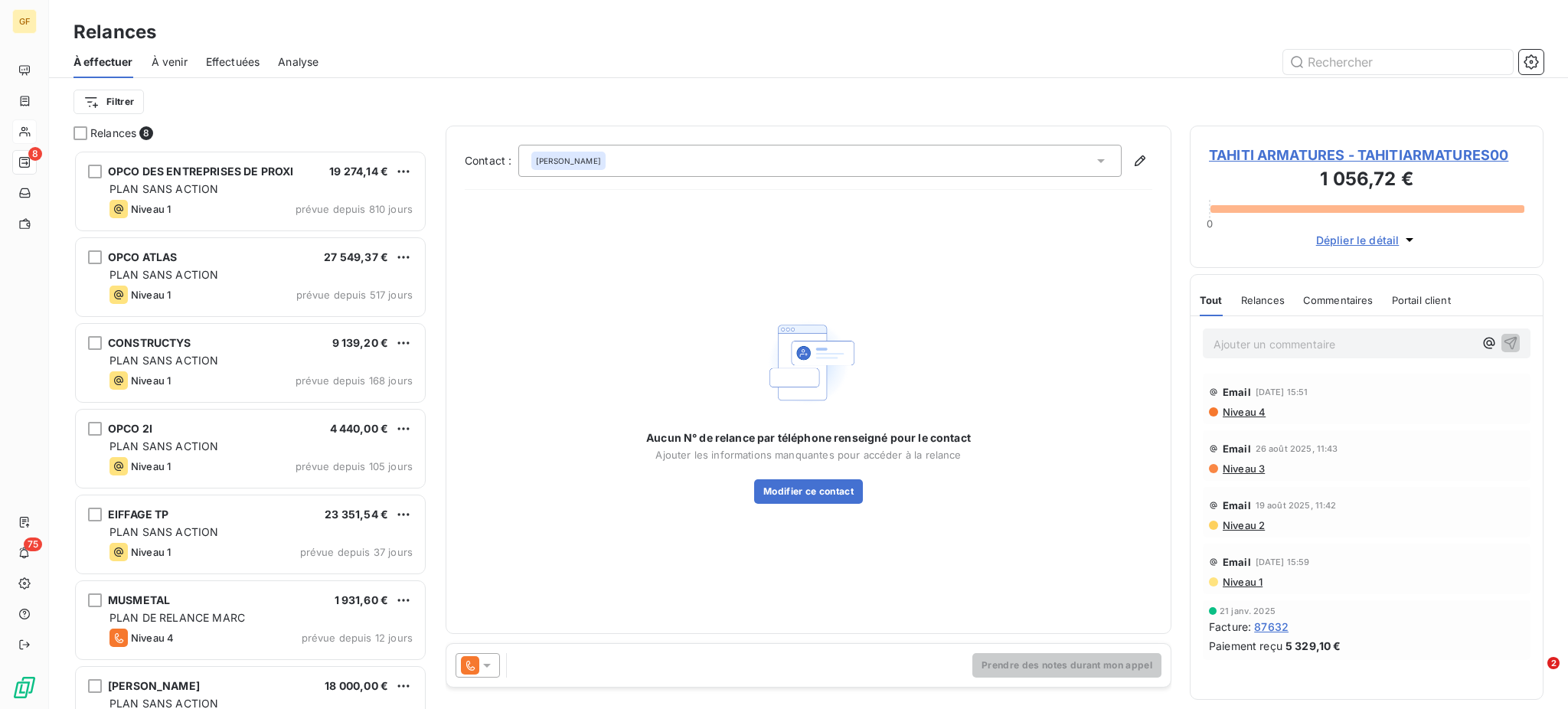
click at [1100, 163] on icon at bounding box center [1100, 161] width 7 height 4
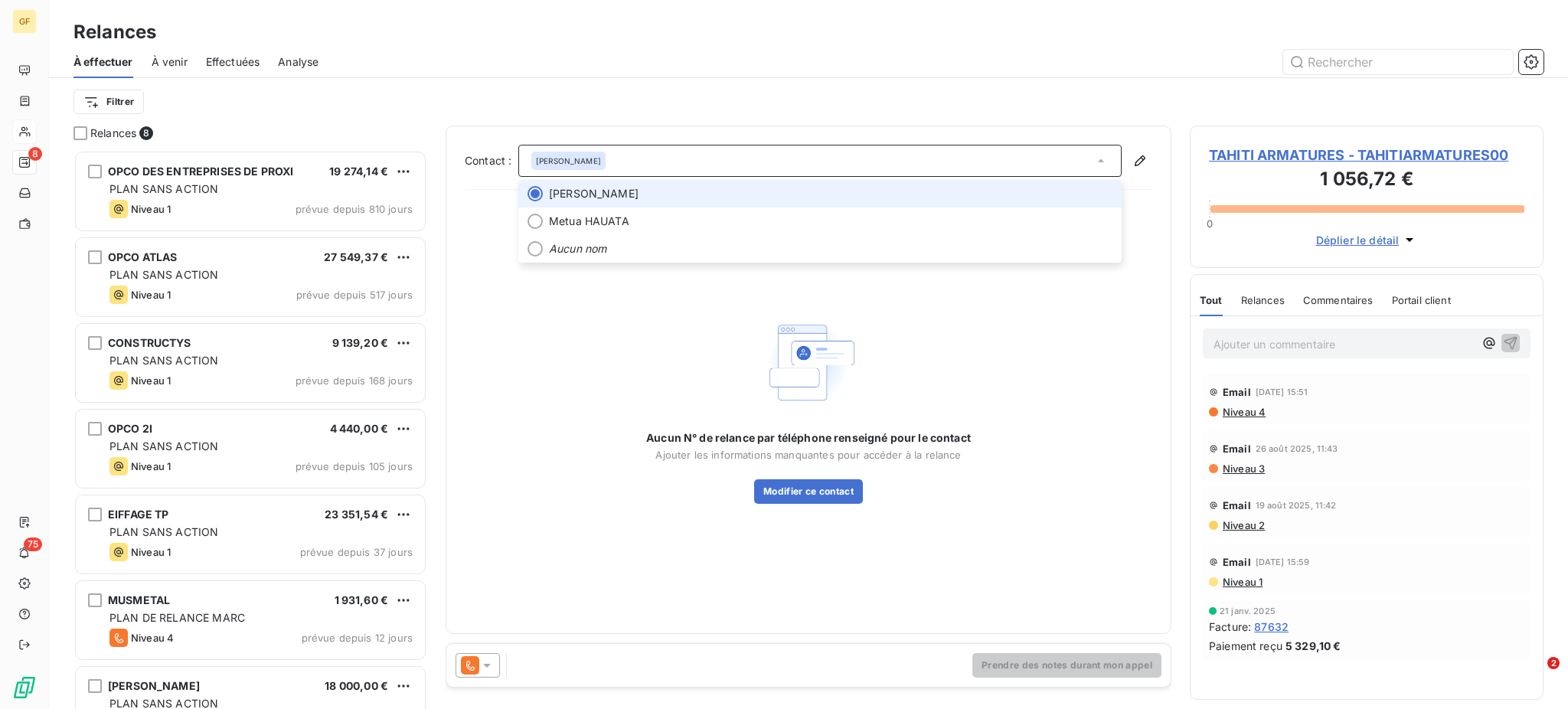
click at [534, 186] on div at bounding box center [535, 194] width 15 height 15
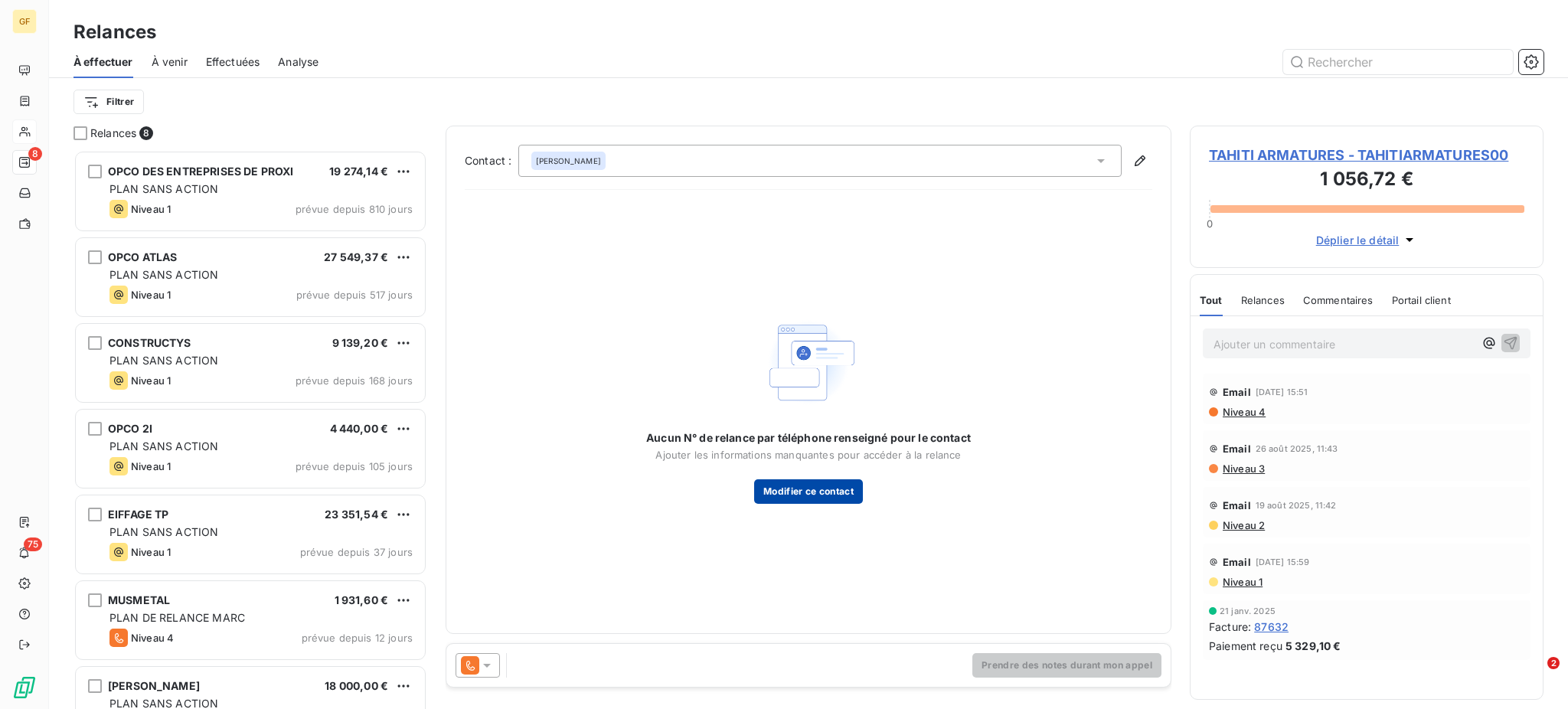
click at [798, 488] on button "Modifier ce contact" at bounding box center [808, 491] width 108 height 24
click at [485, 669] on icon at bounding box center [486, 665] width 15 height 15
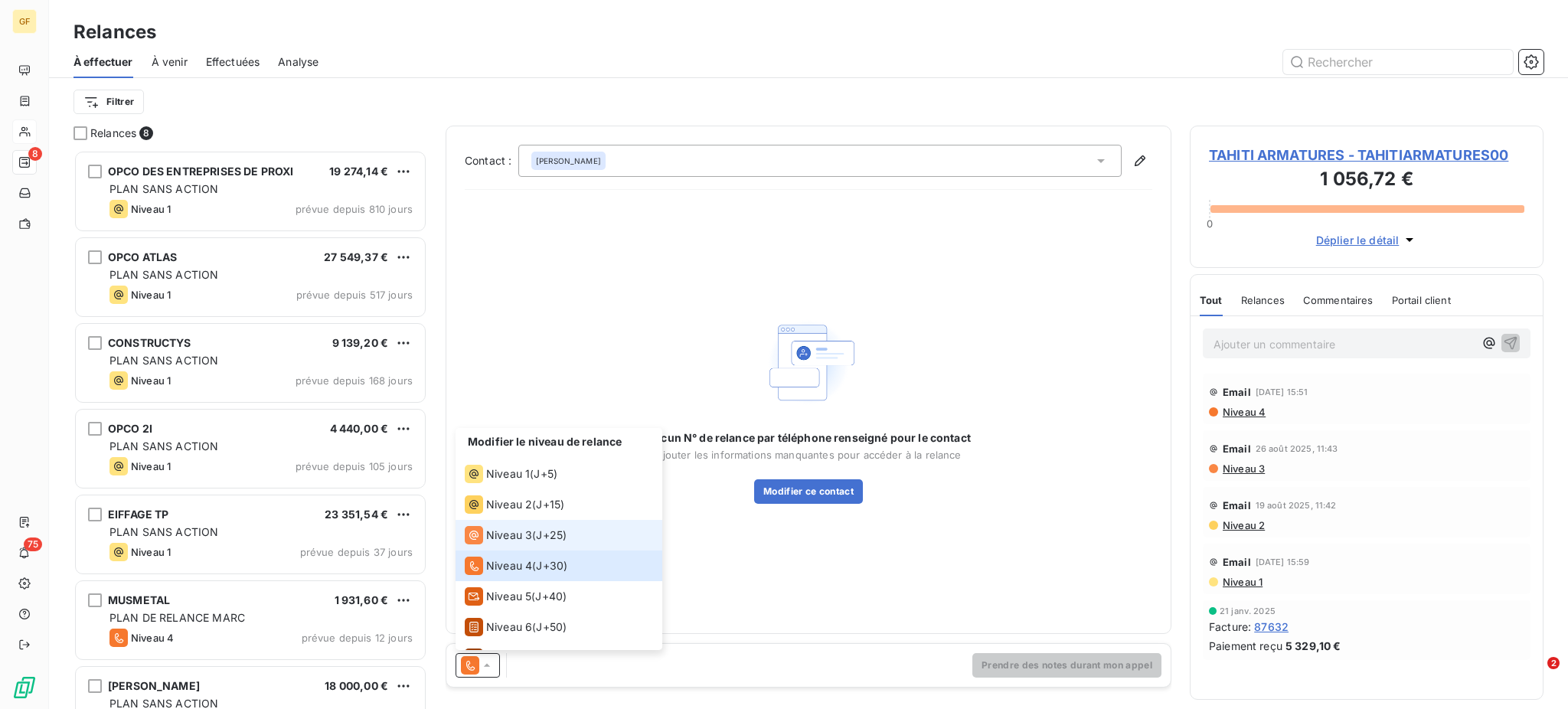
click at [523, 543] on span "Niveau 3" at bounding box center [509, 535] width 46 height 15
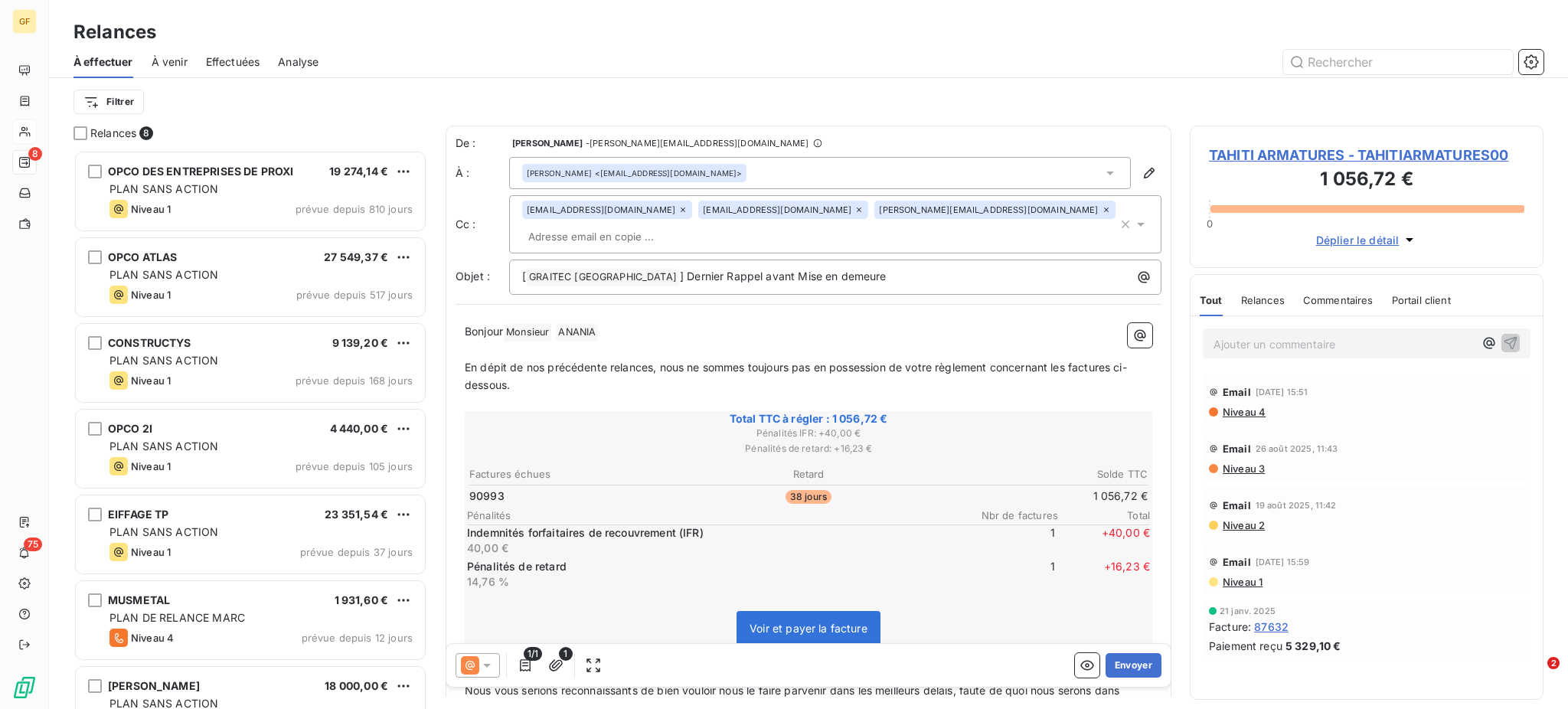
drag, startPoint x: 1129, startPoint y: 668, endPoint x: 950, endPoint y: 127, distance: 569.8
click at [939, 129] on div "De : [PERSON_NAME] - [PERSON_NAME][EMAIL_ADDRESS][DOMAIN_NAME] À : [PERSON_NAME…" at bounding box center [808, 411] width 726 height 572
click at [1101, 209] on icon at bounding box center [1106, 210] width 9 height 9
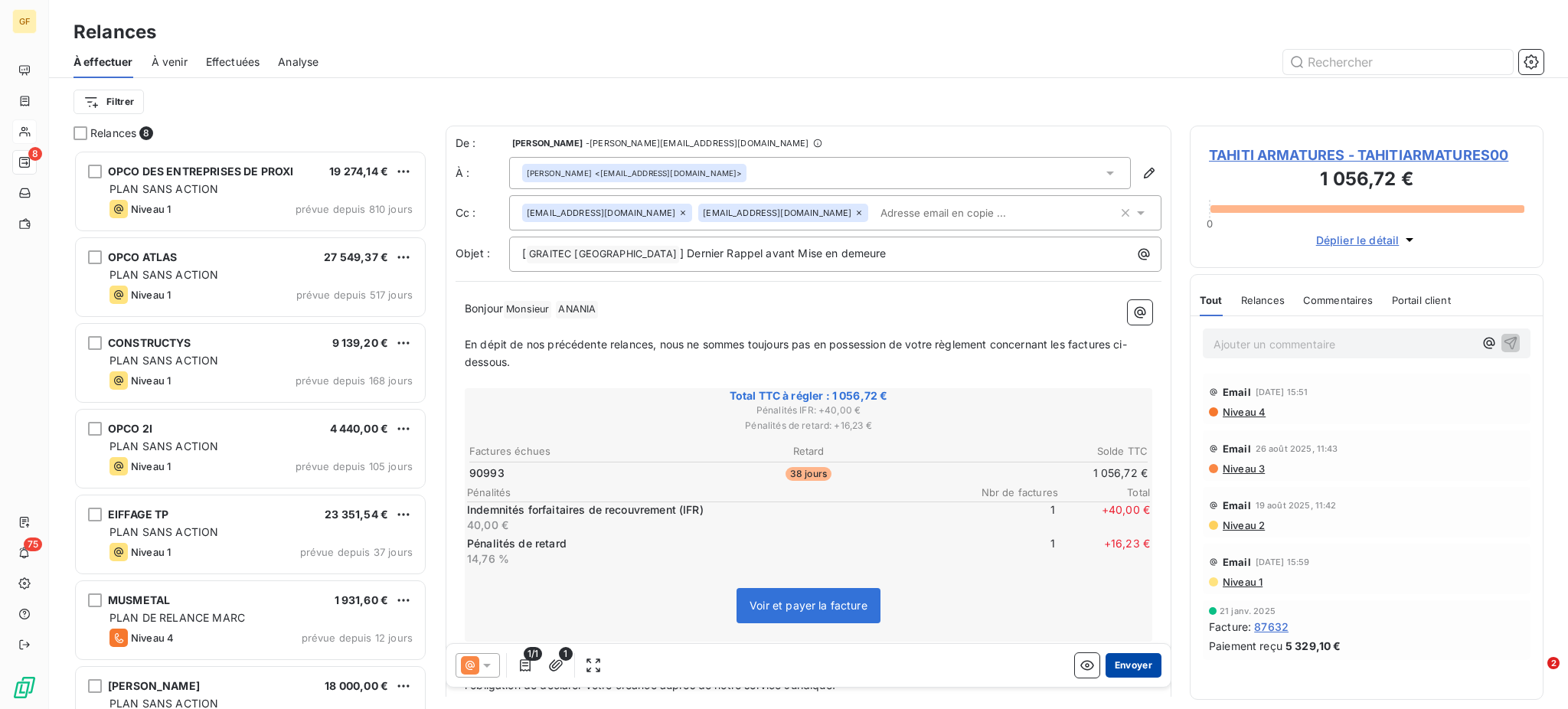
click at [1112, 669] on button "Envoyer" at bounding box center [1133, 665] width 56 height 24
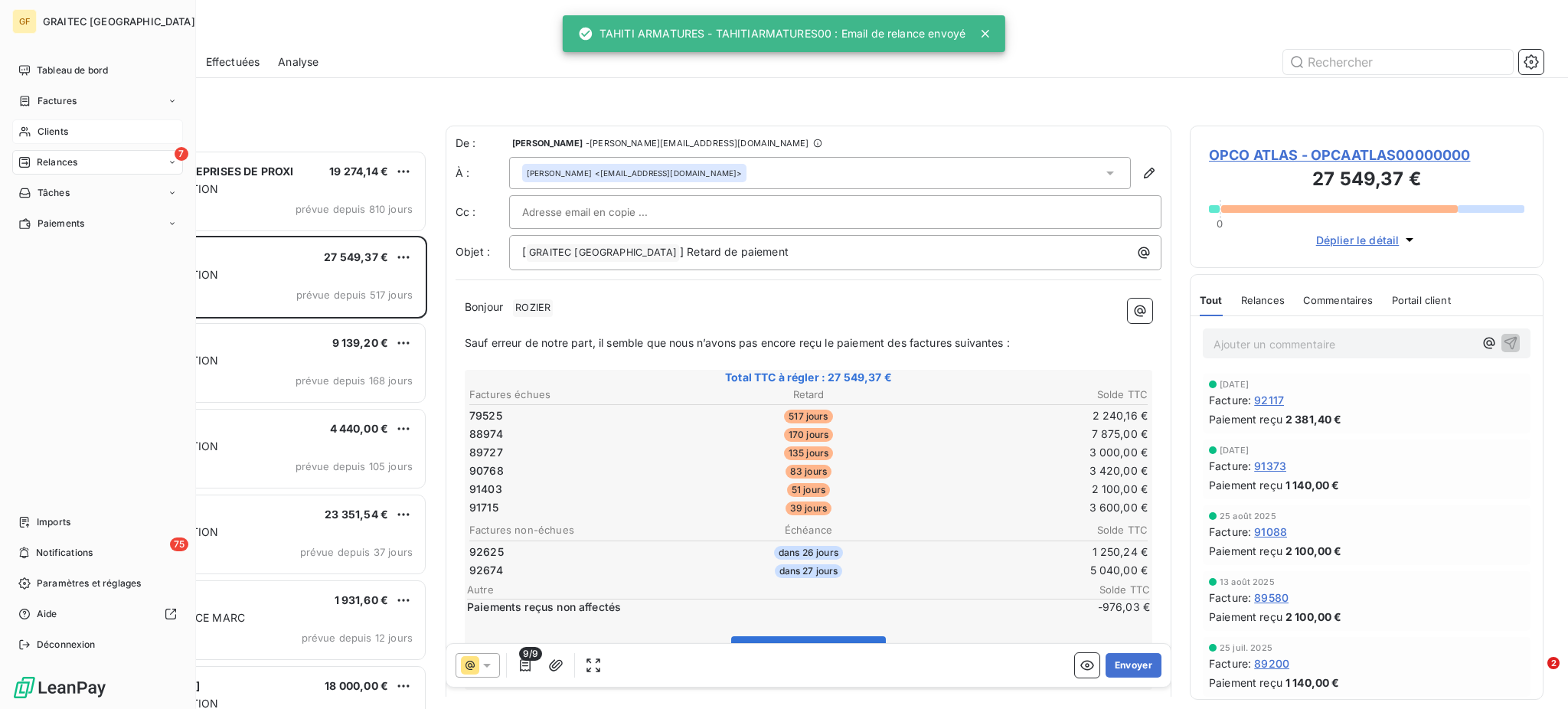
click at [56, 153] on div "7 Relances" at bounding box center [97, 162] width 171 height 24
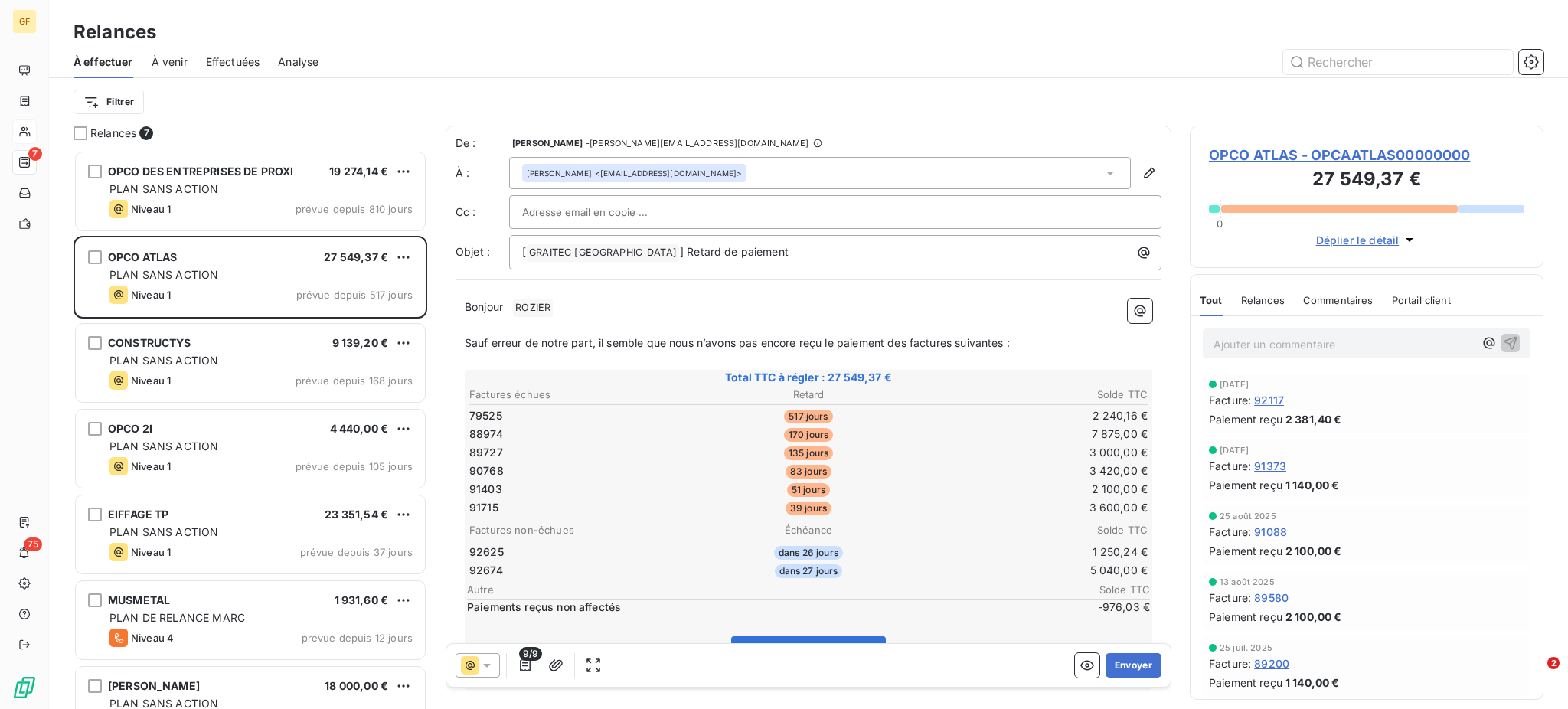
click at [171, 61] on span "À venir" at bounding box center [169, 62] width 36 height 15
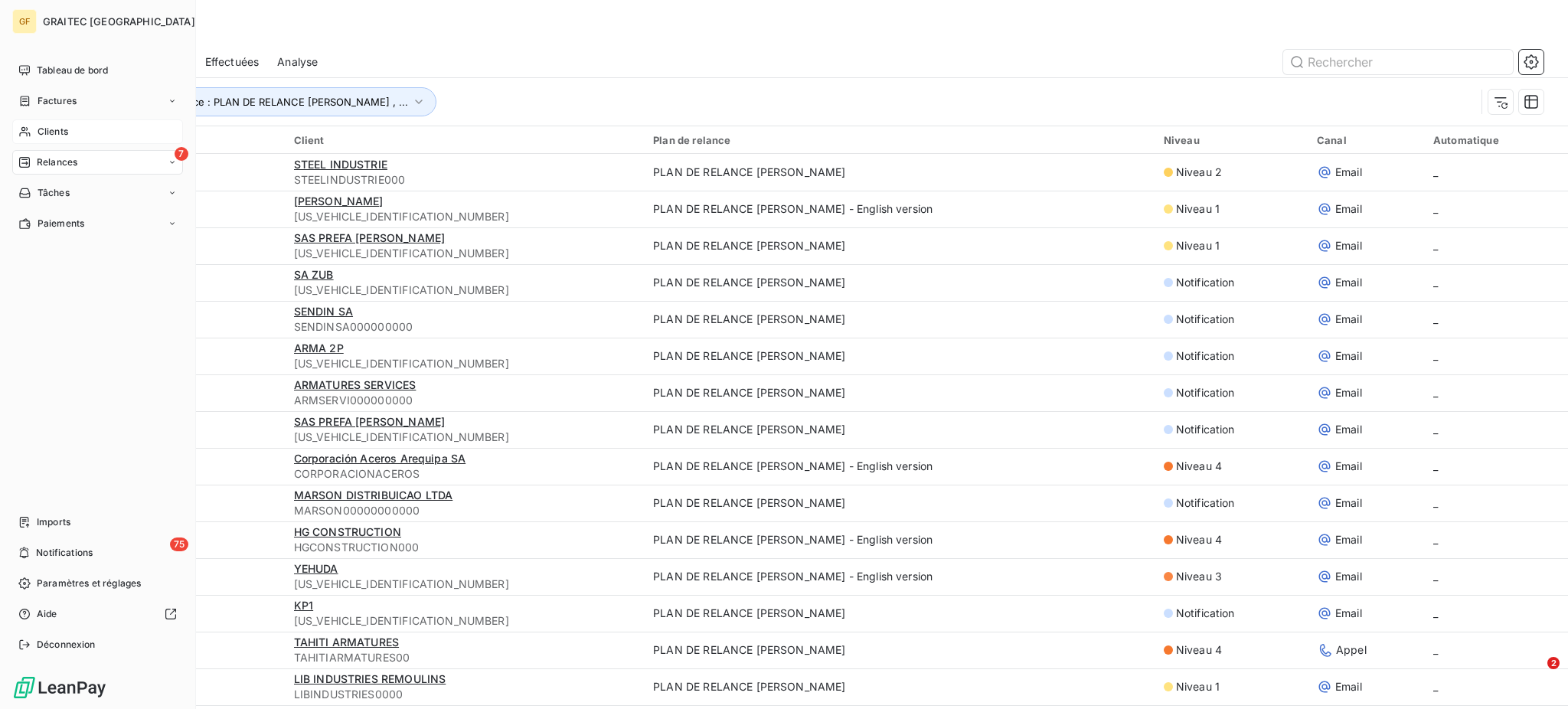
click at [38, 126] on span "Clients" at bounding box center [52, 131] width 31 height 14
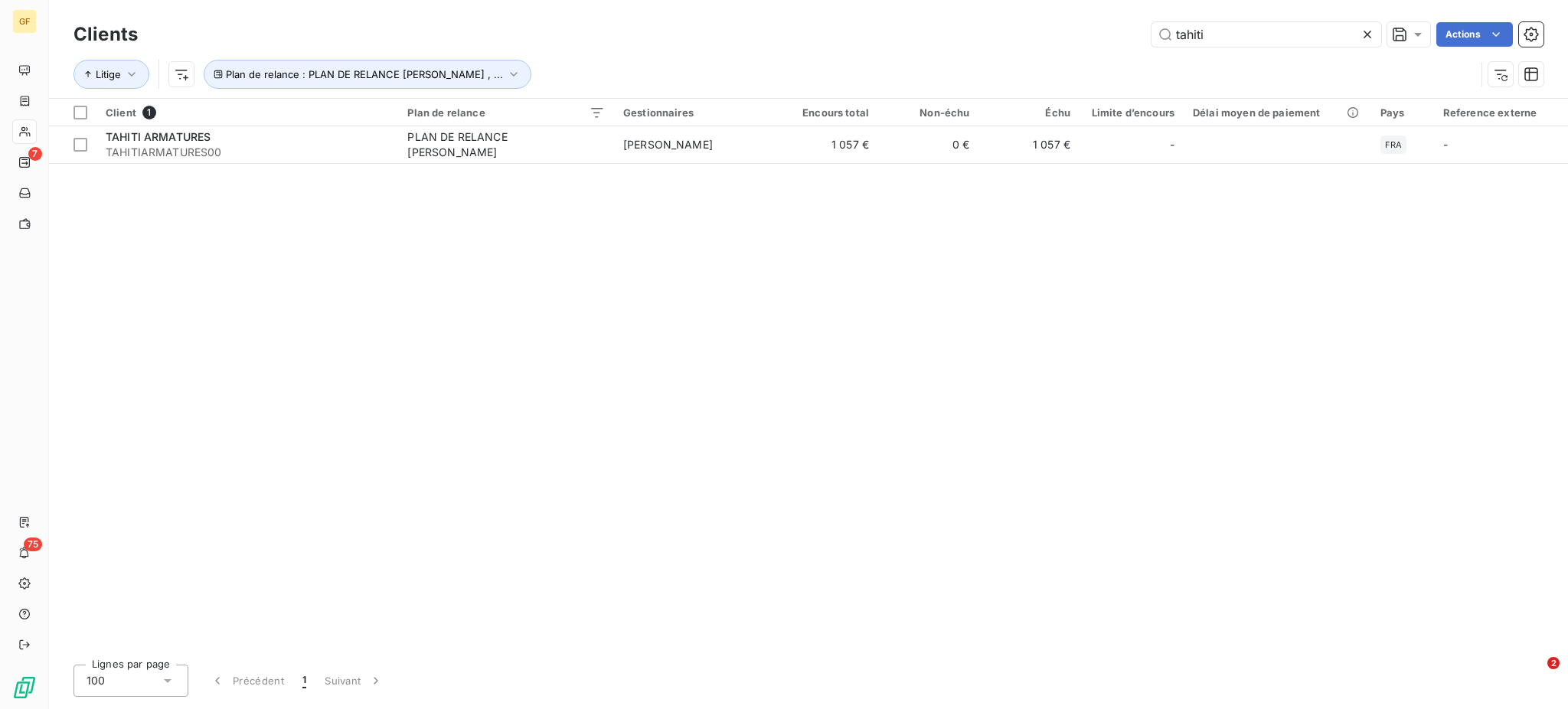
drag, startPoint x: 1267, startPoint y: 35, endPoint x: 1143, endPoint y: 40, distance: 124.1
click at [1143, 40] on div "tahiti Actions" at bounding box center [849, 35] width 1387 height 24
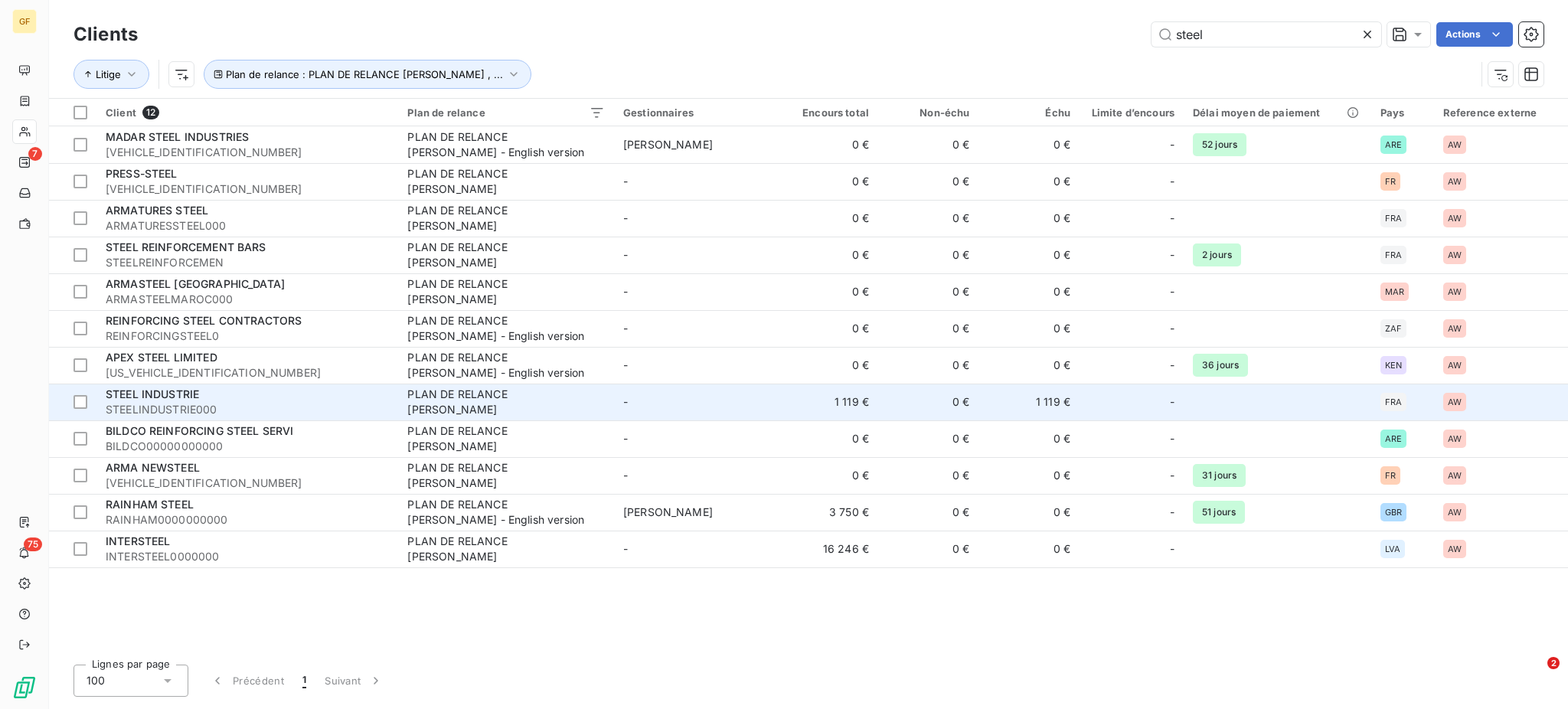
type input "steel"
click at [169, 403] on span "STEELINDUSTRIE000" at bounding box center [247, 410] width 283 height 15
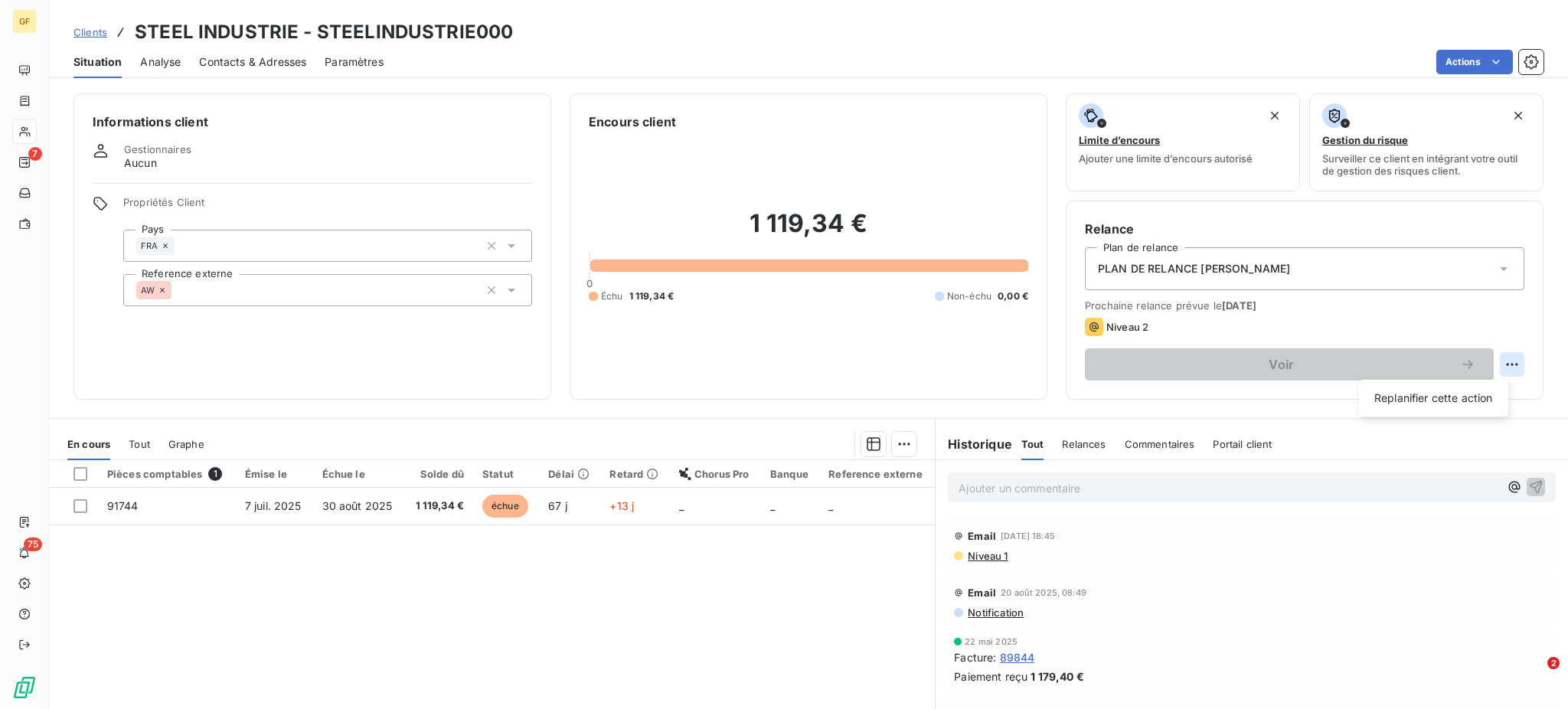
click at [1489, 356] on html "GF 7 75 Clients STEEL INDUSTRIE - STEELINDUSTRIE000 Situation Analyse Contacts …" at bounding box center [784, 354] width 1568 height 709
click at [1441, 396] on div "Replanifier cette action" at bounding box center [1433, 398] width 137 height 24
select select "8"
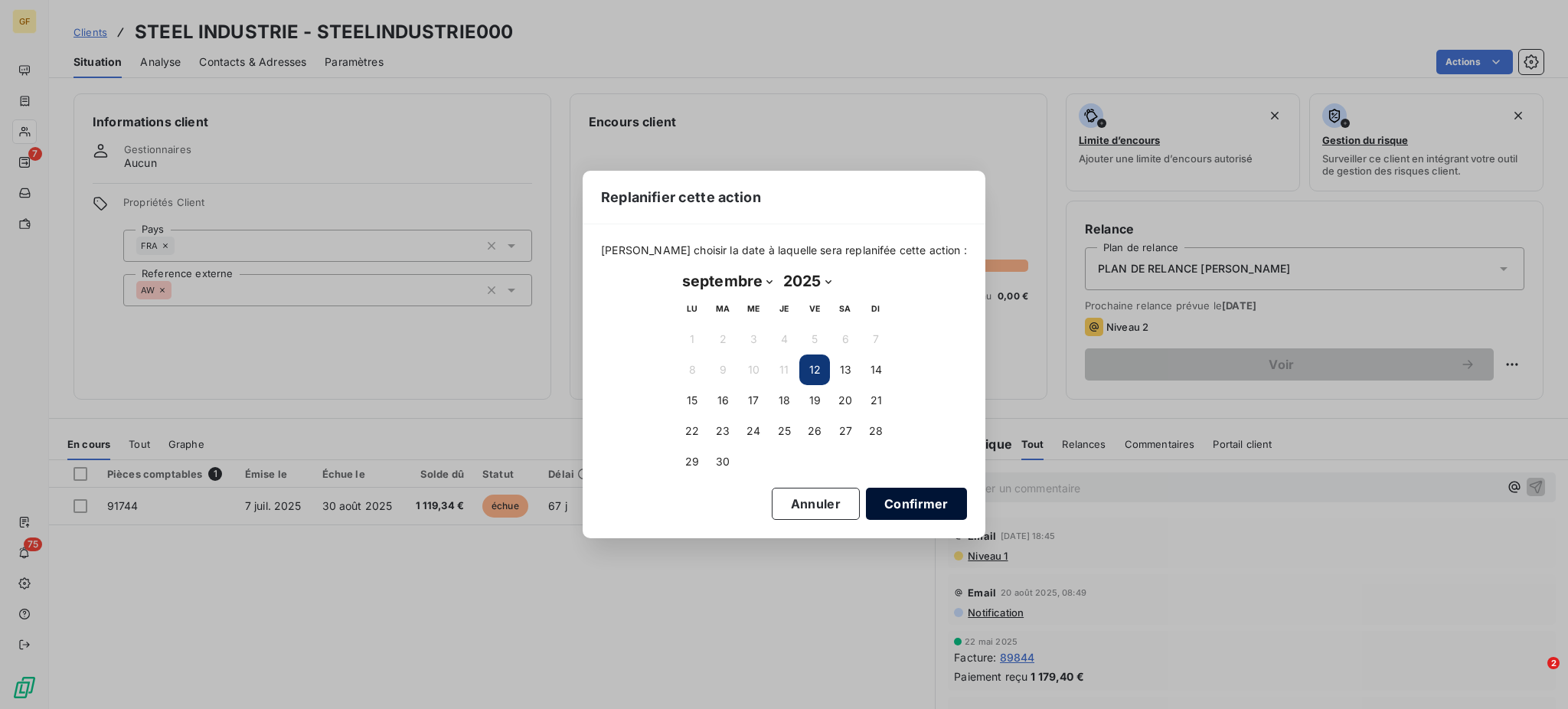
click at [893, 504] on button "Confirmer" at bounding box center [916, 503] width 101 height 32
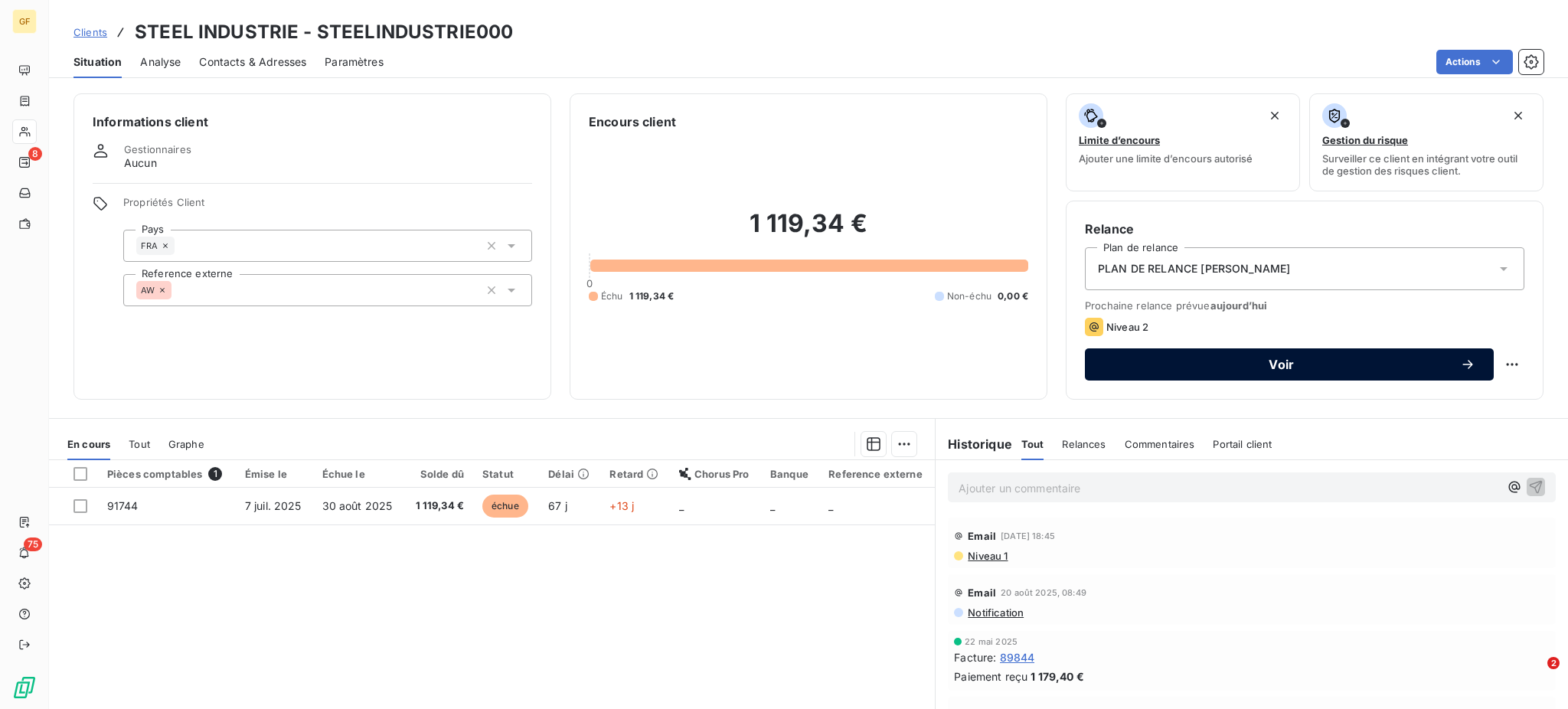
click at [1261, 360] on span "Voir" at bounding box center [1281, 364] width 356 height 12
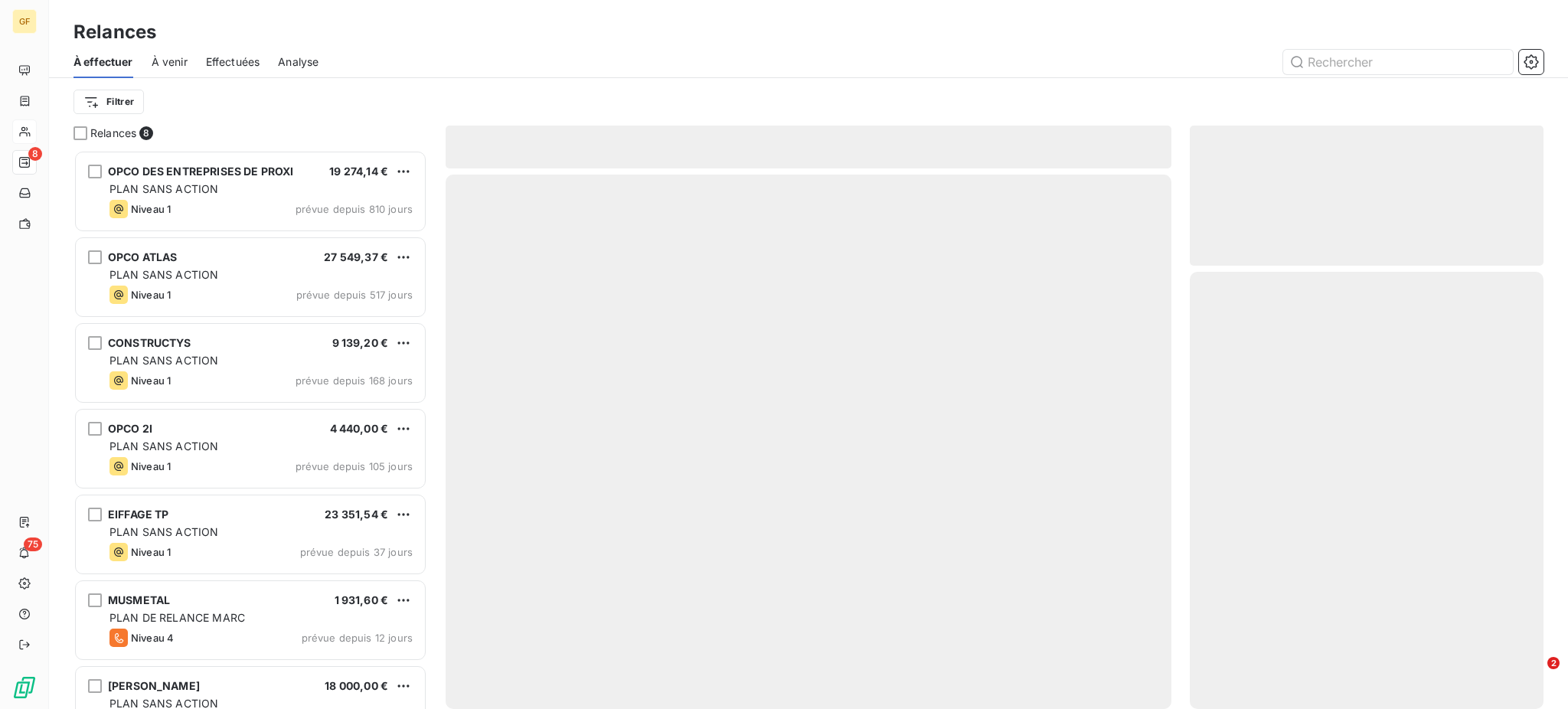
scroll to position [544, 338]
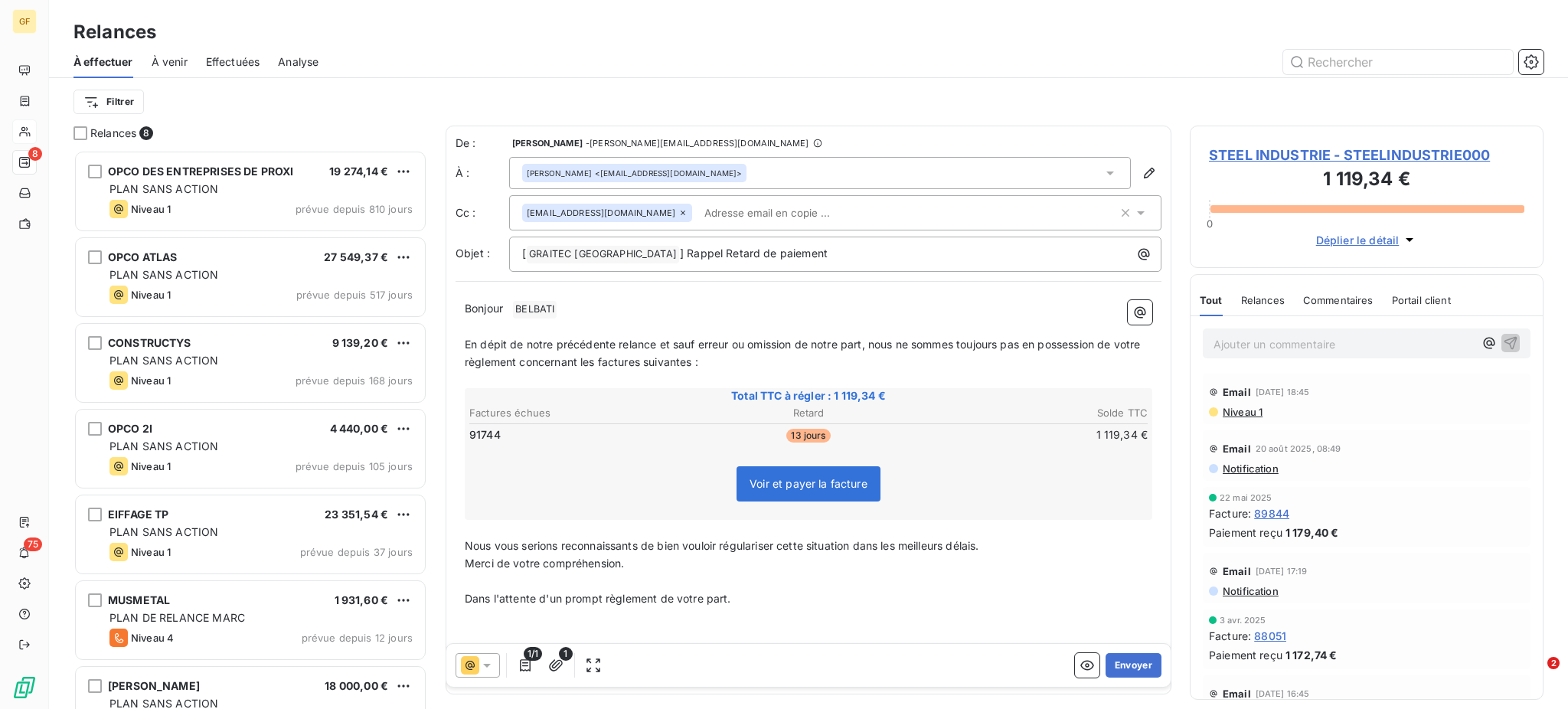
click at [1244, 412] on span "Niveau 1" at bounding box center [1242, 412] width 41 height 12
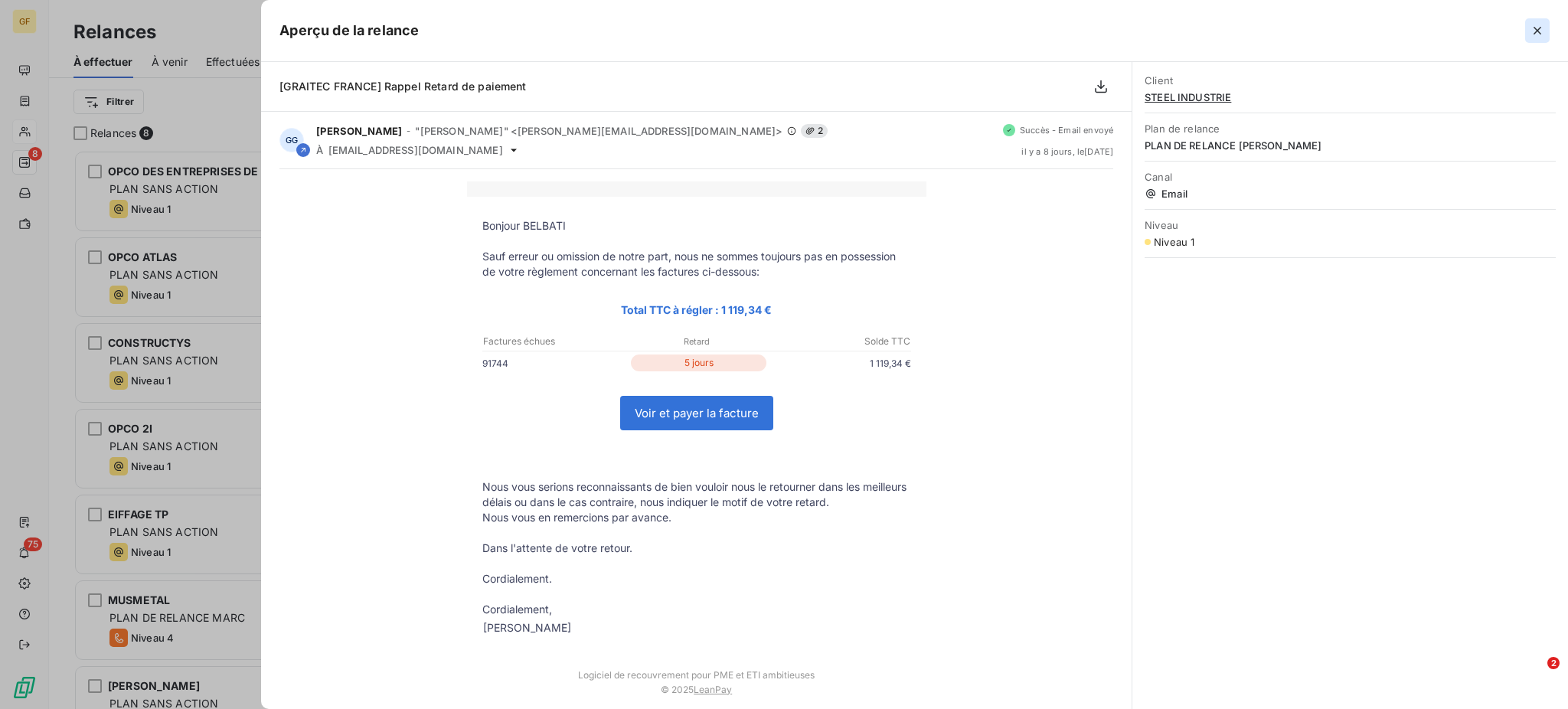
click at [1538, 24] on icon "button" at bounding box center [1537, 31] width 15 height 15
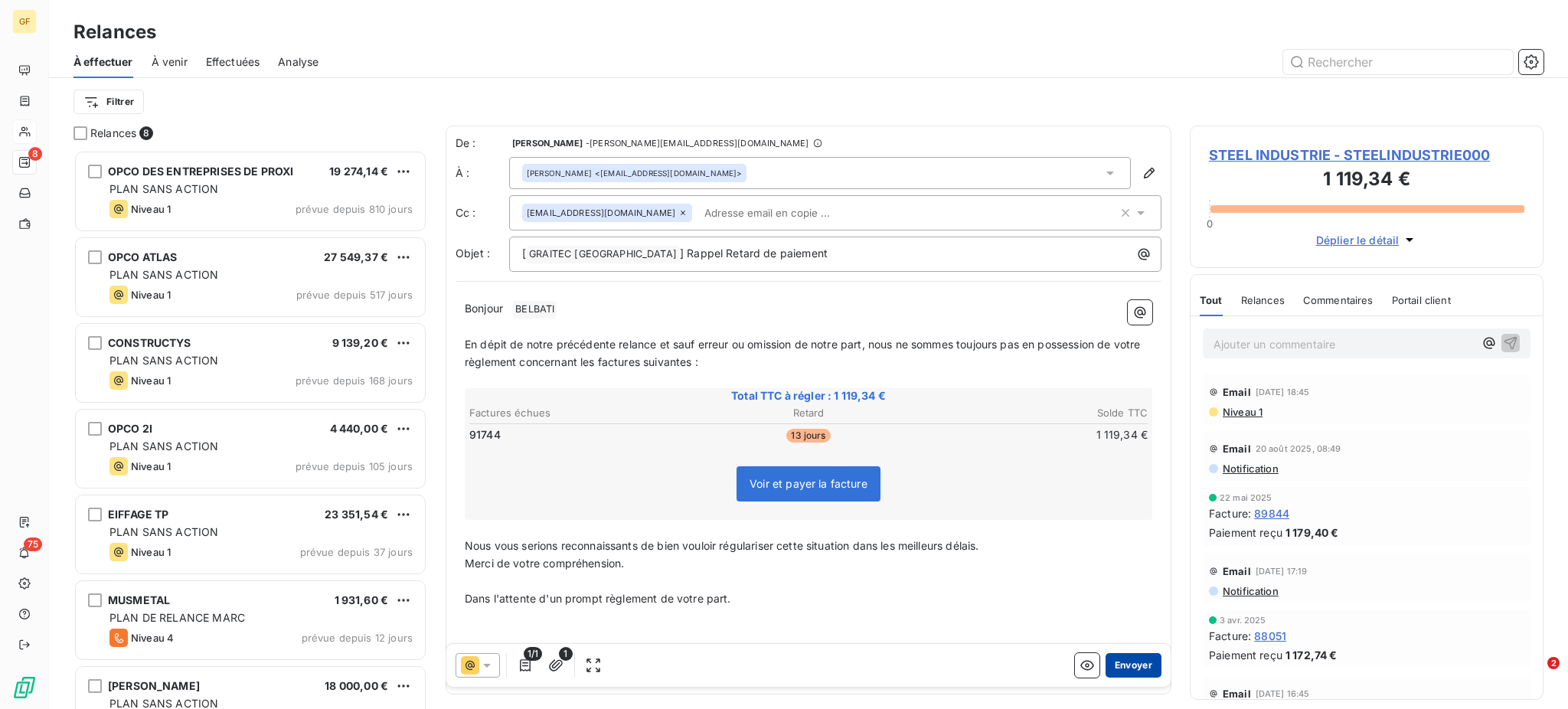
click at [1116, 663] on button "Envoyer" at bounding box center [1133, 665] width 56 height 24
